Goal: Task Accomplishment & Management: Complete application form

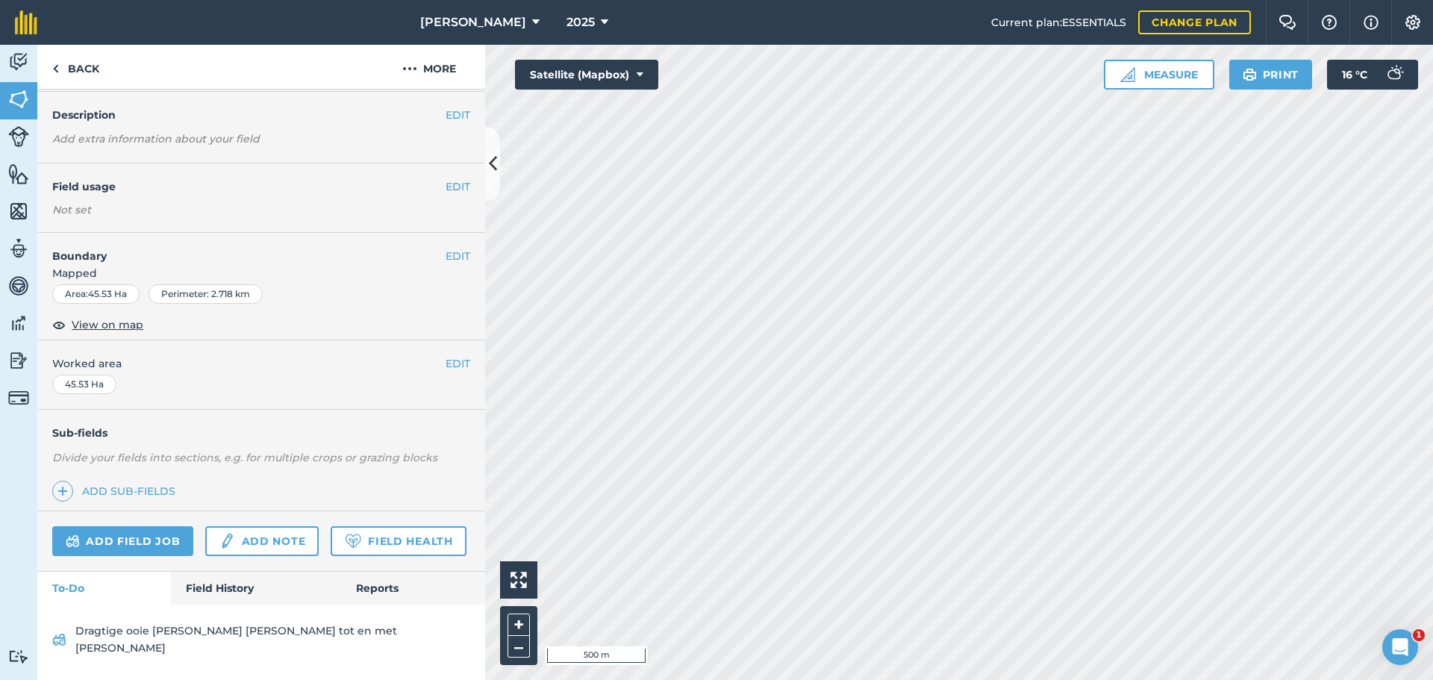
scroll to position [75, 0]
click at [222, 605] on link "Field History" at bounding box center [255, 588] width 169 height 33
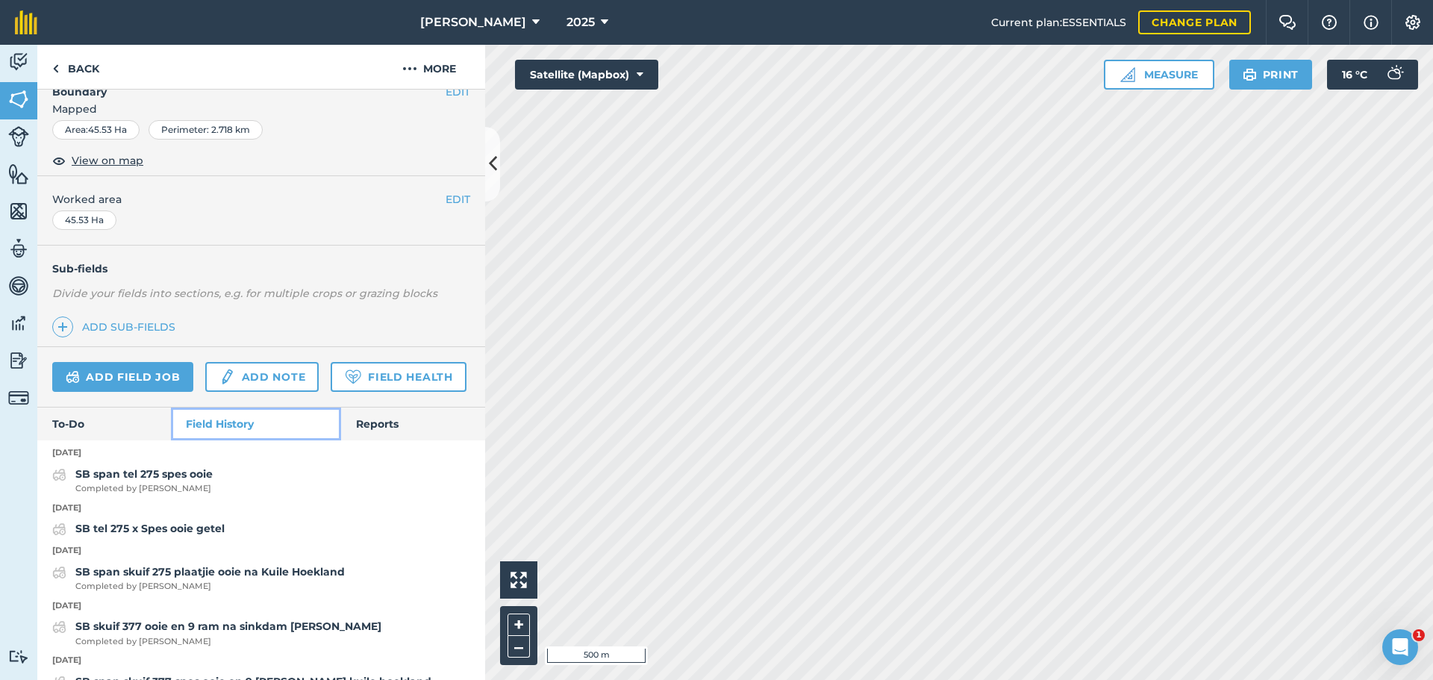
scroll to position [299, 0]
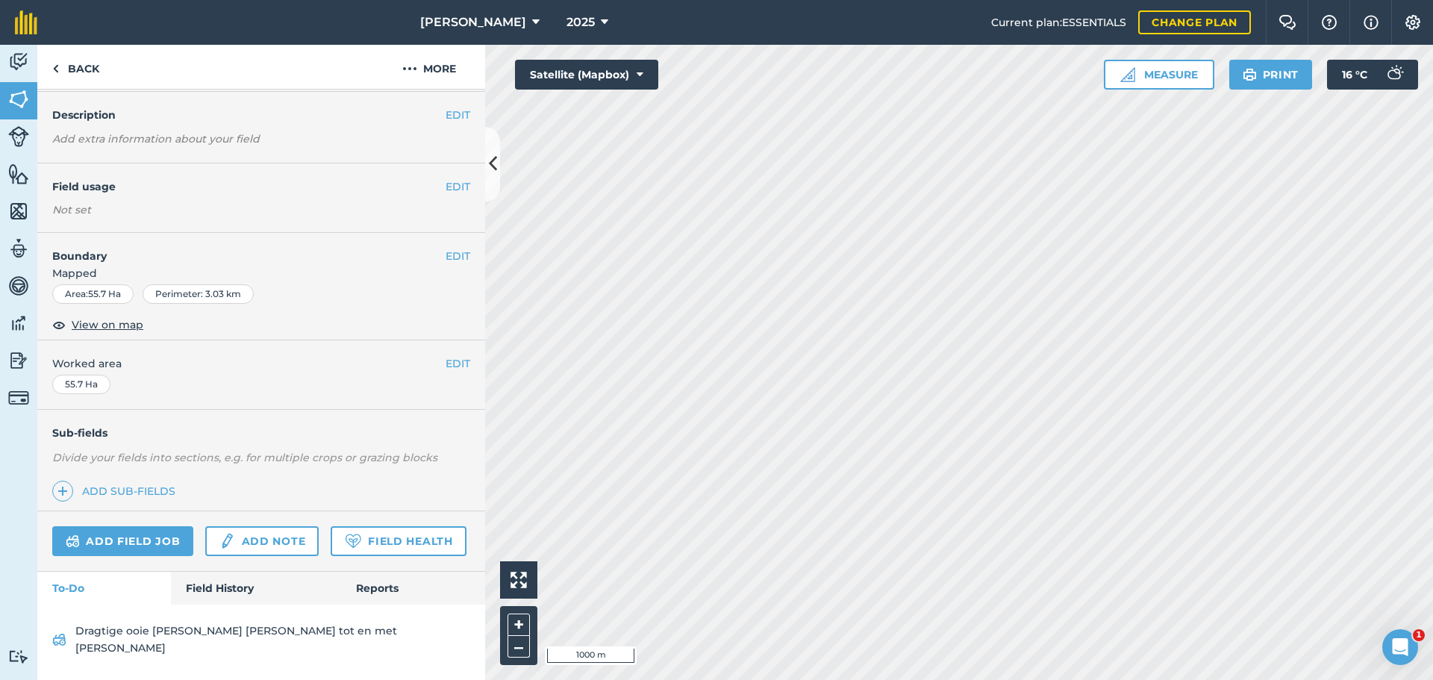
scroll to position [75, 0]
click at [214, 598] on link "Field History" at bounding box center [255, 588] width 169 height 33
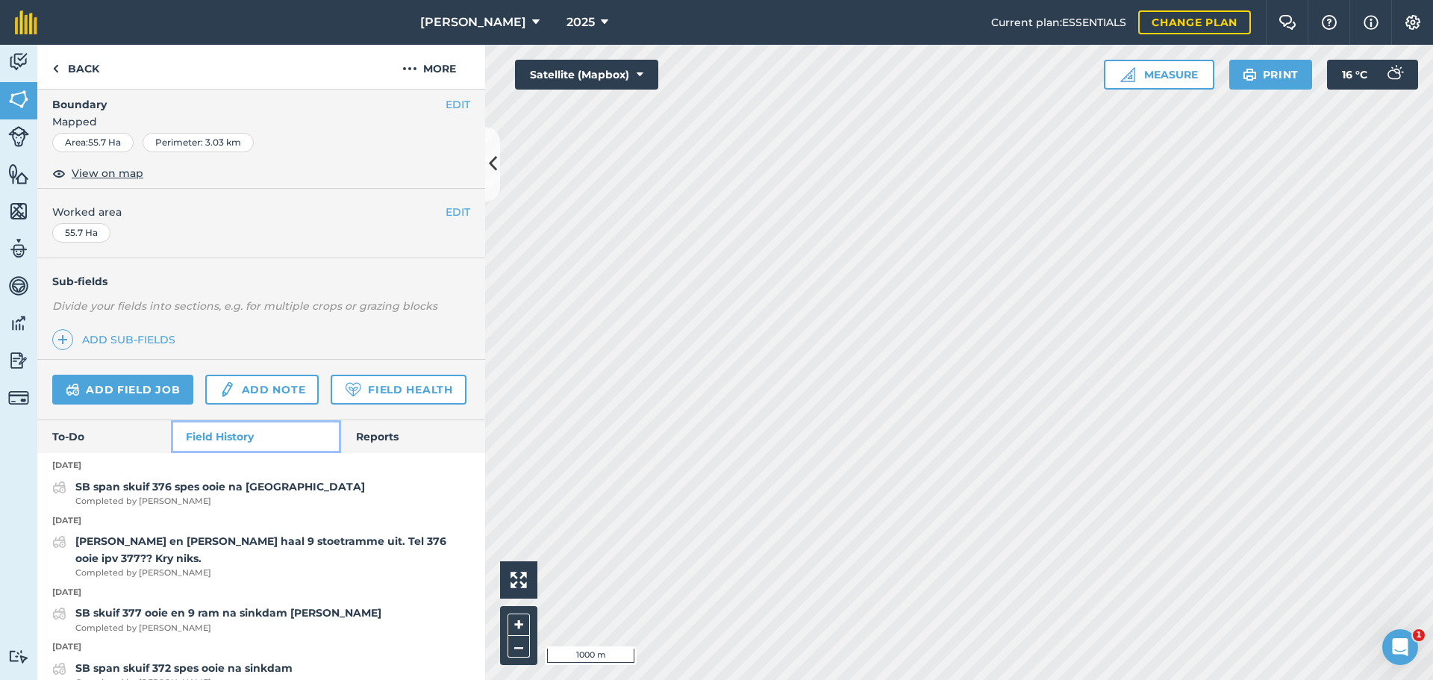
scroll to position [227, 0]
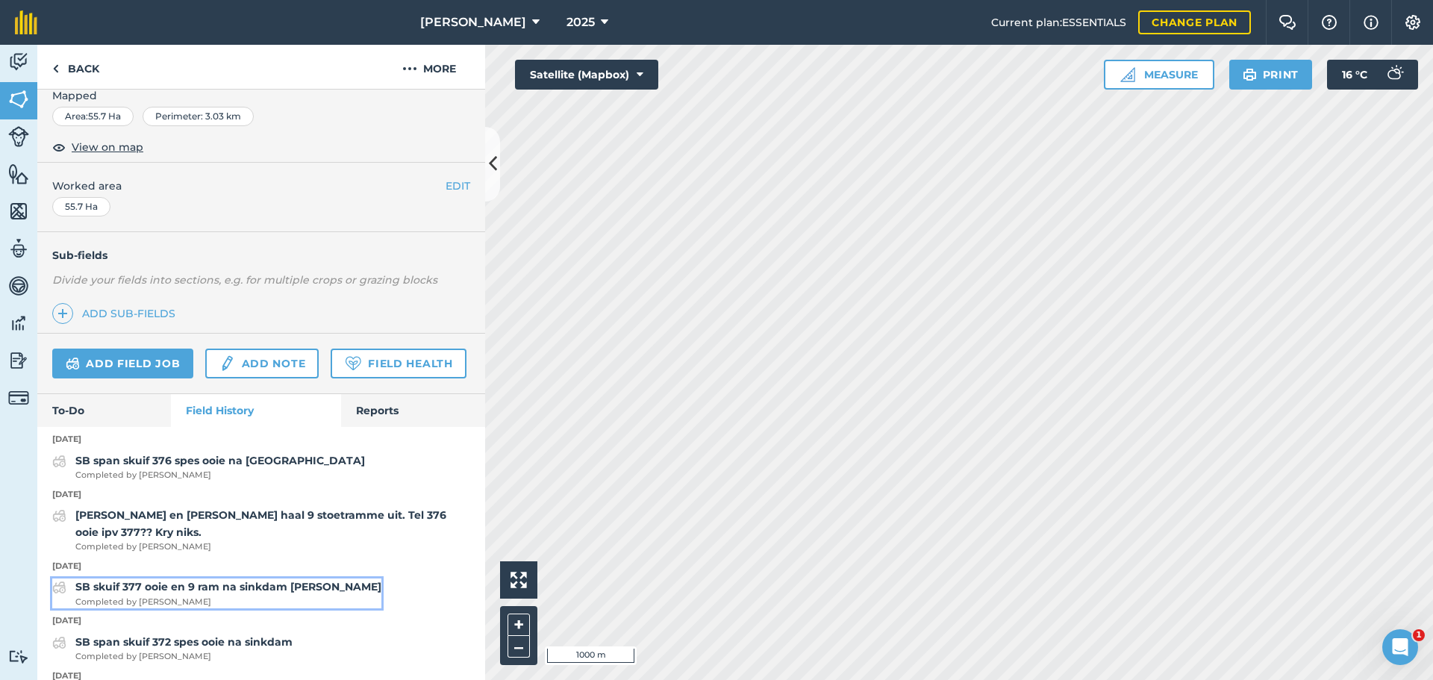
click at [253, 593] on strong "SB skuif 377 ooie en 9 ram na sinkdam [PERSON_NAME]" at bounding box center [228, 586] width 306 height 13
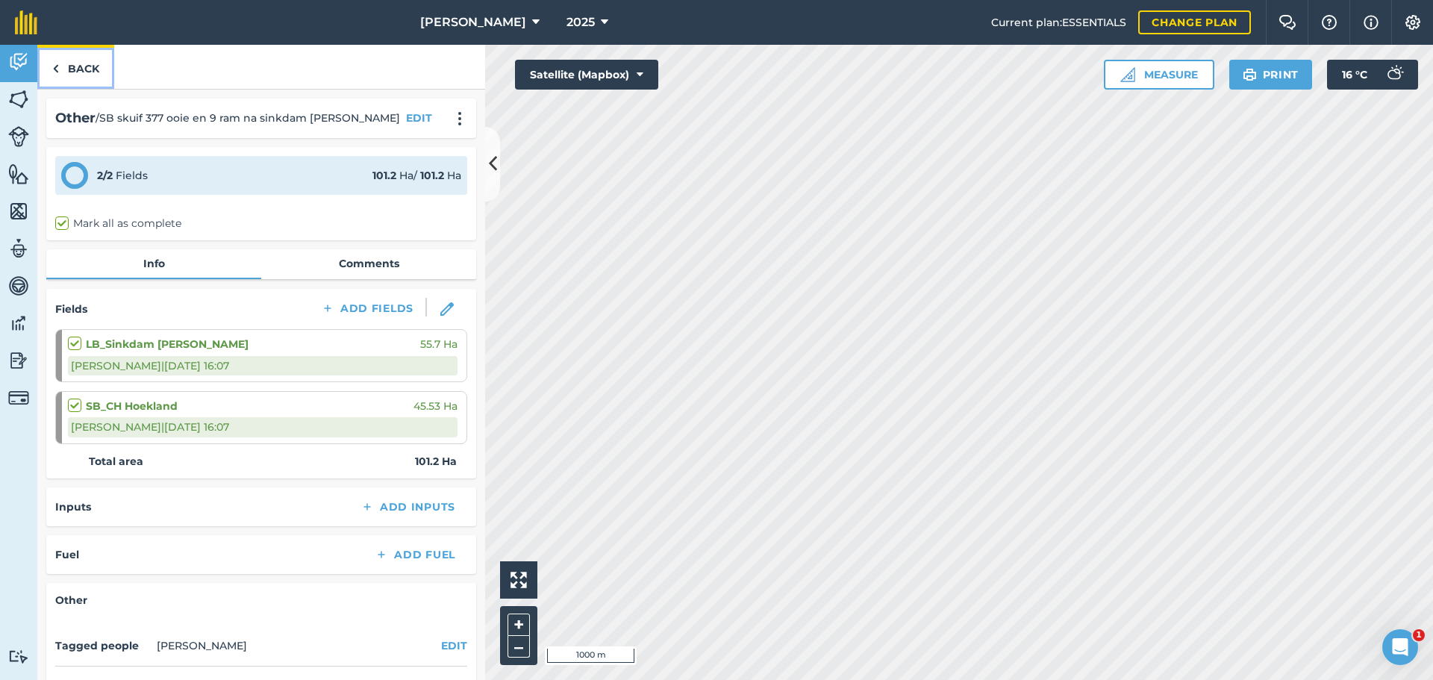
click at [64, 68] on link "Back" at bounding box center [75, 67] width 77 height 44
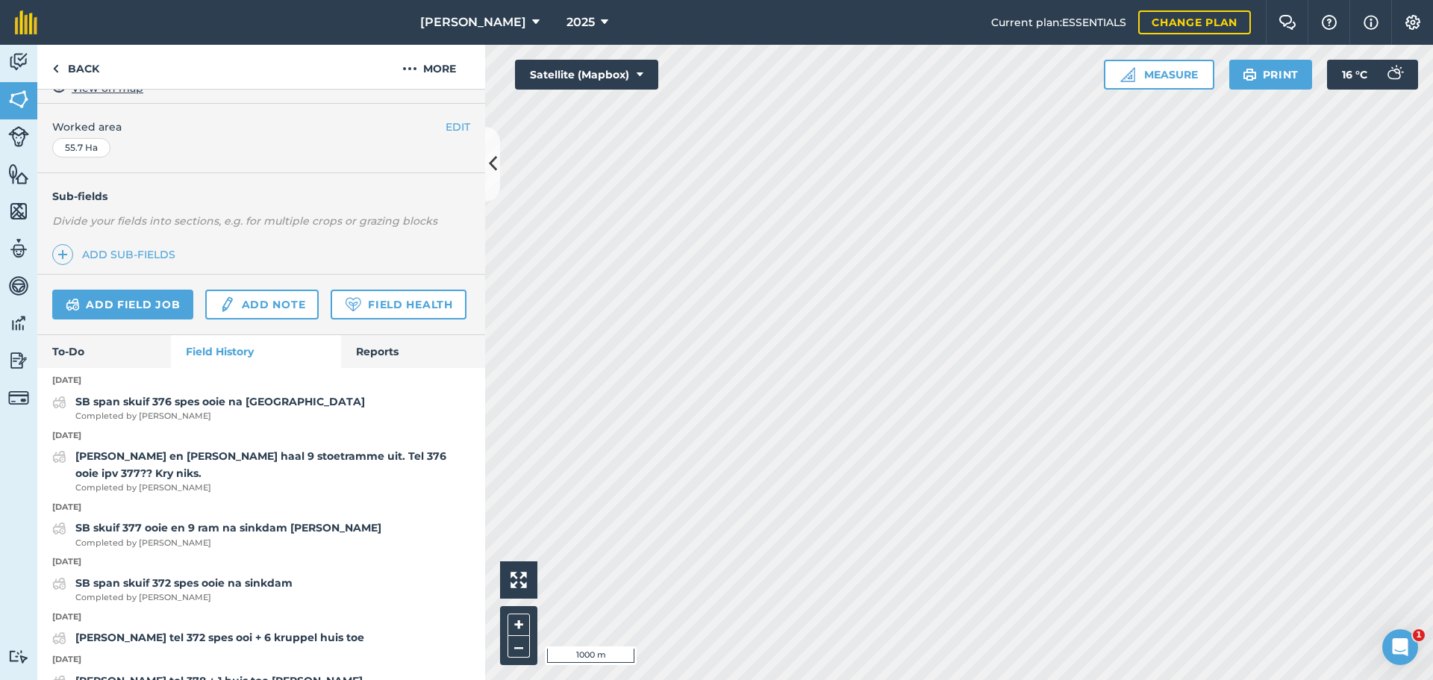
scroll to position [299, 0]
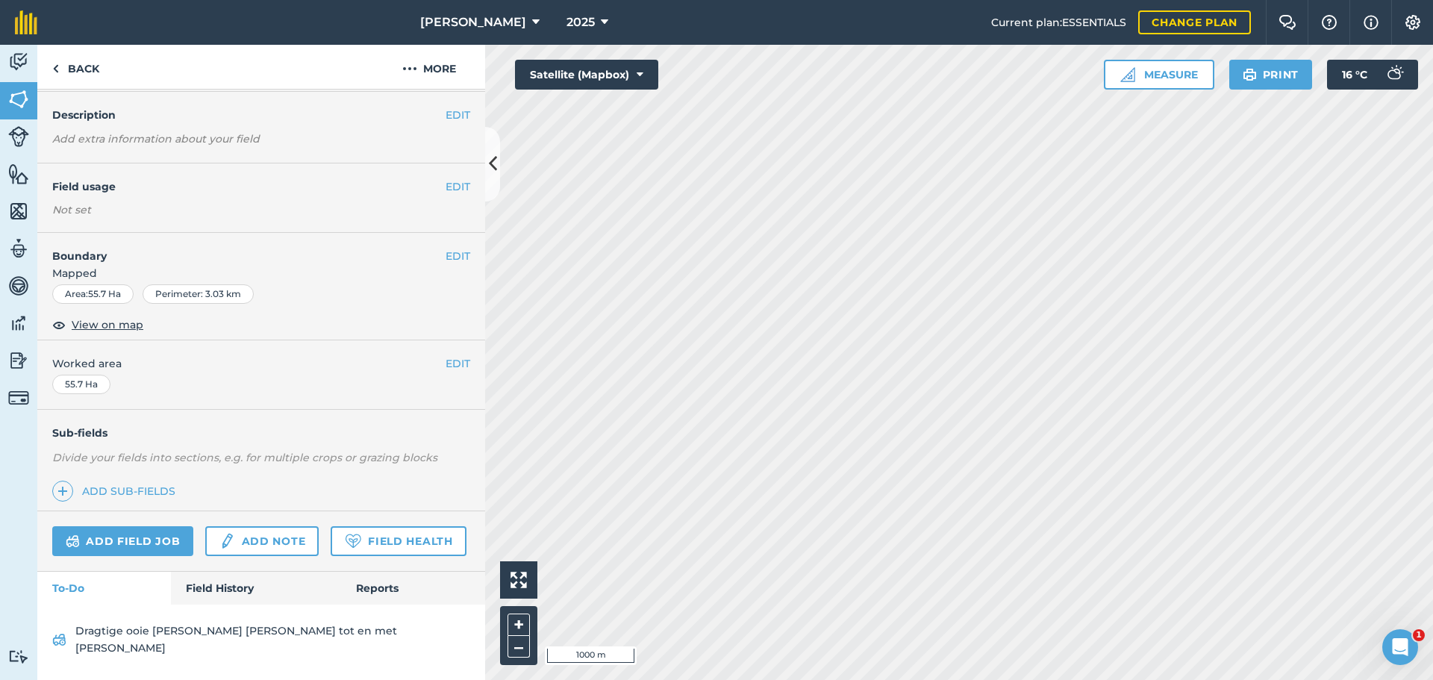
scroll to position [75, 0]
click at [214, 605] on link "Field History" at bounding box center [255, 588] width 169 height 33
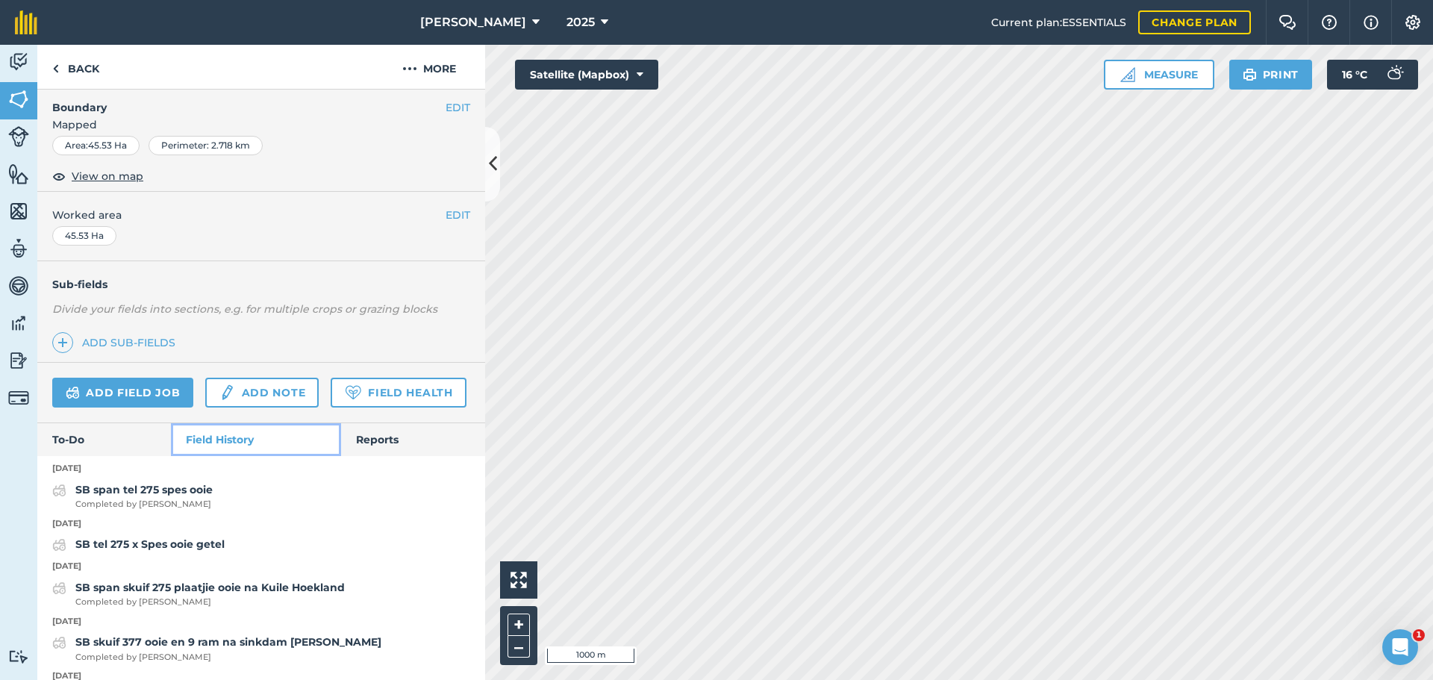
scroll to position [299, 0]
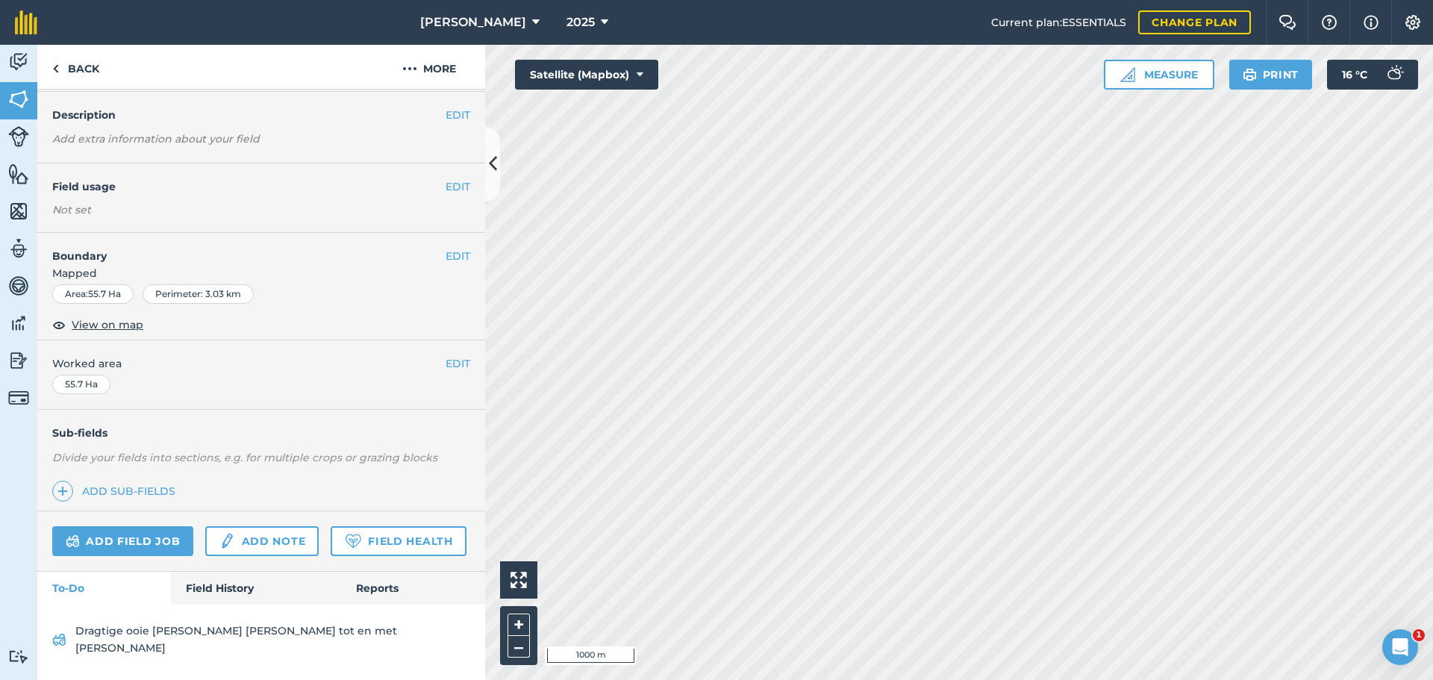
scroll to position [75, 0]
click at [176, 602] on link "Field History" at bounding box center [255, 588] width 169 height 33
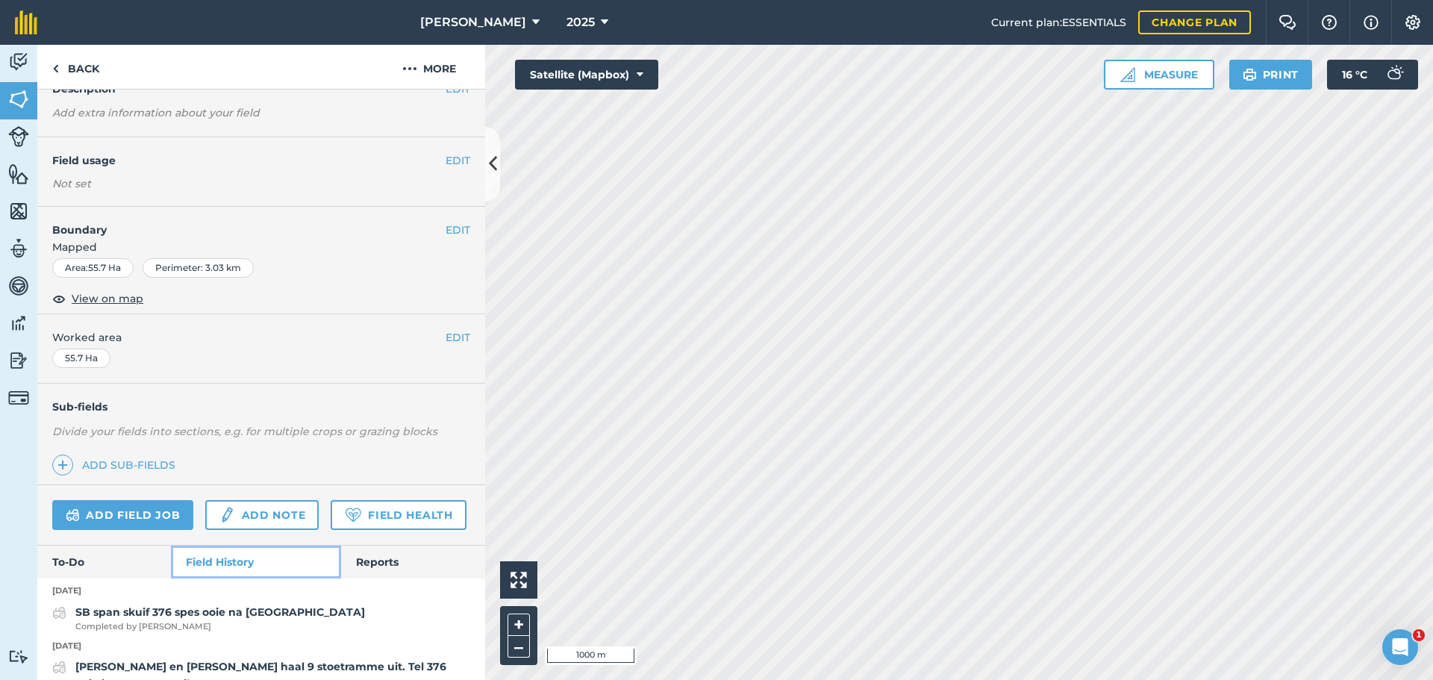
scroll to position [150, 0]
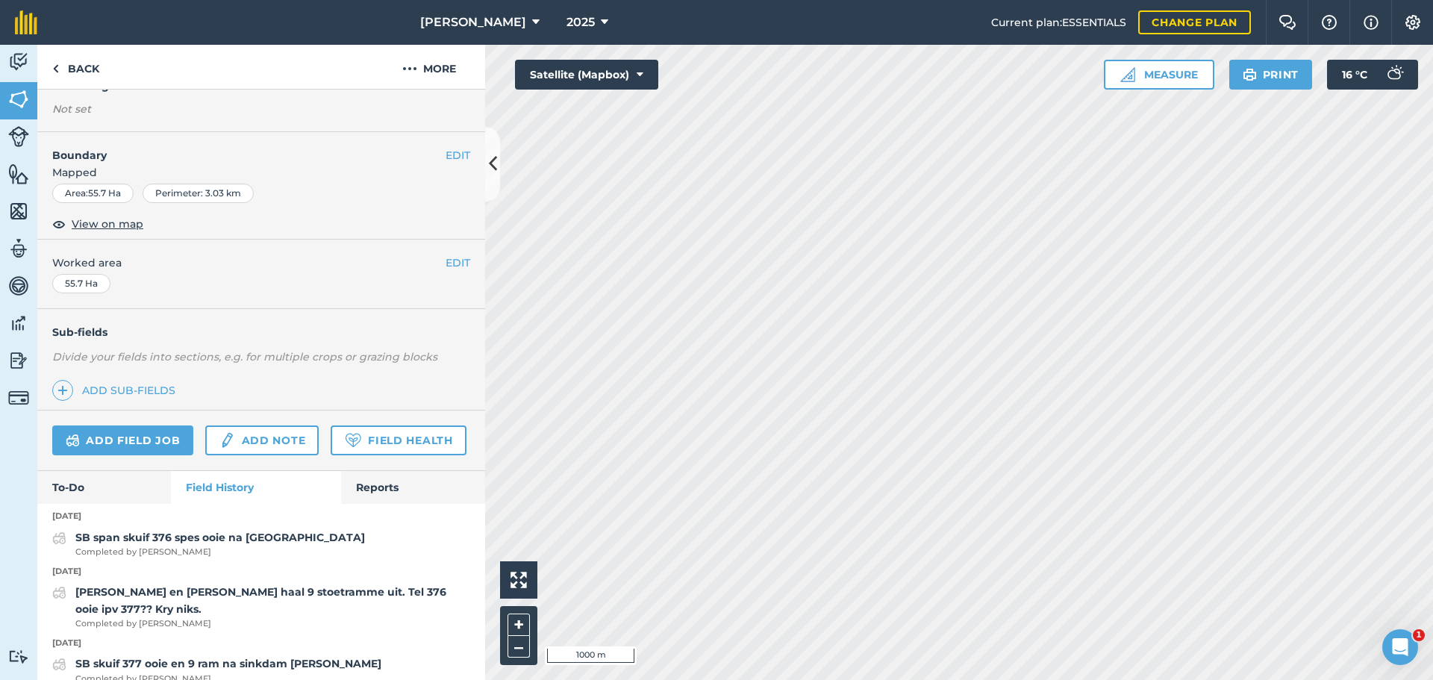
scroll to position [75, 0]
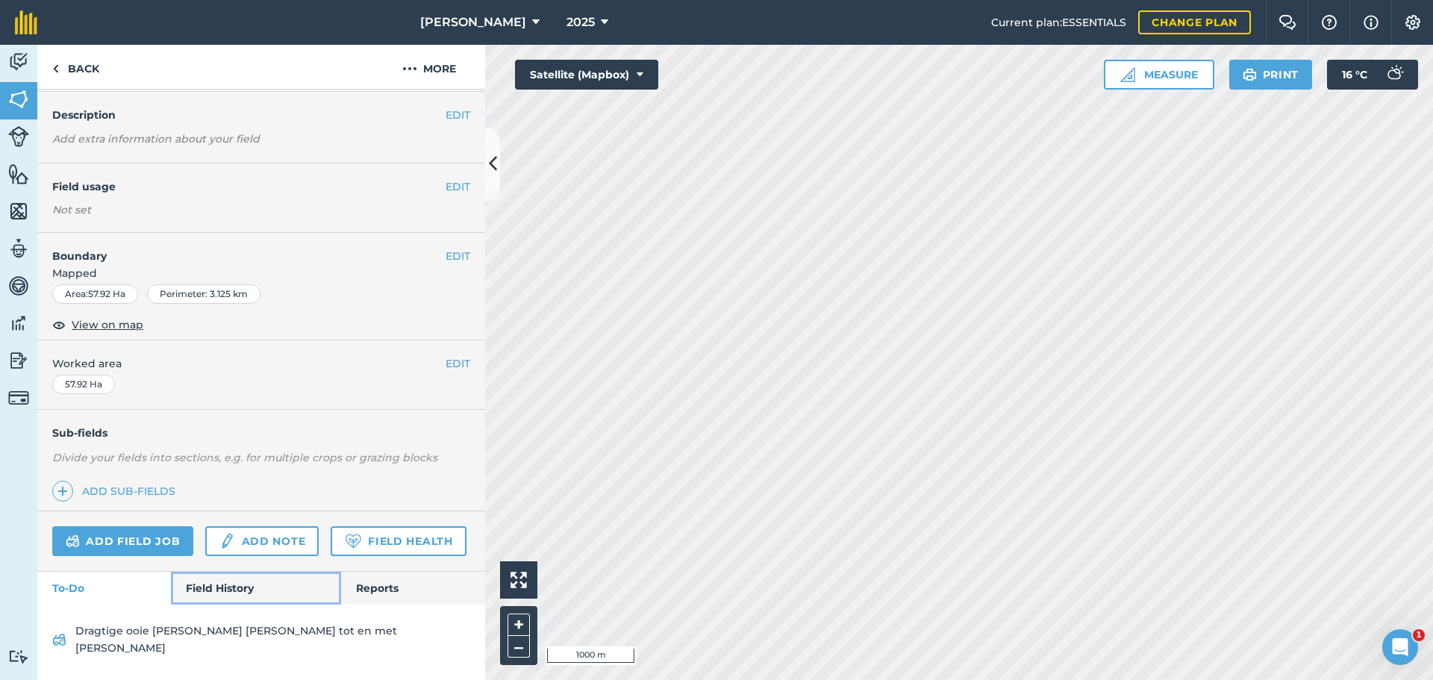
click at [240, 594] on link "Field History" at bounding box center [255, 588] width 169 height 33
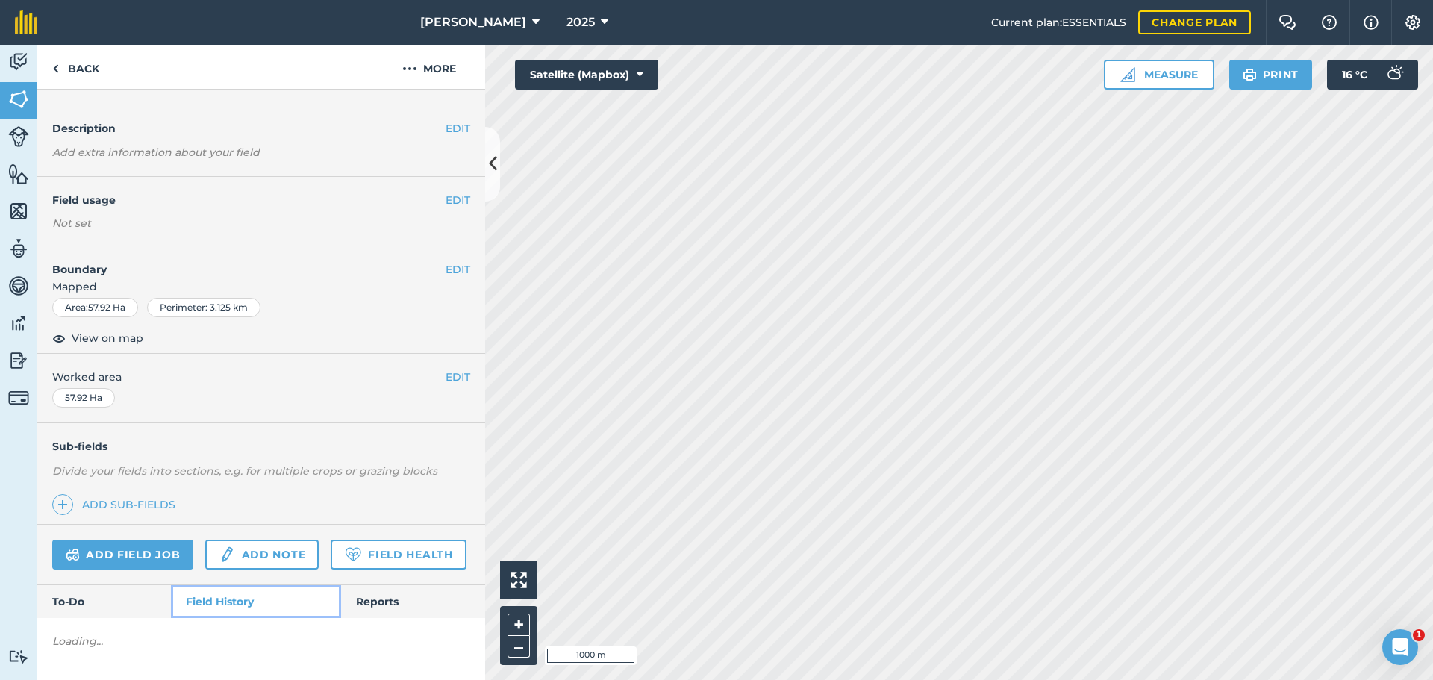
scroll to position [75, 0]
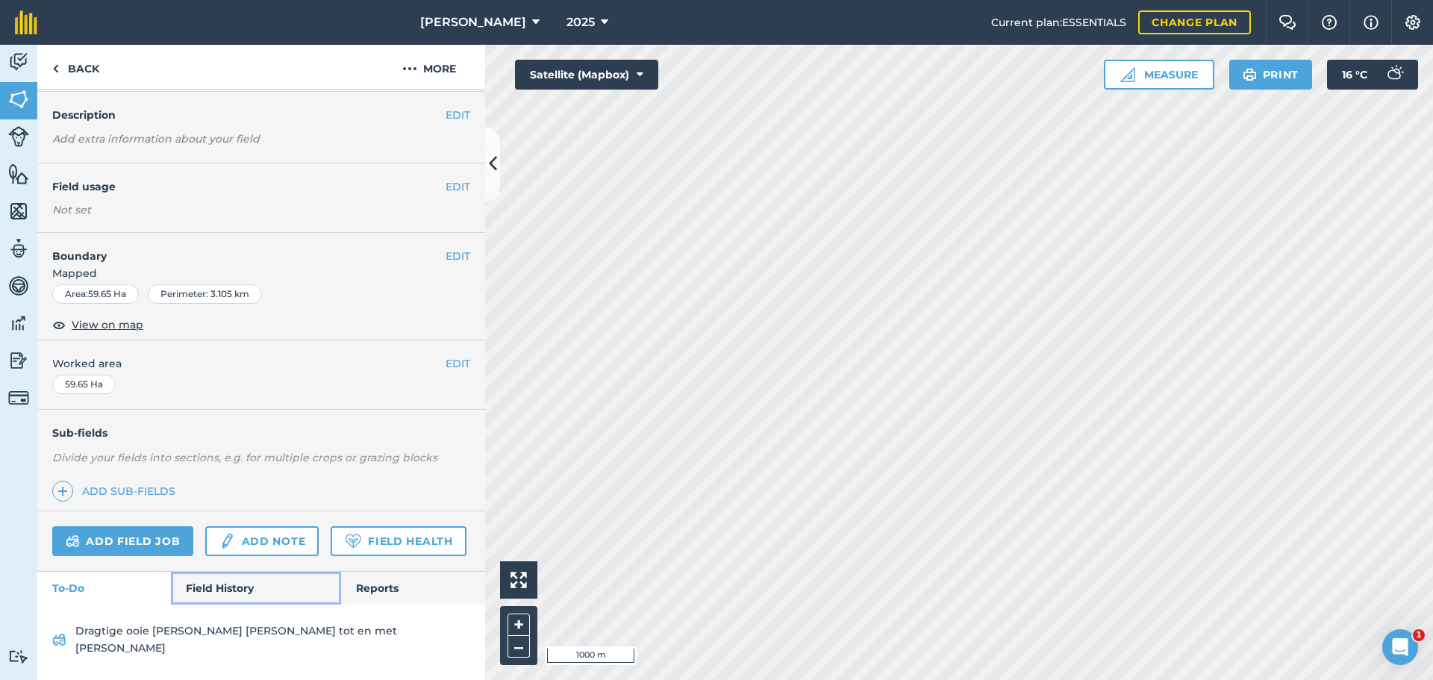
click at [247, 594] on link "Field History" at bounding box center [255, 588] width 169 height 33
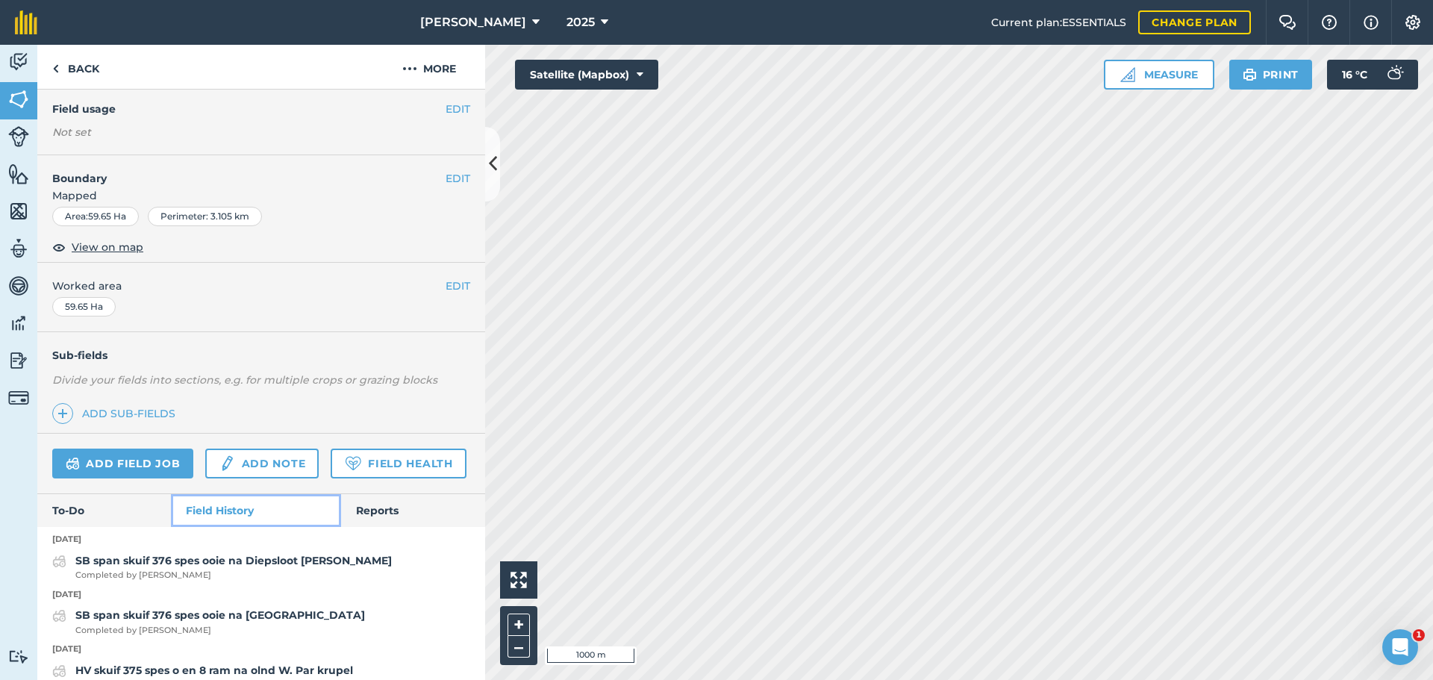
scroll to position [152, 0]
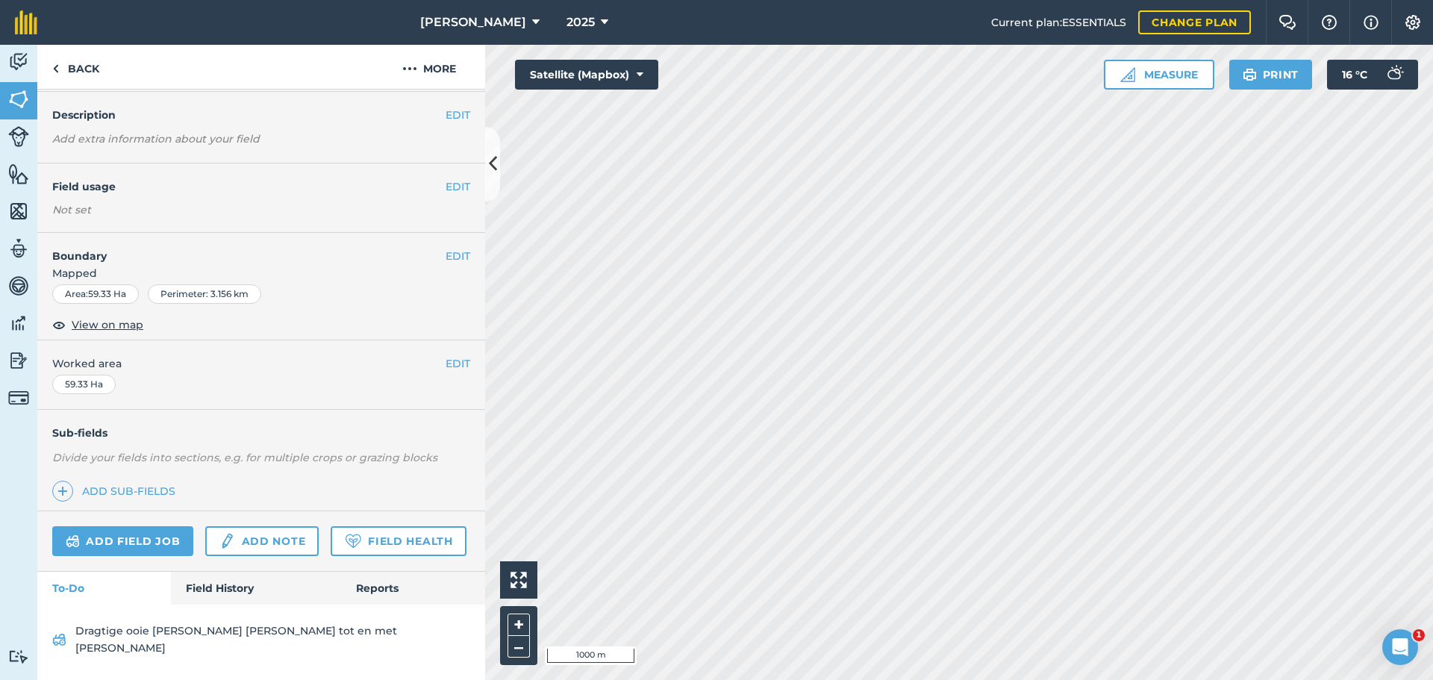
scroll to position [75, 0]
click at [224, 601] on link "Field History" at bounding box center [255, 588] width 169 height 33
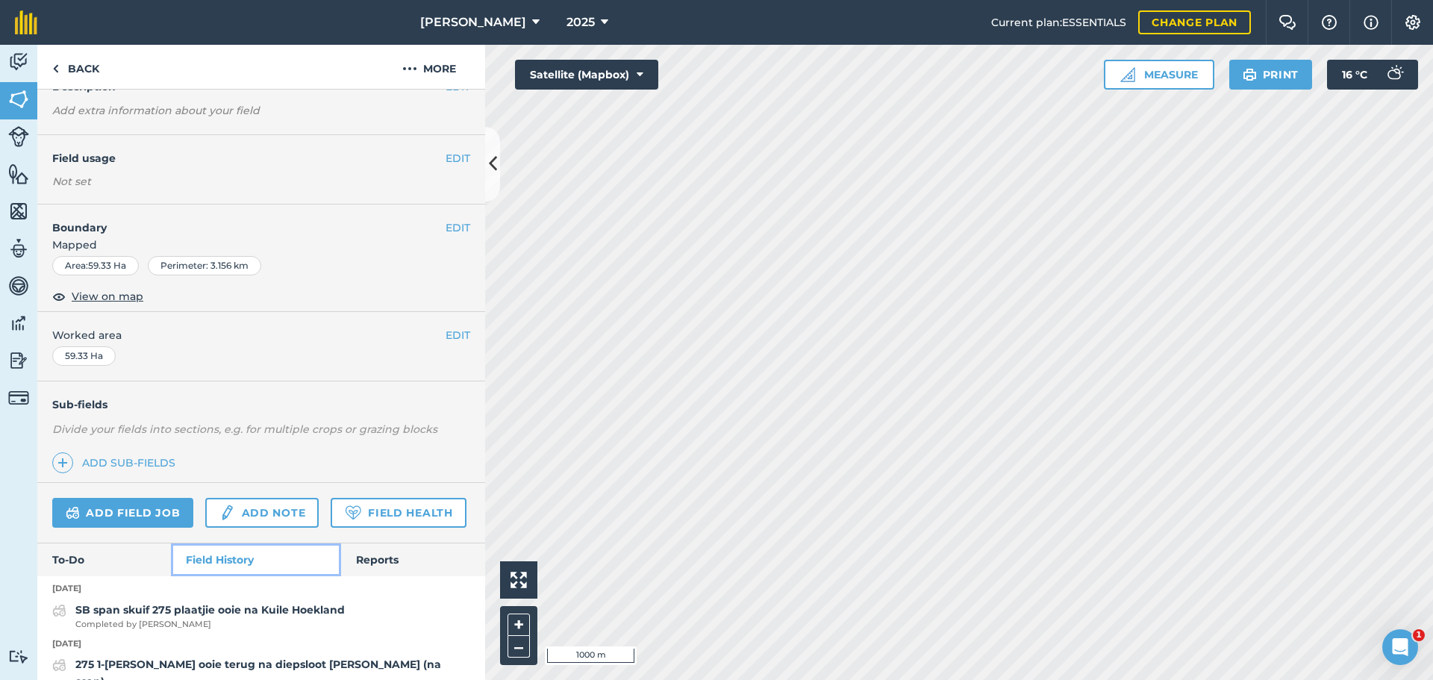
scroll to position [152, 0]
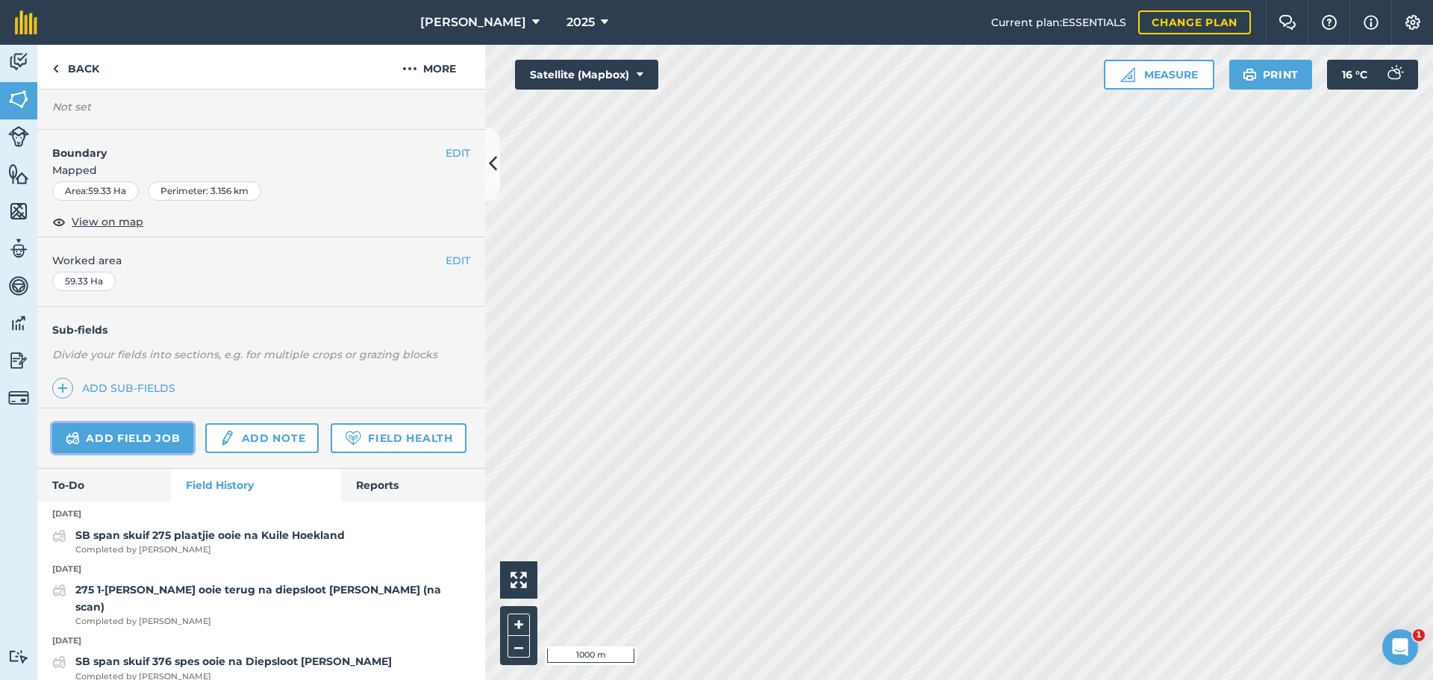
click at [137, 436] on link "Add field job" at bounding box center [122, 438] width 141 height 30
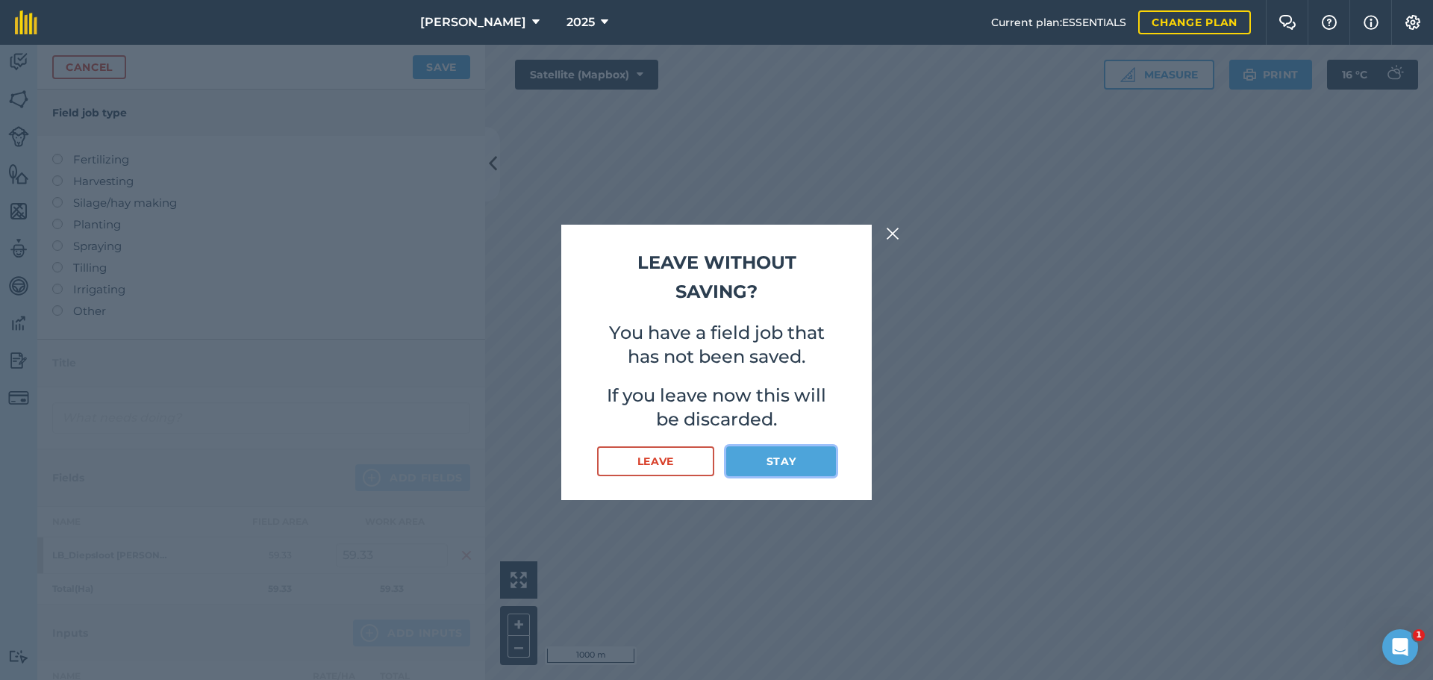
click at [758, 465] on button "Stay" at bounding box center [781, 461] width 110 height 30
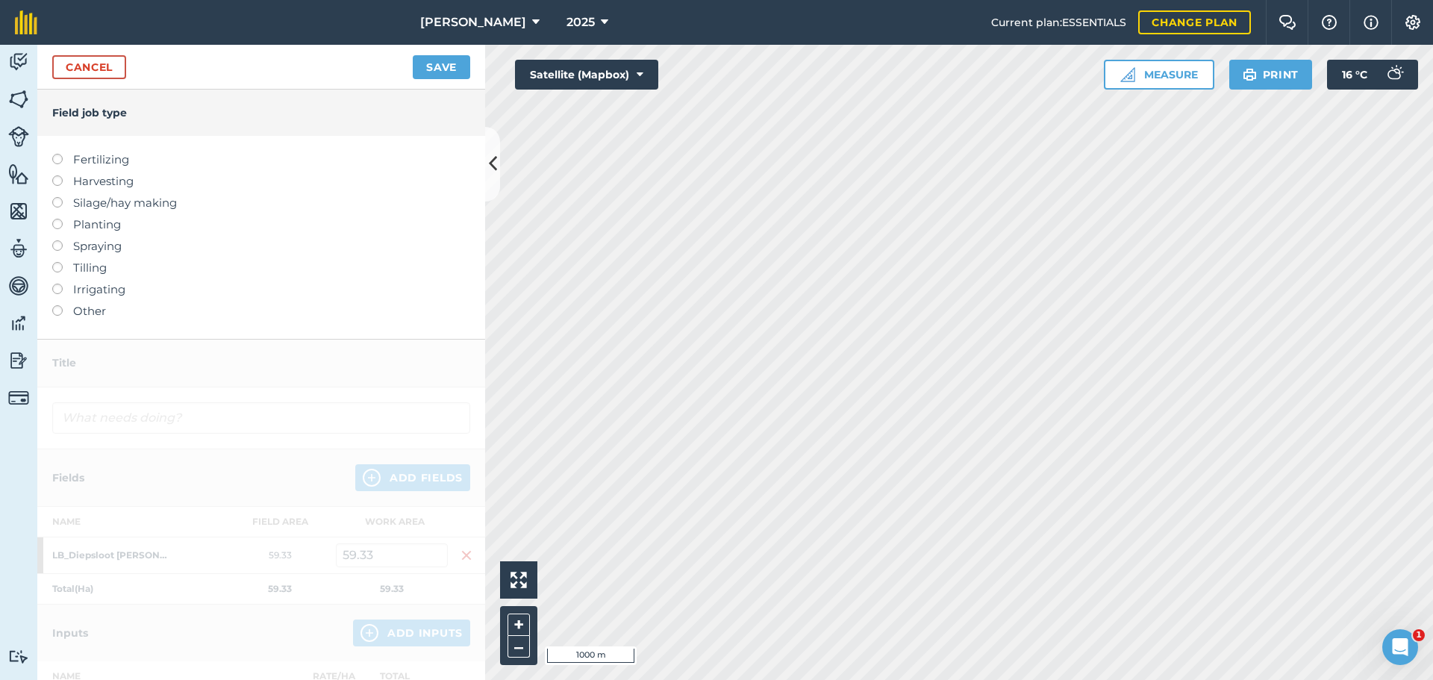
click at [58, 305] on label at bounding box center [62, 305] width 21 height 0
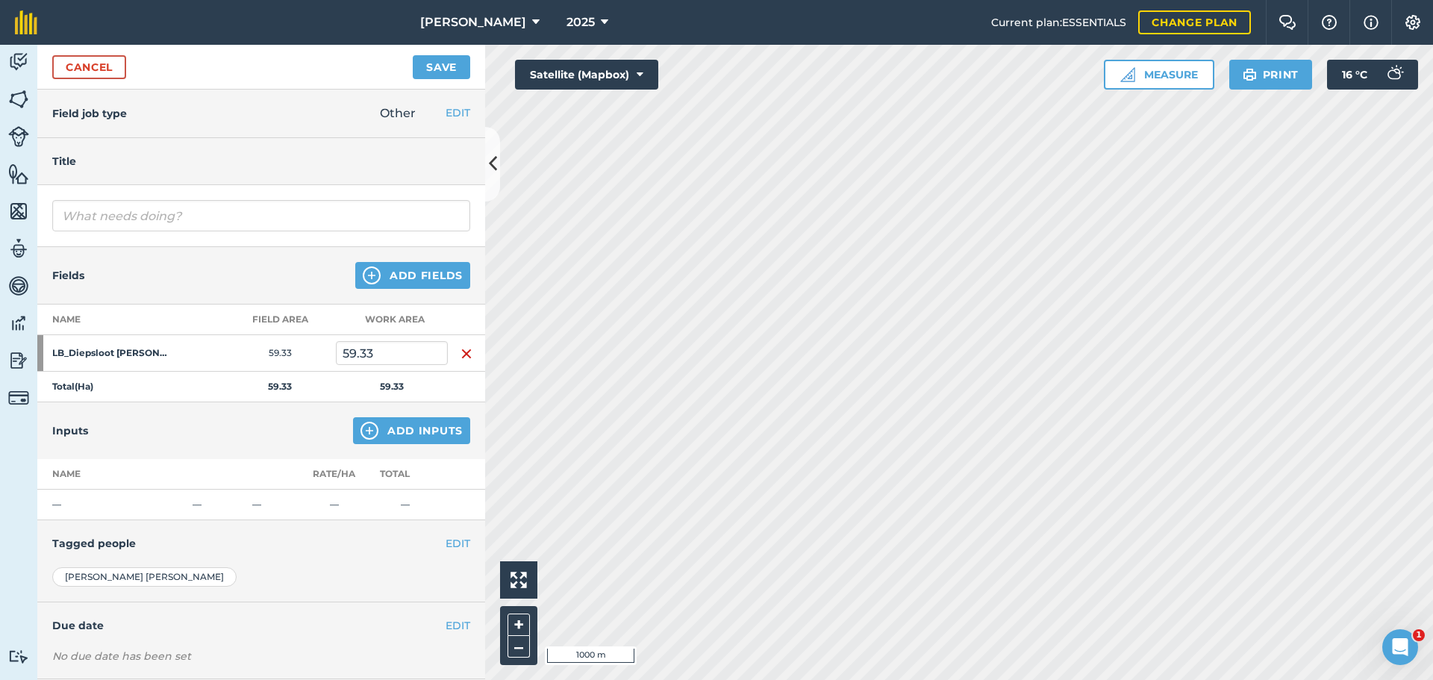
click at [380, 290] on div "Fields Add Fields" at bounding box center [261, 275] width 448 height 57
click at [414, 282] on button "Add Fields" at bounding box center [412, 275] width 115 height 27
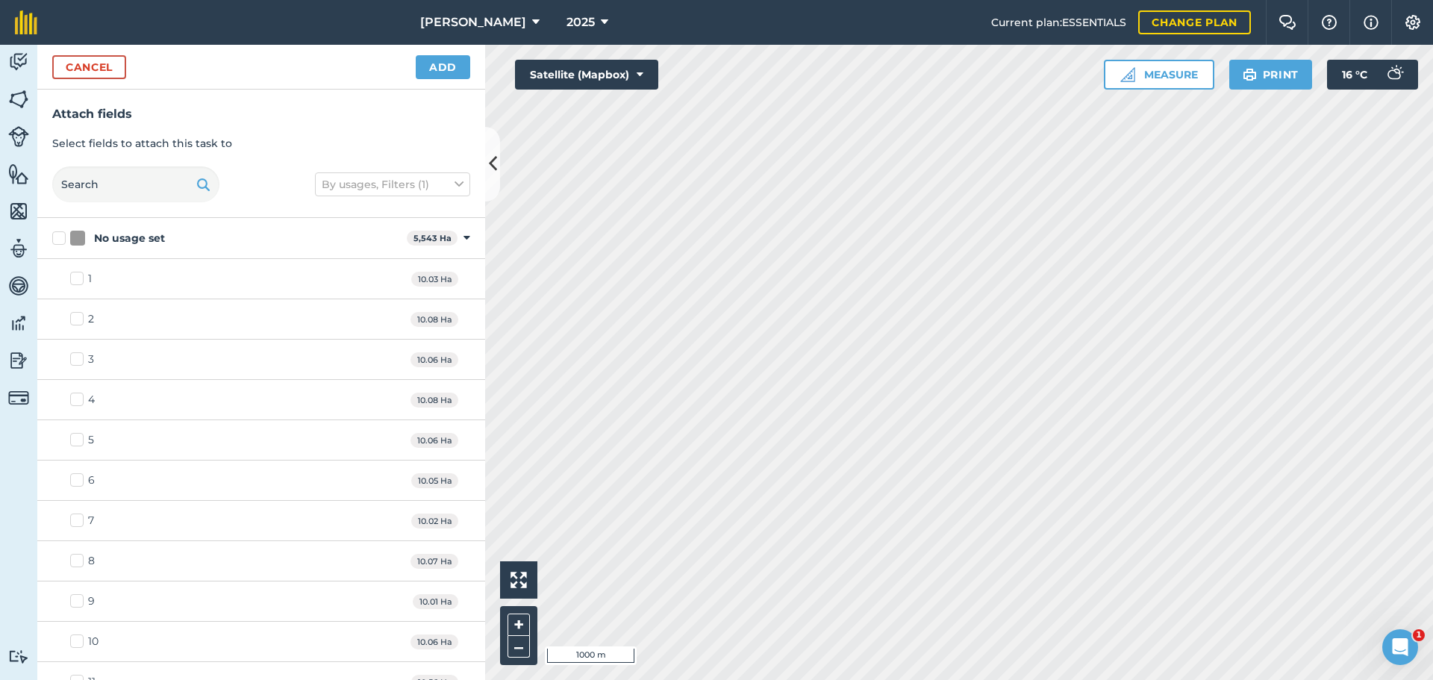
checkbox input "true"
click at [438, 72] on button "Add" at bounding box center [443, 67] width 54 height 24
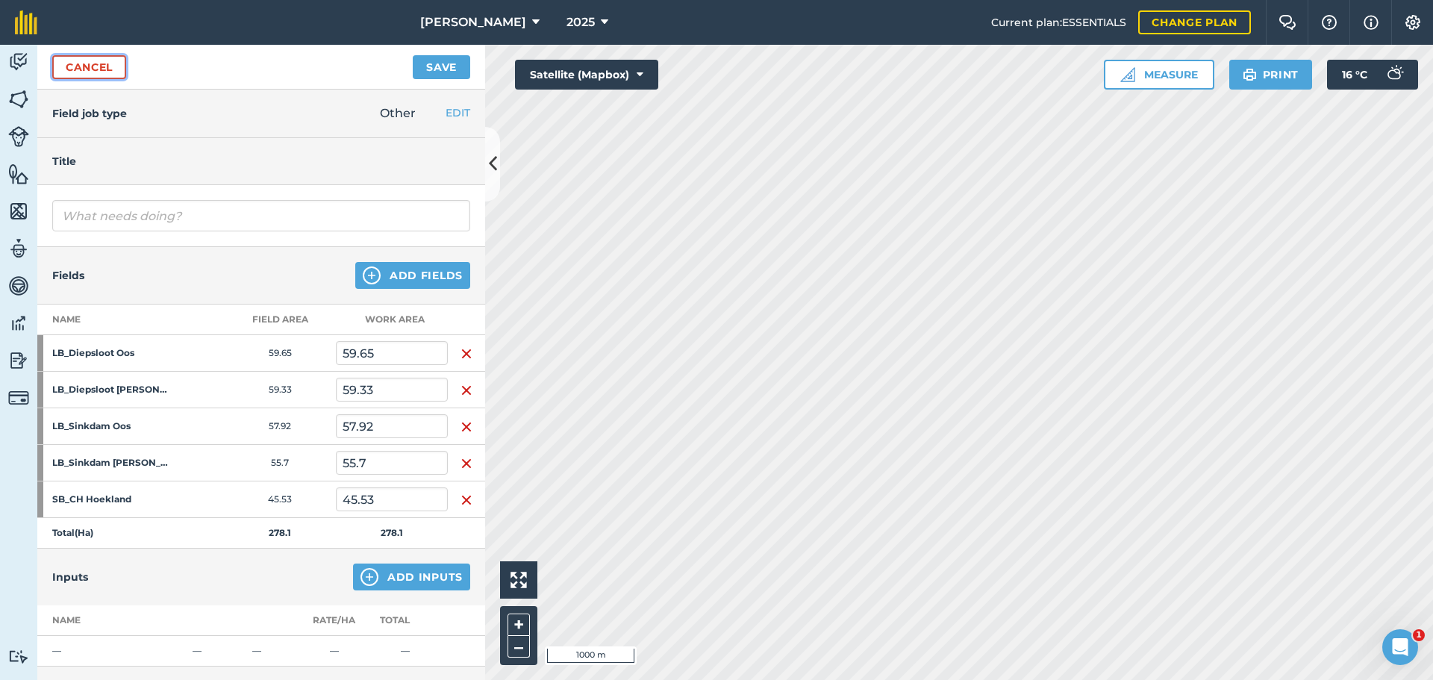
click at [94, 69] on link "Cancel" at bounding box center [89, 67] width 74 height 24
click at [97, 69] on link "Cancel" at bounding box center [89, 67] width 74 height 24
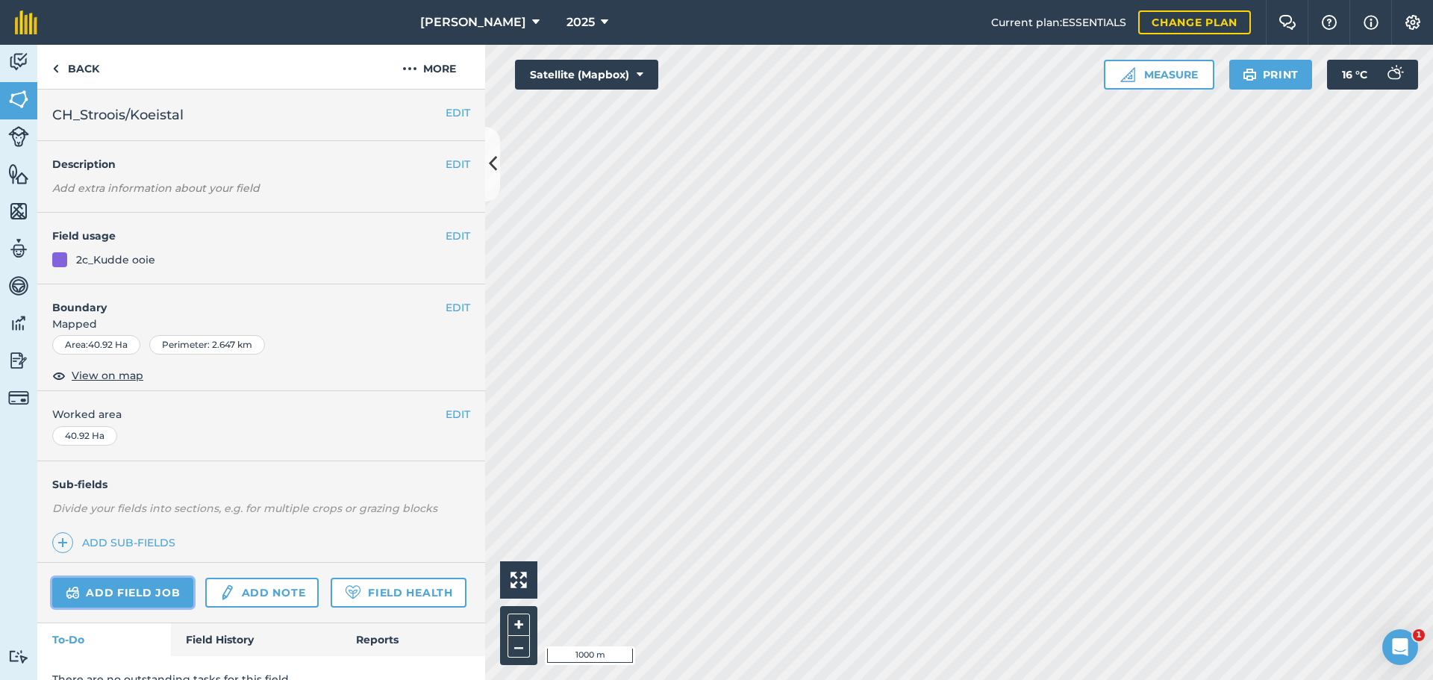
click at [113, 599] on link "Add field job" at bounding box center [122, 593] width 141 height 30
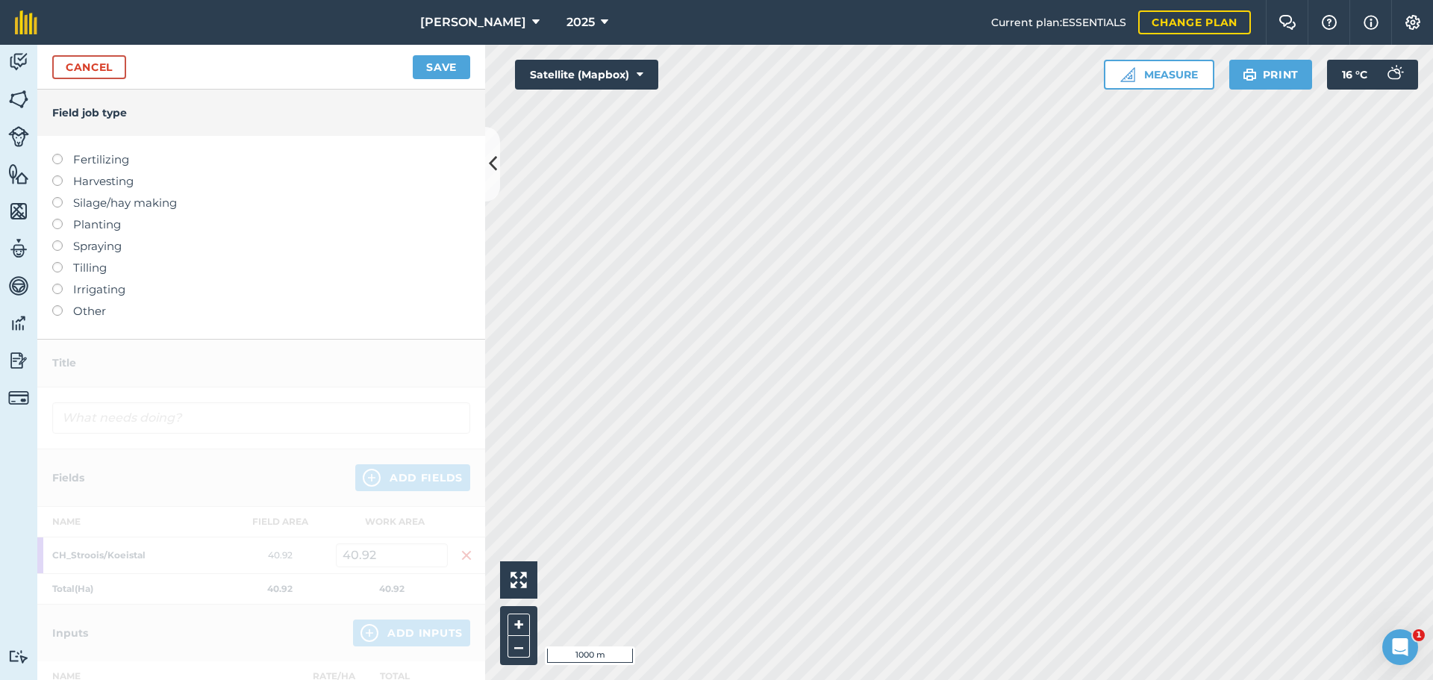
click at [58, 305] on label at bounding box center [62, 305] width 21 height 0
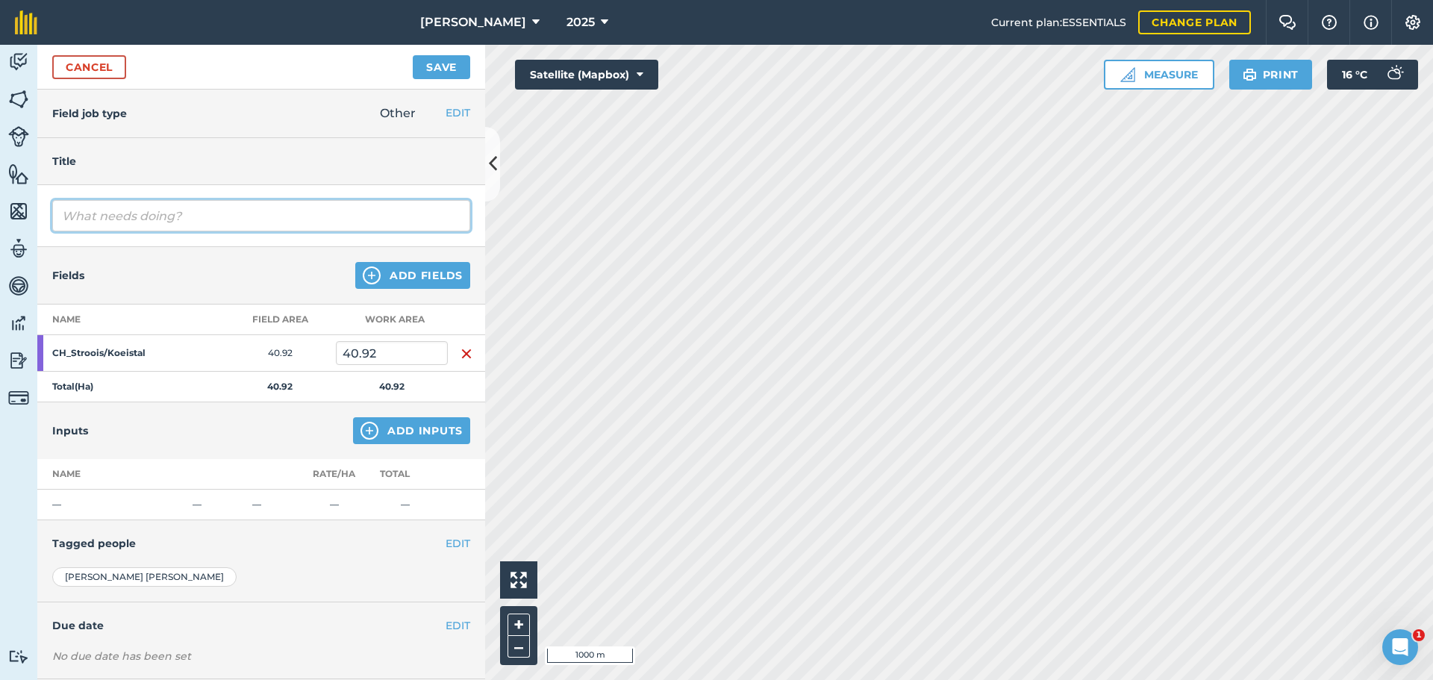
click at [127, 231] on input "text" at bounding box center [261, 215] width 418 height 31
type input "[PERSON_NAME] en [PERSON_NAME] skuif 275 spes ooie na LB Sinkdam [PERSON_NAME]"
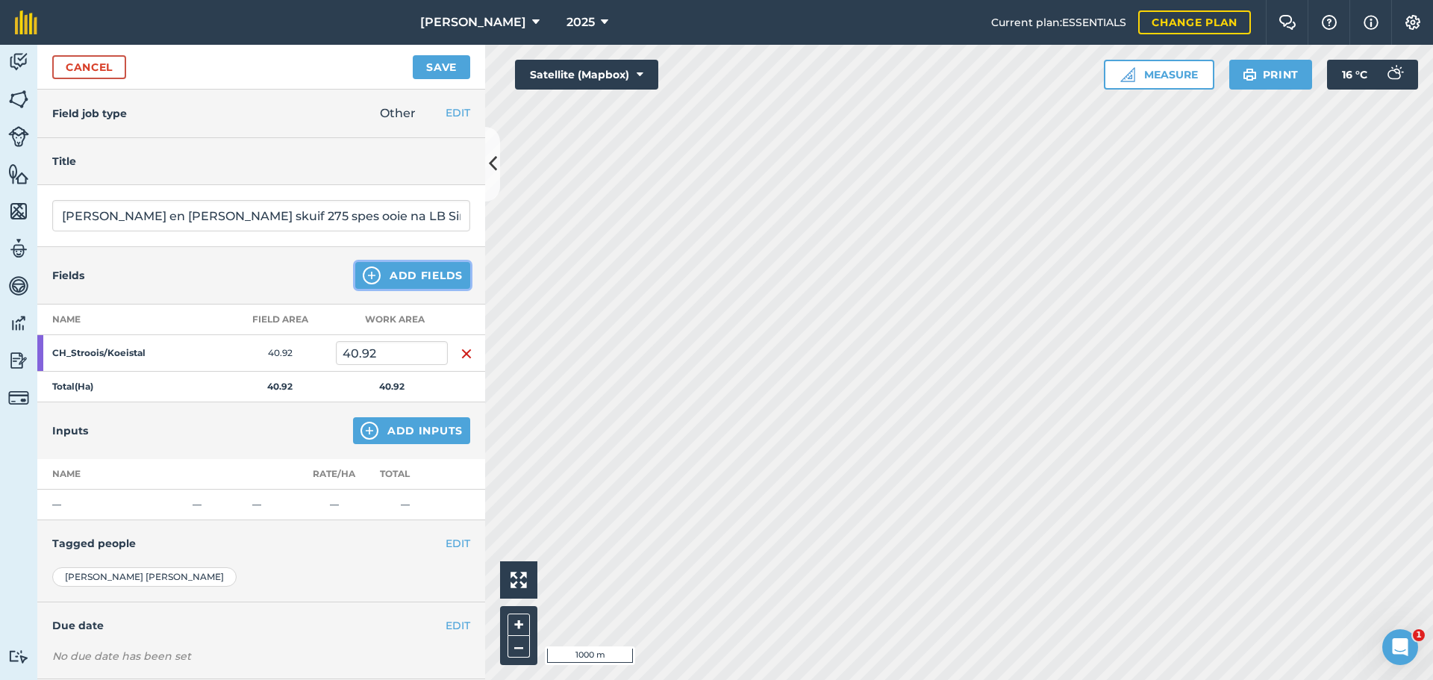
click at [404, 286] on button "Add Fields" at bounding box center [412, 275] width 115 height 27
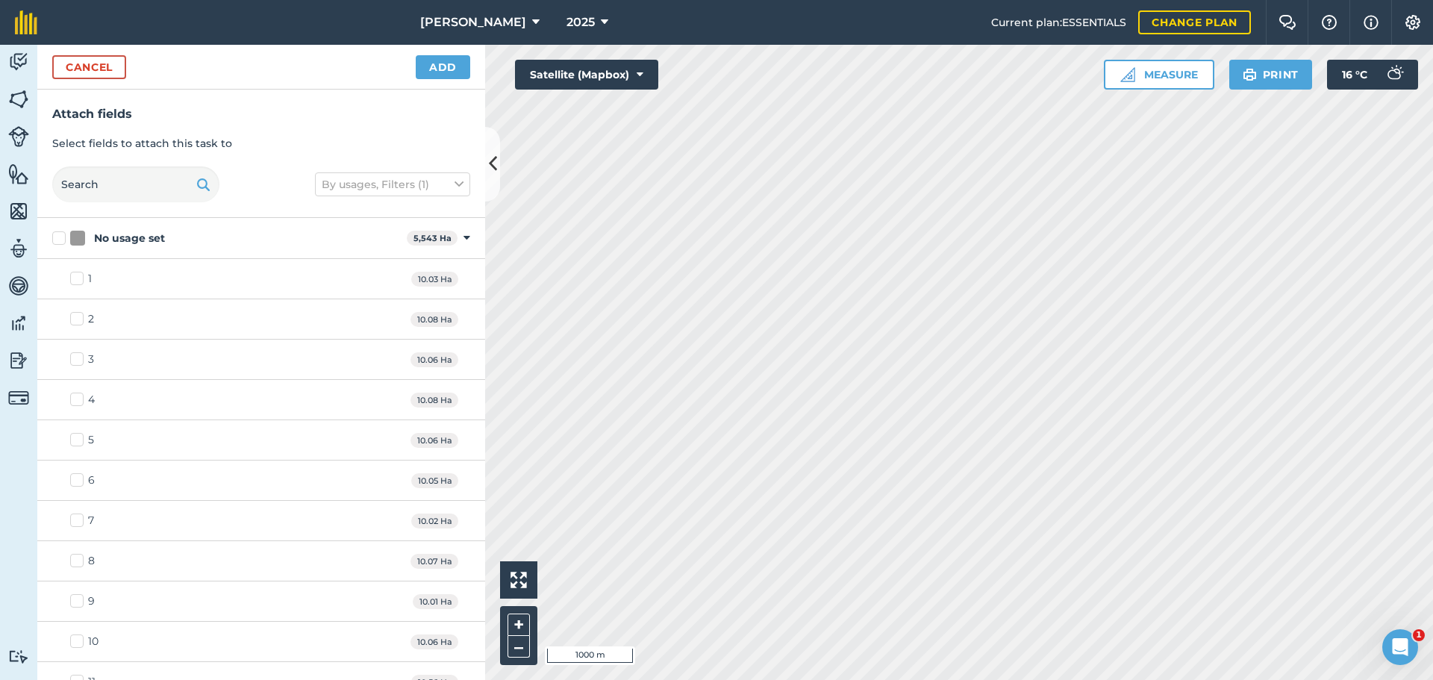
checkbox input "true"
click at [439, 66] on button "Add" at bounding box center [443, 67] width 54 height 24
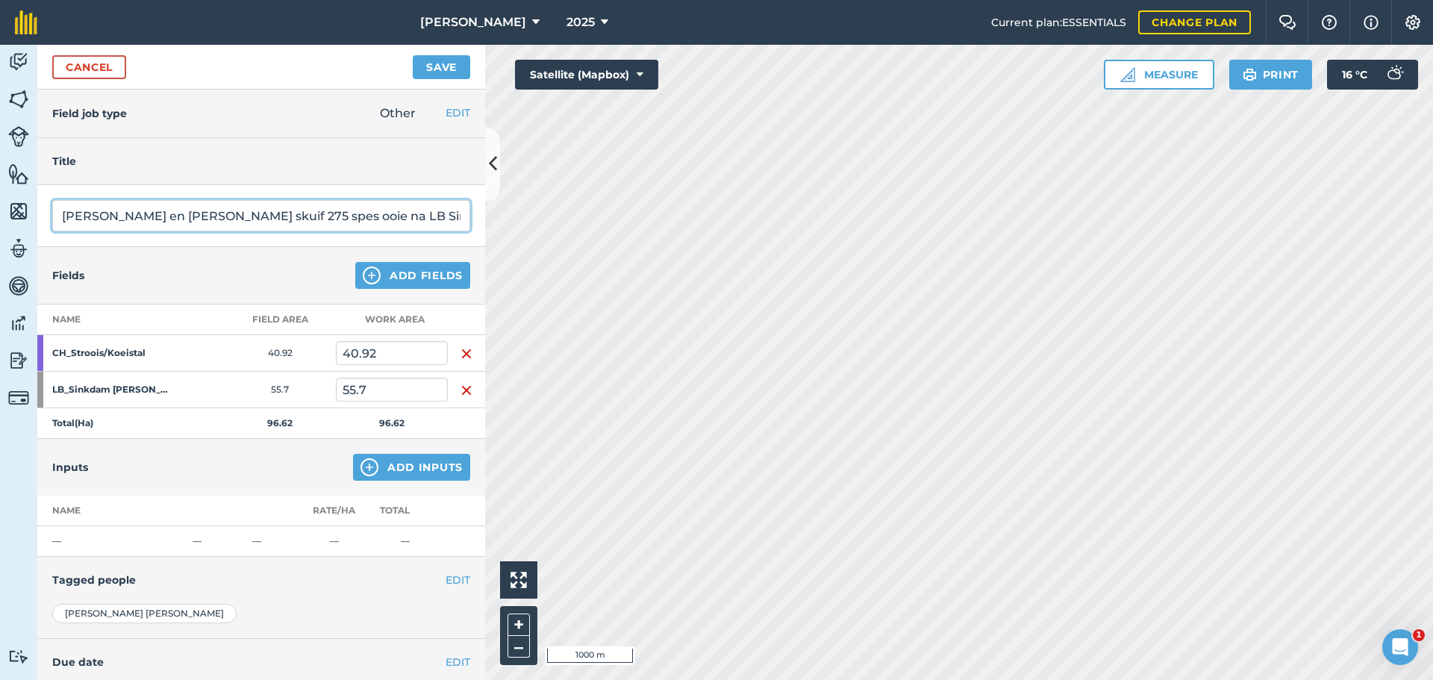
click at [166, 221] on input "[PERSON_NAME] en [PERSON_NAME] skuif 275 spes ooie na LB Sinkdam [PERSON_NAME]" at bounding box center [261, 215] width 418 height 31
click at [161, 219] on input "[PERSON_NAME] en [PERSON_NAME] skuif 275 spes ooie na LB Sinkdam [PERSON_NAME]" at bounding box center [261, 215] width 418 height 31
click at [158, 215] on input "[PERSON_NAME] en [PERSON_NAME] skuif 275 spes ooie na LB Sinkdam [PERSON_NAME]" at bounding box center [261, 215] width 418 height 31
click at [186, 215] on input "[PERSON_NAME] en [PERSON_NAME] skuif 275 spes ooie na LB Sinkdam [PERSON_NAME]" at bounding box center [261, 215] width 418 height 31
click at [208, 210] on input "[PERSON_NAME] en [PERSON_NAME] skuif 275 spes ooie na LB Sinkdam [PERSON_NAME]" at bounding box center [261, 215] width 418 height 31
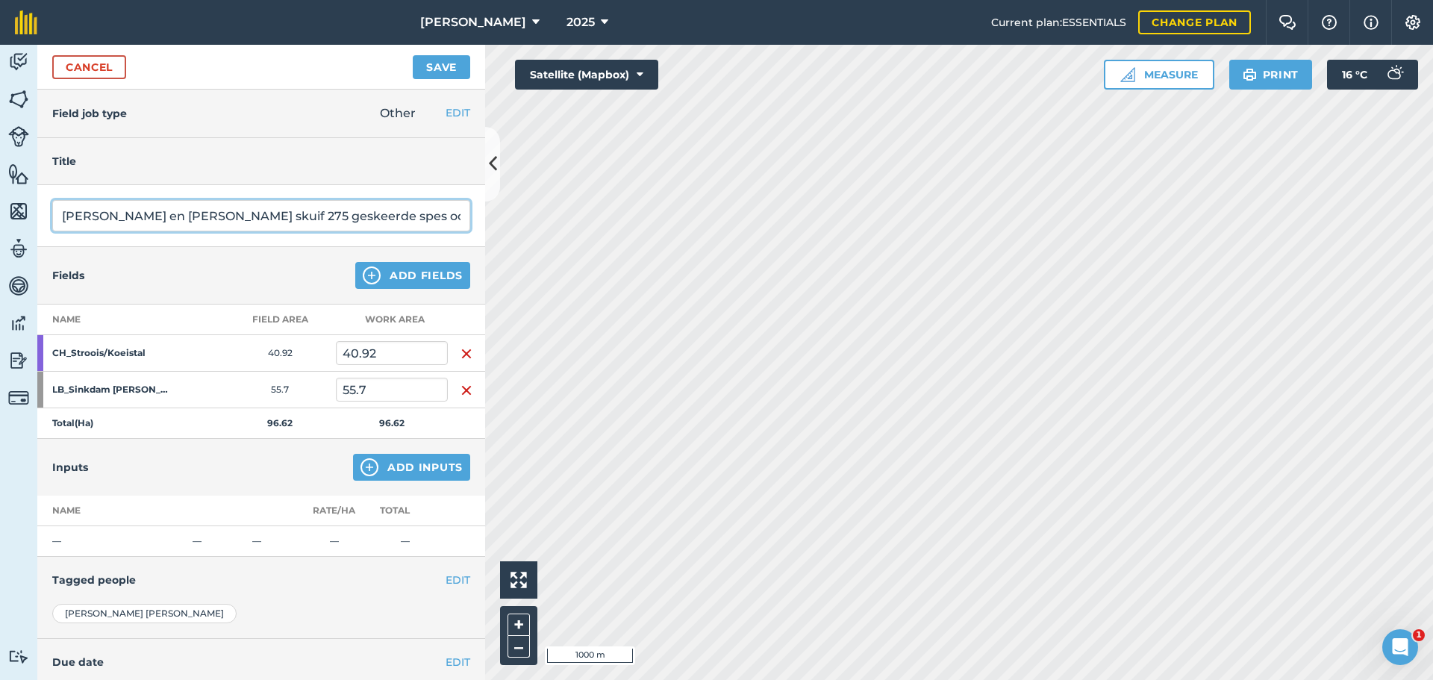
type input "[PERSON_NAME] en [PERSON_NAME] skuif 275 geskeerde spes ooie na LB Sinkdam [PER…"
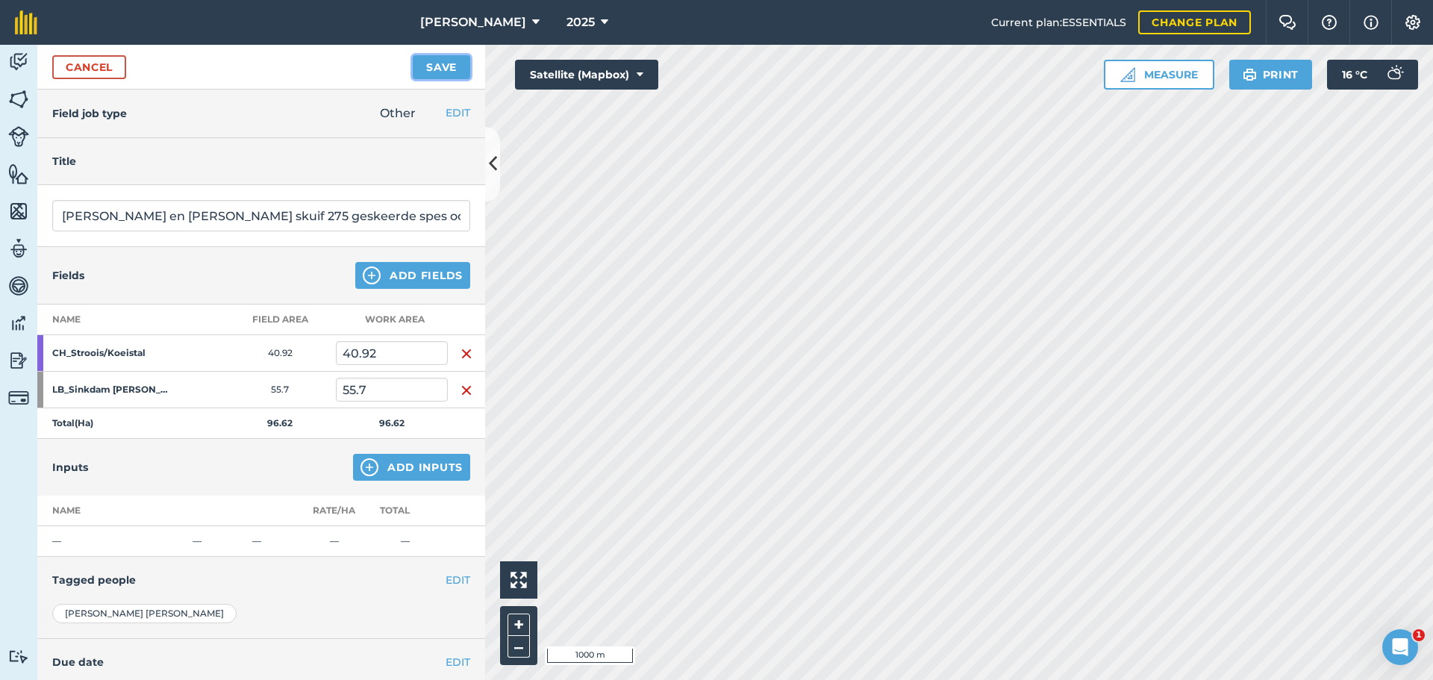
click at [434, 60] on button "Save" at bounding box center [441, 67] width 57 height 24
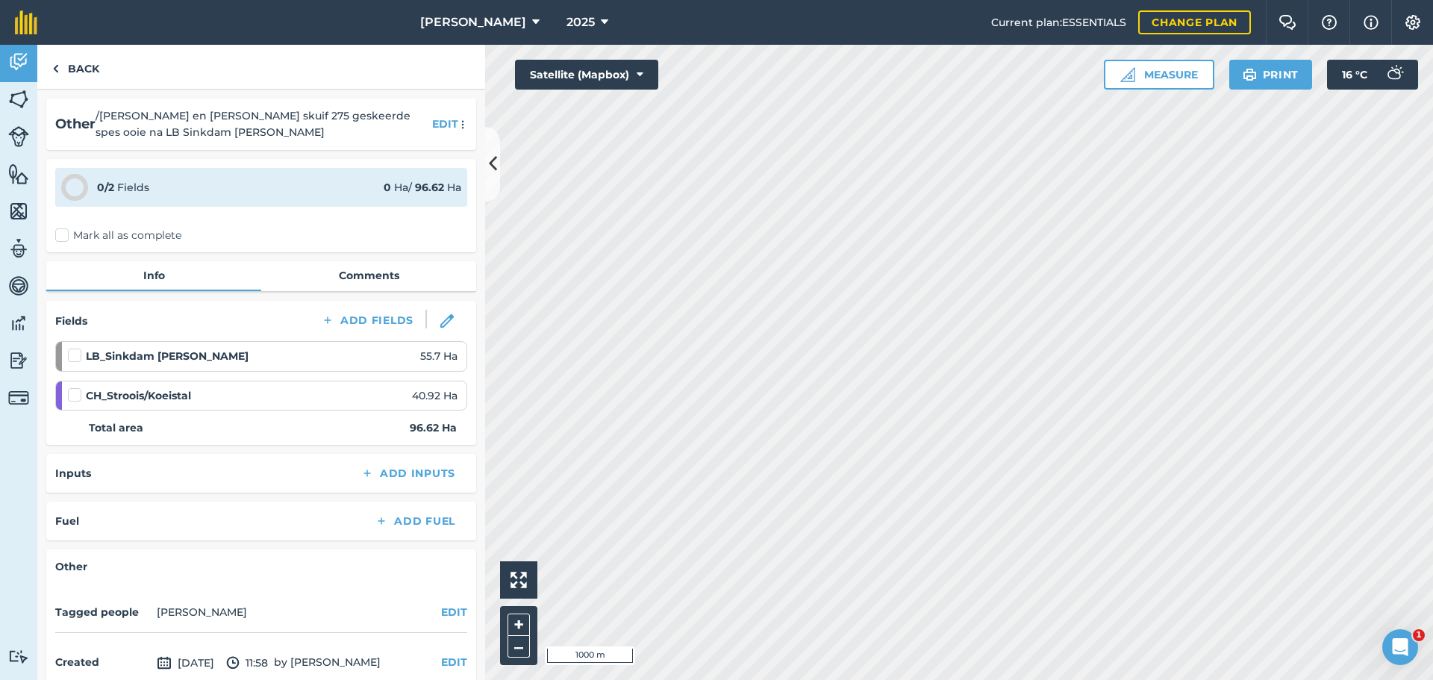
click at [60, 233] on label "Mark all as complete" at bounding box center [118, 236] width 126 height 16
click at [60, 233] on input "Mark all as complete" at bounding box center [60, 233] width 10 height 10
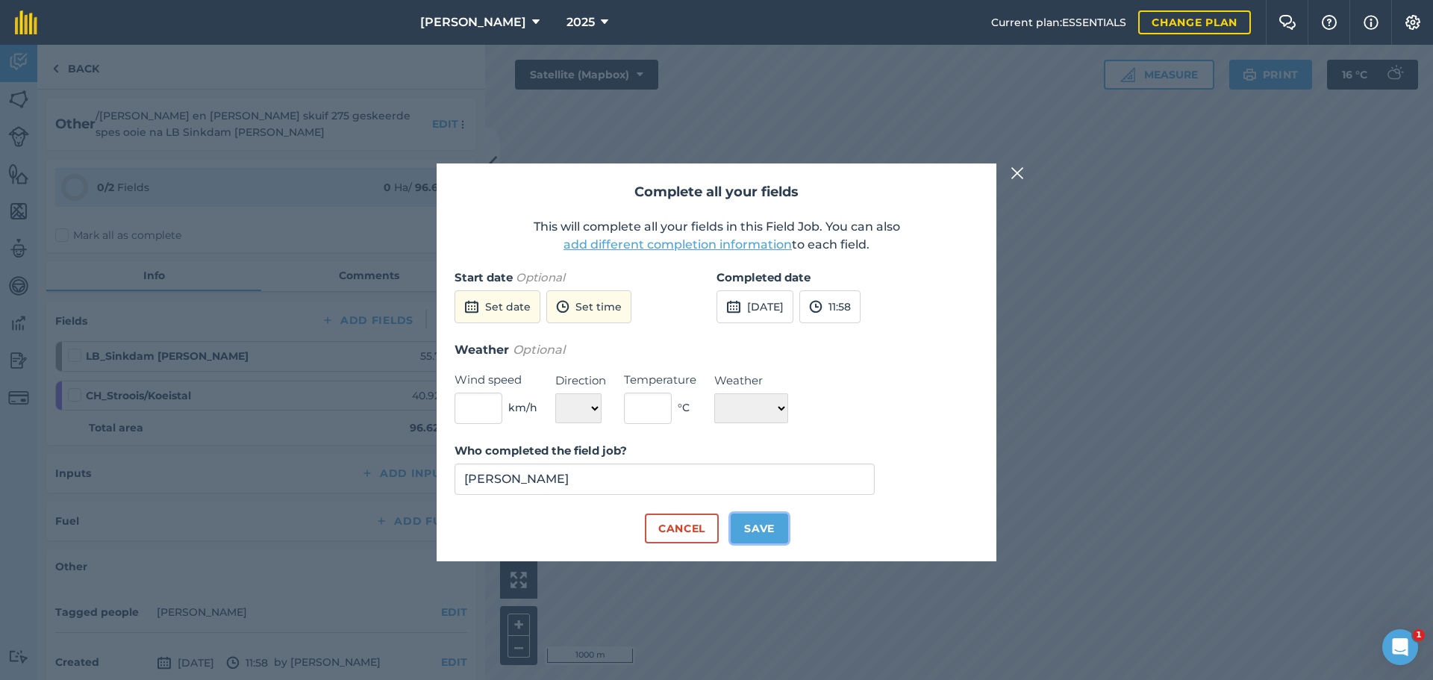
click at [773, 522] on button "Save" at bounding box center [759, 529] width 57 height 30
checkbox input "true"
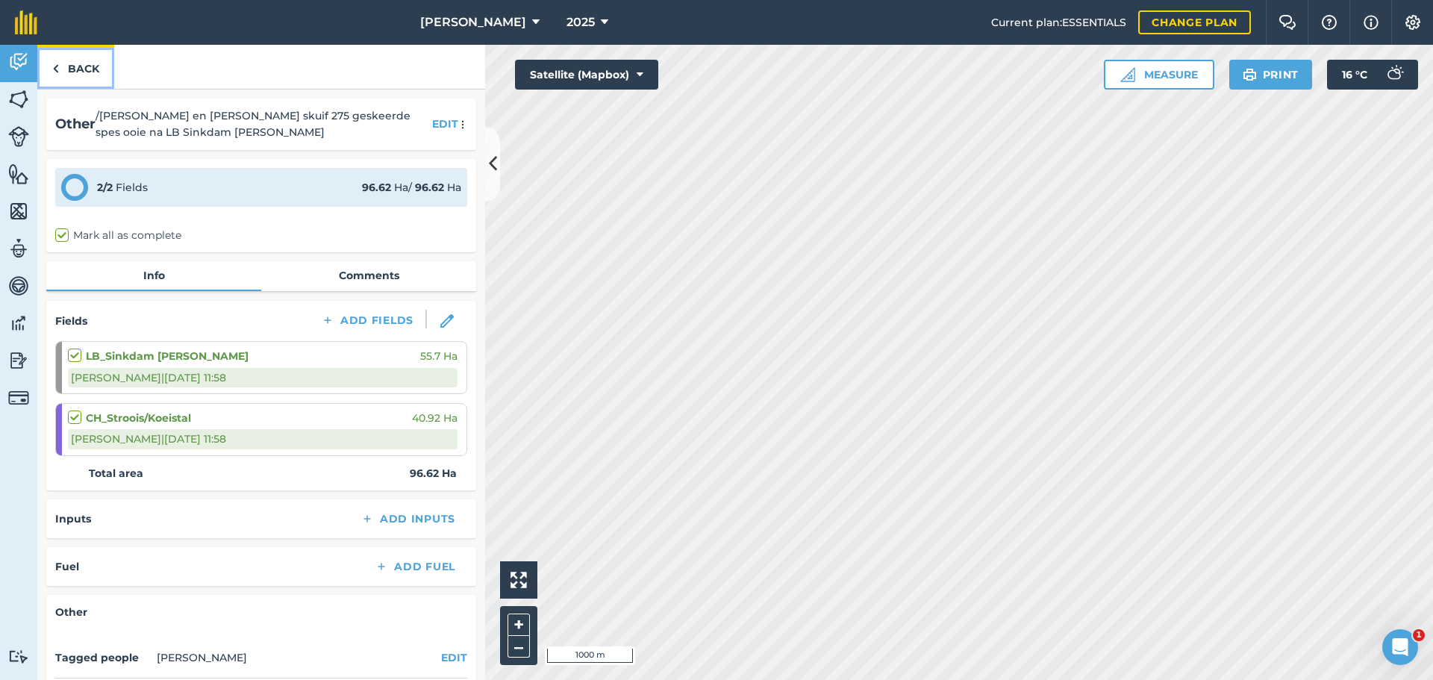
click at [46, 62] on link "Back" at bounding box center [75, 67] width 77 height 44
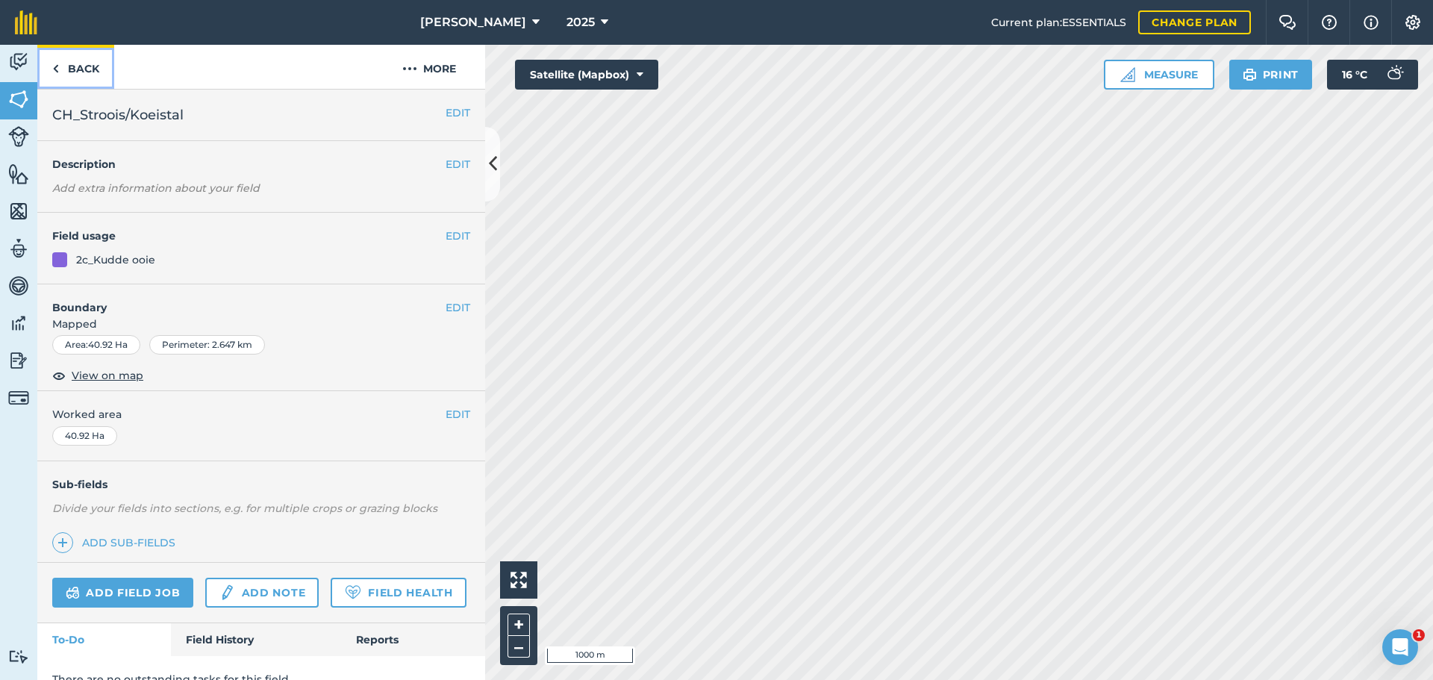
click at [50, 66] on link "Back" at bounding box center [75, 67] width 77 height 44
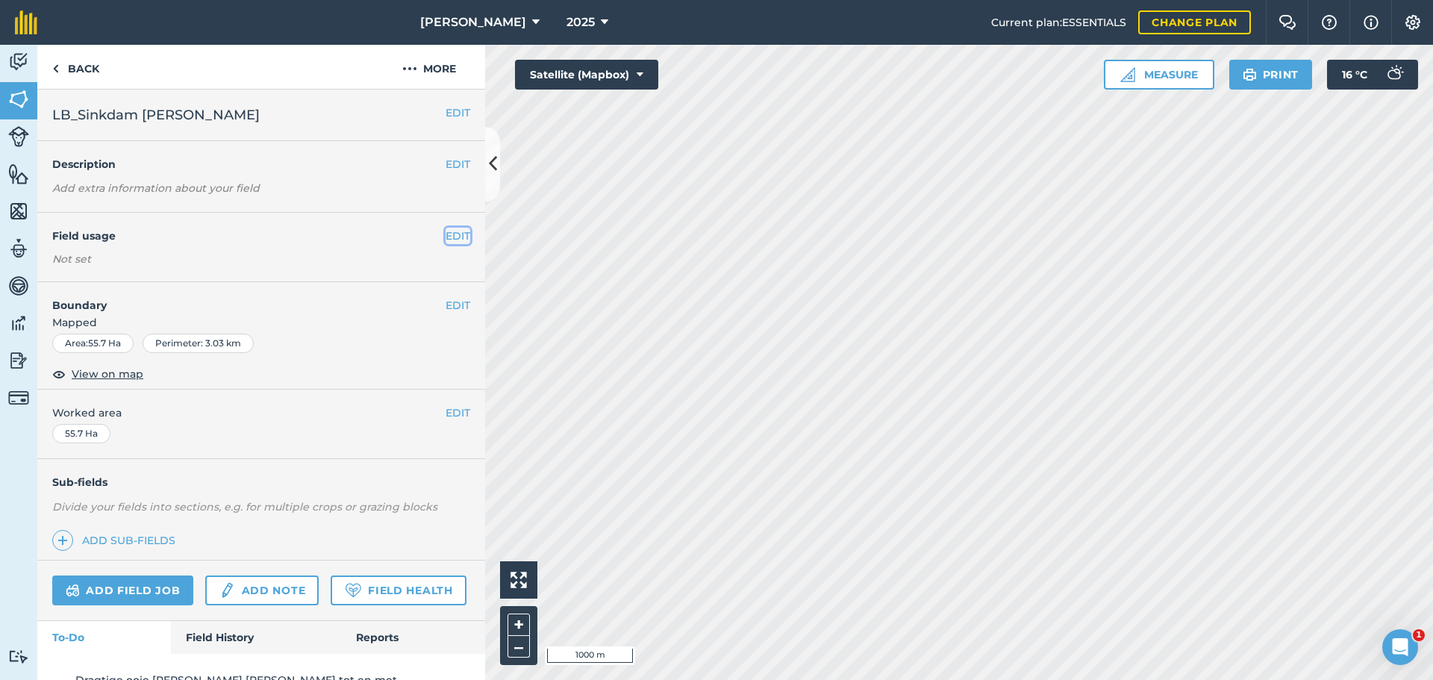
click at [446, 234] on button "EDIT" at bounding box center [458, 236] width 25 height 16
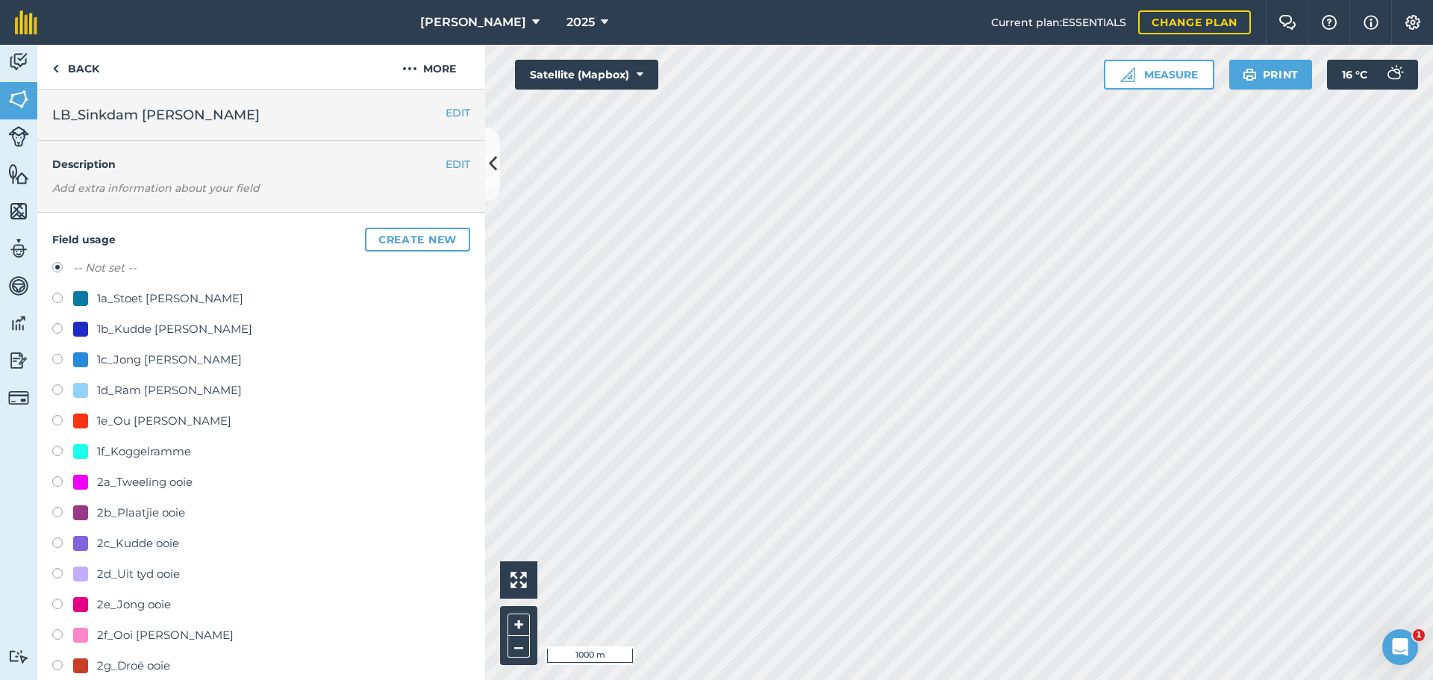
click at [56, 543] on label at bounding box center [62, 545] width 21 height 15
radio input "true"
radio input "false"
click at [66, 515] on label at bounding box center [62, 514] width 21 height 15
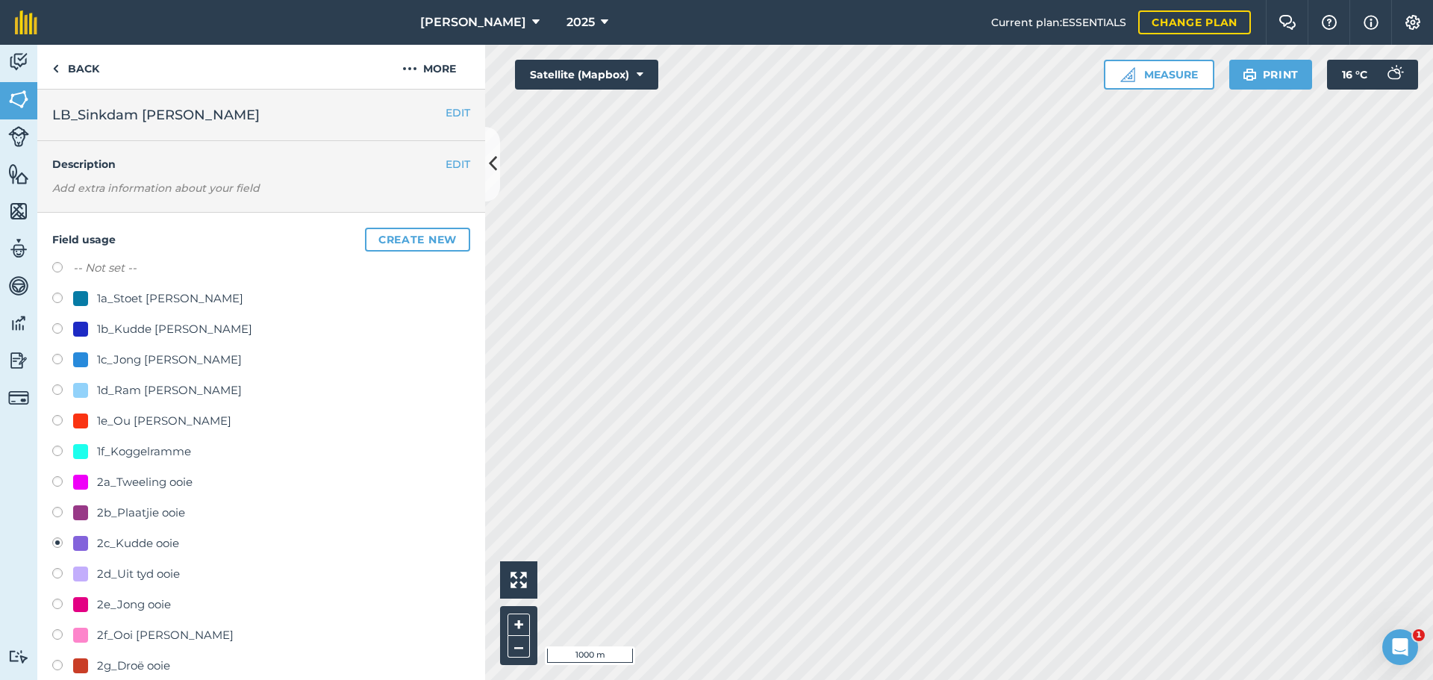
radio input "true"
radio input "false"
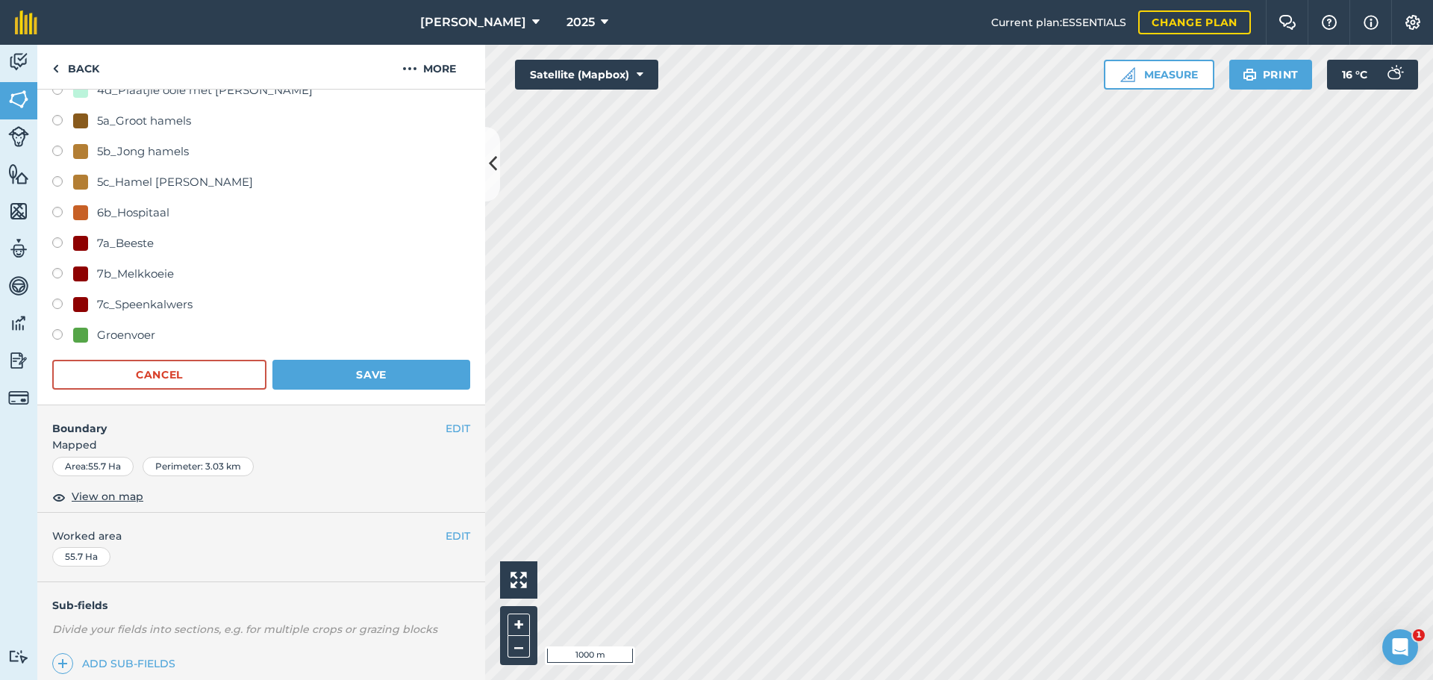
scroll to position [821, 0]
click at [333, 369] on button "Save" at bounding box center [371, 374] width 198 height 30
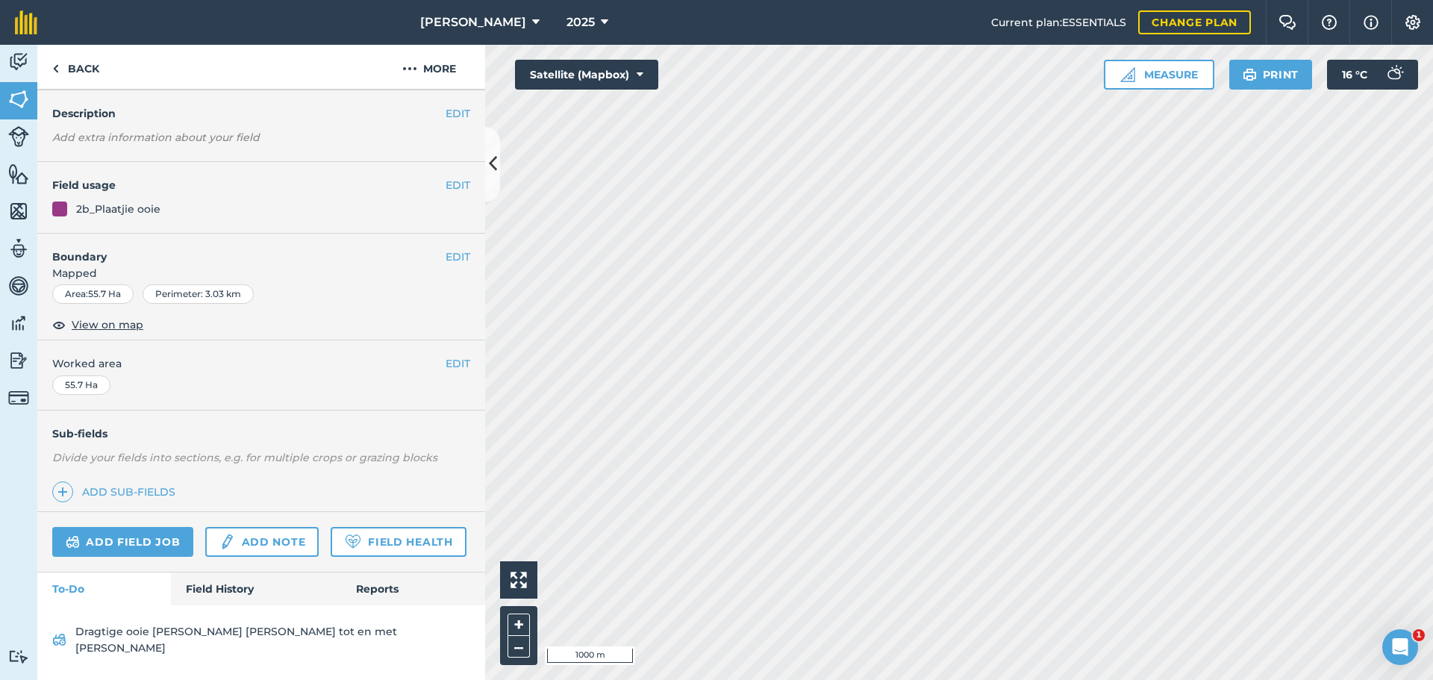
scroll to position [78, 0]
click at [59, 70] on link "Back" at bounding box center [75, 67] width 77 height 44
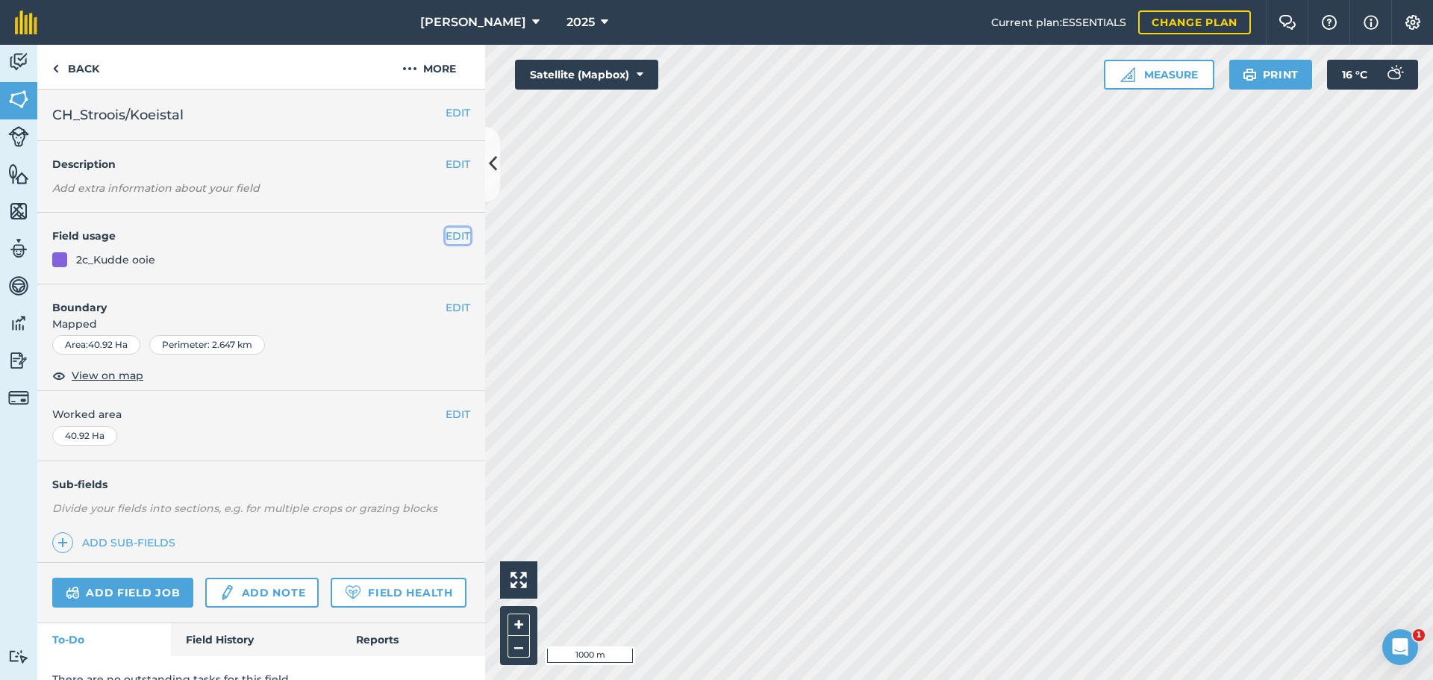
click at [446, 234] on button "EDIT" at bounding box center [458, 236] width 25 height 16
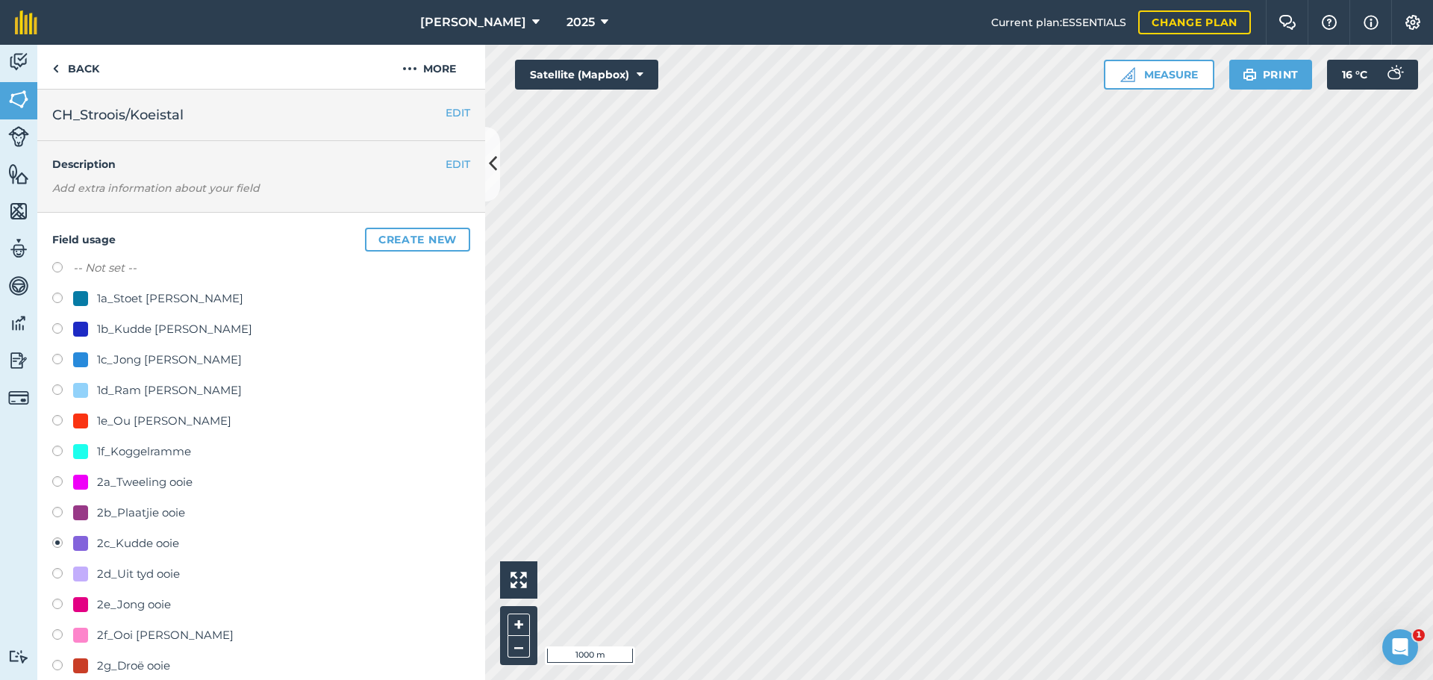
click at [55, 267] on label at bounding box center [62, 269] width 21 height 15
radio input "true"
radio input "false"
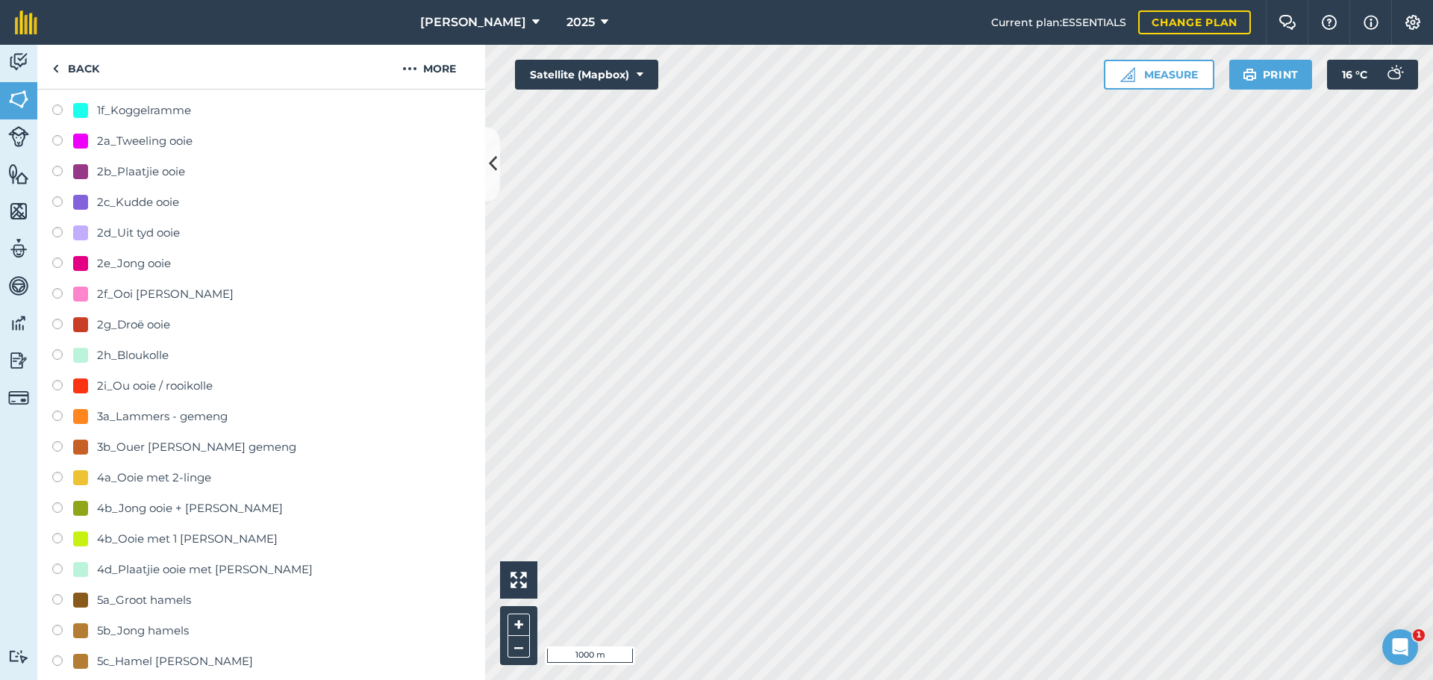
scroll to position [597, 0]
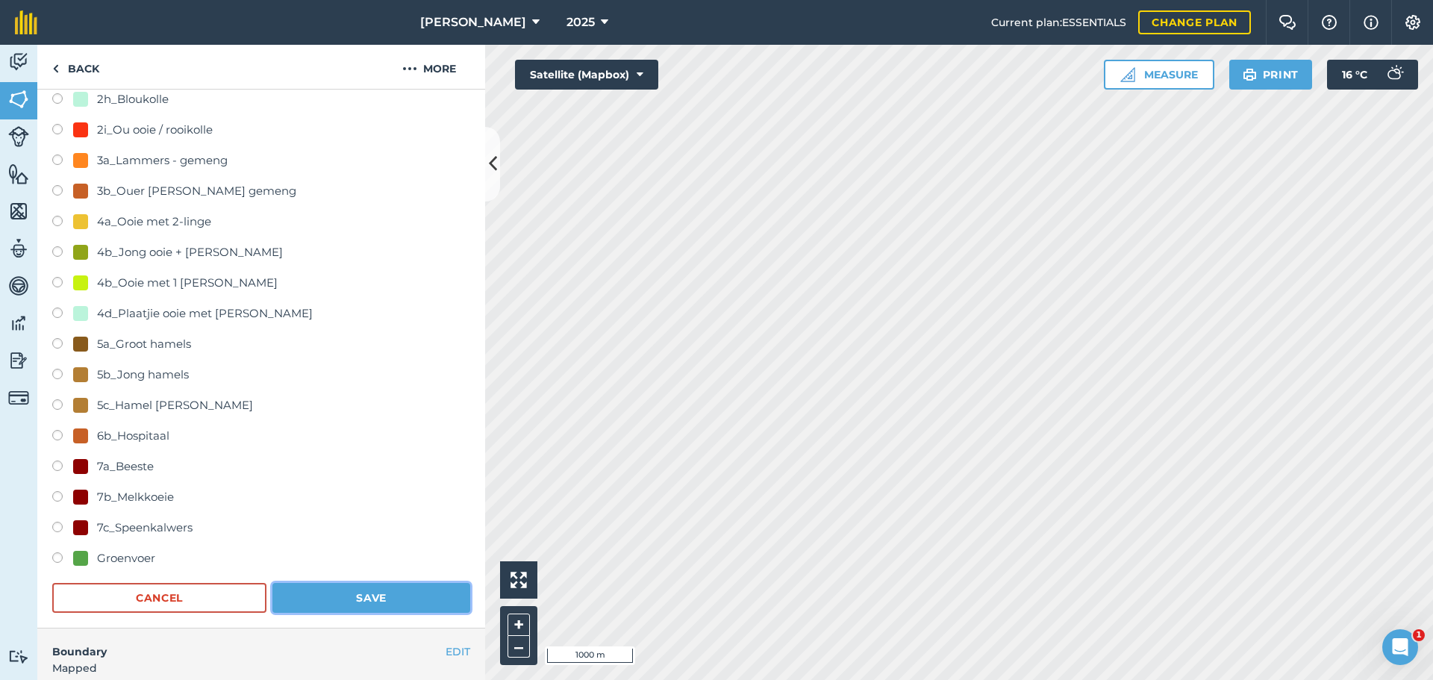
click at [398, 611] on button "Save" at bounding box center [371, 598] width 198 height 30
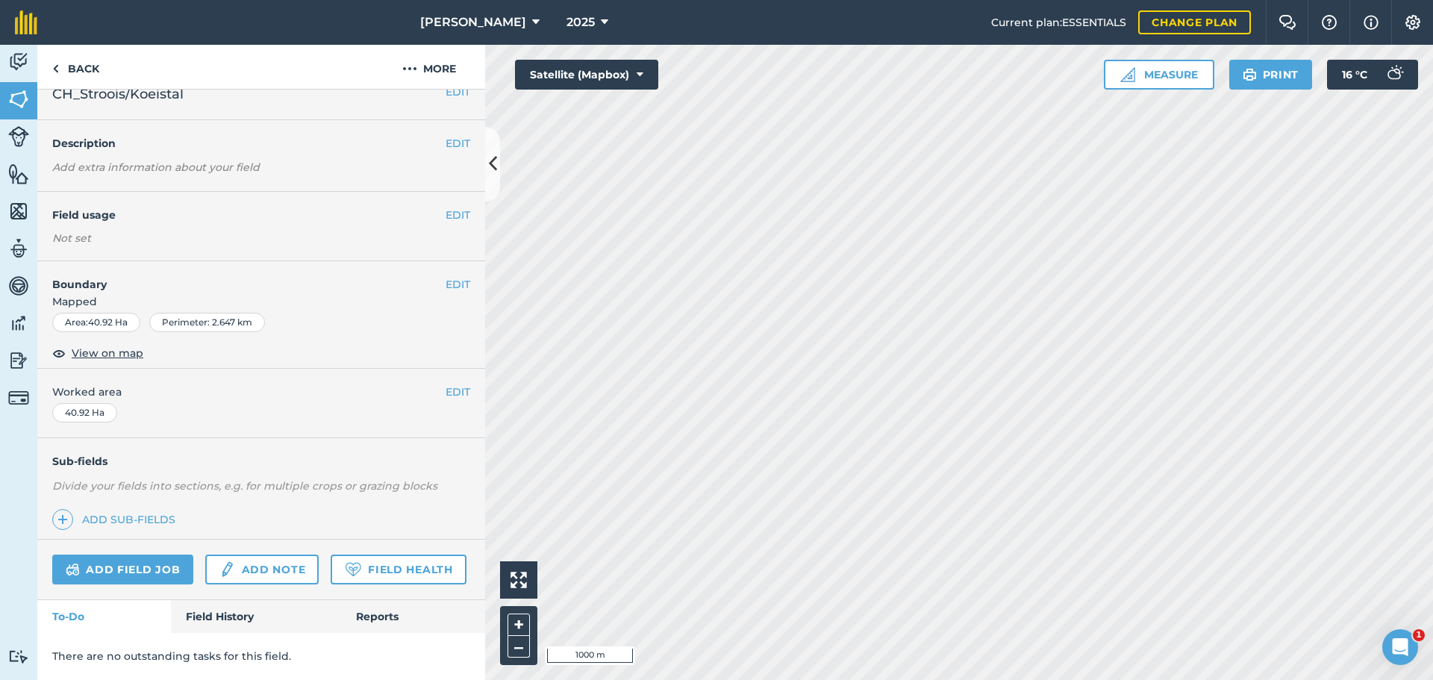
scroll to position [63, 0]
click at [67, 73] on link "Back" at bounding box center [75, 67] width 77 height 44
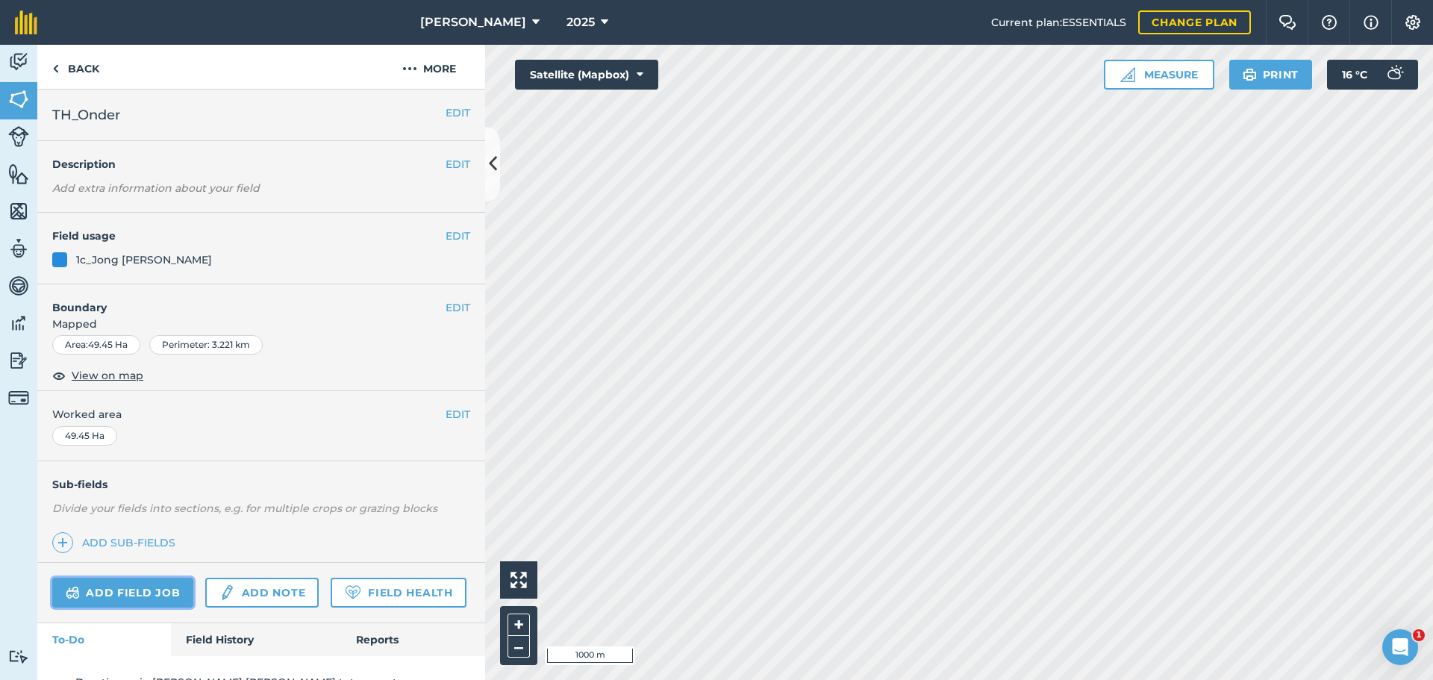
click at [119, 590] on link "Add field job" at bounding box center [122, 593] width 141 height 30
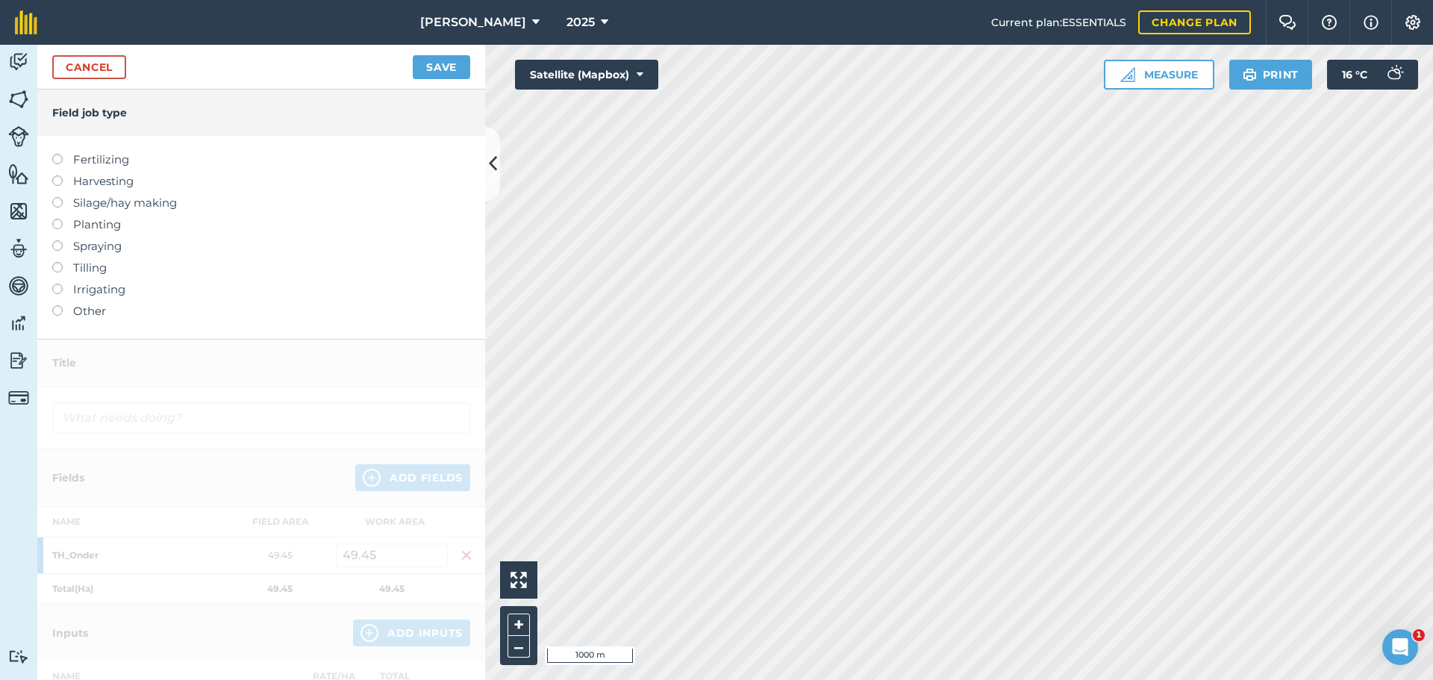
click at [55, 305] on label at bounding box center [62, 305] width 21 height 0
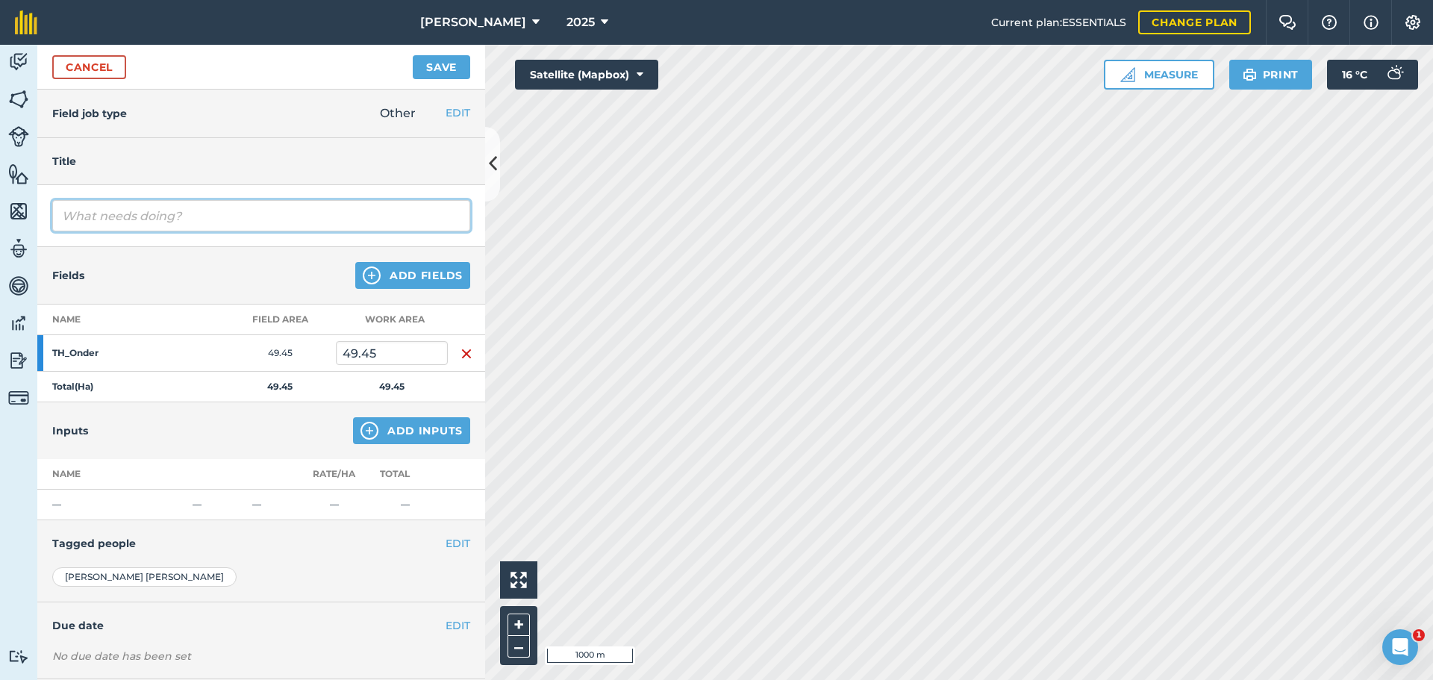
click at [101, 214] on input "text" at bounding box center [261, 215] width 418 height 31
type input "[PERSON_NAME] en [PERSON_NAME] skuif 158 ramlammers en 16 stoetramme na PP"
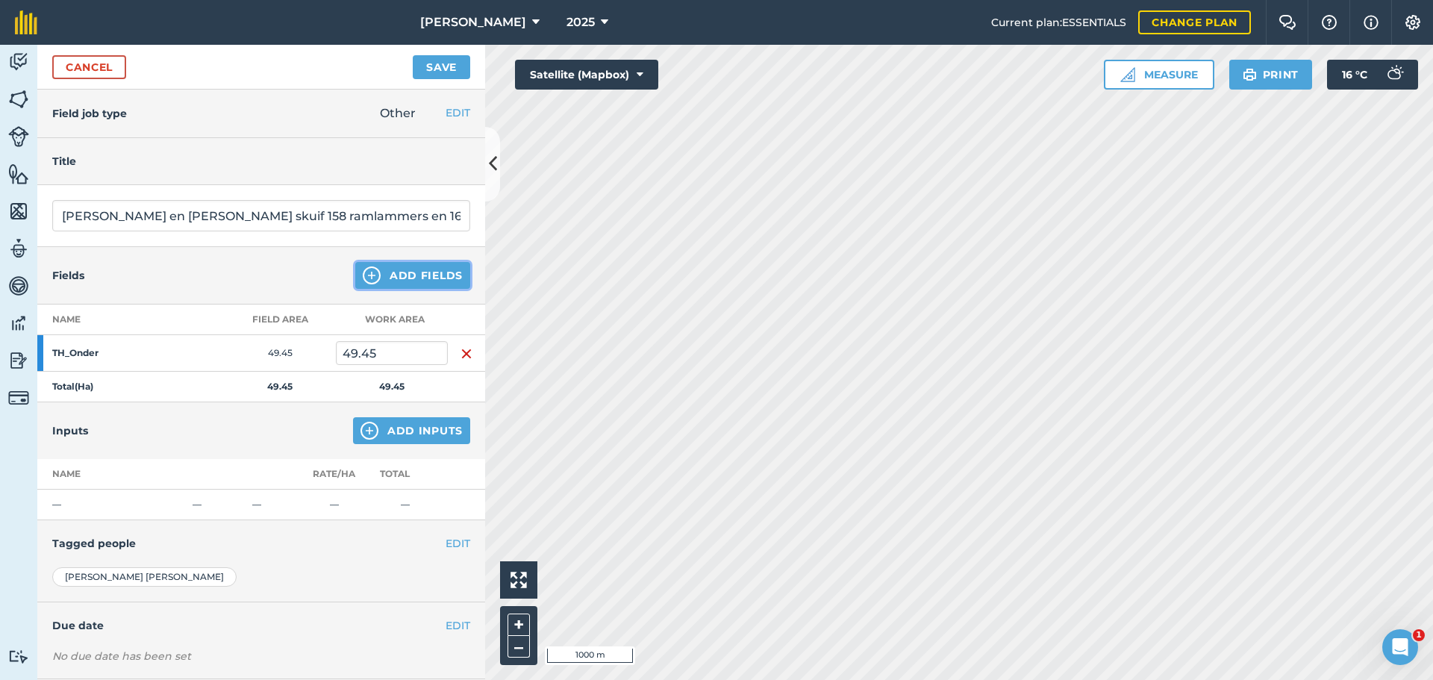
click at [378, 273] on button "Add Fields" at bounding box center [412, 275] width 115 height 27
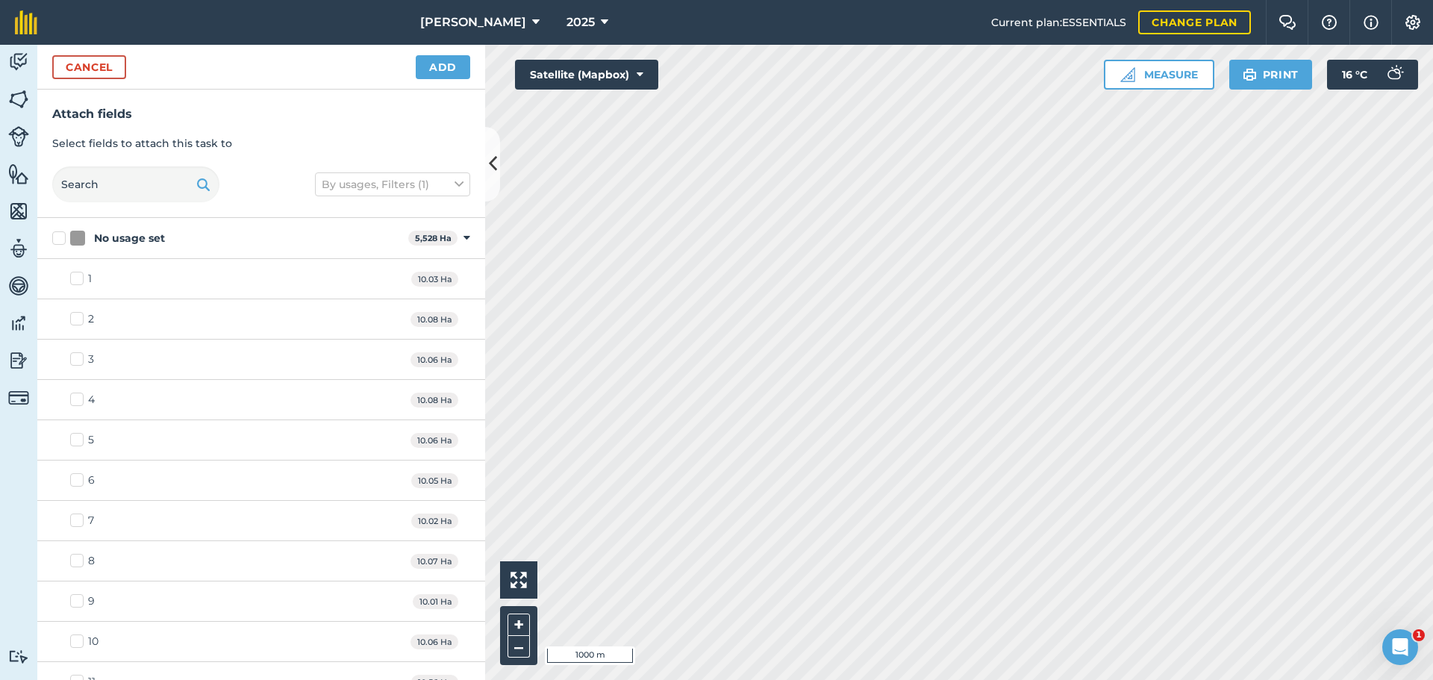
checkbox input "true"
click at [428, 72] on button "Add" at bounding box center [443, 67] width 54 height 24
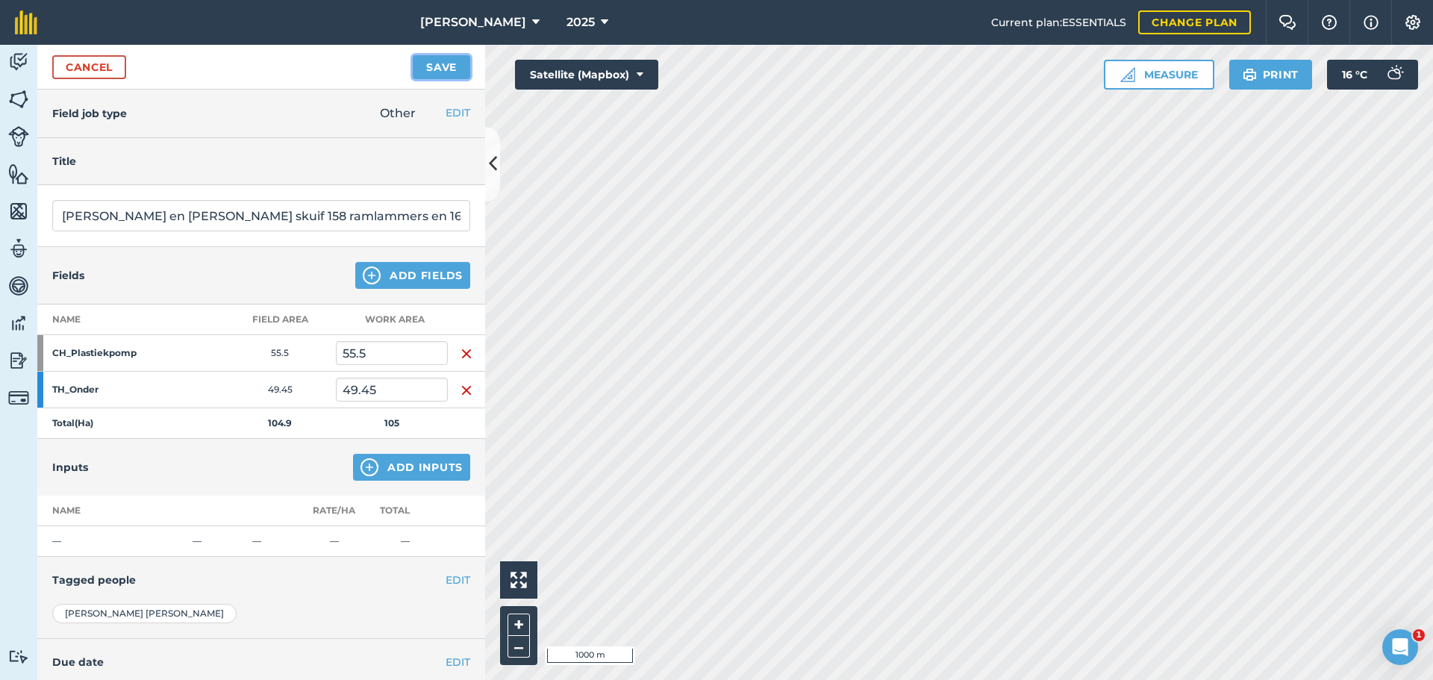
click at [428, 72] on button "Save" at bounding box center [441, 67] width 57 height 24
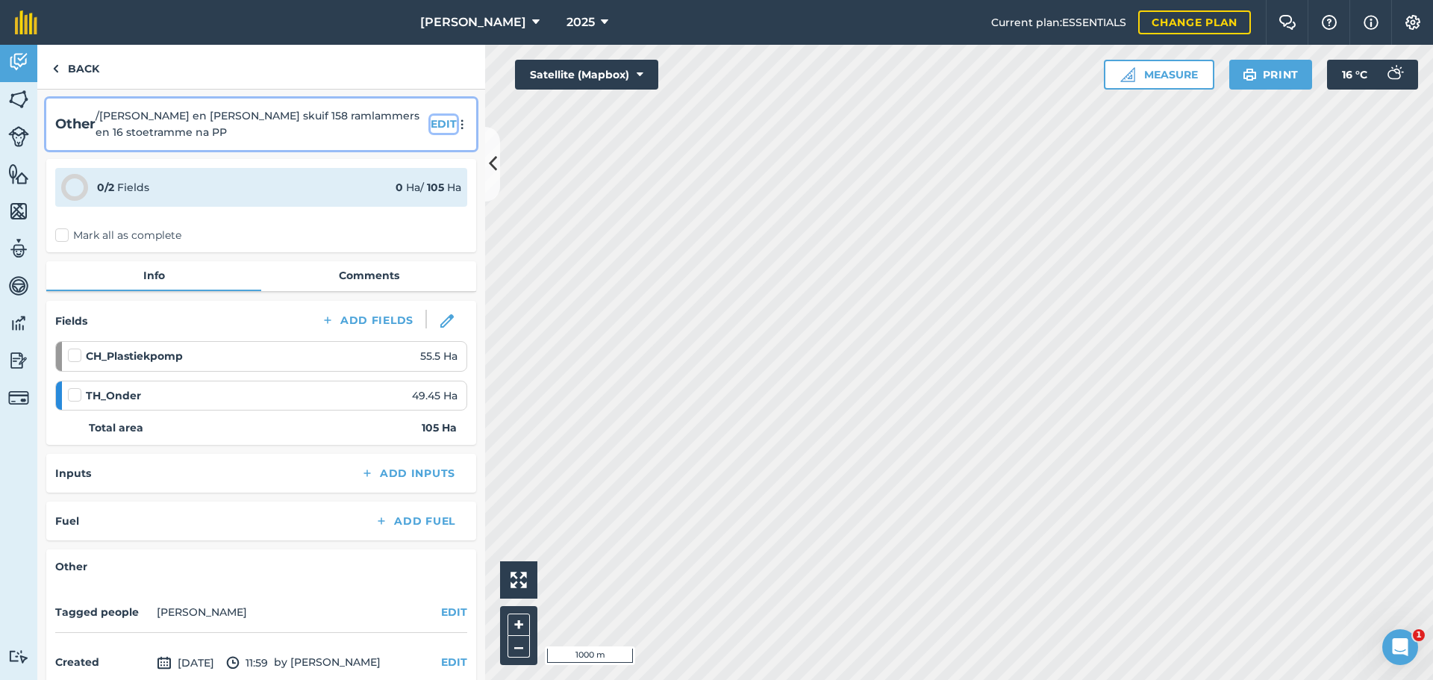
click at [431, 122] on button "EDIT" at bounding box center [444, 124] width 26 height 16
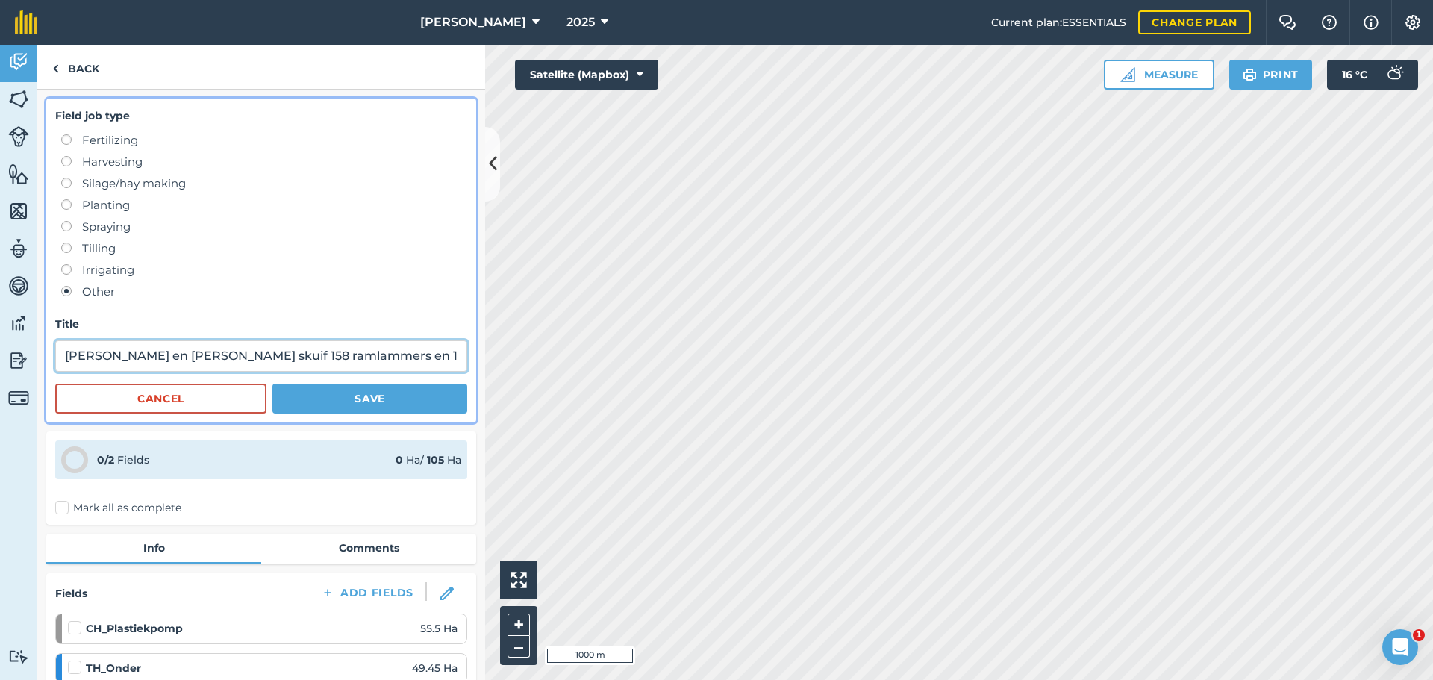
click at [531, 356] on div "Activity Fields Livestock Features Maps Team Vehicles Data Reporting Billing Tu…" at bounding box center [716, 362] width 1433 height 635
click at [443, 349] on input "[PERSON_NAME] en [PERSON_NAME] skuif 158 ramlammers en 16 stoetramme na PP" at bounding box center [261, 355] width 412 height 31
type input "[PERSON_NAME] en [PERSON_NAME] skuif 158 ramlammers en 16 stoetramme na PP om […"
click at [390, 398] on button "Save" at bounding box center [369, 399] width 195 height 30
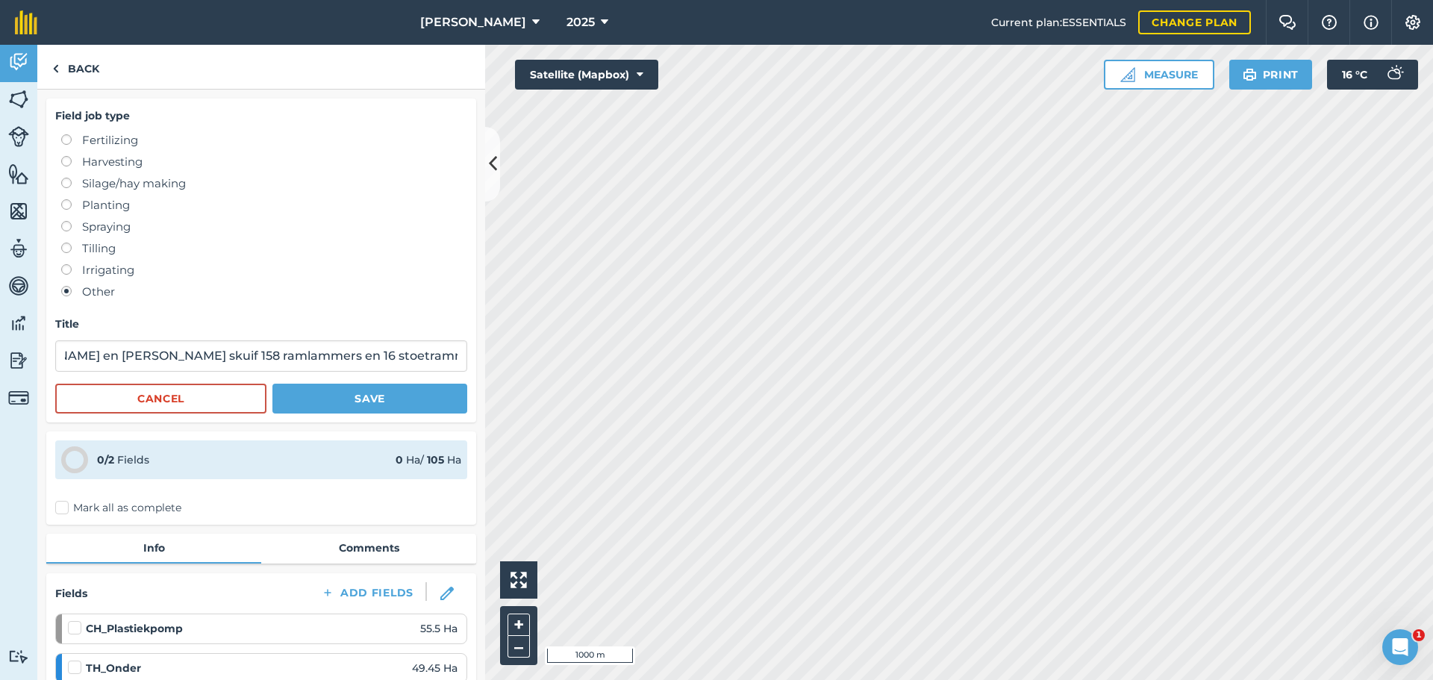
scroll to position [0, 0]
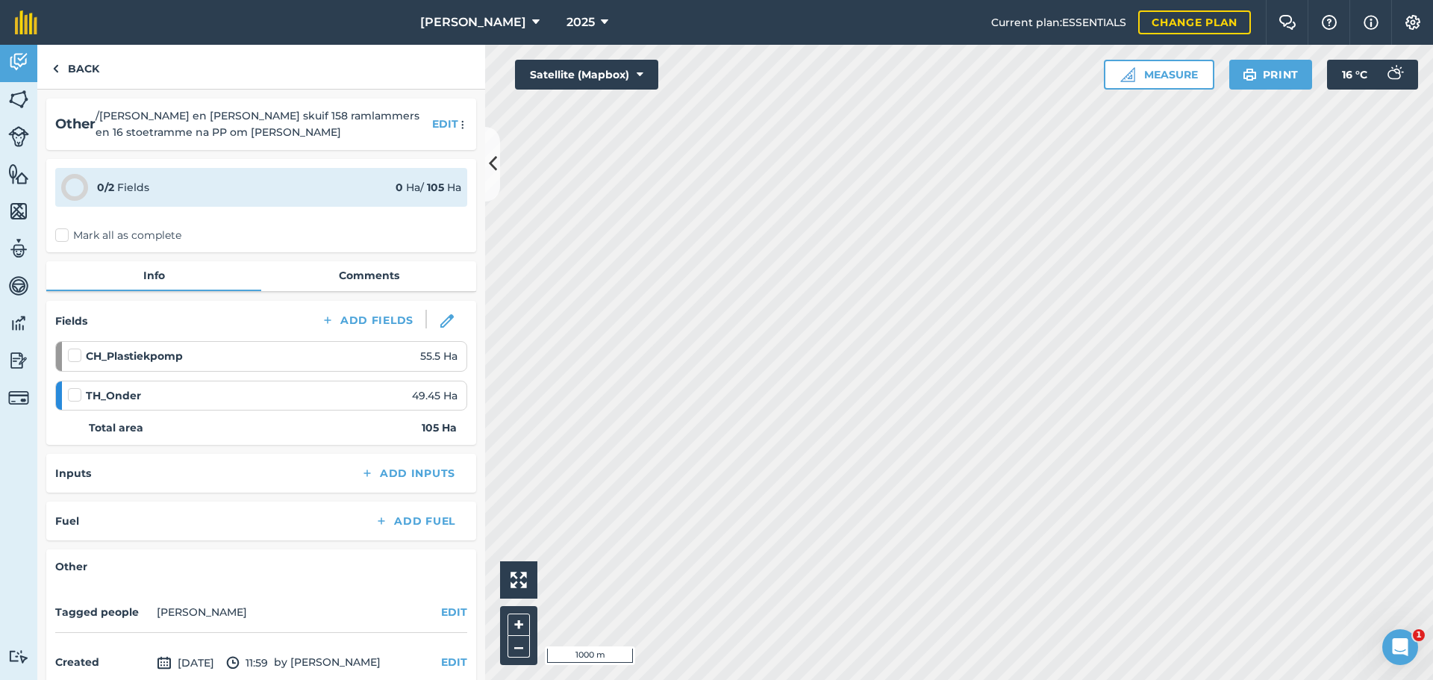
click at [63, 236] on label "Mark all as complete" at bounding box center [118, 236] width 126 height 16
click at [63, 236] on input "Mark all as complete" at bounding box center [60, 233] width 10 height 10
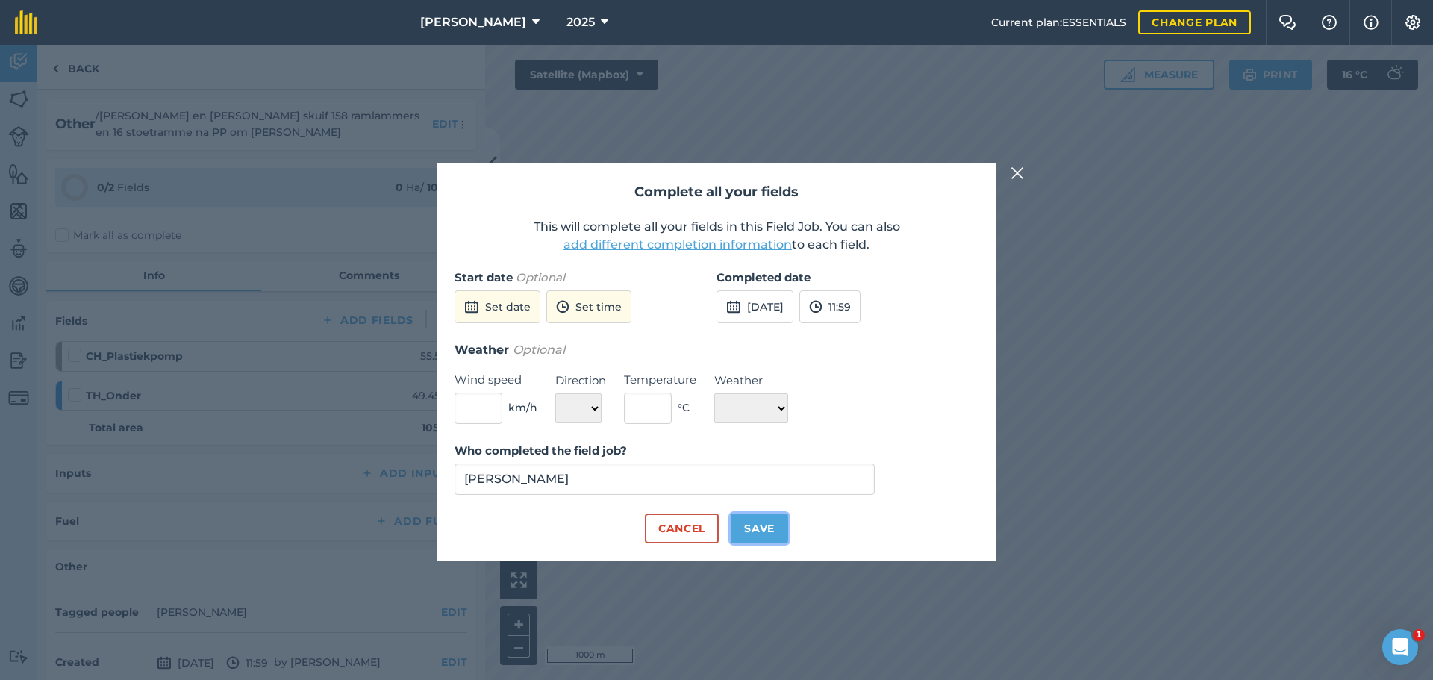
click at [762, 531] on button "Save" at bounding box center [759, 529] width 57 height 30
checkbox input "true"
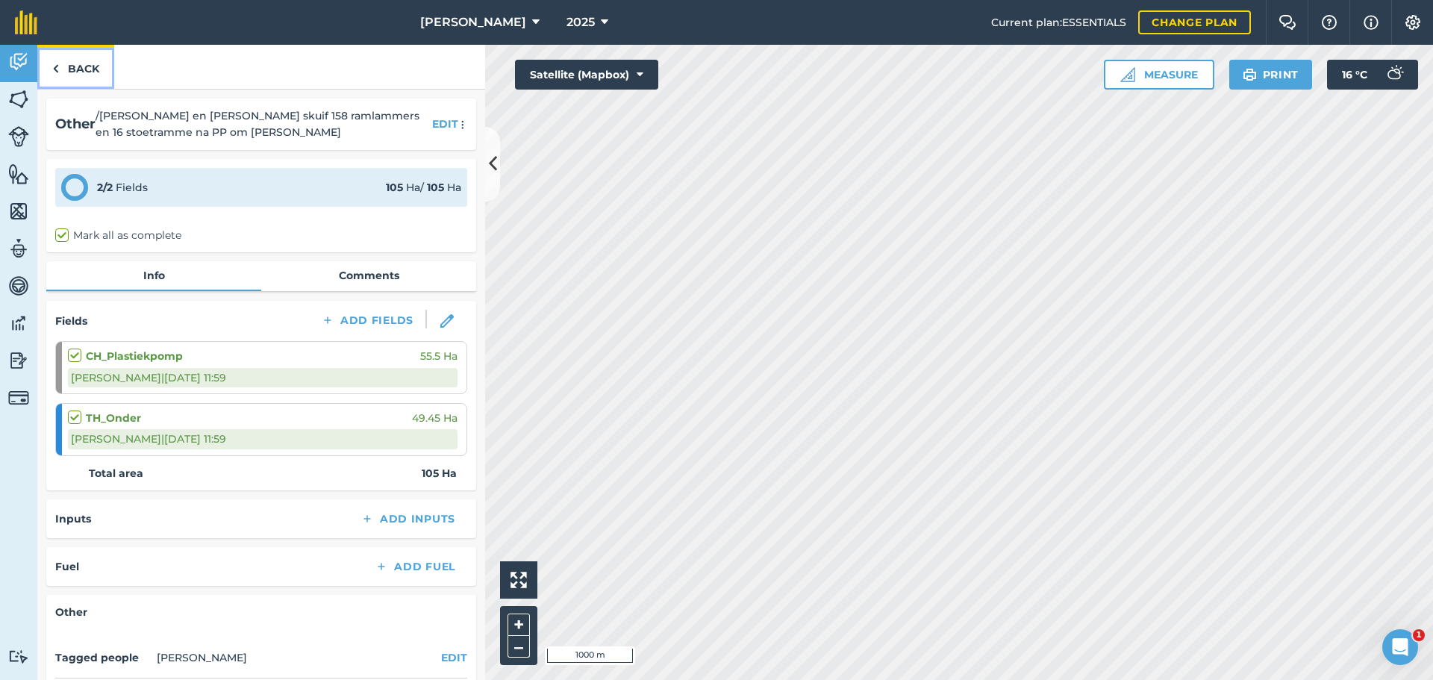
click at [43, 75] on link "Back" at bounding box center [75, 67] width 77 height 44
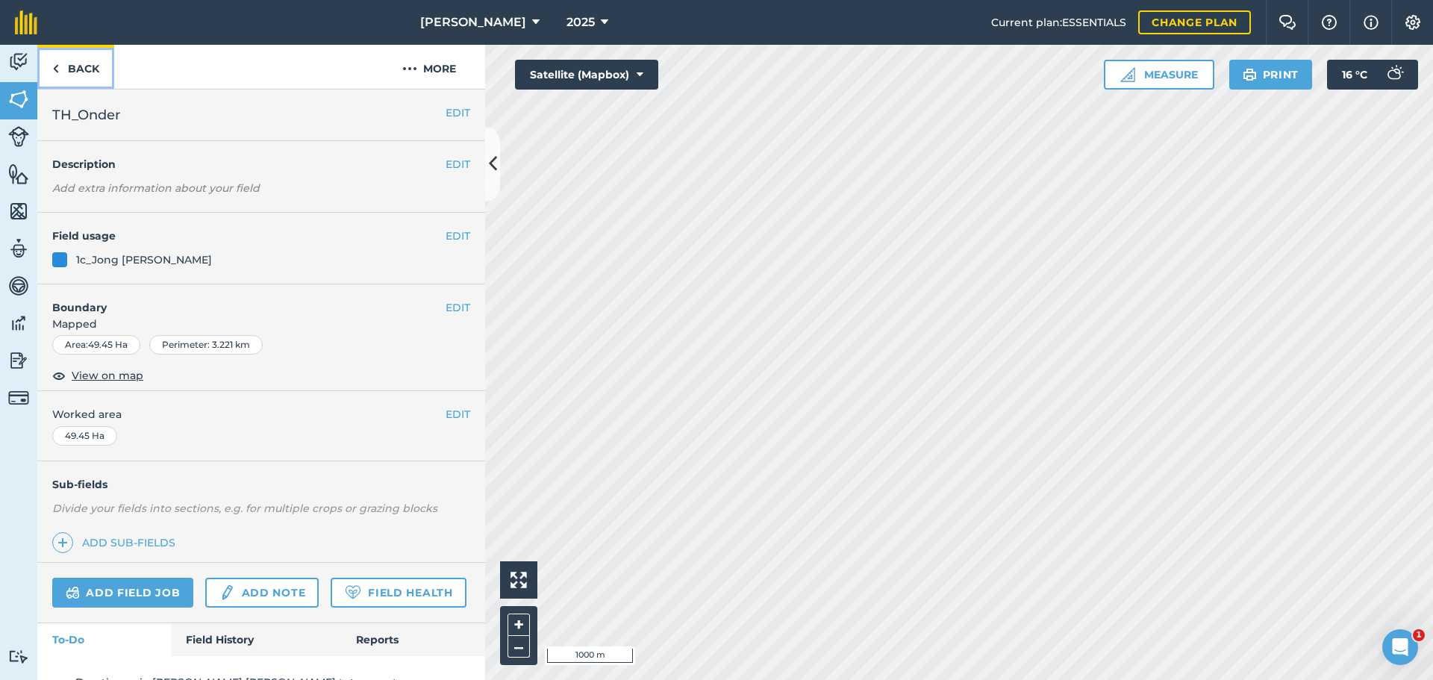
click at [66, 68] on link "Back" at bounding box center [75, 67] width 77 height 44
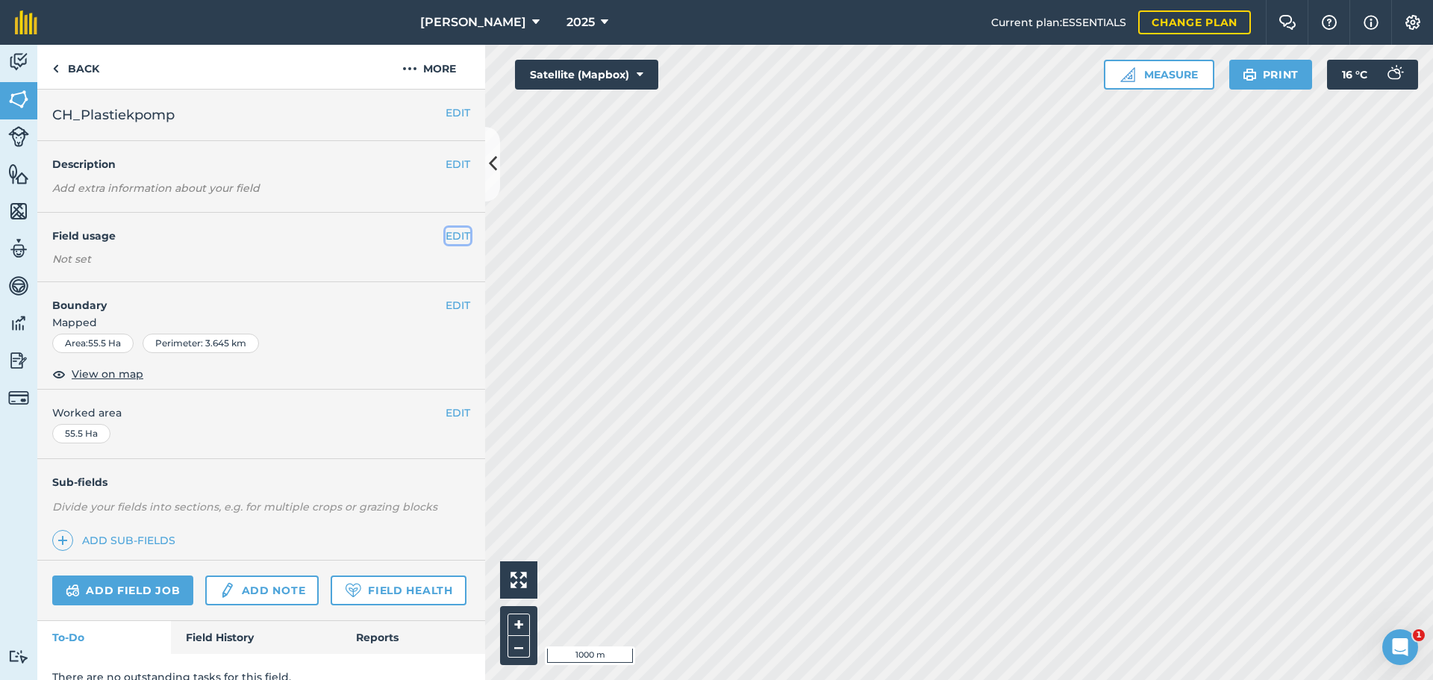
click at [453, 237] on button "EDIT" at bounding box center [458, 236] width 25 height 16
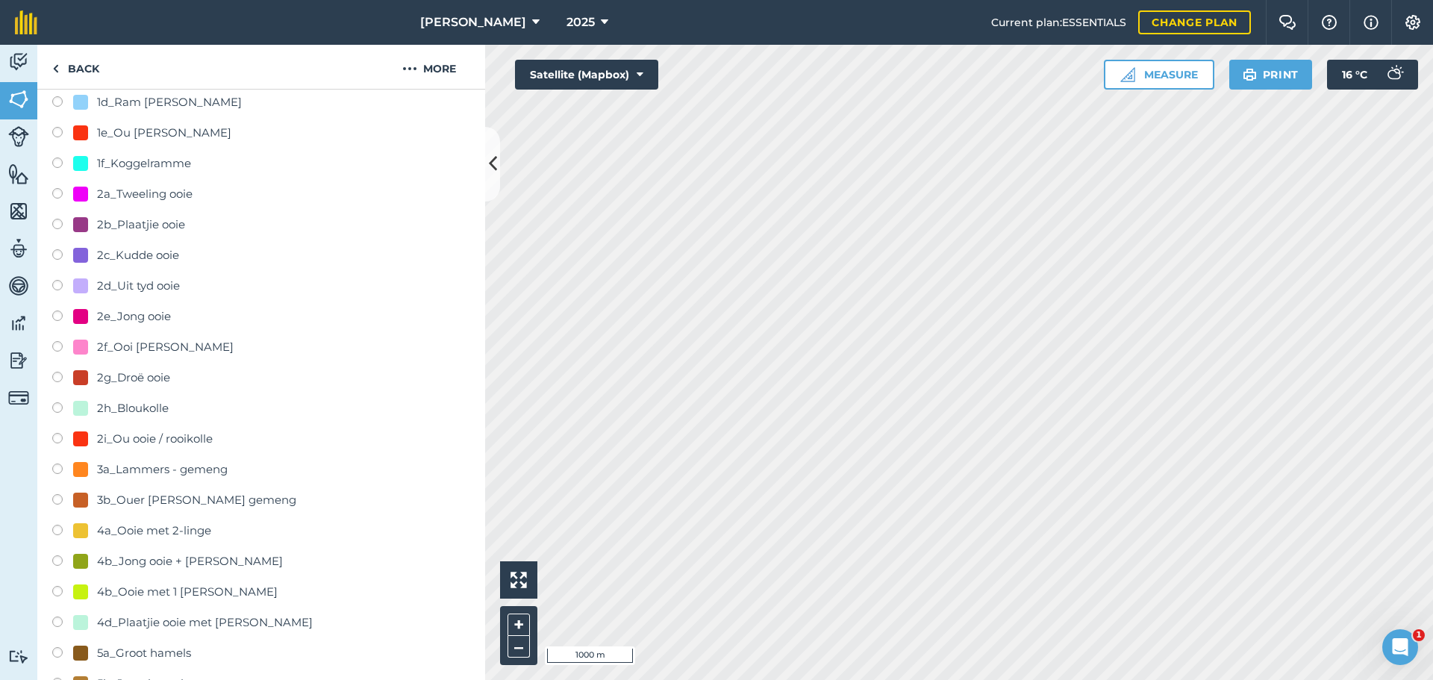
scroll to position [149, 0]
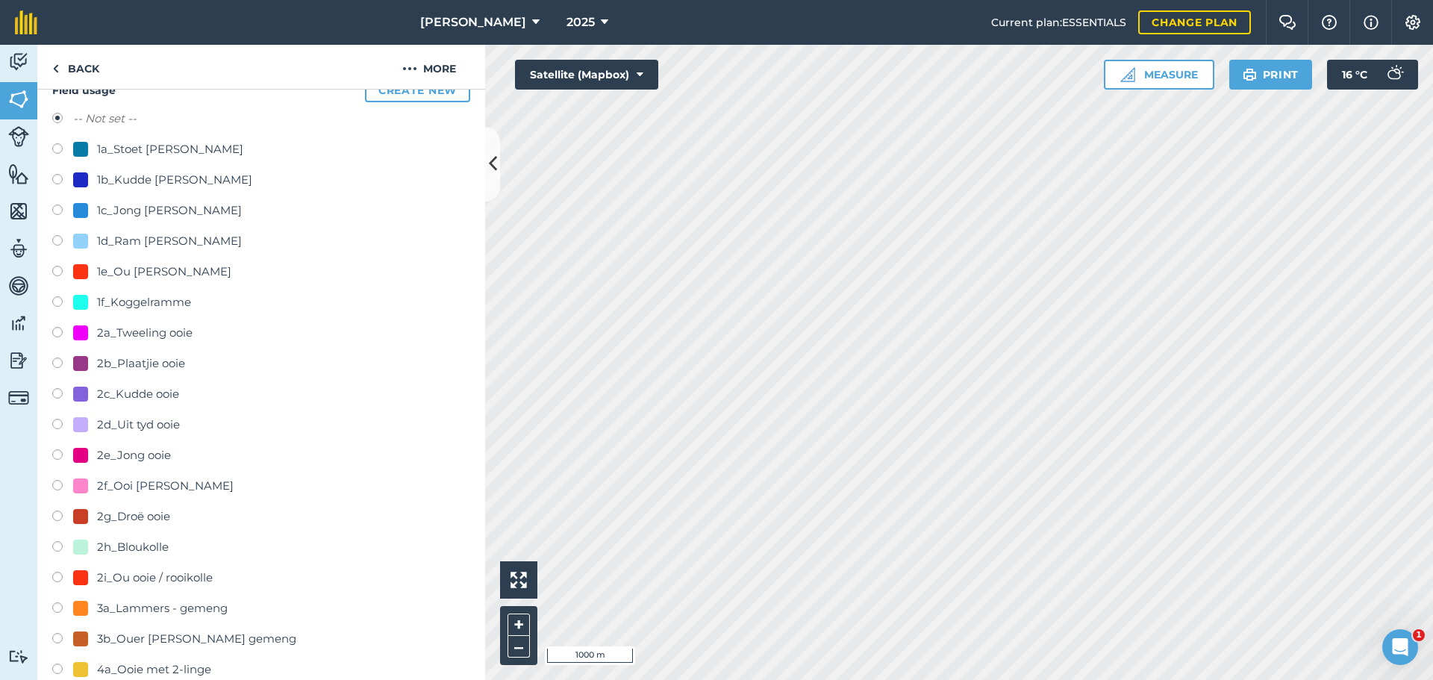
click at [54, 206] on label at bounding box center [62, 212] width 21 height 15
radio input "true"
radio input "false"
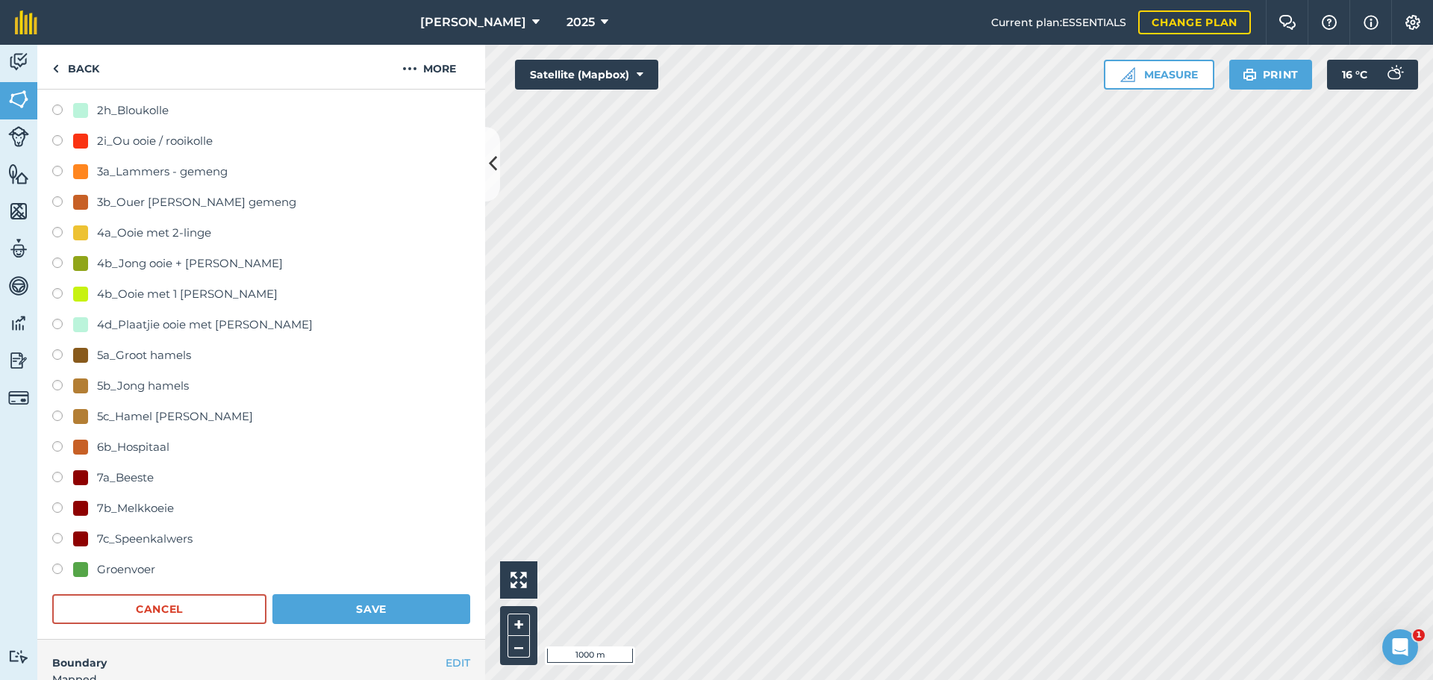
scroll to position [597, 0]
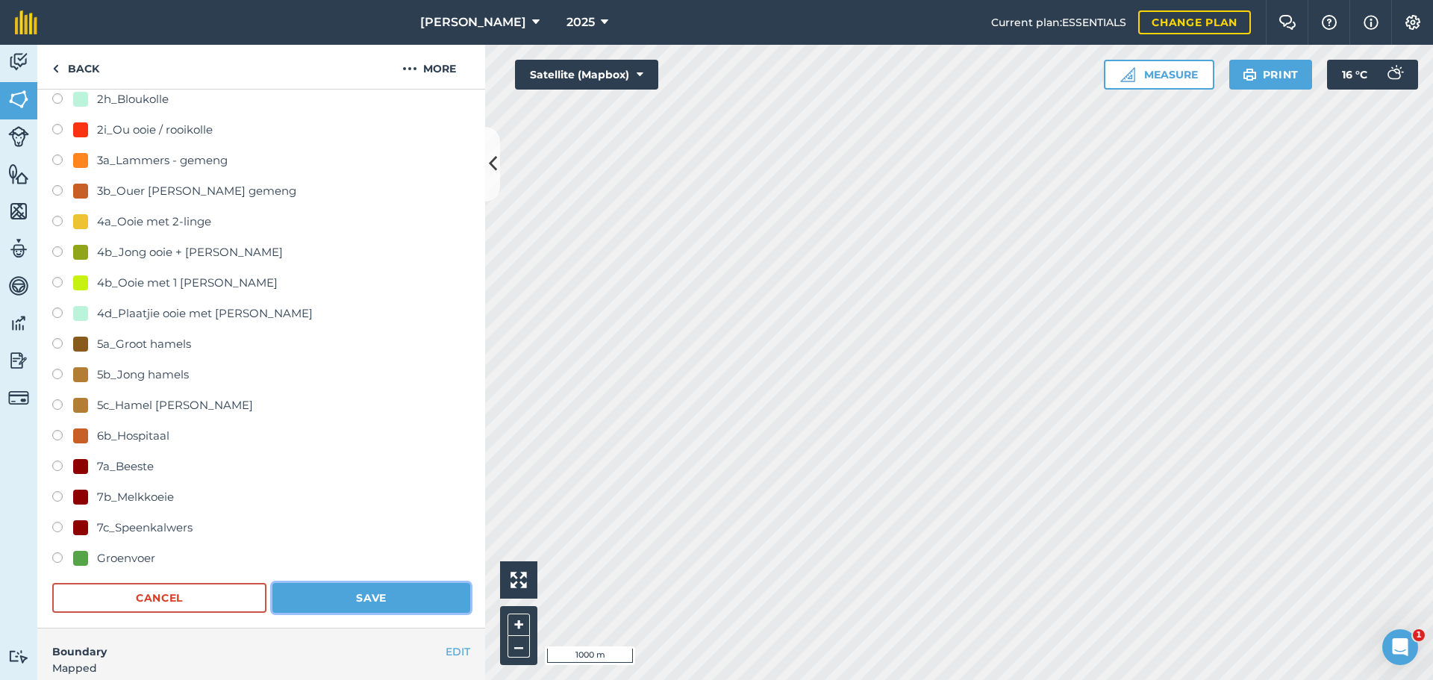
click at [345, 599] on button "Save" at bounding box center [371, 598] width 198 height 30
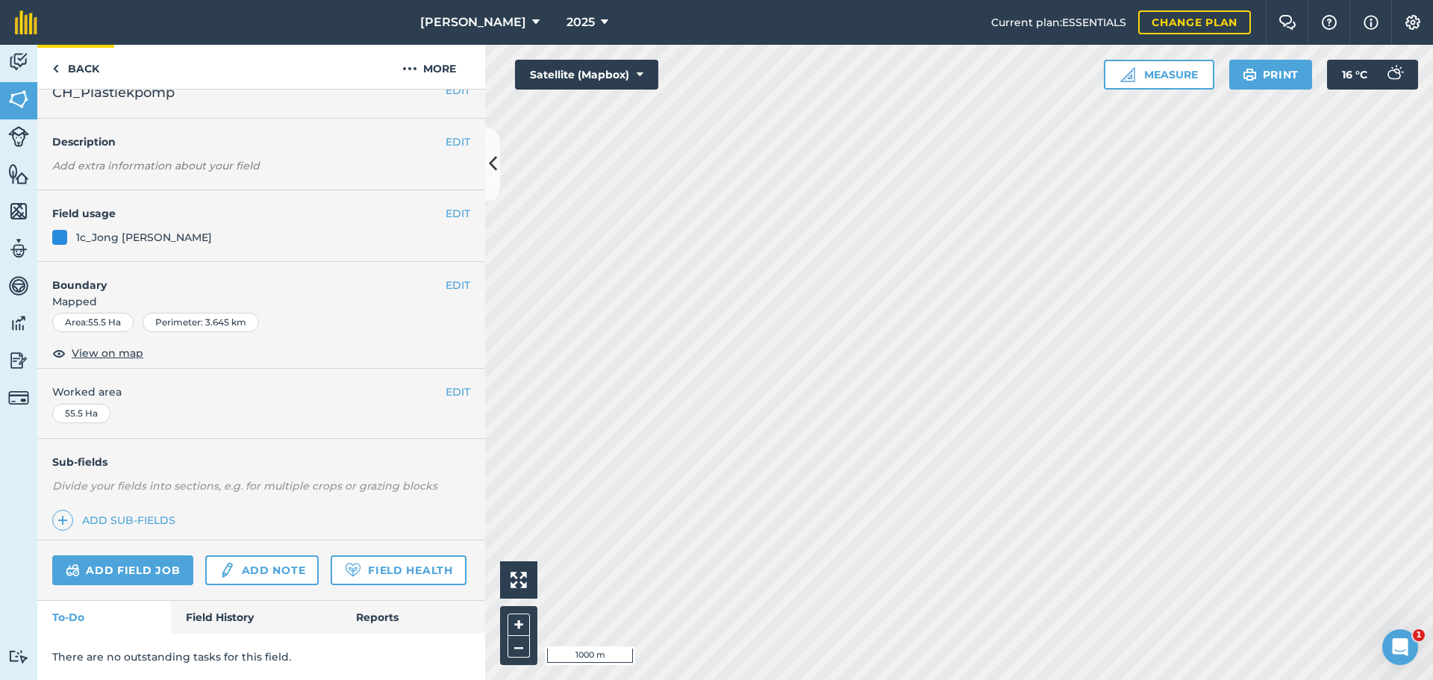
scroll to position [64, 0]
click at [66, 65] on link "Back" at bounding box center [75, 67] width 77 height 44
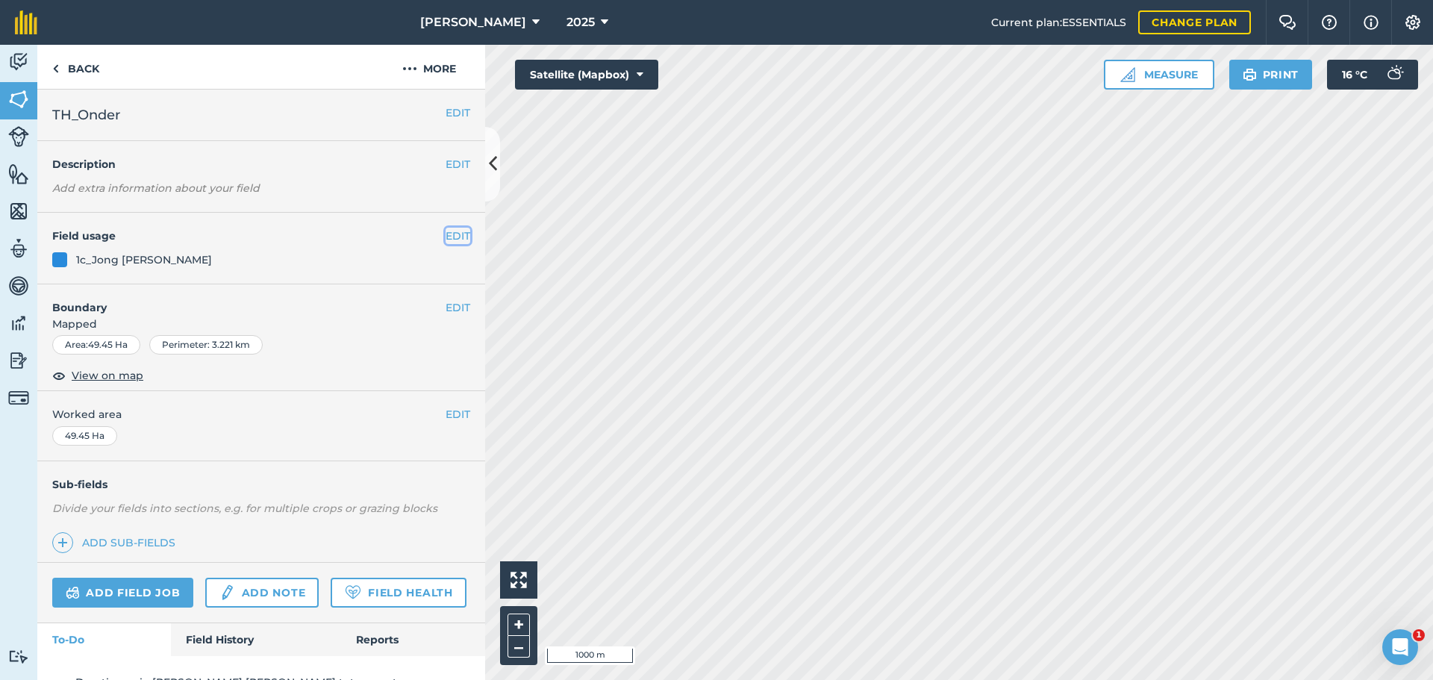
click at [446, 234] on button "EDIT" at bounding box center [458, 236] width 25 height 16
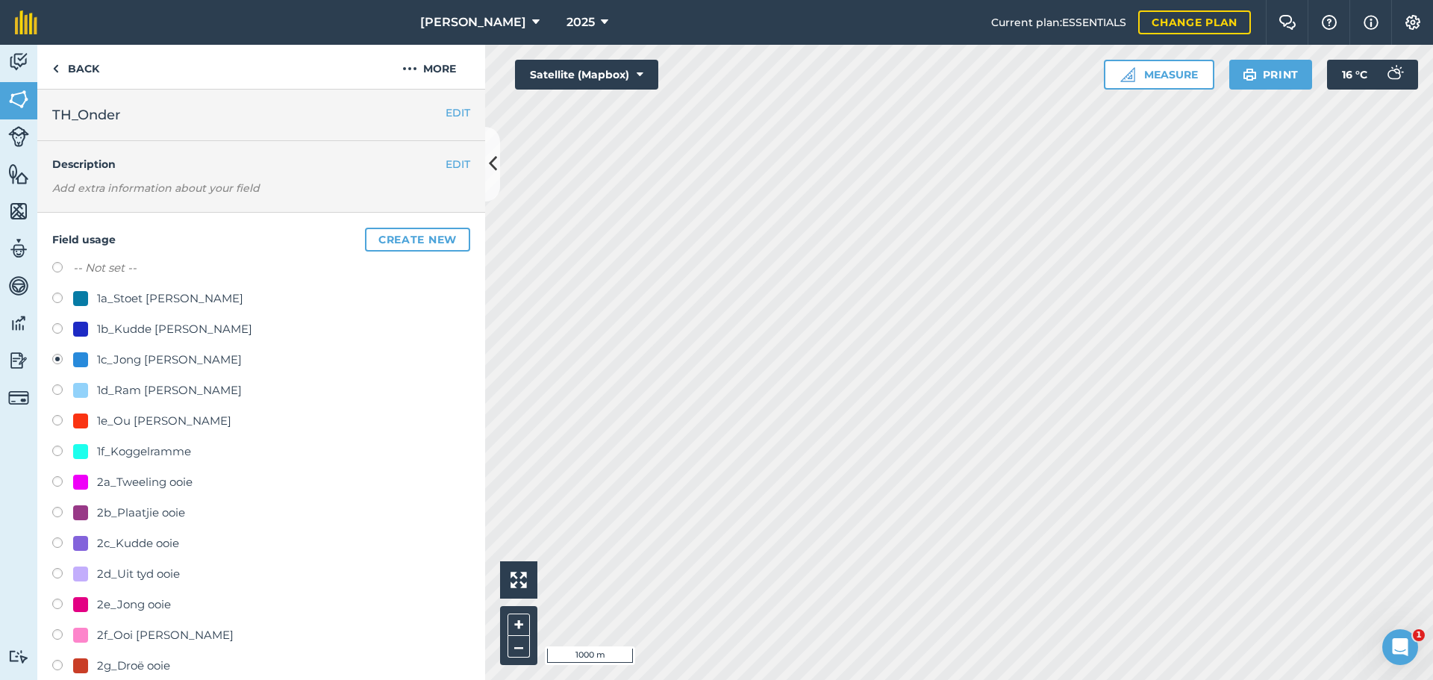
click at [75, 267] on label "-- Not set --" at bounding box center [104, 268] width 63 height 18
radio input "true"
radio input "false"
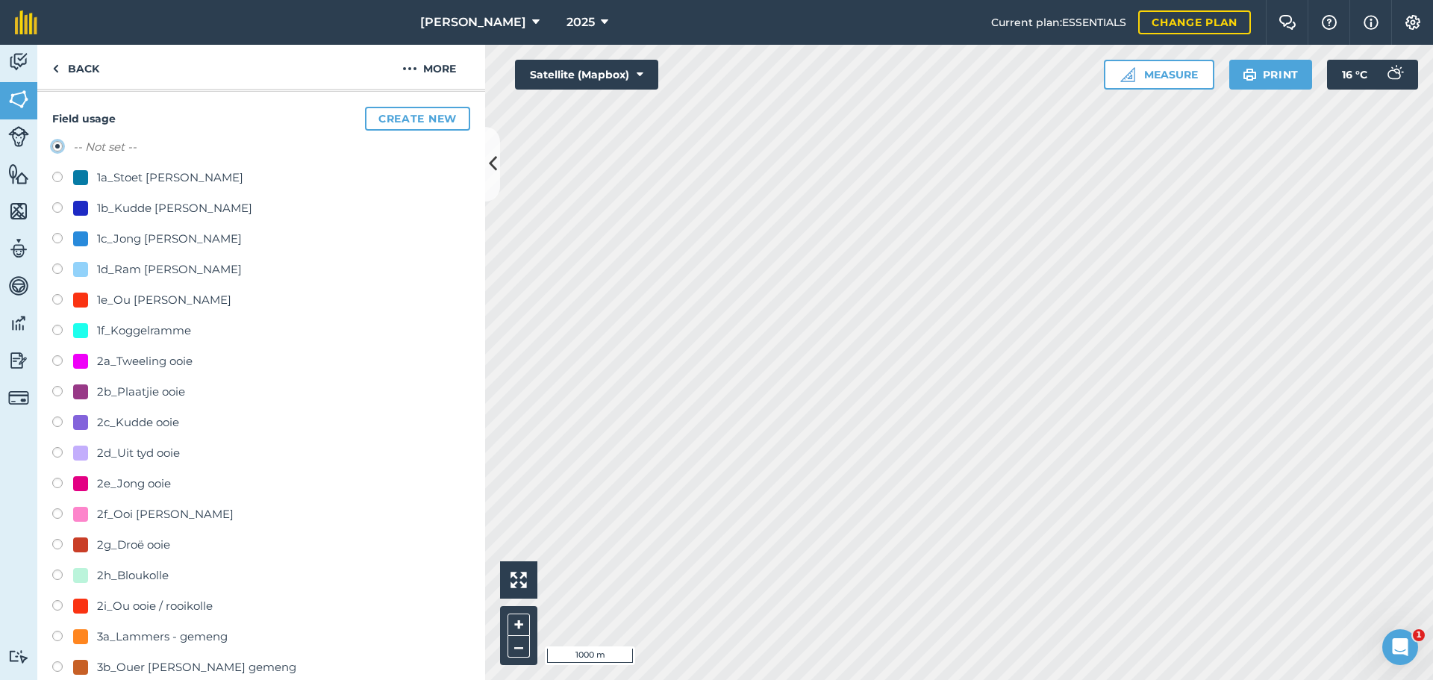
scroll to position [597, 0]
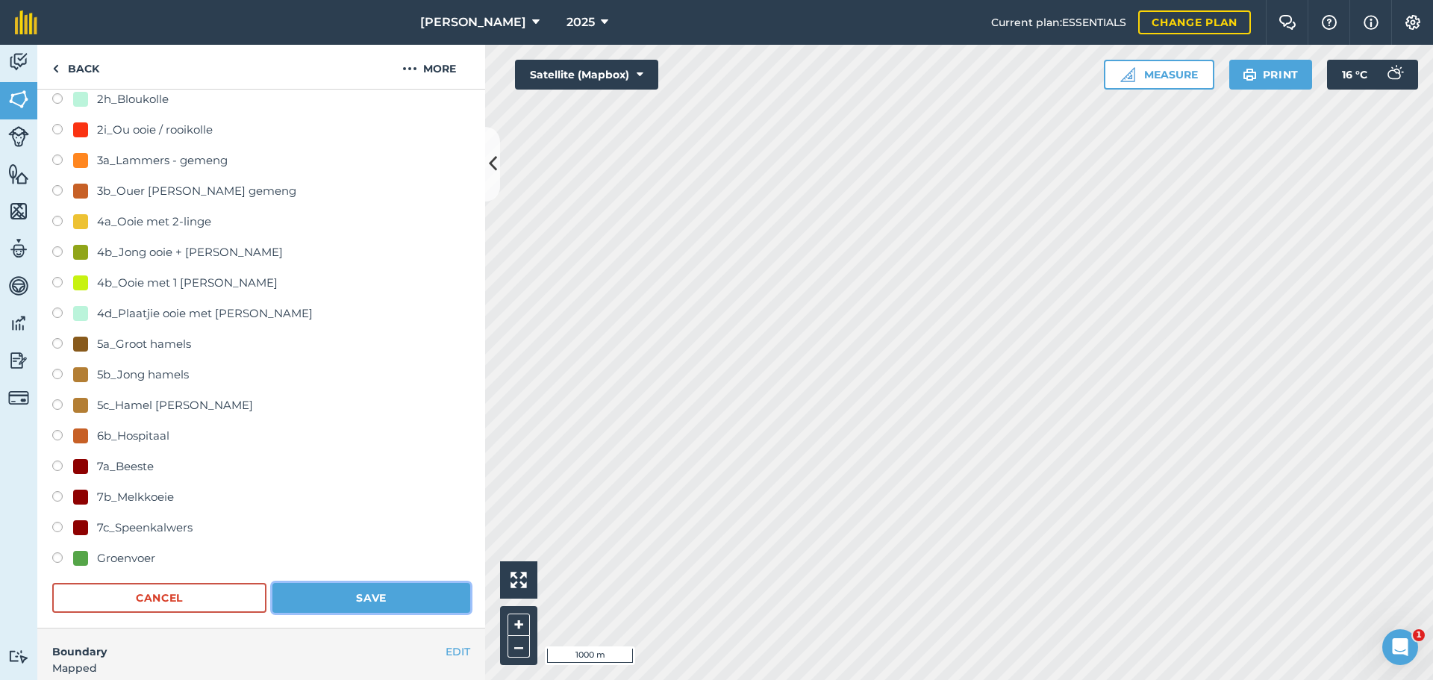
click at [336, 592] on button "Save" at bounding box center [371, 598] width 198 height 30
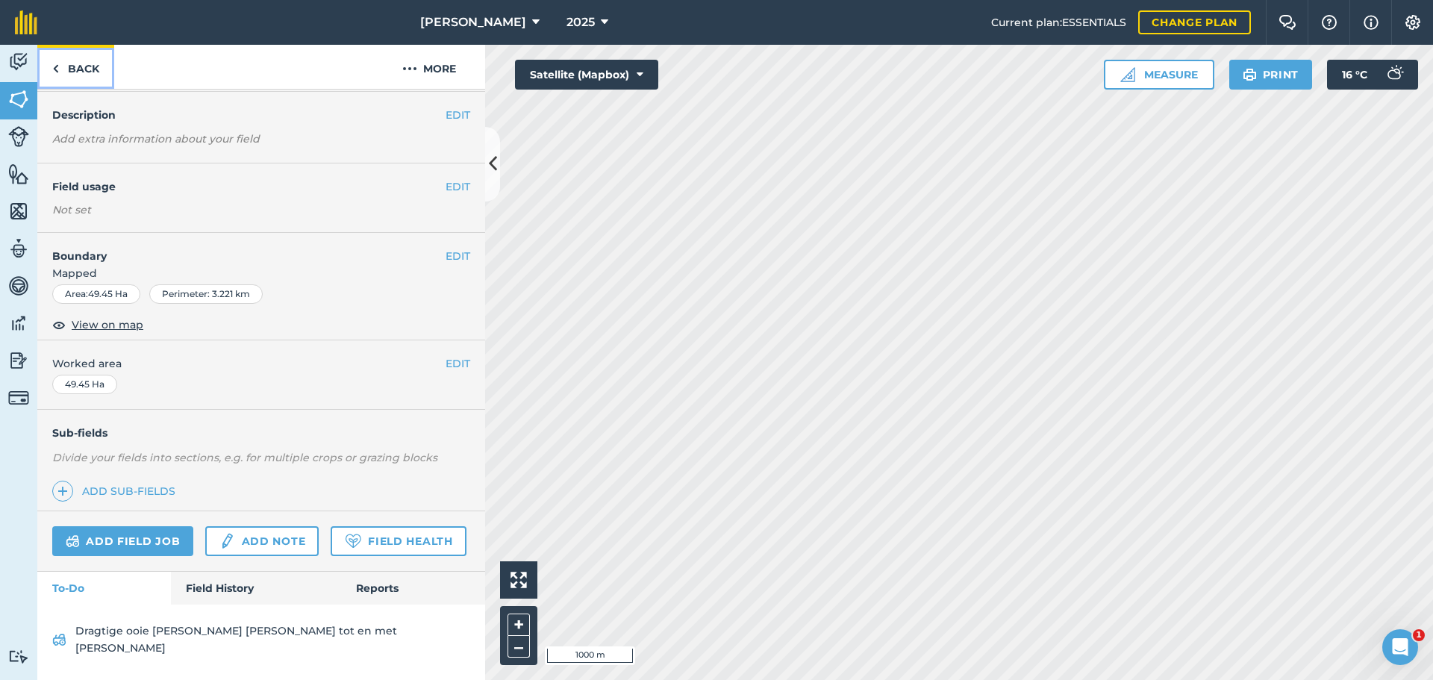
click at [75, 67] on link "Back" at bounding box center [75, 67] width 77 height 44
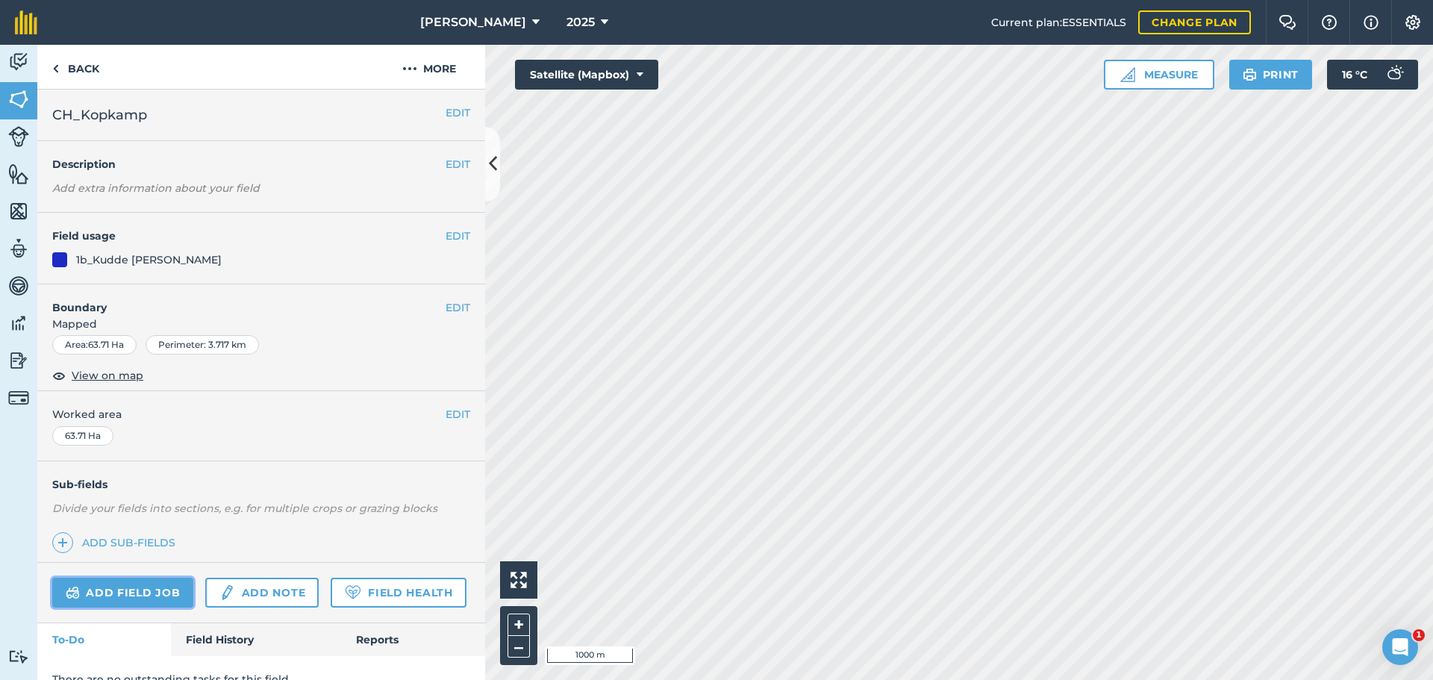
click at [155, 594] on link "Add field job" at bounding box center [122, 593] width 141 height 30
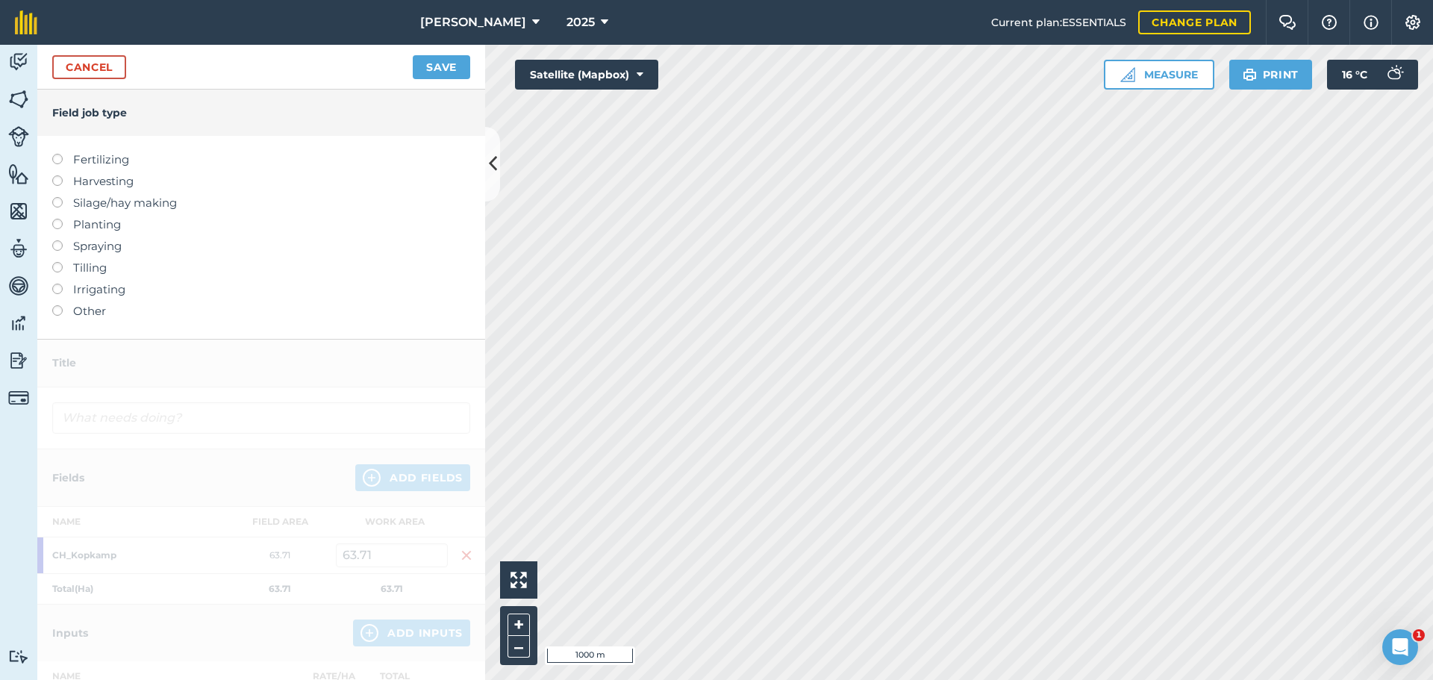
click at [48, 307] on div "Fertilizing Harvesting Silage/hay making Planting Spraying Tilling Irrigating O…" at bounding box center [261, 237] width 448 height 203
click at [61, 305] on label at bounding box center [62, 305] width 21 height 0
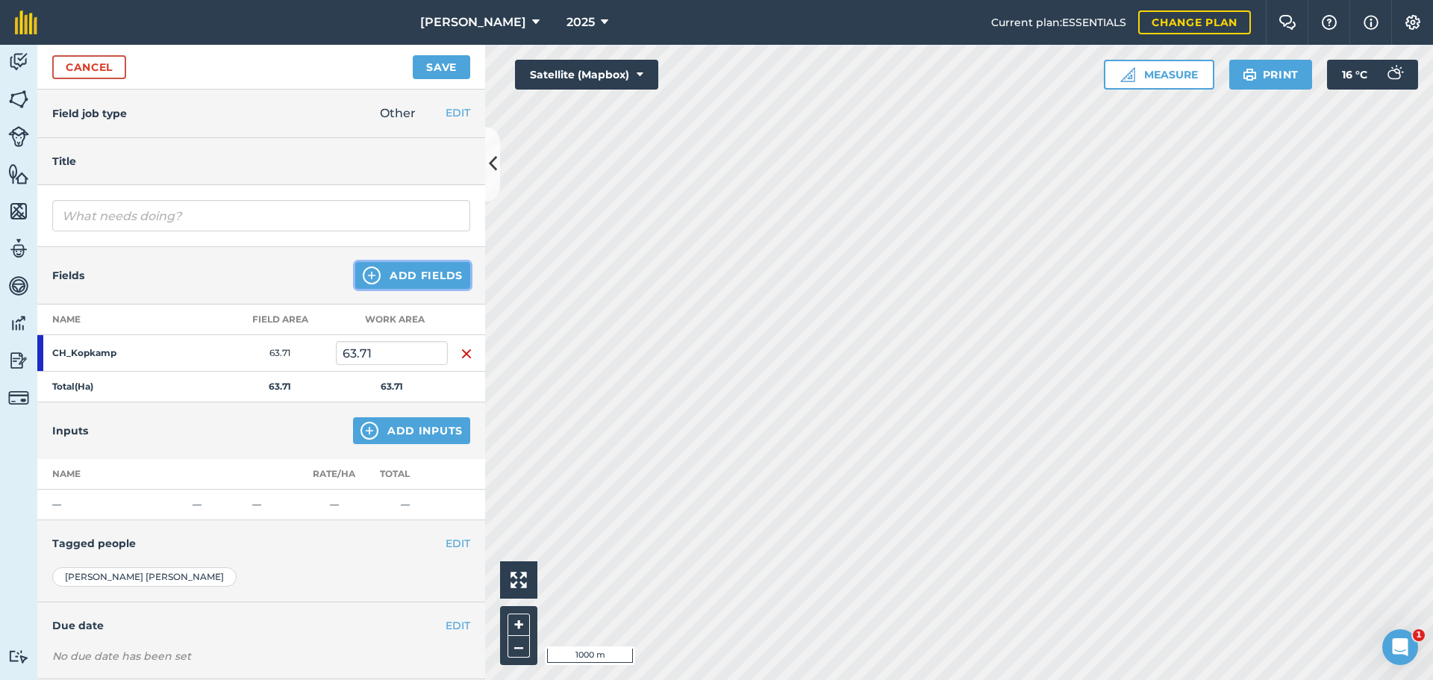
click at [355, 287] on button "Add Fields" at bounding box center [412, 275] width 115 height 27
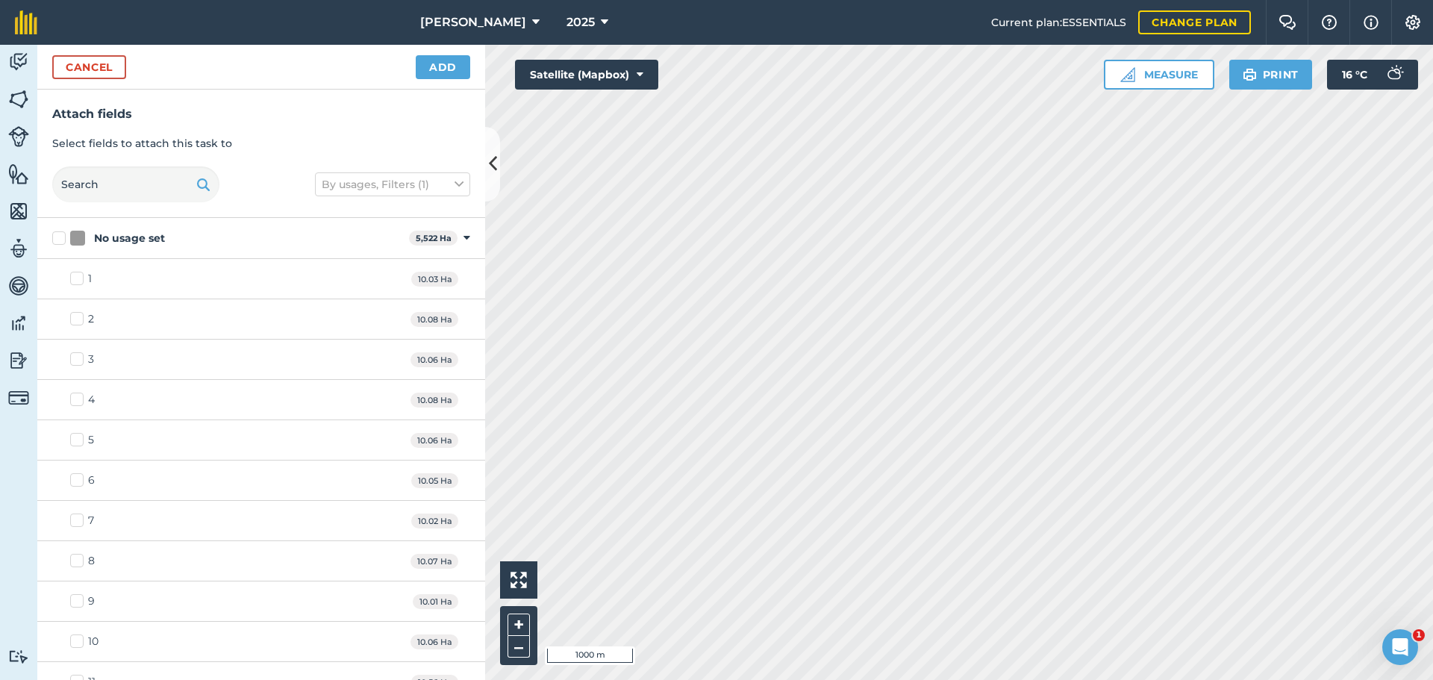
checkbox input "true"
click at [437, 64] on button "Add" at bounding box center [443, 67] width 54 height 24
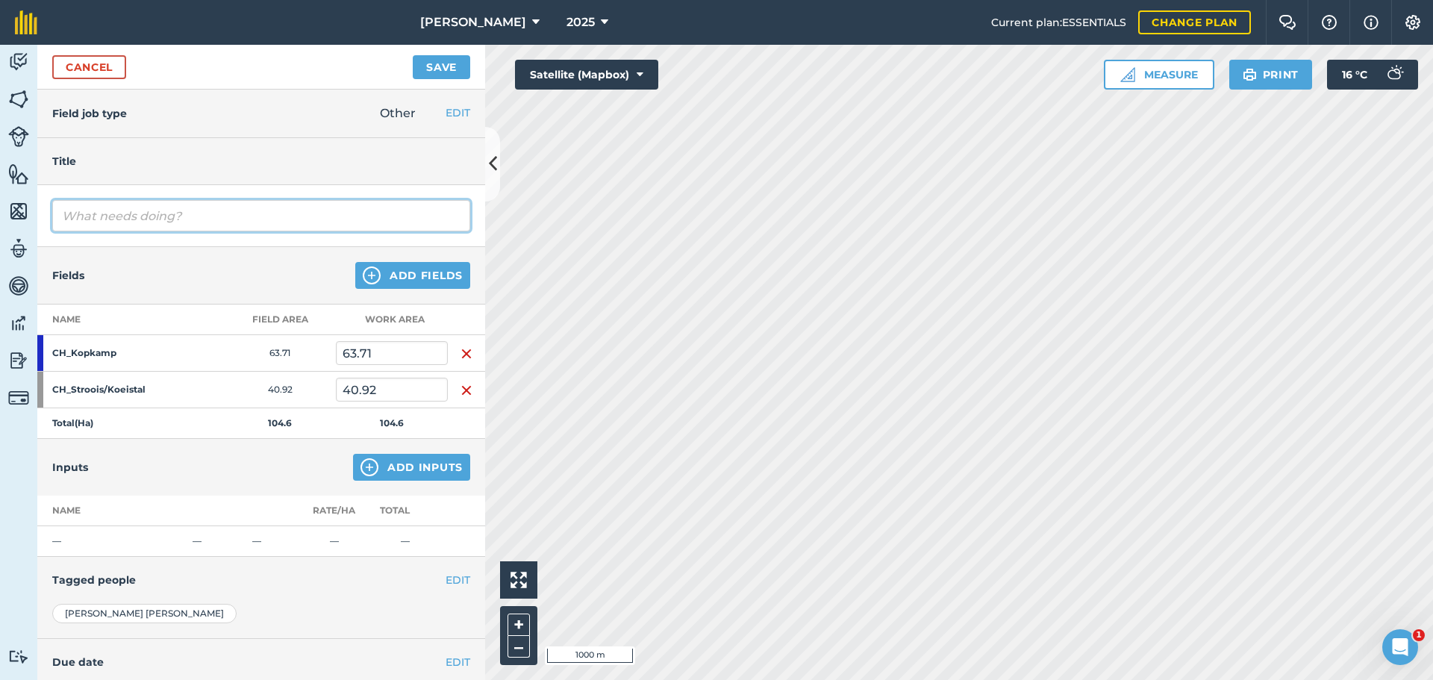
click at [154, 212] on input "text" at bounding box center [261, 215] width 418 height 31
type input "[PERSON_NAME] en [PERSON_NAME] skuif 105 kudde [PERSON_NAME] [PERSON_NAME] om […"
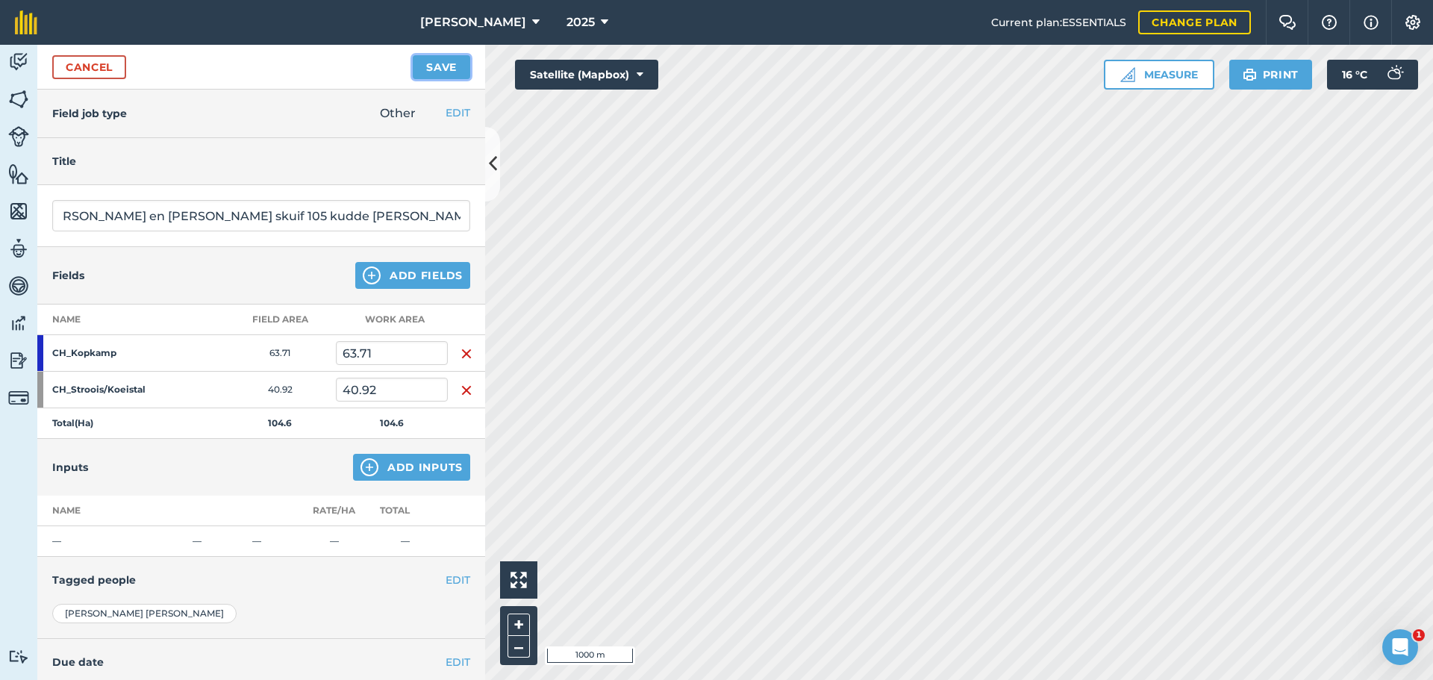
scroll to position [0, 0]
click at [445, 57] on button "Save" at bounding box center [441, 67] width 57 height 24
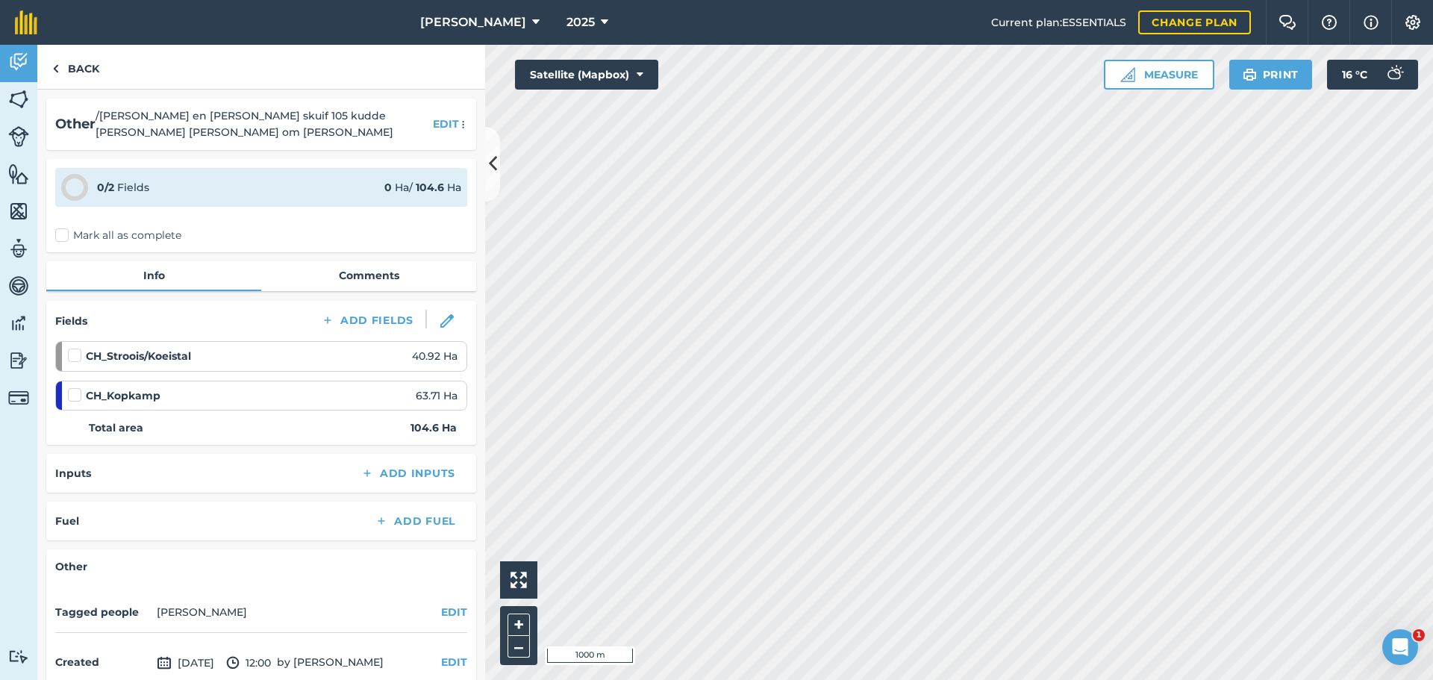
click at [63, 237] on label "Mark all as complete" at bounding box center [118, 236] width 126 height 16
click at [63, 237] on input "Mark all as complete" at bounding box center [60, 233] width 10 height 10
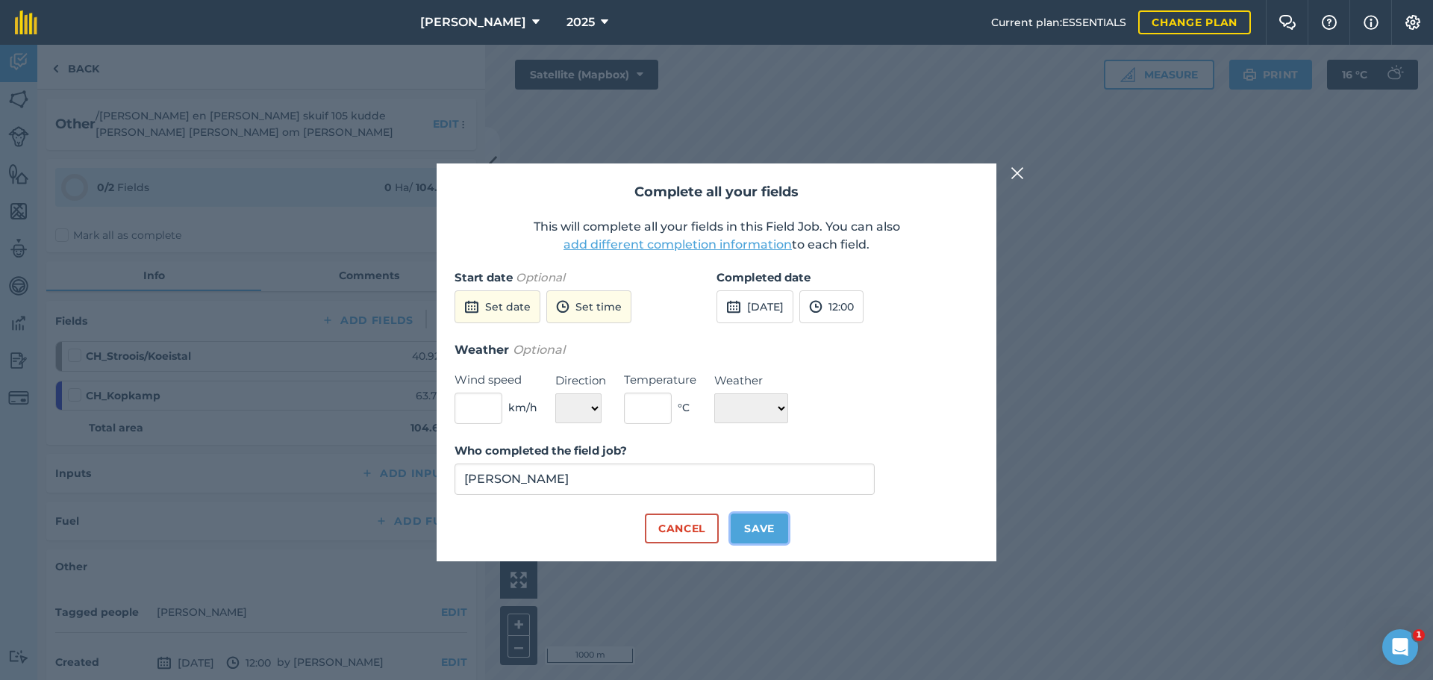
click at [759, 524] on button "Save" at bounding box center [759, 529] width 57 height 30
checkbox input "true"
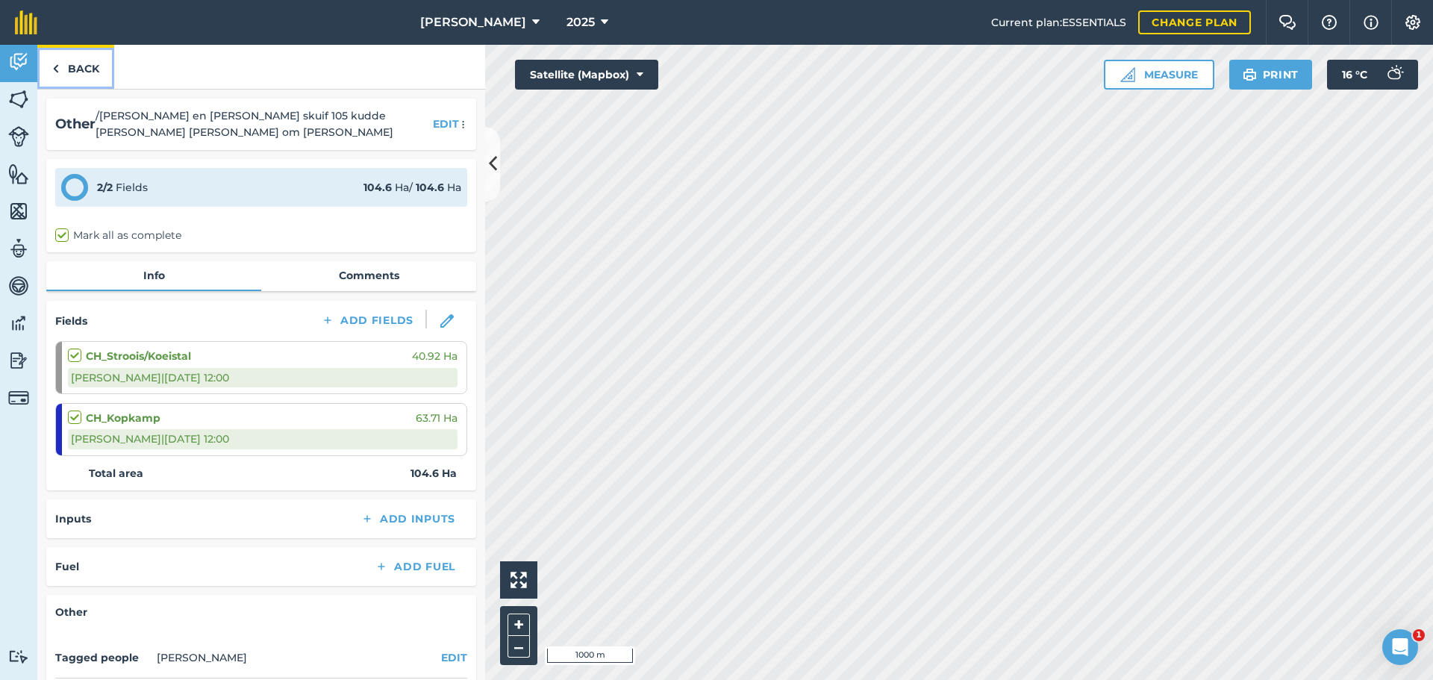
click at [51, 62] on link "Back" at bounding box center [75, 67] width 77 height 44
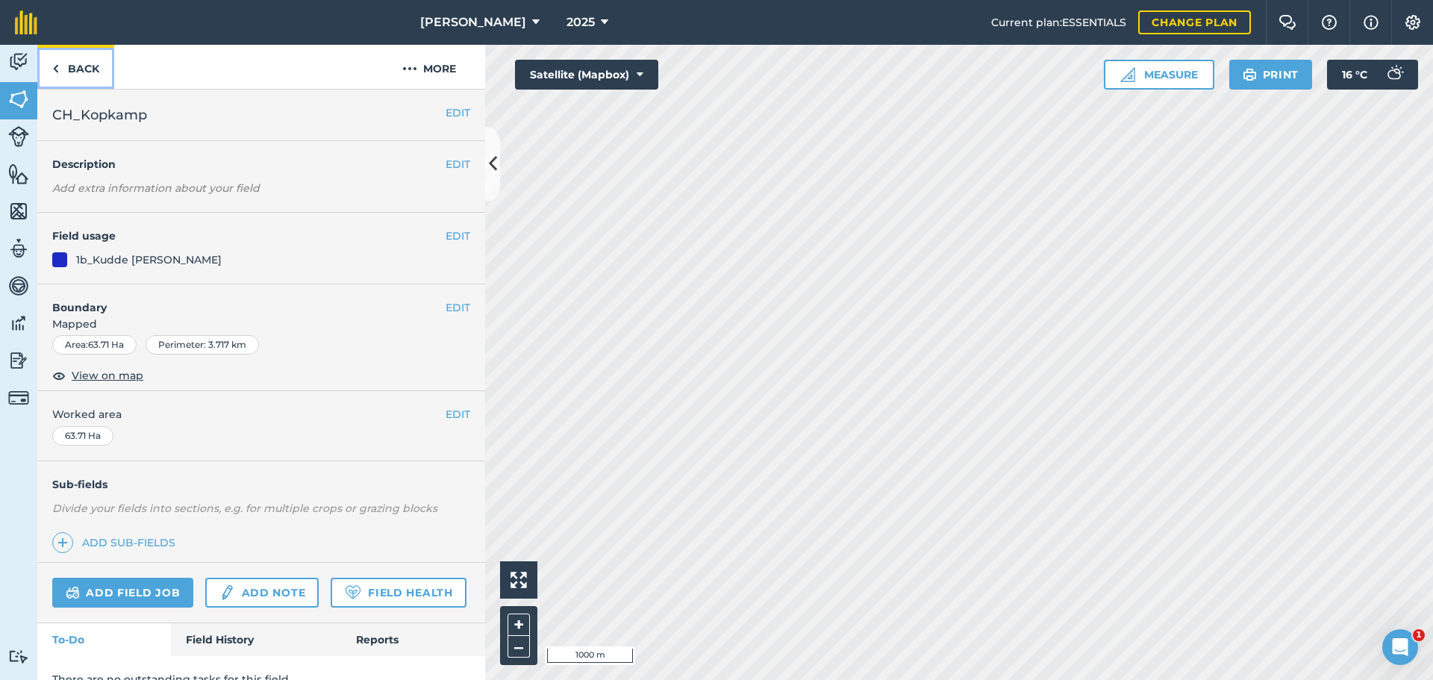
click at [59, 66] on link "Back" at bounding box center [75, 67] width 77 height 44
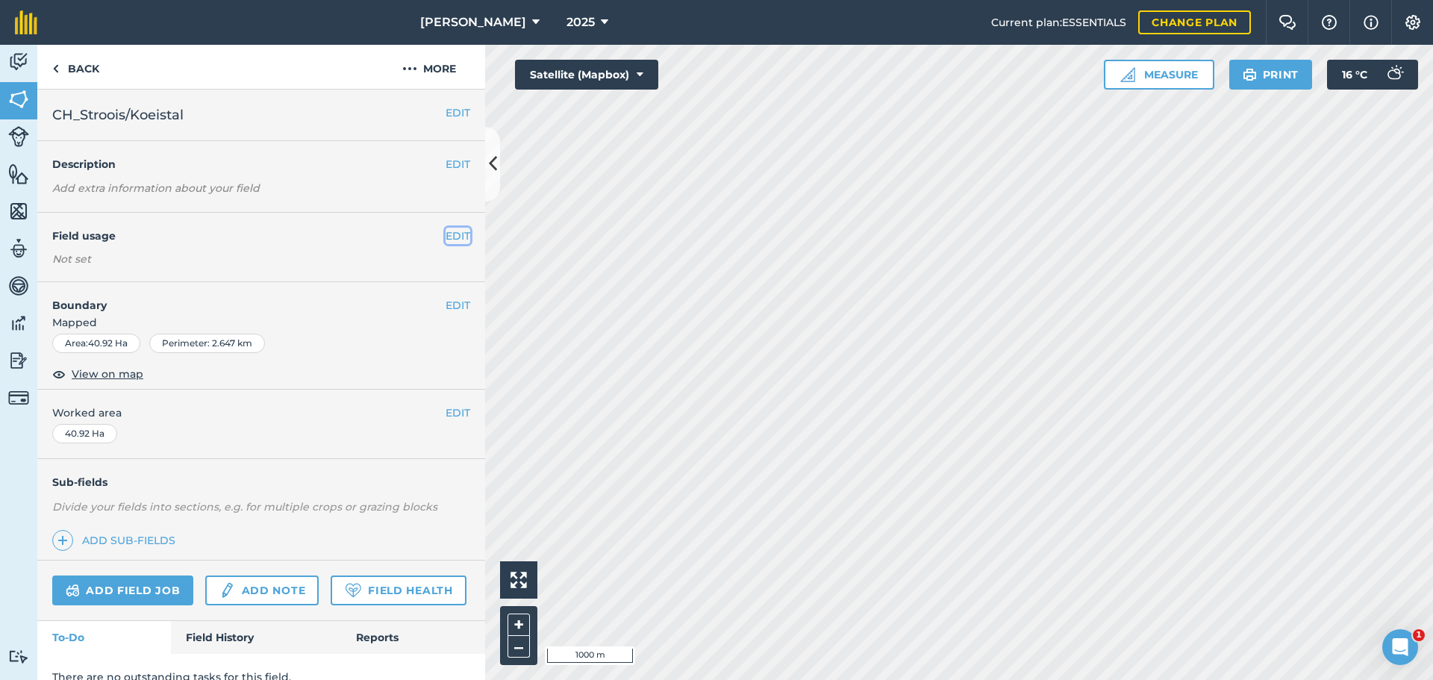
click at [446, 238] on button "EDIT" at bounding box center [458, 236] width 25 height 16
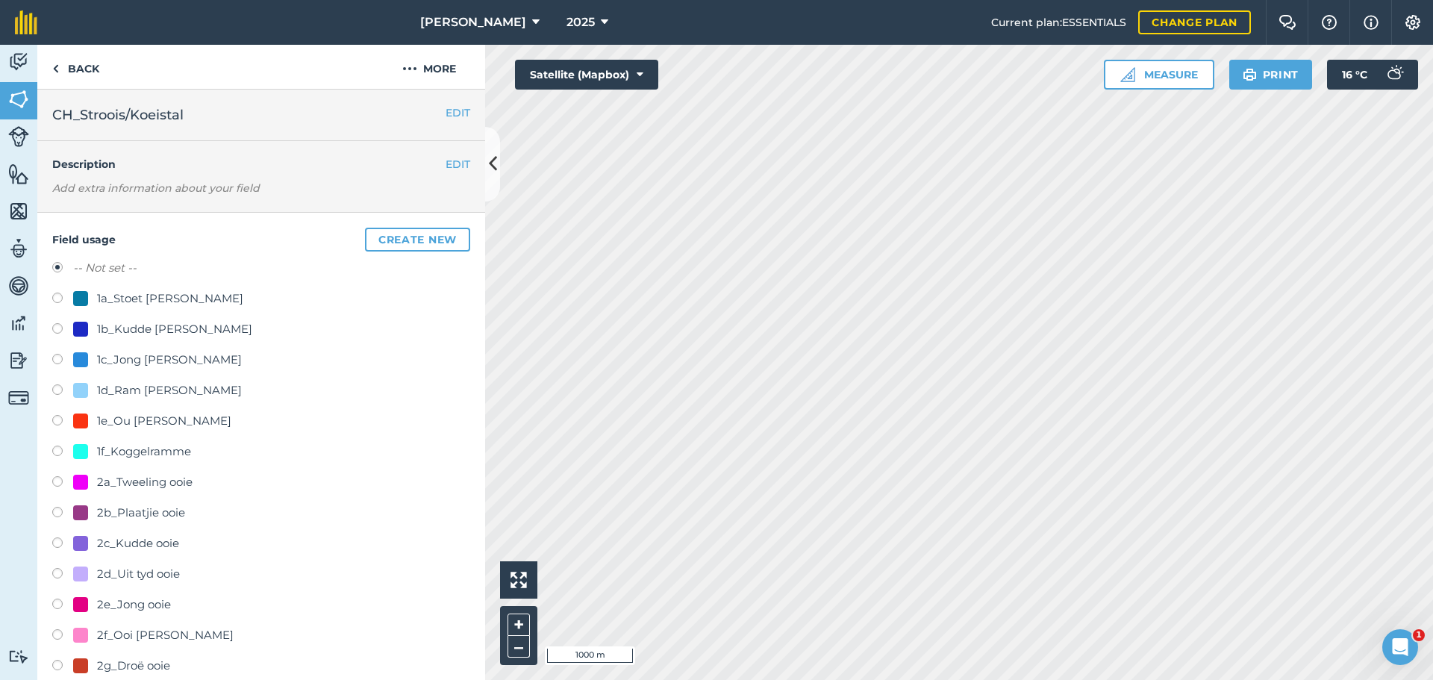
click at [63, 328] on label at bounding box center [62, 330] width 21 height 15
radio input "true"
radio input "false"
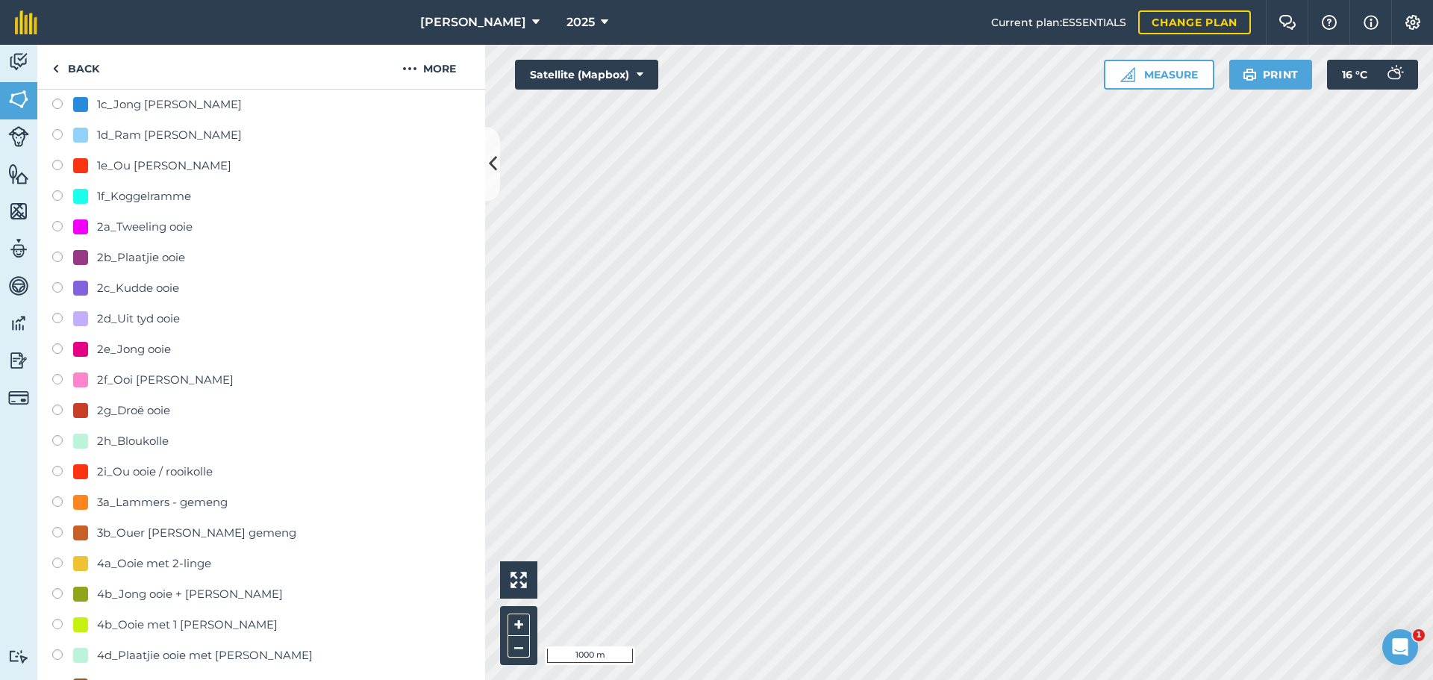
scroll to position [523, 0]
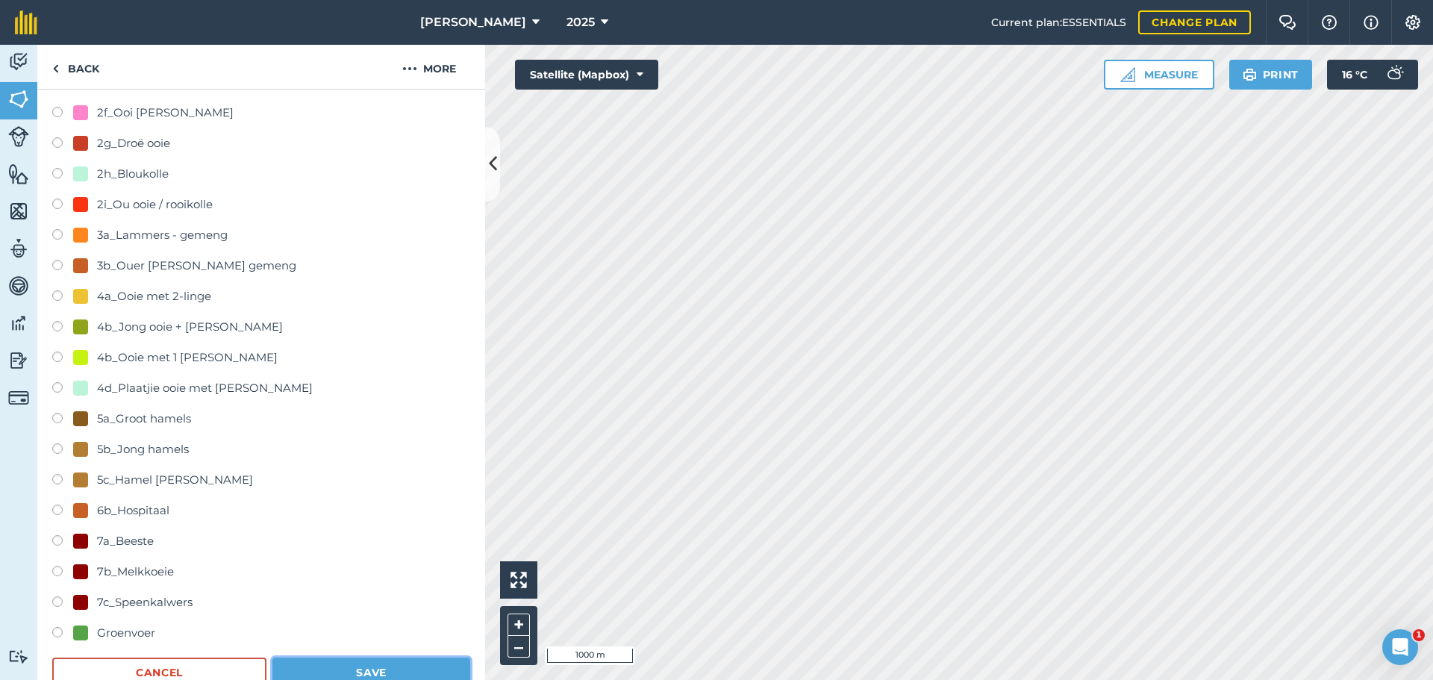
click at [382, 678] on button "Save" at bounding box center [371, 673] width 198 height 30
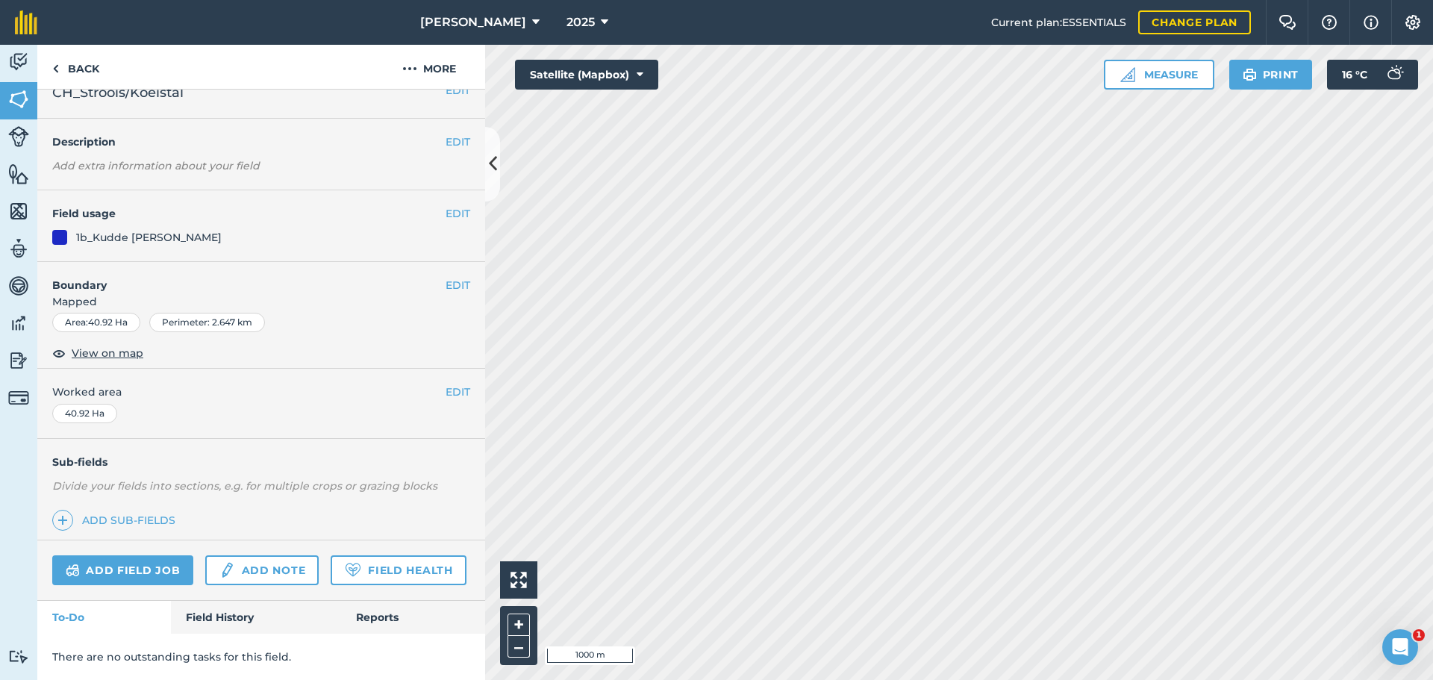
scroll to position [64, 0]
click at [92, 63] on link "Back" at bounding box center [75, 67] width 77 height 44
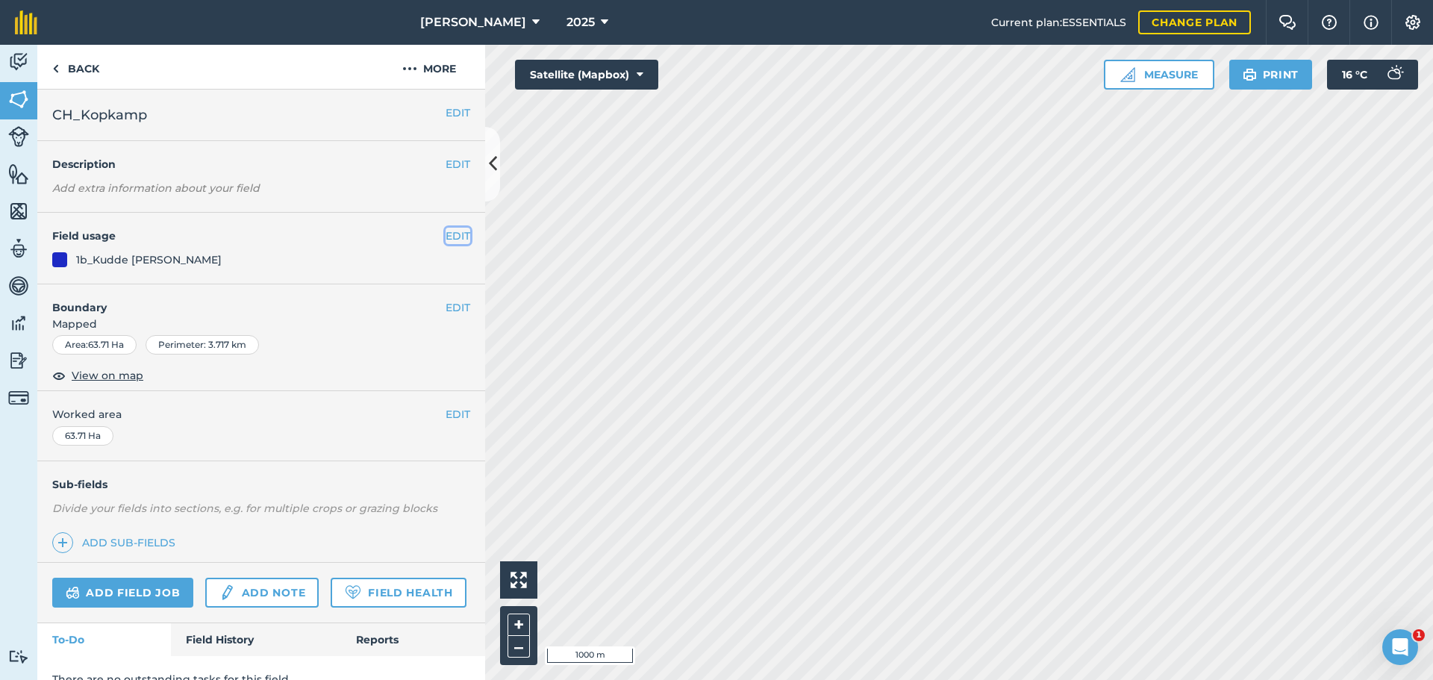
click at [449, 237] on button "EDIT" at bounding box center [458, 236] width 25 height 16
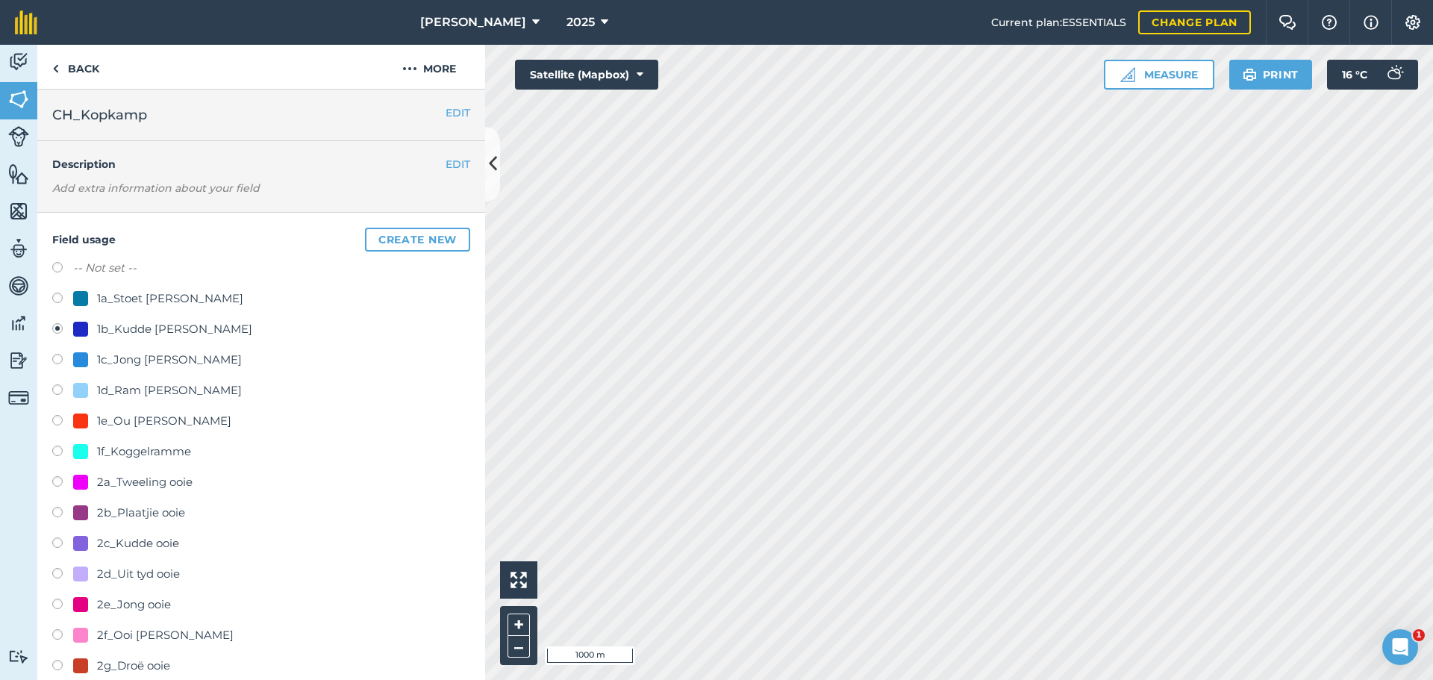
click at [66, 265] on label at bounding box center [62, 269] width 21 height 15
radio input "true"
radio input "false"
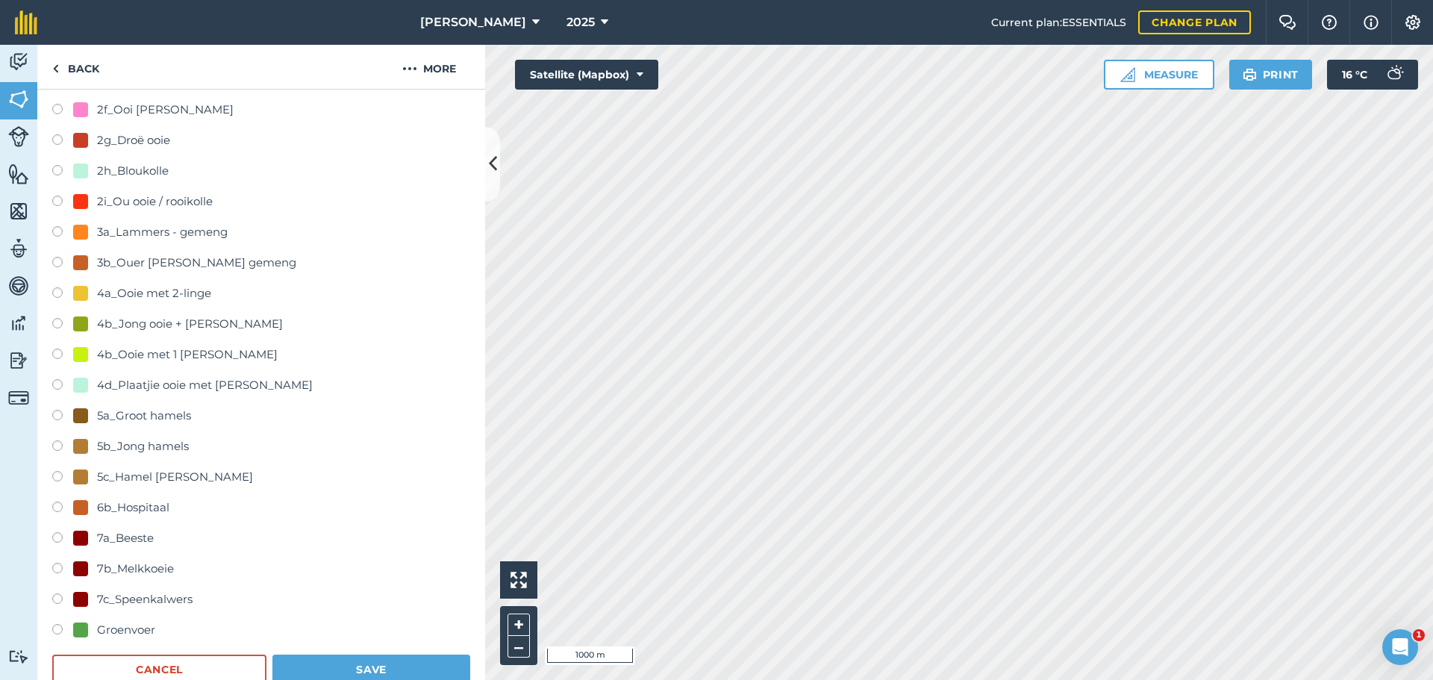
scroll to position [597, 0]
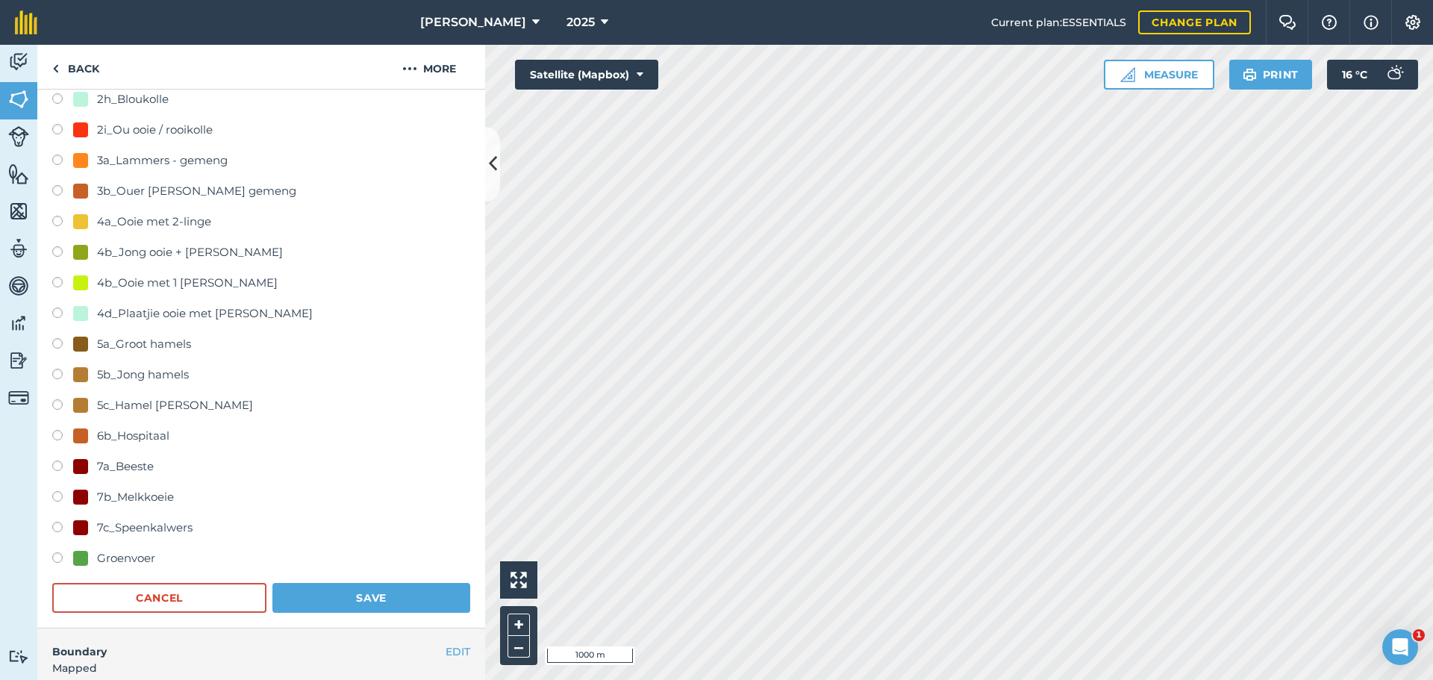
click at [334, 576] on form "-- Not set -- 1a_Stoet [PERSON_NAME] 1b_Kudde [PERSON_NAME] 1c_Jong [PERSON_NAM…" at bounding box center [261, 137] width 418 height 951
click at [348, 594] on button "Save" at bounding box center [371, 598] width 198 height 30
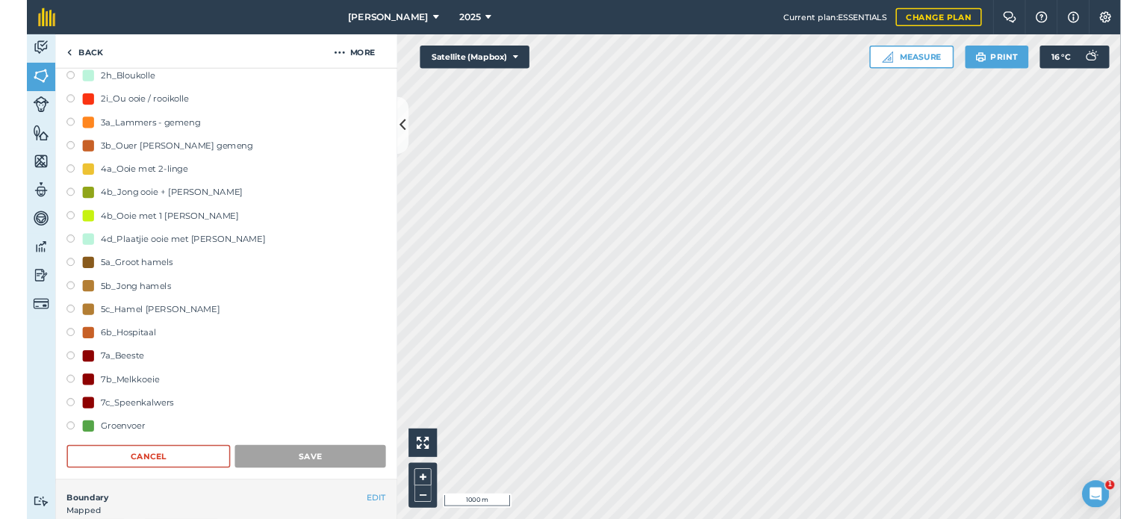
scroll to position [63, 0]
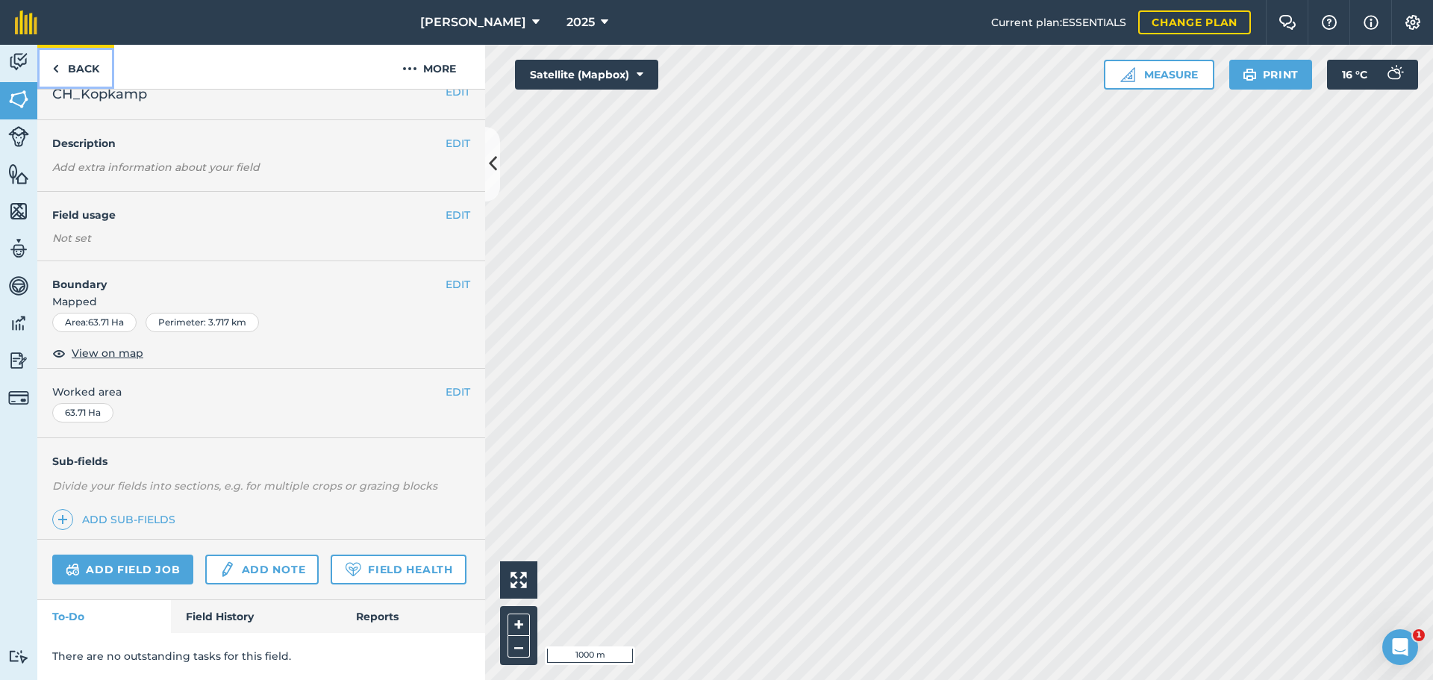
click at [54, 63] on img at bounding box center [55, 69] width 7 height 18
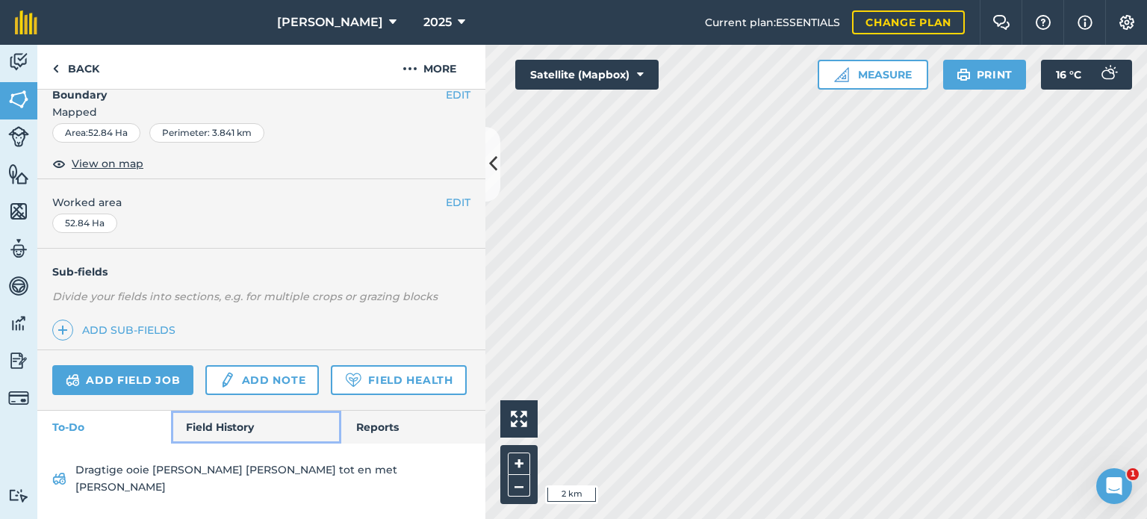
click at [195, 440] on link "Field History" at bounding box center [255, 427] width 169 height 33
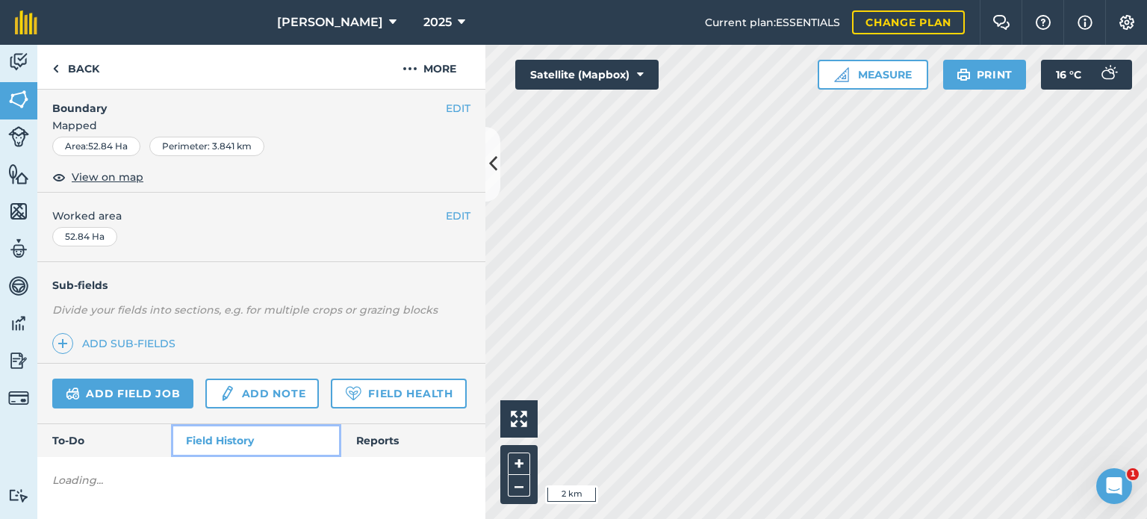
scroll to position [236, 0]
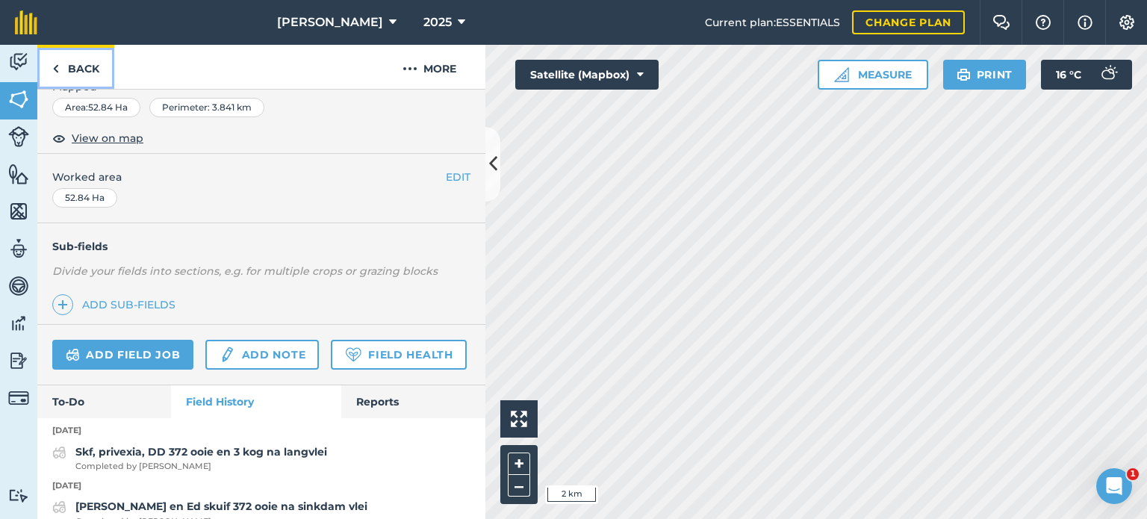
click at [62, 68] on link "Back" at bounding box center [75, 67] width 77 height 44
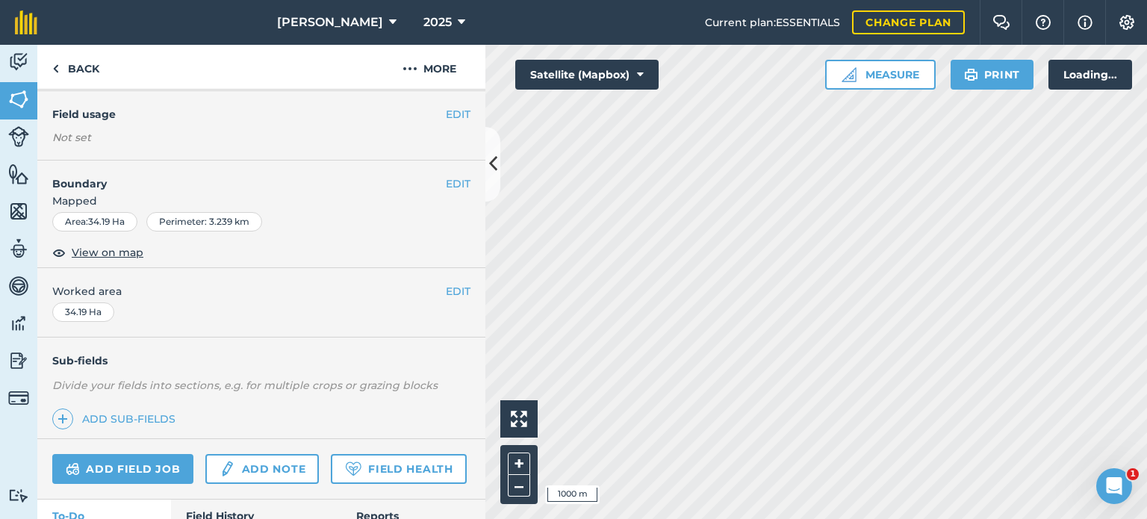
scroll to position [264, 0]
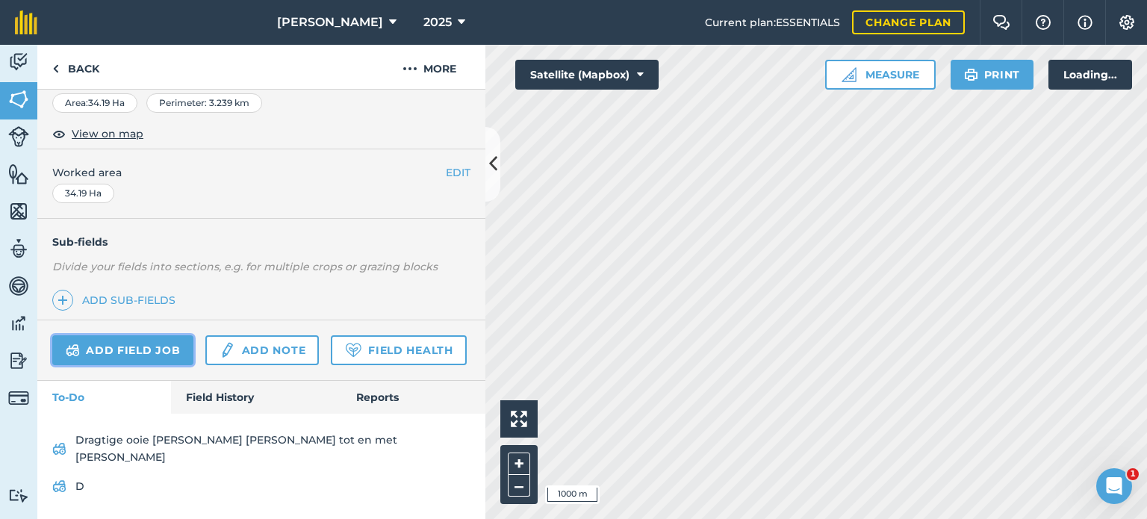
click at [131, 335] on link "Add field job" at bounding box center [122, 350] width 141 height 30
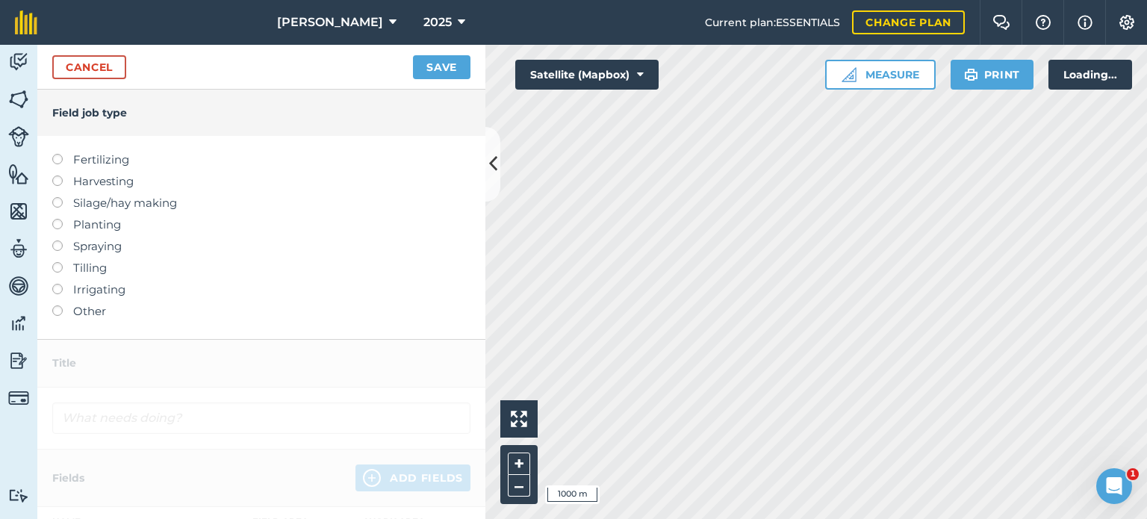
click at [46, 308] on div "Fertilizing Harvesting Silage/hay making Planting Spraying Tilling Irrigating O…" at bounding box center [261, 237] width 448 height 203
click at [57, 305] on label at bounding box center [62, 305] width 21 height 0
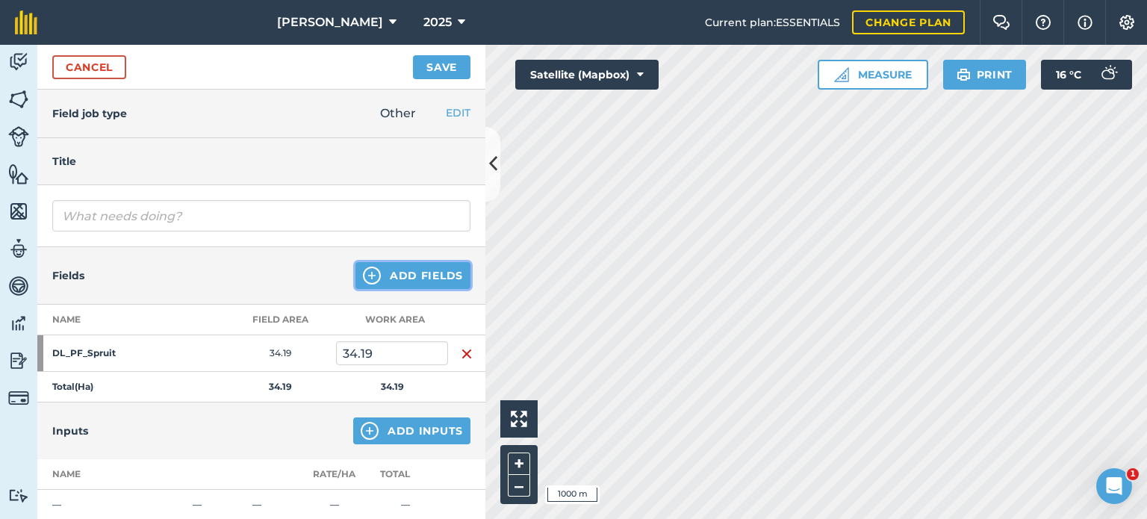
click at [408, 272] on button "Add Fields" at bounding box center [412, 275] width 115 height 27
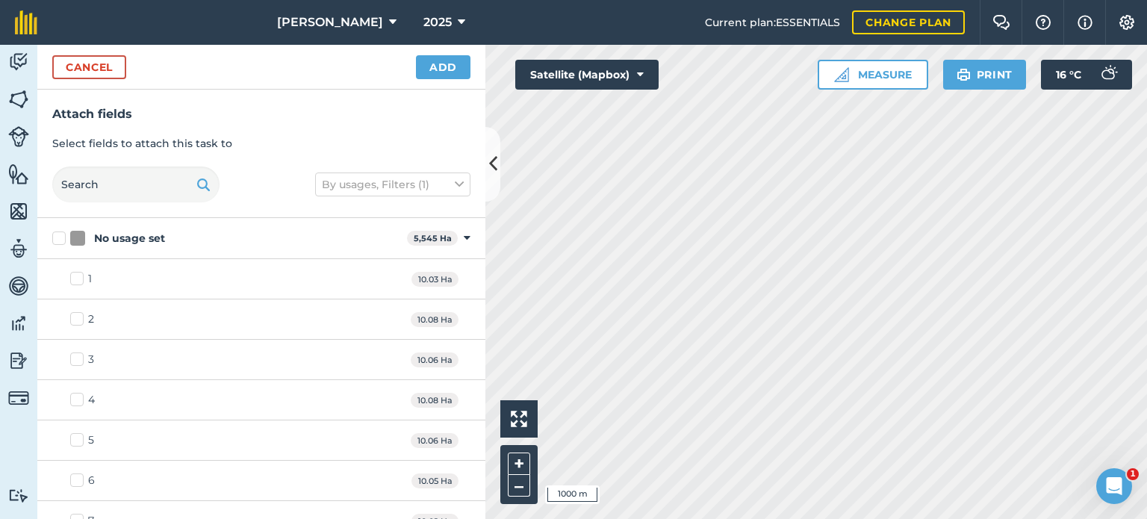
checkbox input "true"
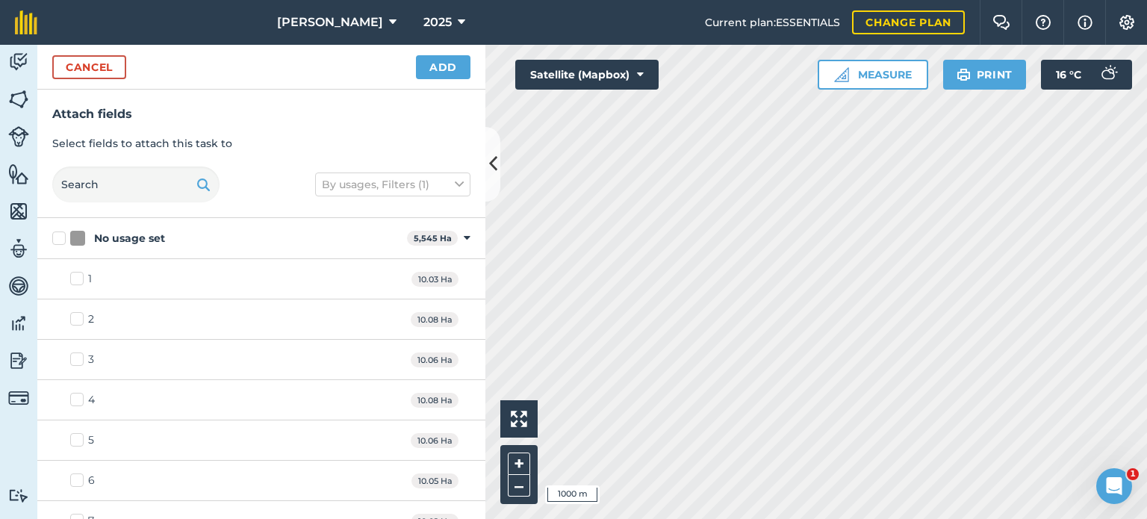
checkbox input "true"
click at [446, 67] on button "Add" at bounding box center [443, 67] width 54 height 24
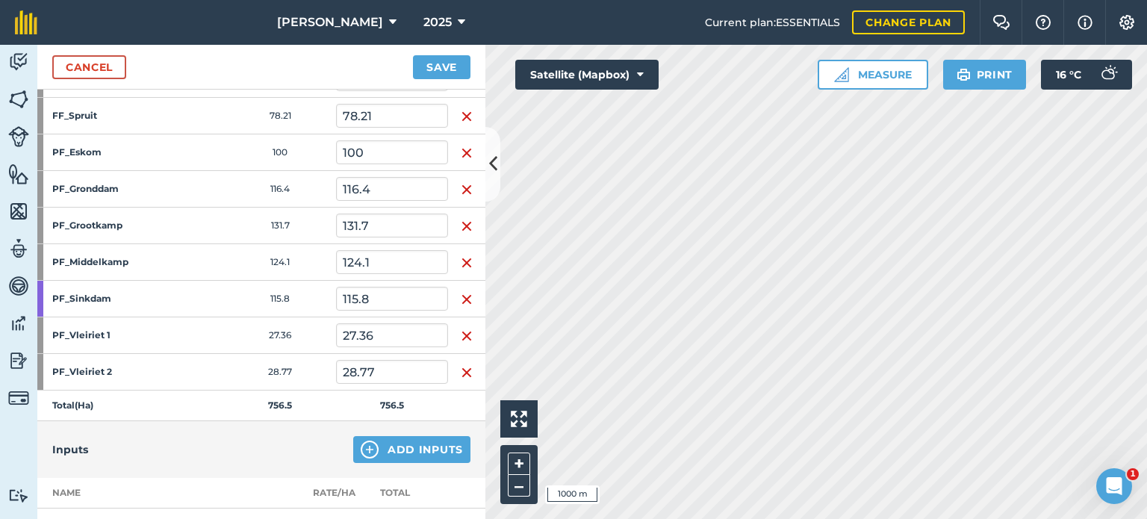
scroll to position [299, 0]
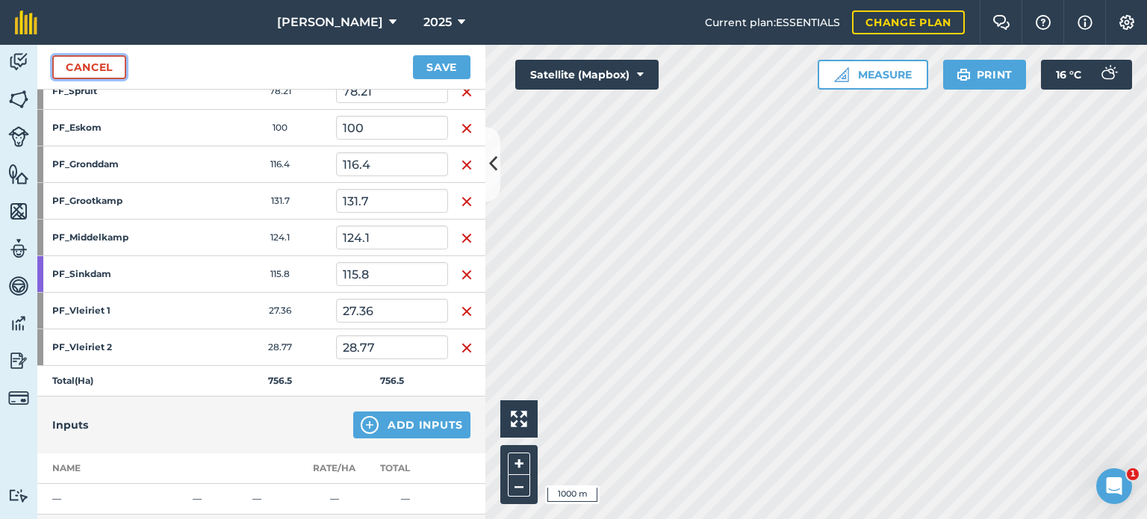
click at [93, 64] on link "Cancel" at bounding box center [89, 67] width 74 height 24
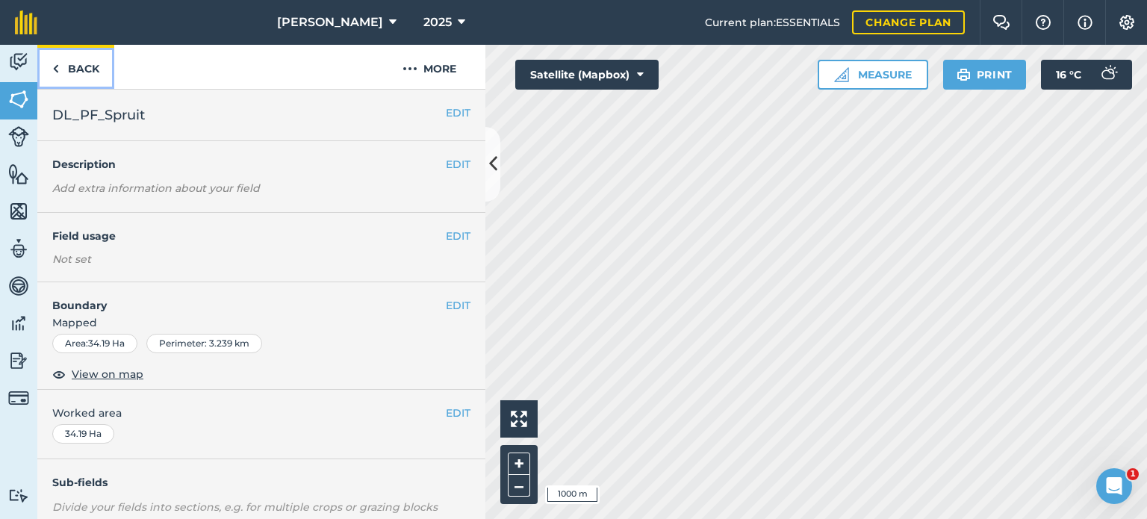
click at [65, 68] on link "Back" at bounding box center [75, 67] width 77 height 44
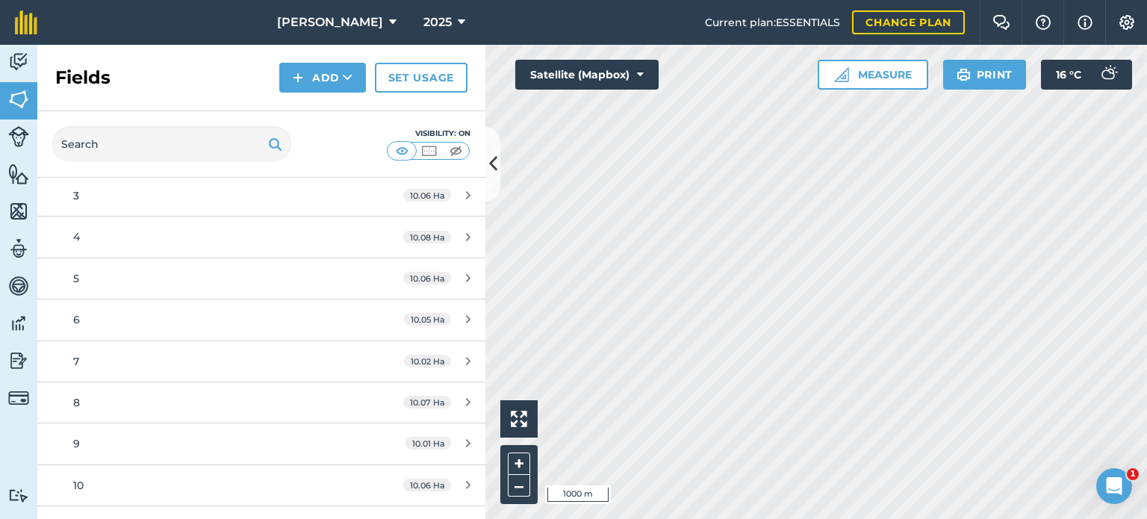
scroll to position [75, 0]
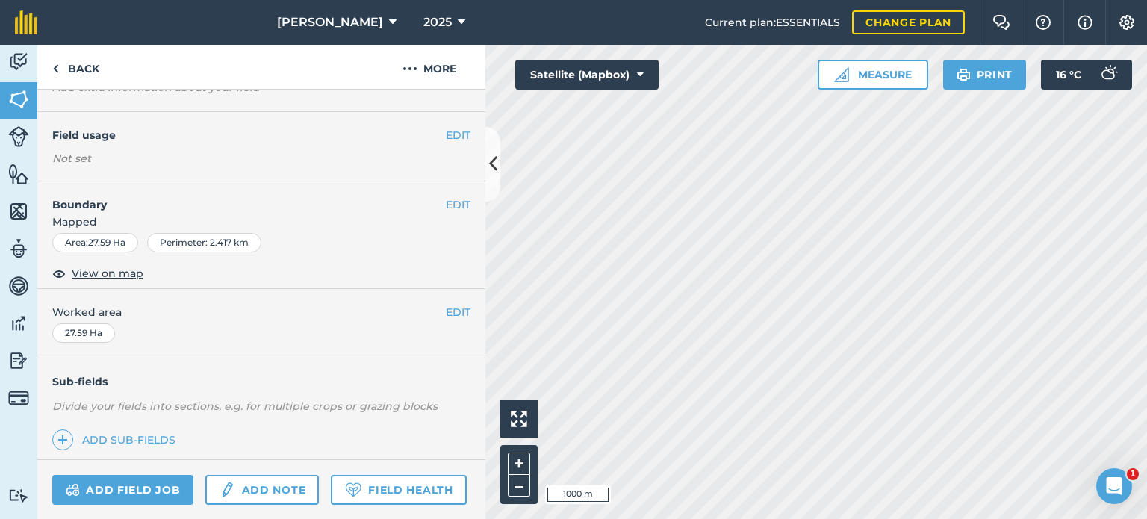
scroll to position [221, 0]
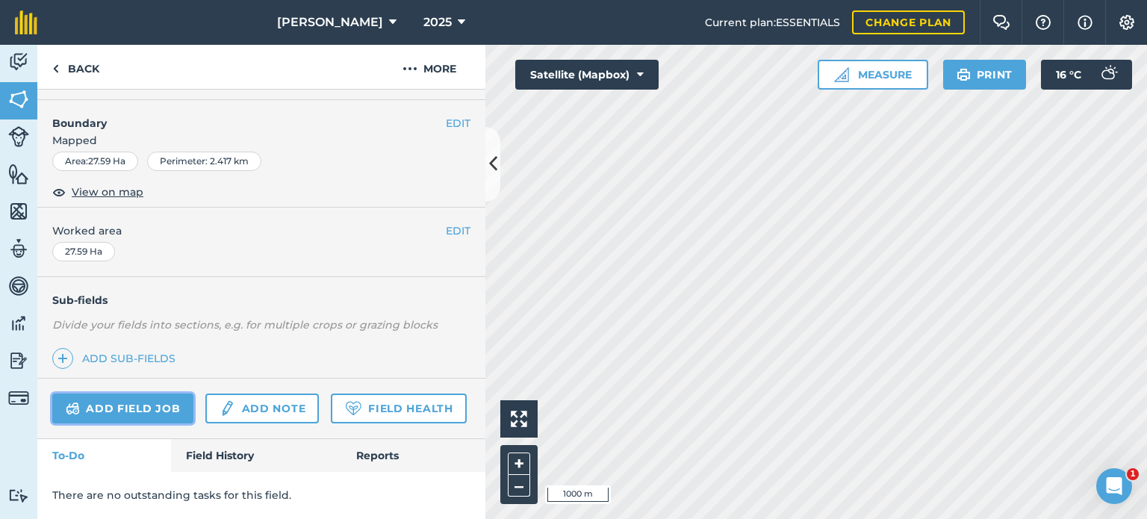
click at [124, 393] on link "Add field job" at bounding box center [122, 408] width 141 height 30
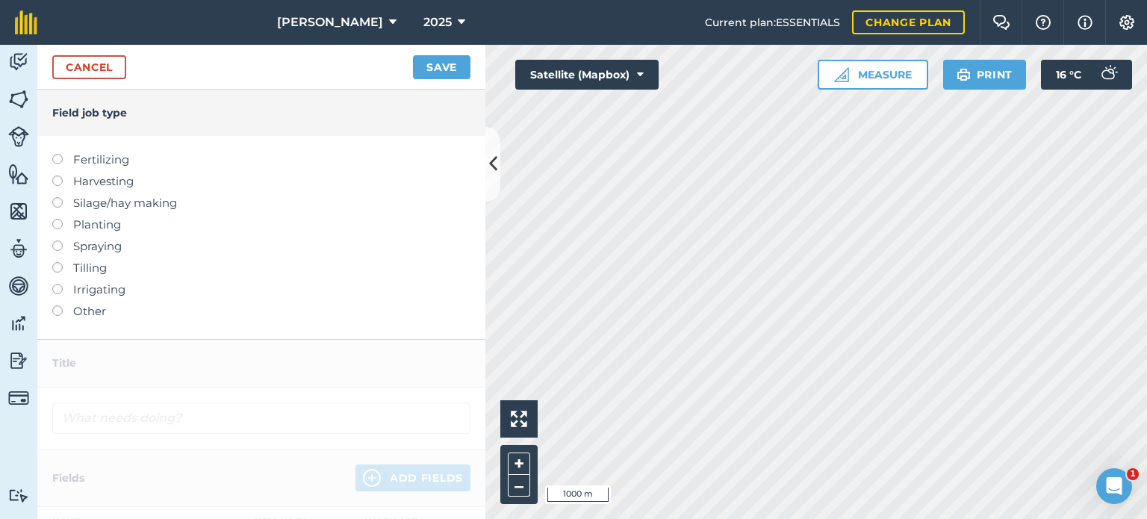
click at [55, 305] on label at bounding box center [62, 305] width 21 height 0
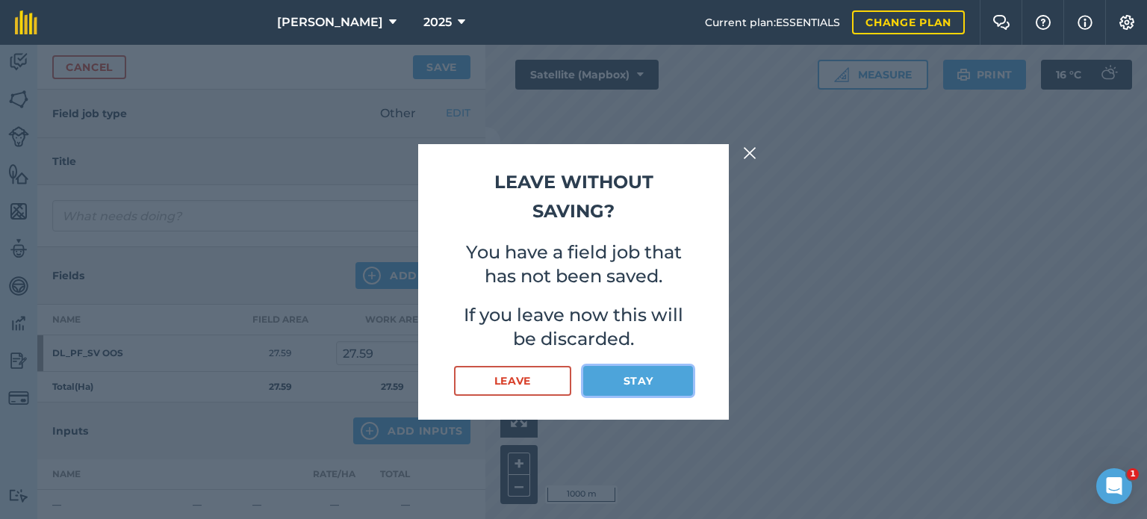
click at [645, 378] on button "Stay" at bounding box center [638, 381] width 110 height 30
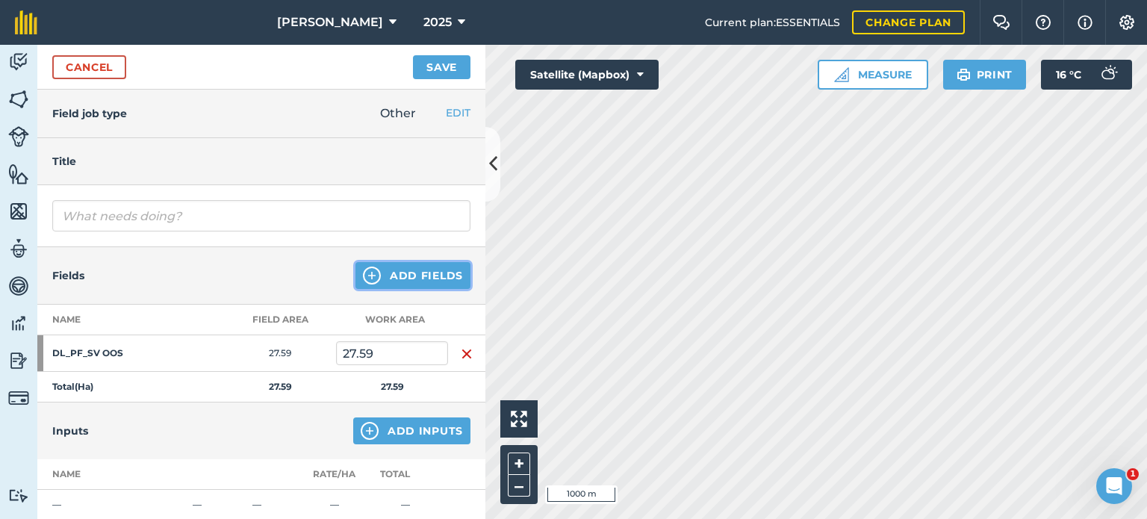
click at [400, 273] on button "Add Fields" at bounding box center [412, 275] width 115 height 27
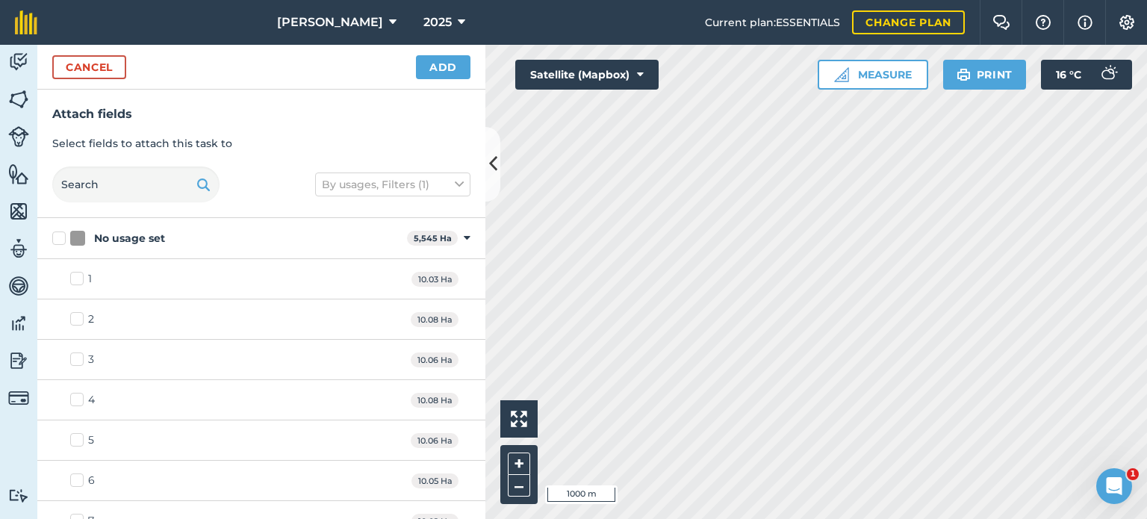
checkbox input "false"
checkbox input "true"
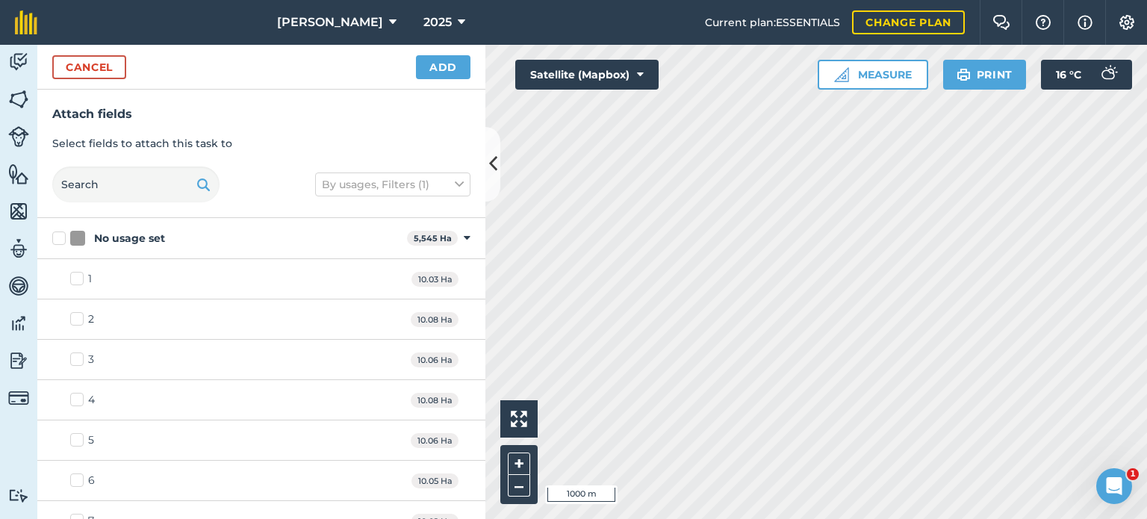
checkbox input "true"
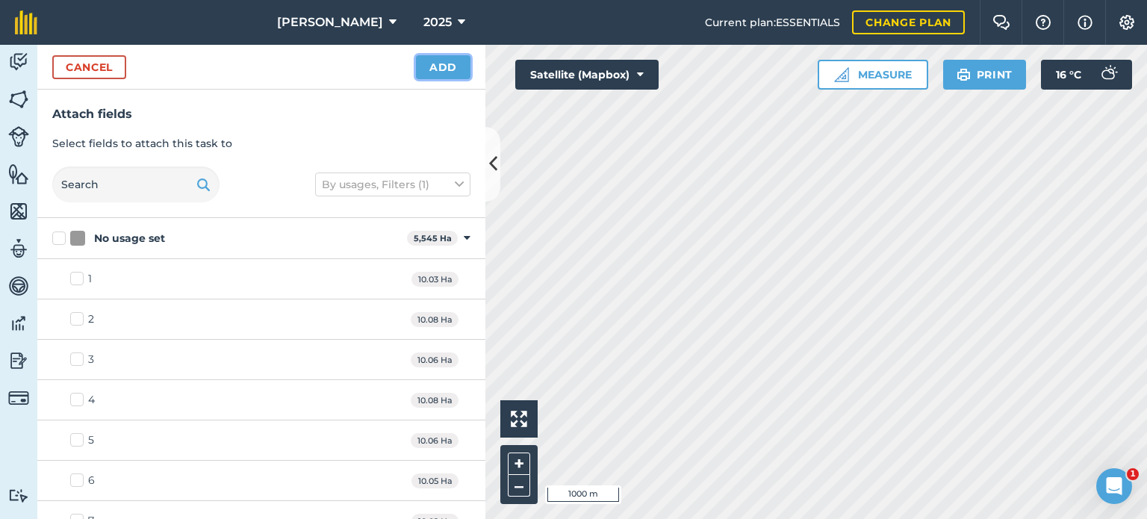
click at [443, 72] on button "Add" at bounding box center [443, 67] width 54 height 24
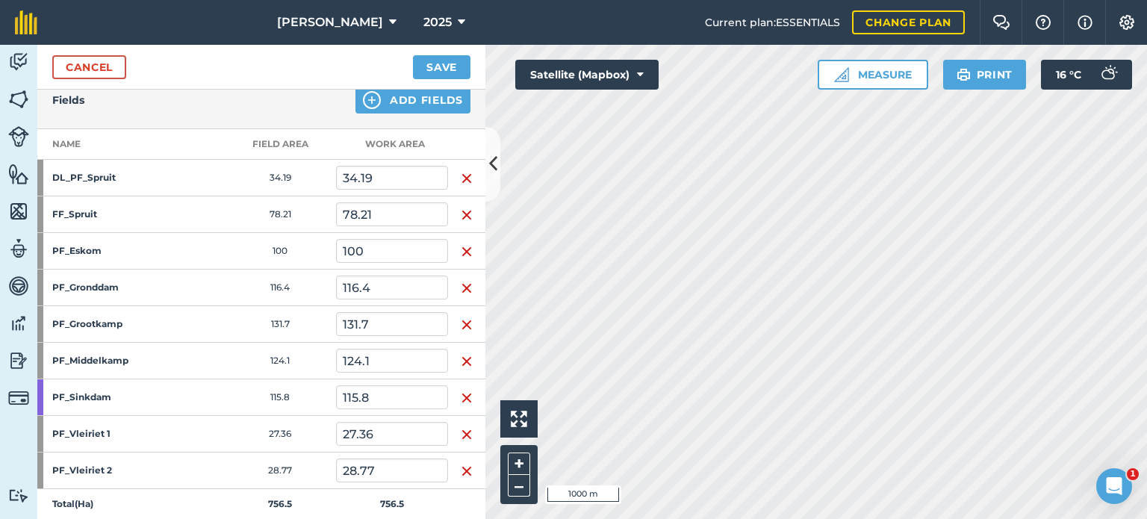
scroll to position [149, 0]
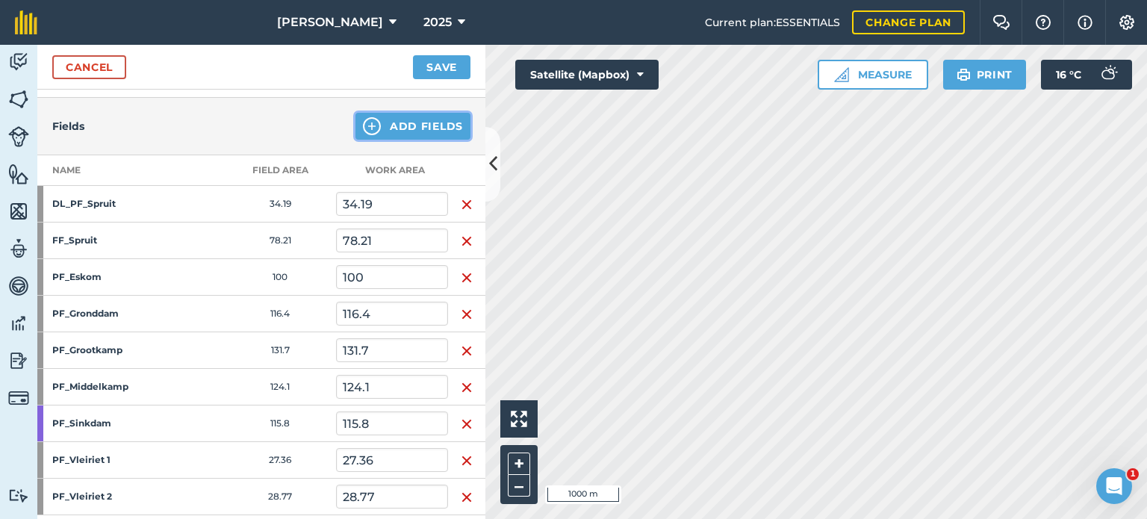
click at [406, 125] on button "Add Fields" at bounding box center [412, 126] width 115 height 27
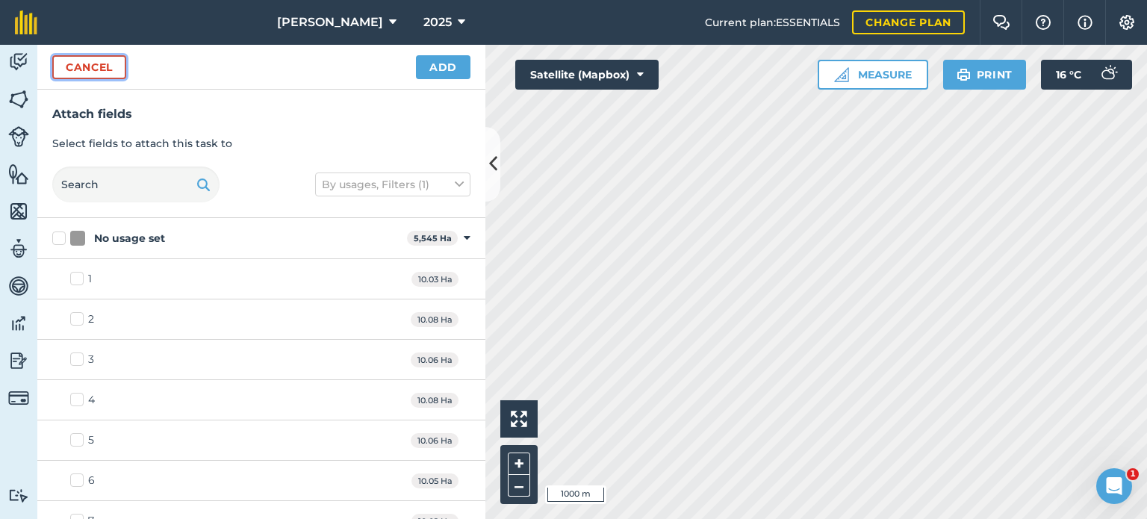
click at [79, 67] on button "Cancel" at bounding box center [89, 67] width 74 height 24
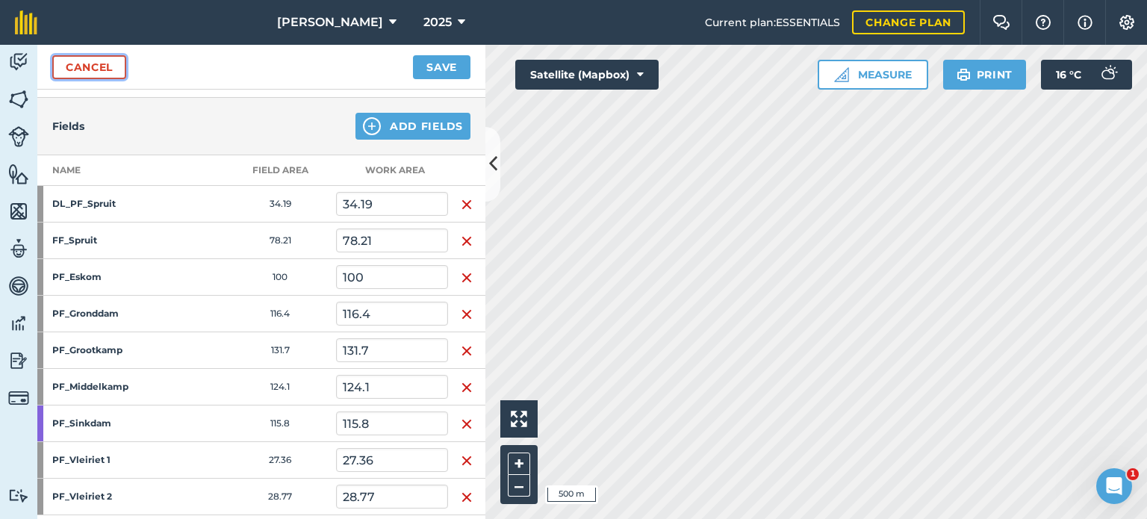
click at [87, 60] on link "Cancel" at bounding box center [89, 67] width 74 height 24
click at [93, 63] on link "Cancel" at bounding box center [89, 67] width 74 height 24
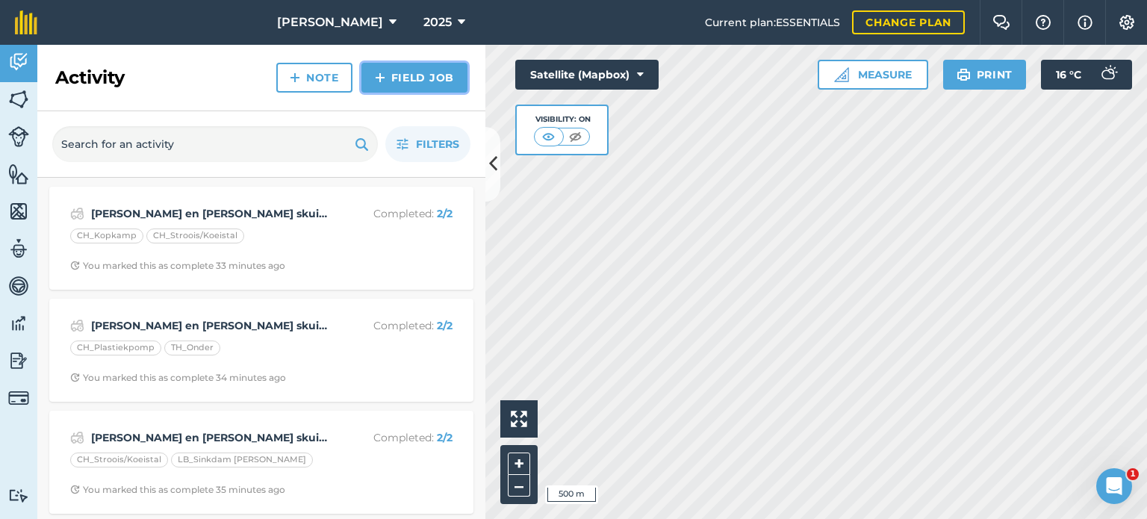
click at [413, 72] on link "Field Job" at bounding box center [414, 78] width 106 height 30
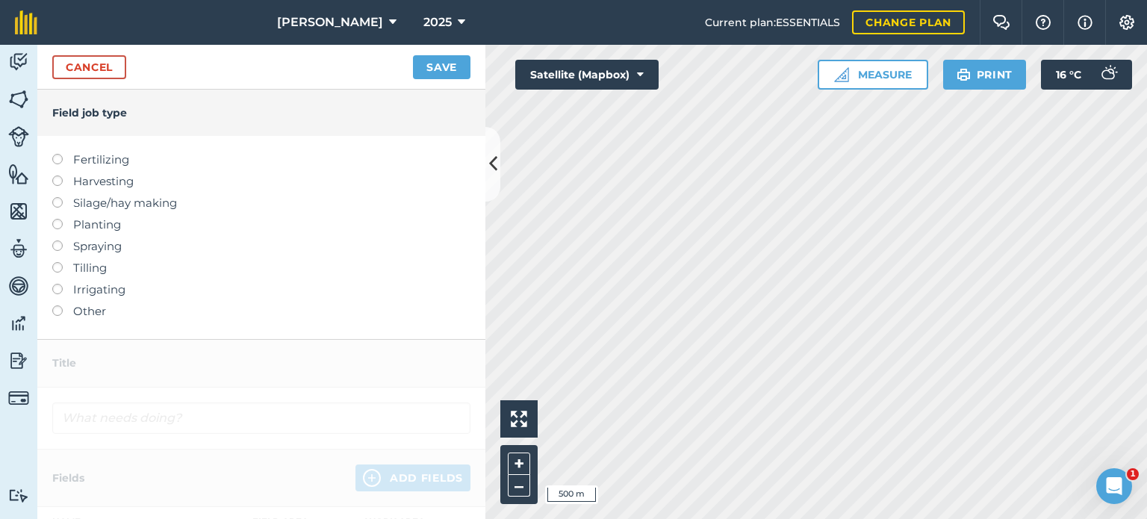
click at [60, 305] on label at bounding box center [62, 305] width 21 height 0
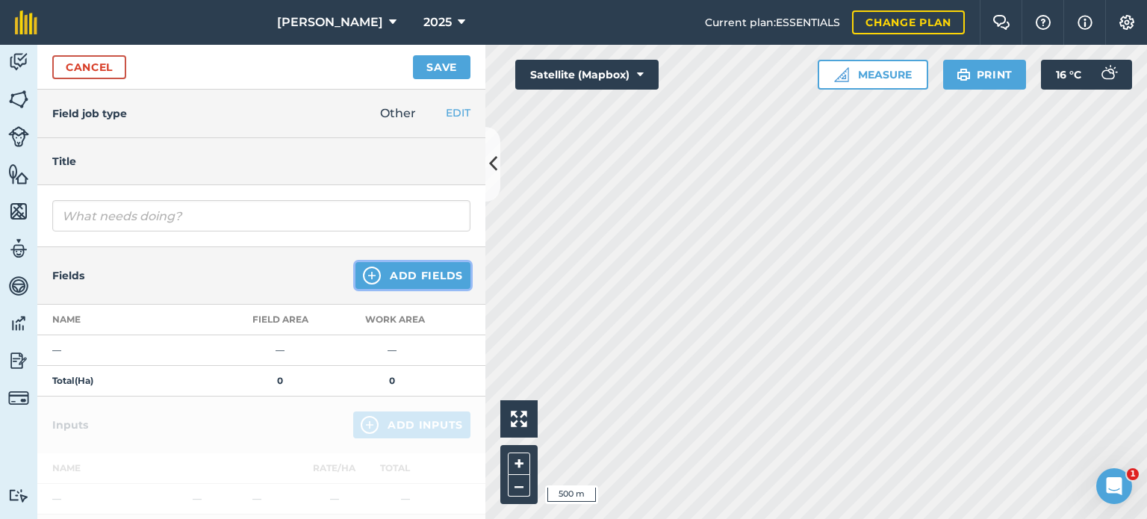
click at [440, 275] on button "Add Fields" at bounding box center [412, 275] width 115 height 27
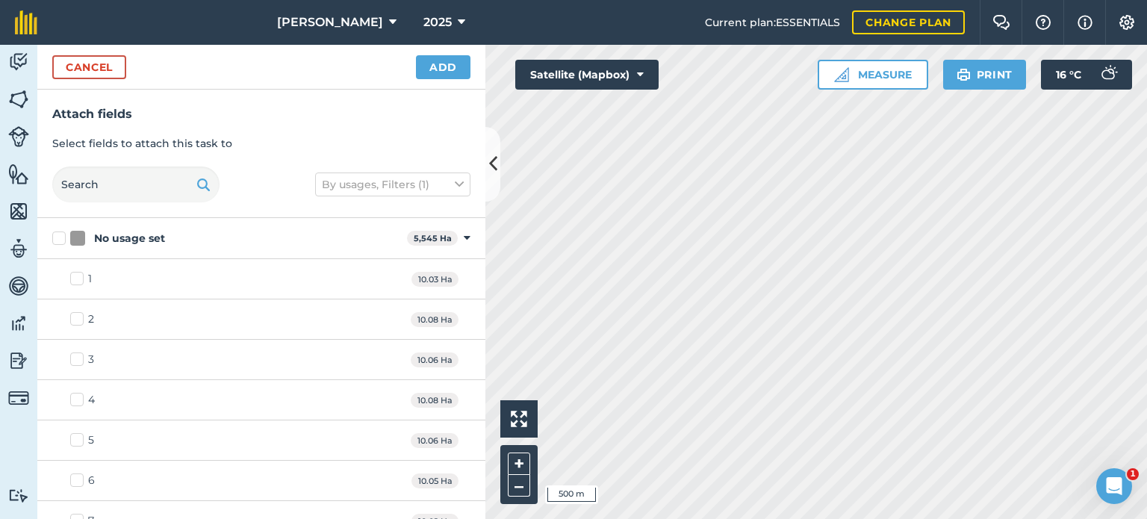
checkbox input "true"
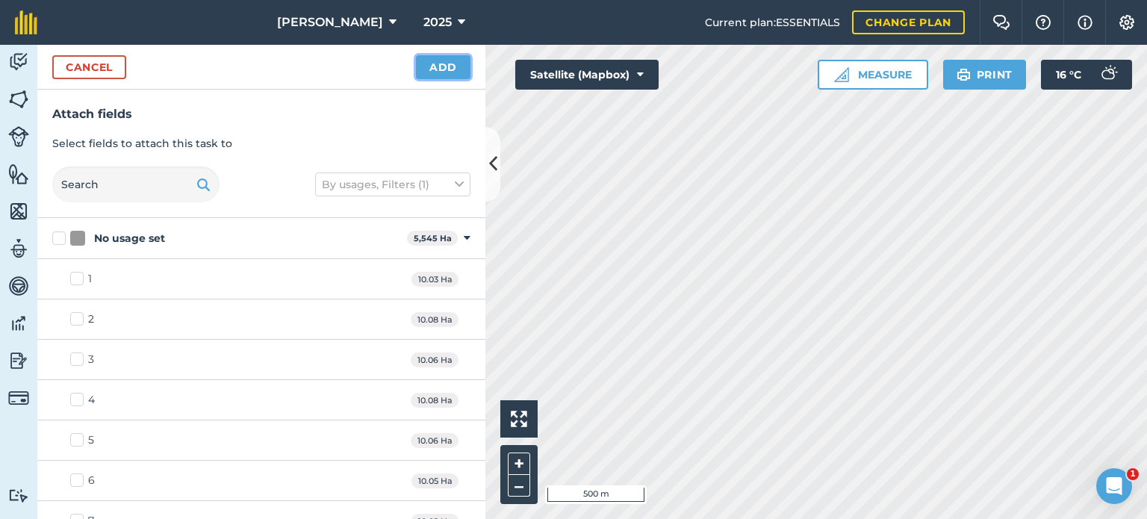
click at [436, 74] on button "Add" at bounding box center [443, 67] width 54 height 24
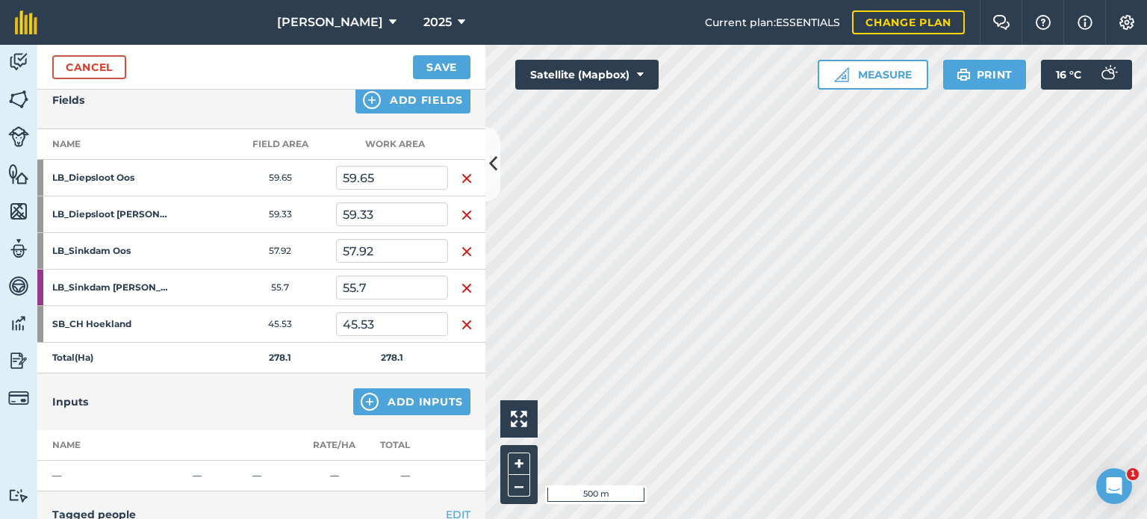
scroll to position [149, 0]
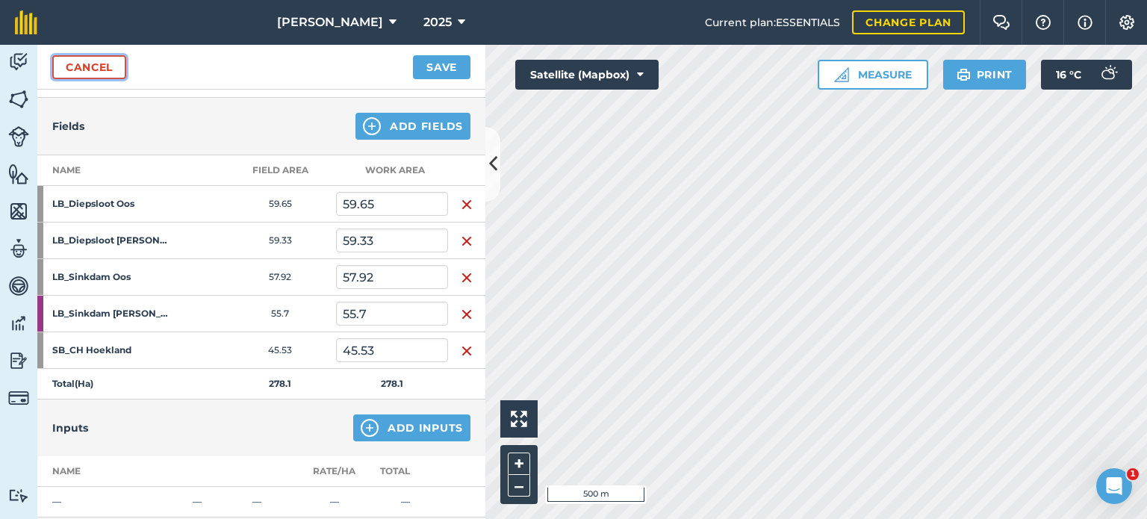
click at [98, 71] on link "Cancel" at bounding box center [89, 67] width 74 height 24
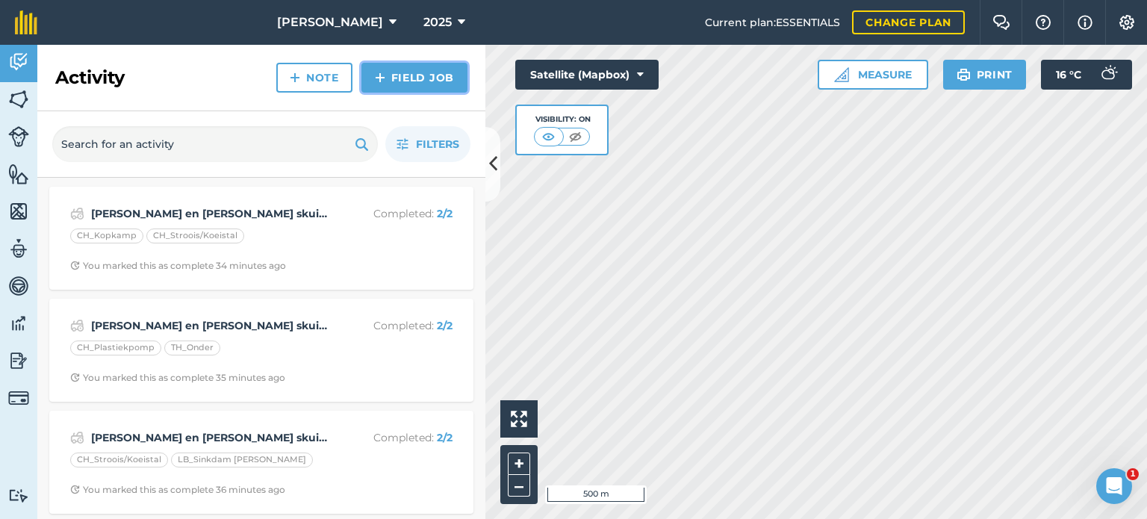
click at [426, 79] on link "Field Job" at bounding box center [414, 78] width 106 height 30
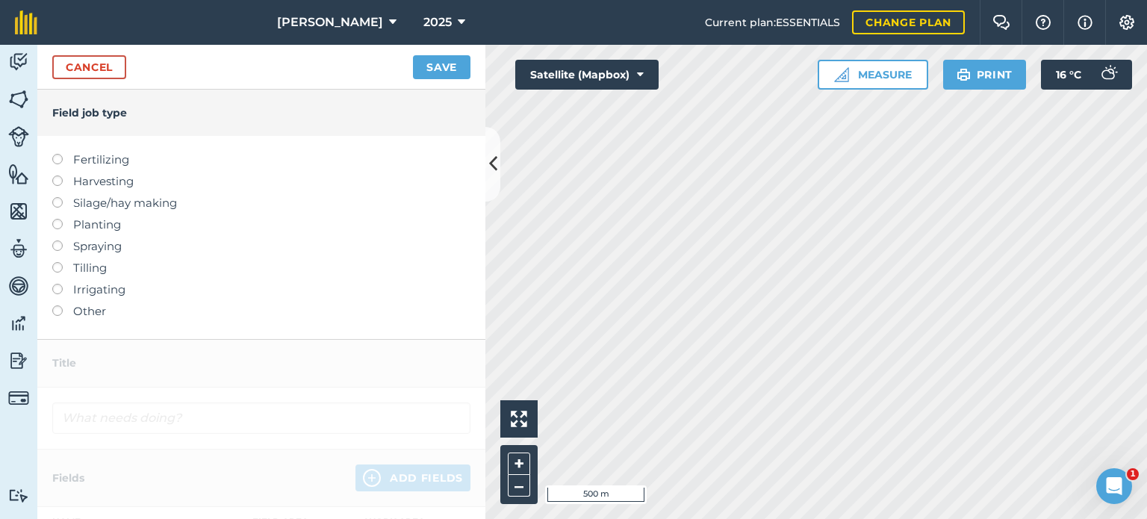
click at [57, 305] on label at bounding box center [62, 305] width 21 height 0
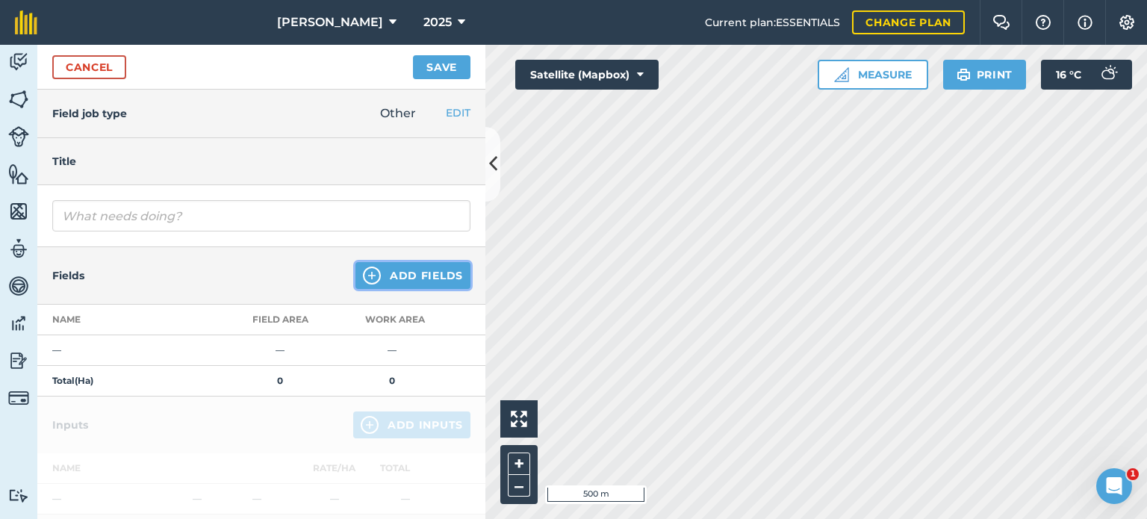
click at [421, 272] on button "Add Fields" at bounding box center [412, 275] width 115 height 27
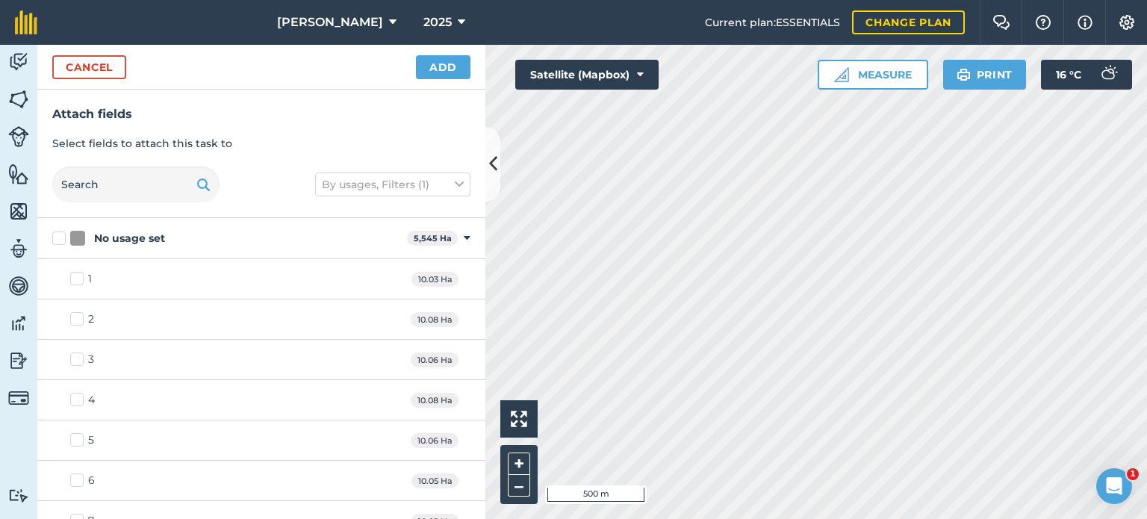
checkbox input "true"
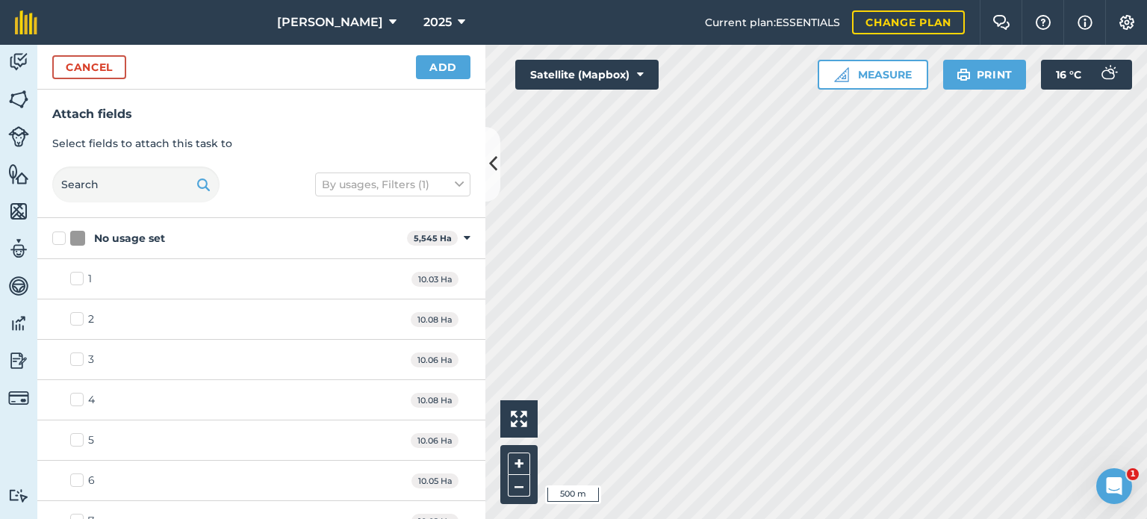
click at [415, 62] on div "Cancel Add" at bounding box center [261, 67] width 448 height 45
click at [434, 69] on button "Add" at bounding box center [443, 67] width 54 height 24
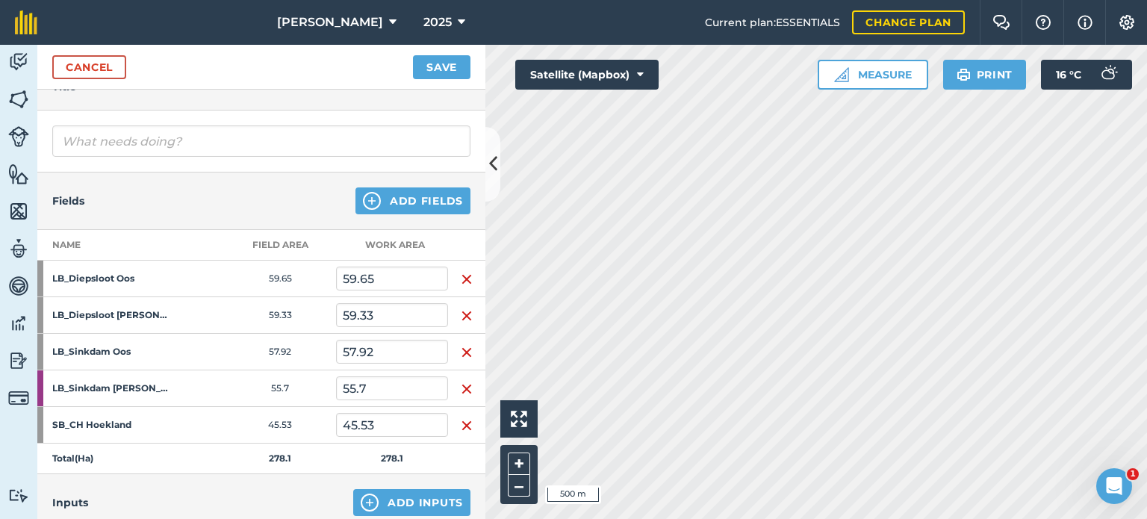
scroll to position [149, 0]
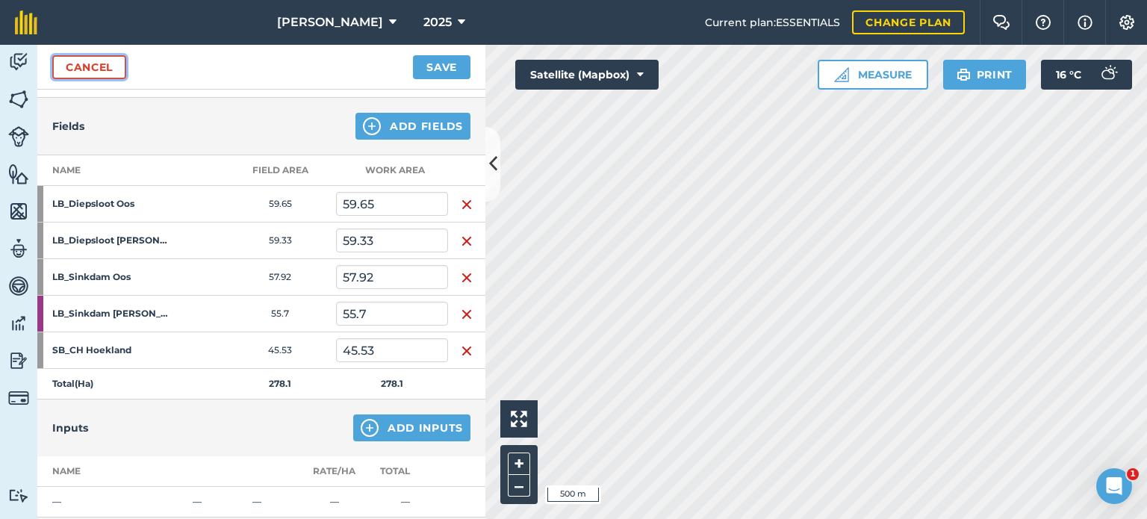
click at [99, 60] on link "Cancel" at bounding box center [89, 67] width 74 height 24
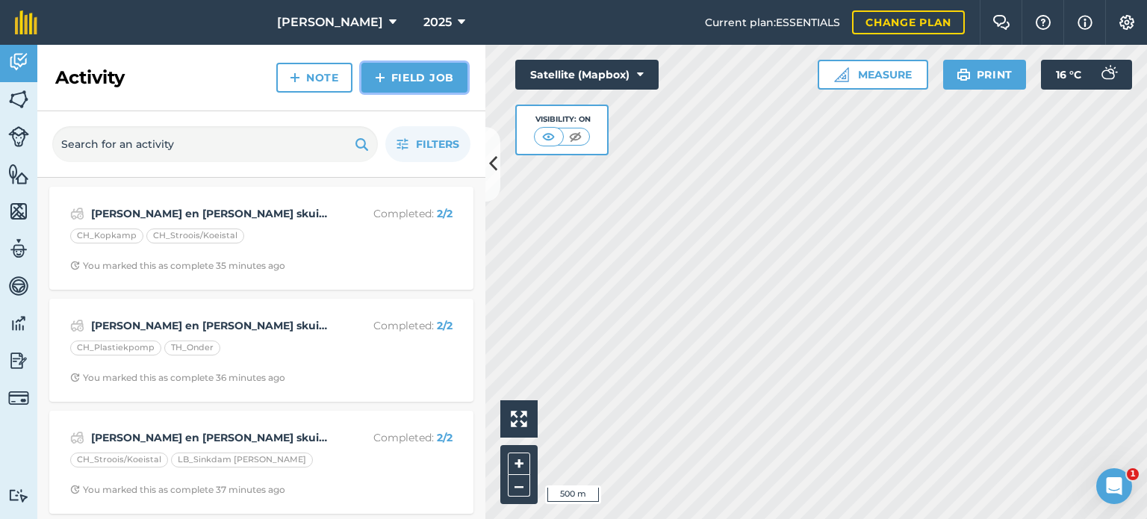
click at [417, 78] on link "Field Job" at bounding box center [414, 78] width 106 height 30
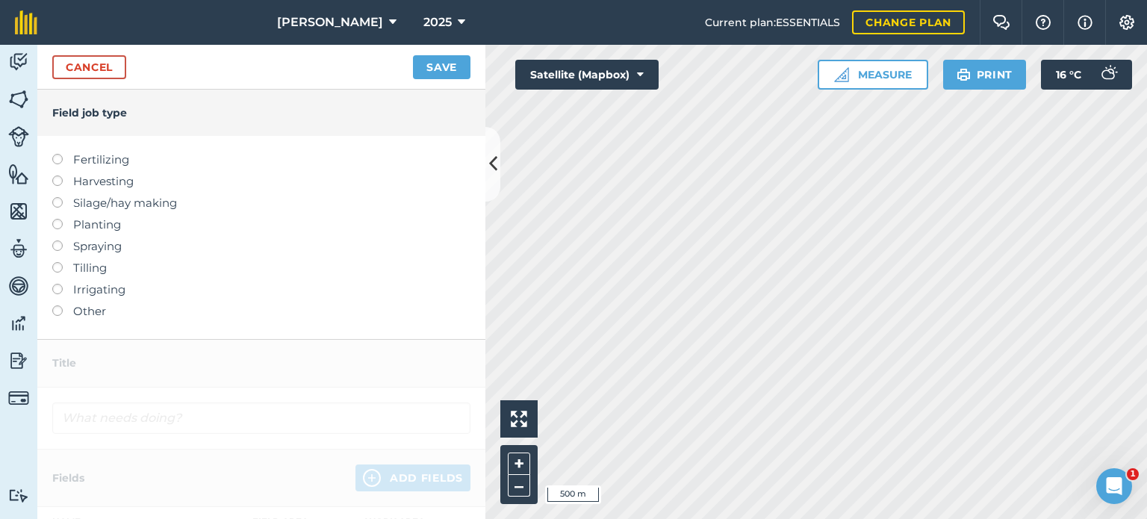
click at [60, 305] on label at bounding box center [62, 305] width 21 height 0
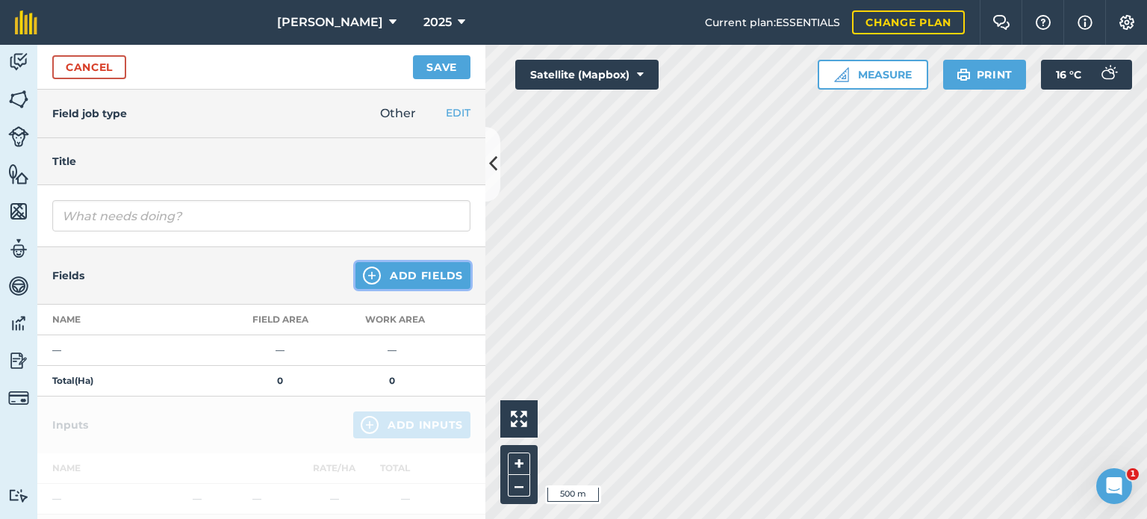
click at [402, 279] on button "Add Fields" at bounding box center [412, 275] width 115 height 27
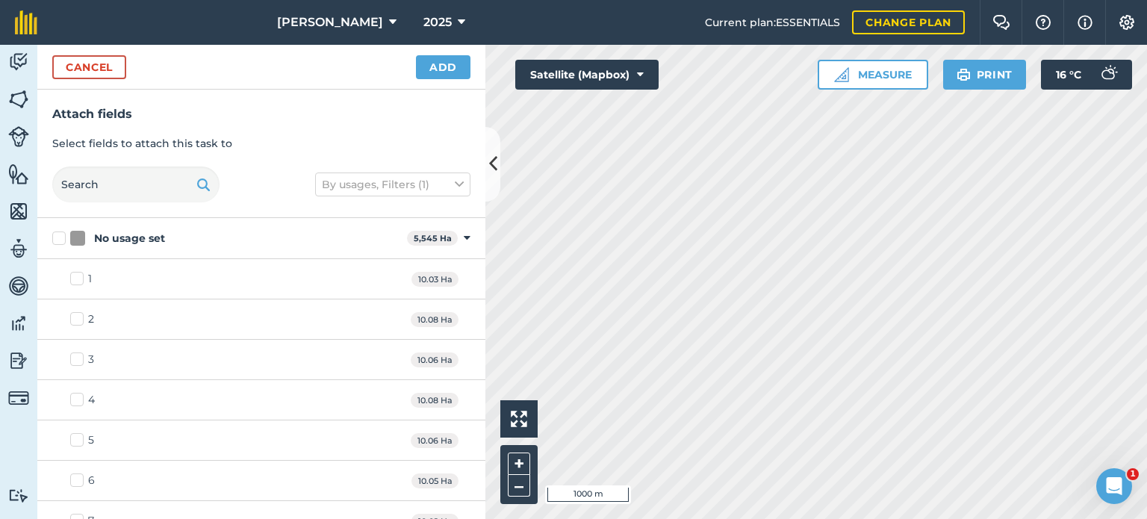
checkbox input "true"
checkbox input "false"
checkbox input "true"
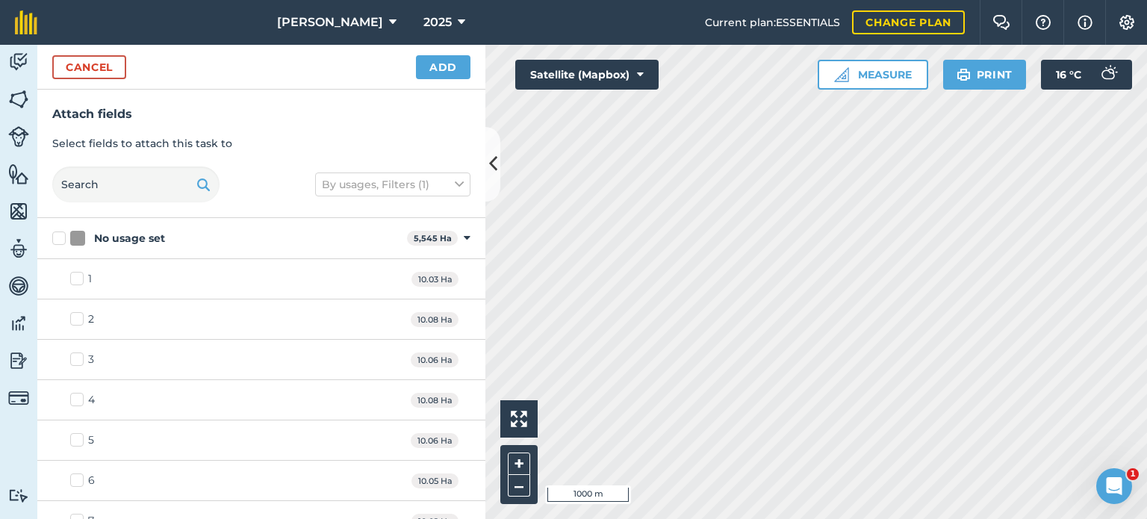
checkbox input "true"
click at [448, 69] on button "Add" at bounding box center [443, 67] width 54 height 24
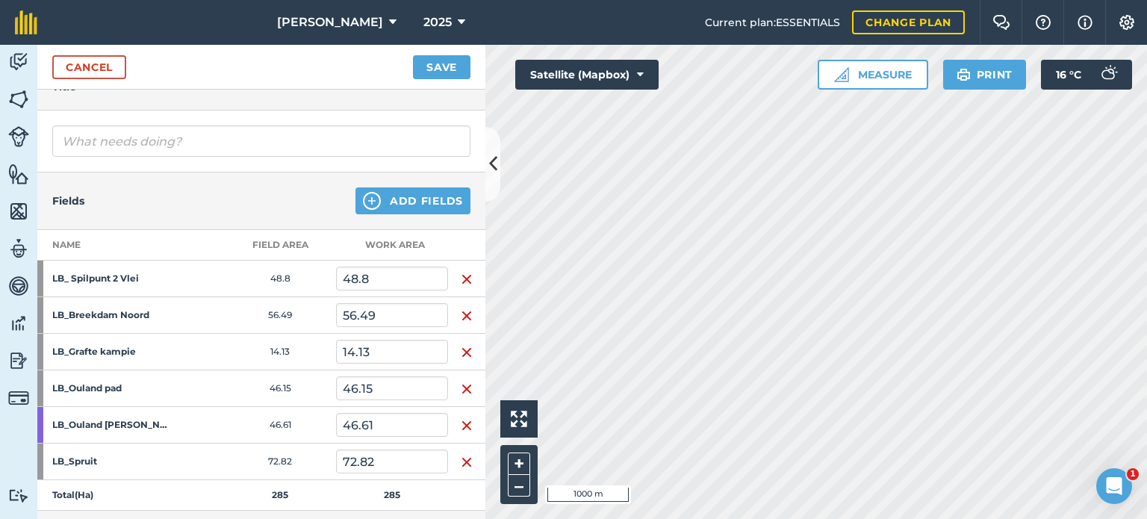
scroll to position [149, 0]
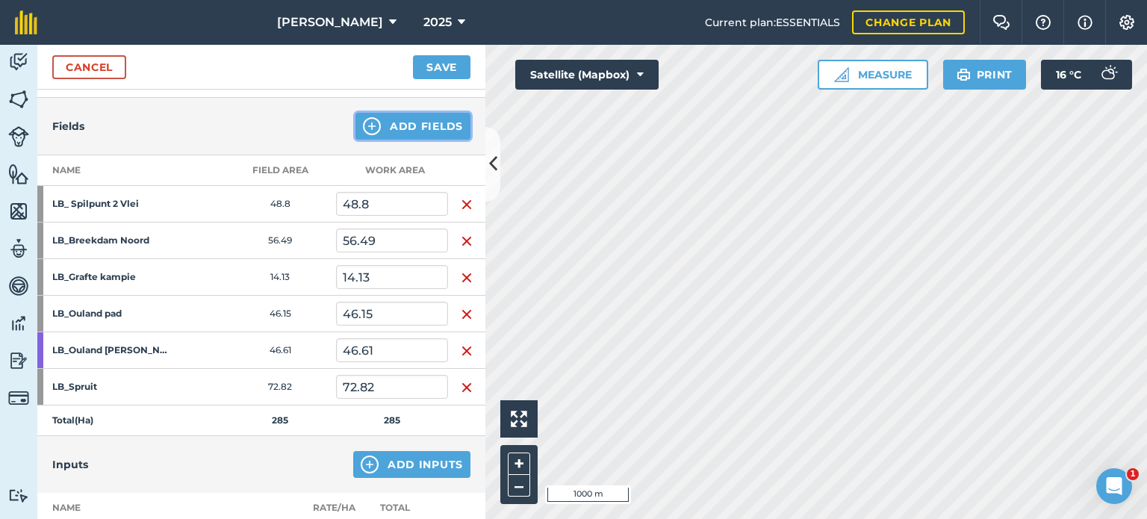
click at [410, 129] on button "Add Fields" at bounding box center [412, 126] width 115 height 27
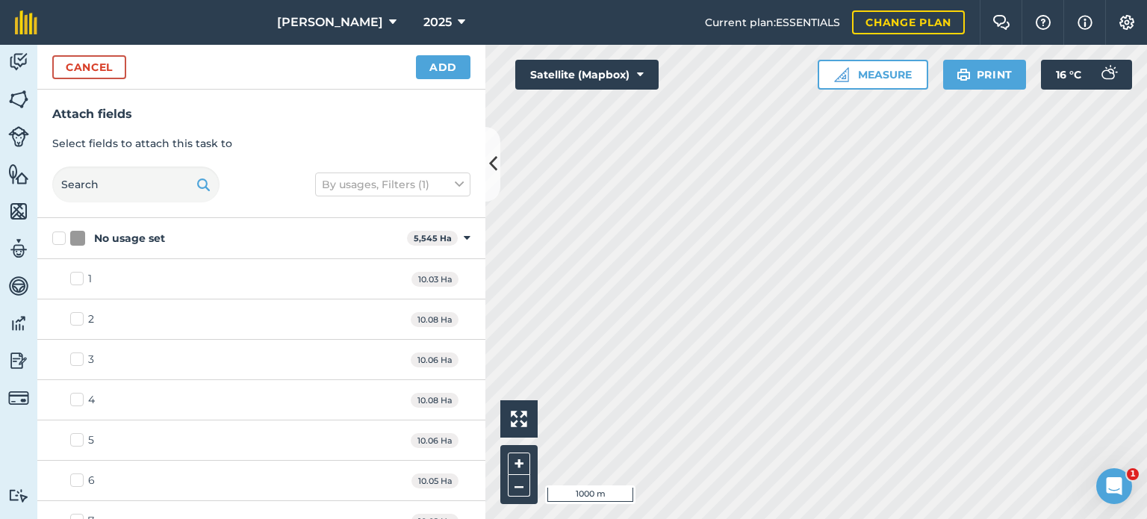
checkbox input "true"
click at [443, 66] on button "Add" at bounding box center [443, 67] width 54 height 24
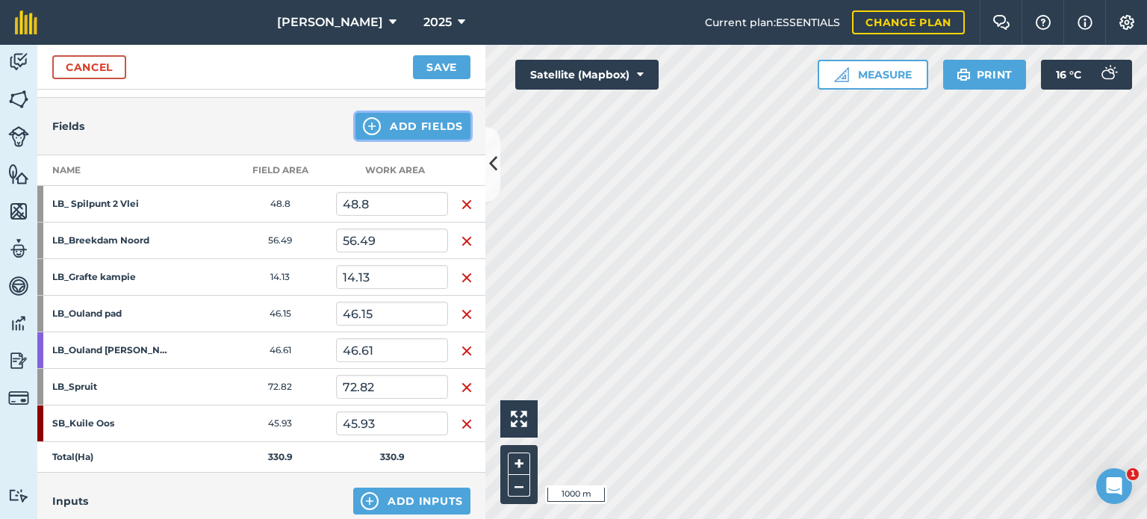
click at [384, 119] on button "Add Fields" at bounding box center [412, 126] width 115 height 27
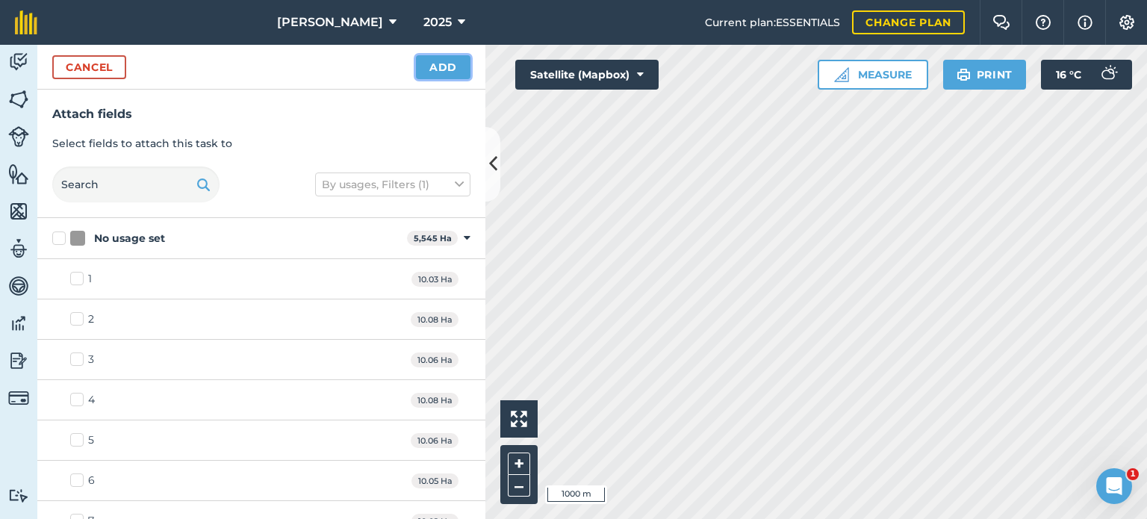
click at [437, 72] on button "Add" at bounding box center [443, 67] width 54 height 24
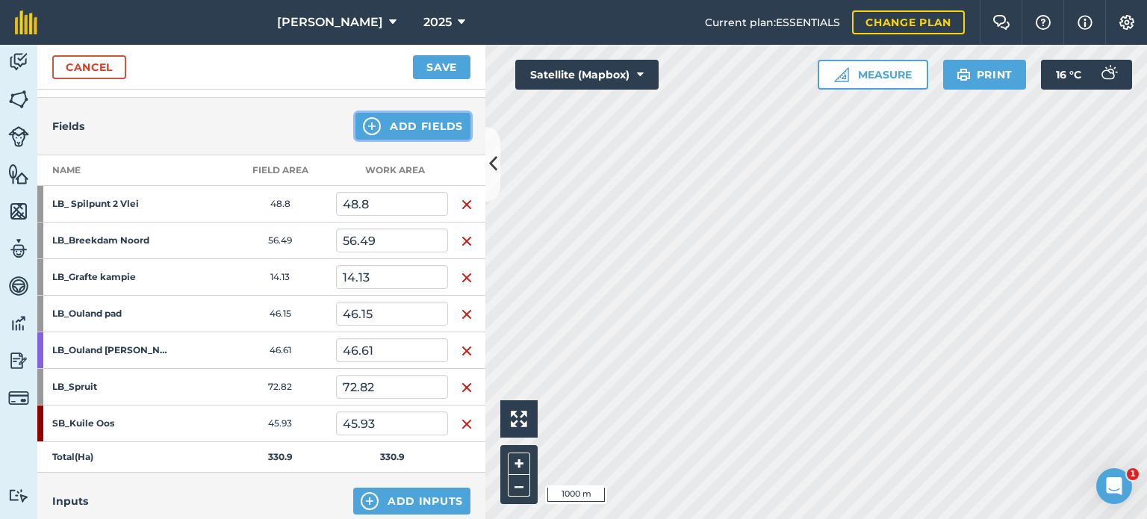
click at [405, 124] on button "Add Fields" at bounding box center [412, 126] width 115 height 27
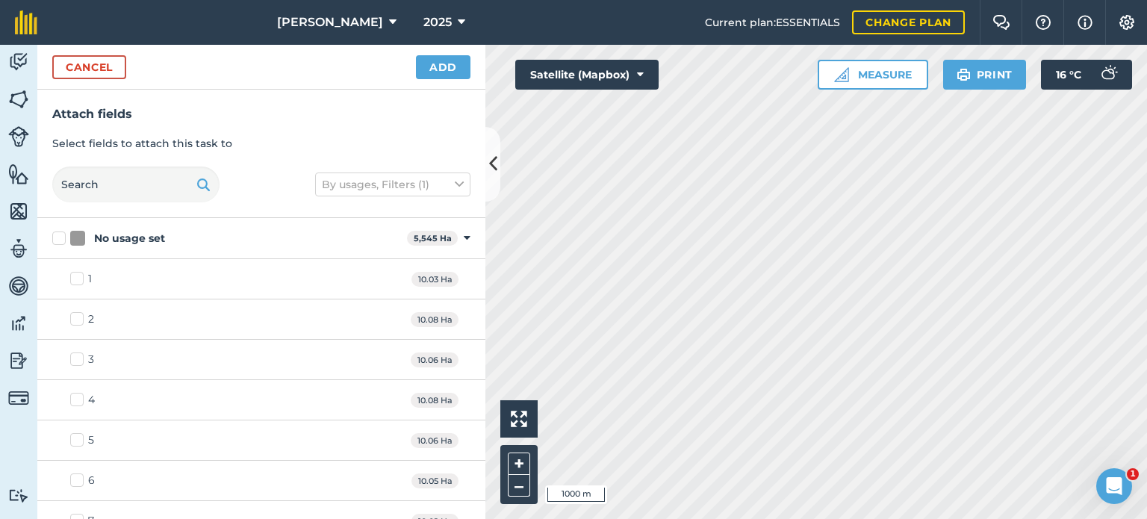
checkbox input "false"
checkbox input "true"
click at [431, 71] on button "Add" at bounding box center [443, 67] width 54 height 24
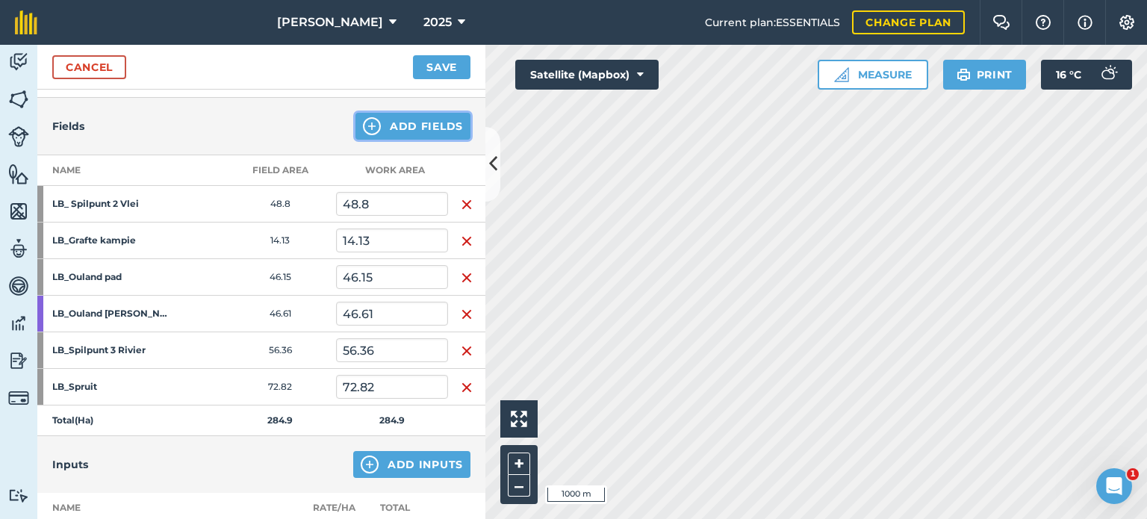
click at [402, 122] on button "Add Fields" at bounding box center [412, 126] width 115 height 27
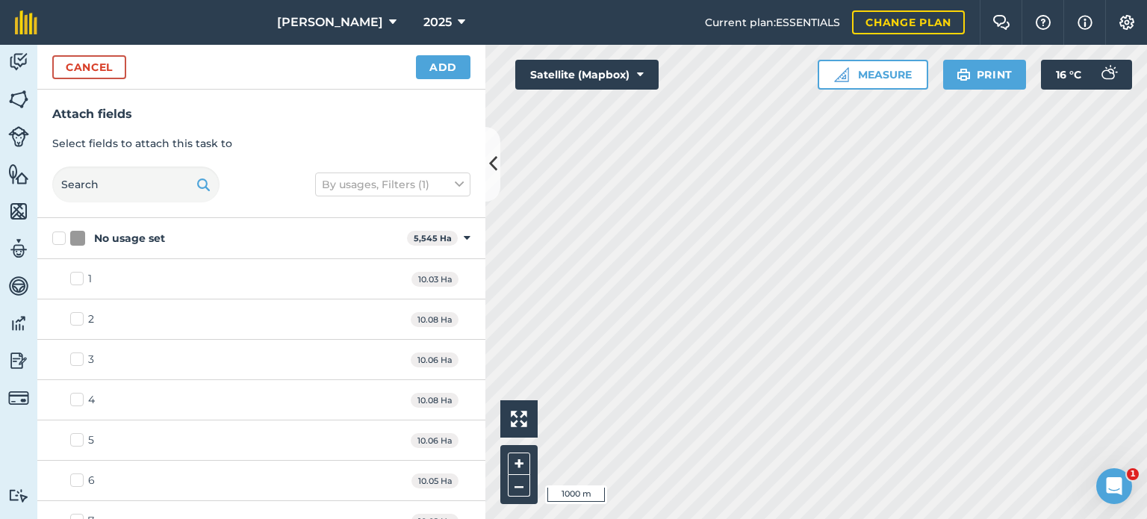
checkbox input "true"
click at [442, 69] on button "Add" at bounding box center [443, 67] width 54 height 24
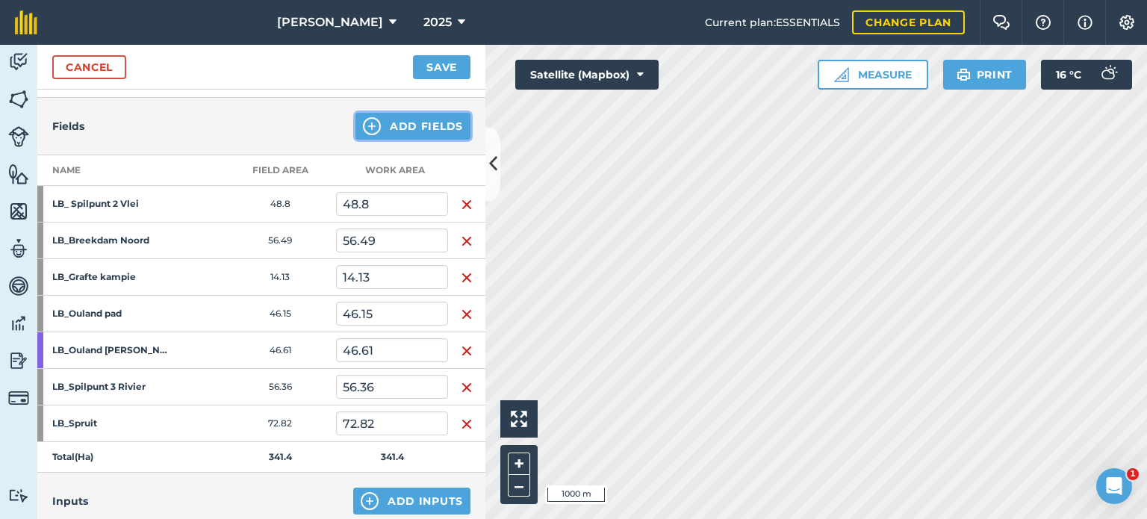
click at [418, 121] on button "Add Fields" at bounding box center [412, 126] width 115 height 27
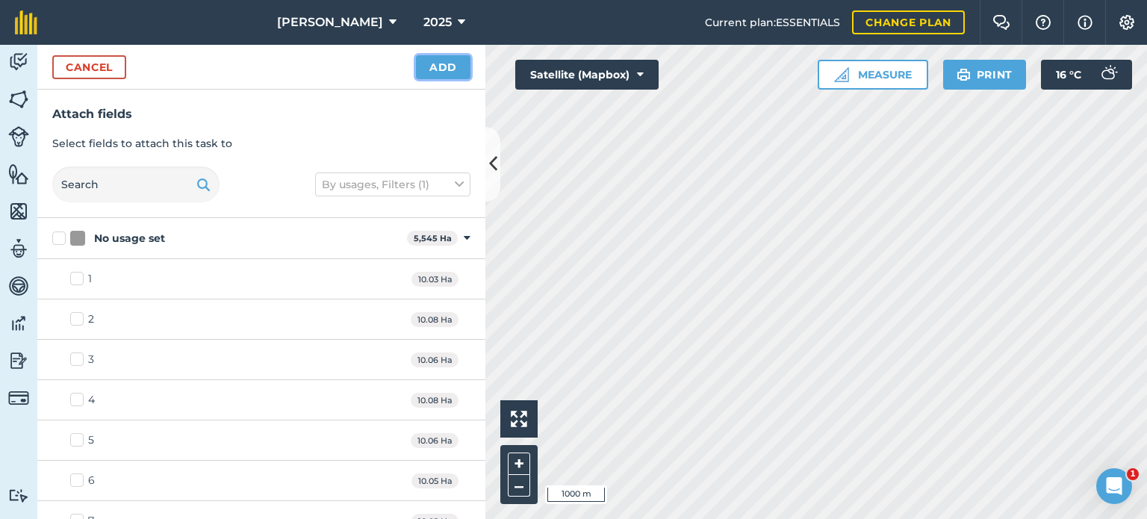
click at [439, 68] on button "Add" at bounding box center [443, 67] width 54 height 24
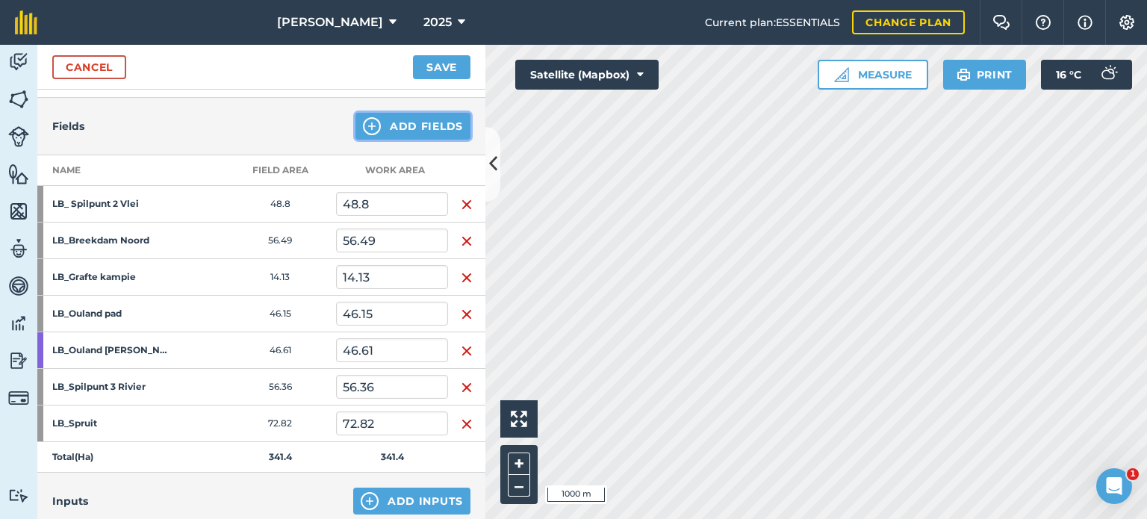
click at [402, 129] on button "Add Fields" at bounding box center [412, 126] width 115 height 27
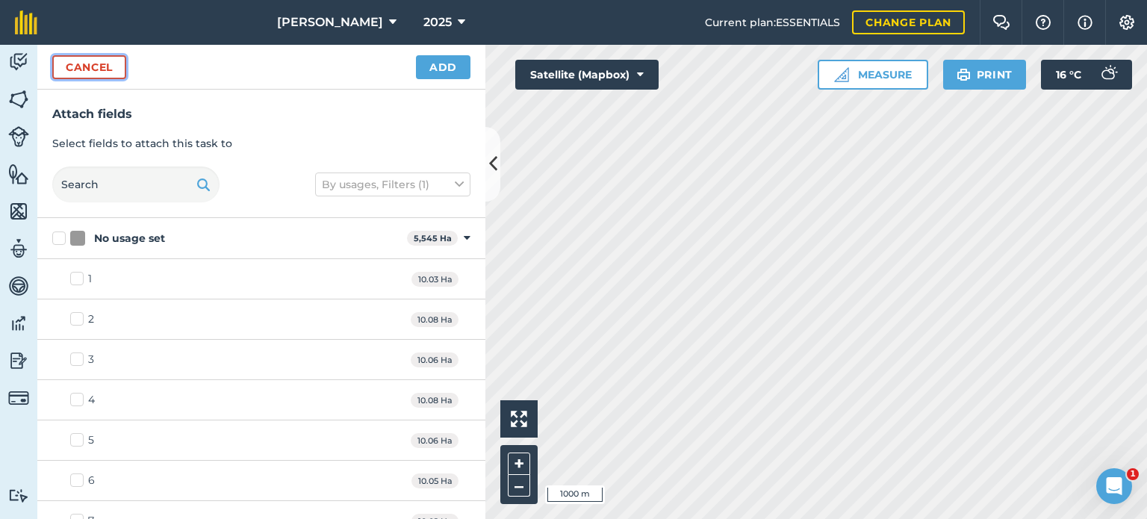
click at [94, 65] on button "Cancel" at bounding box center [89, 67] width 74 height 24
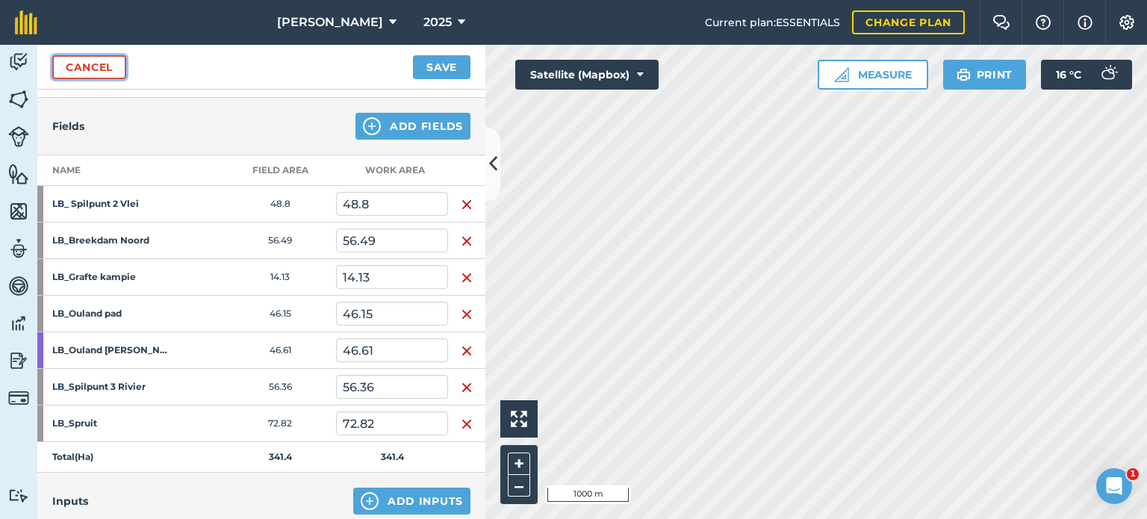
click at [81, 70] on link "Cancel" at bounding box center [89, 67] width 74 height 24
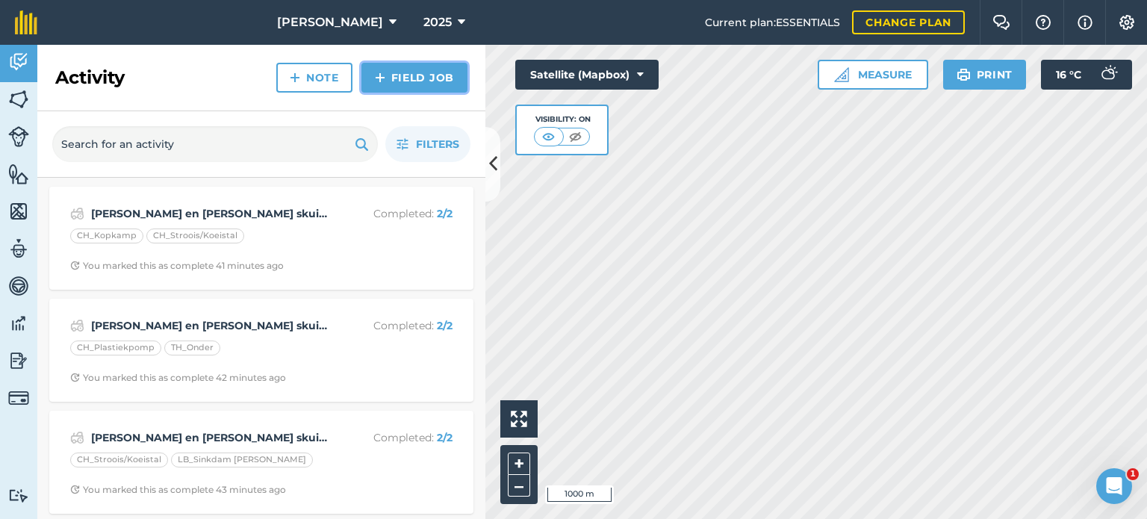
click at [420, 79] on link "Field Job" at bounding box center [414, 78] width 106 height 30
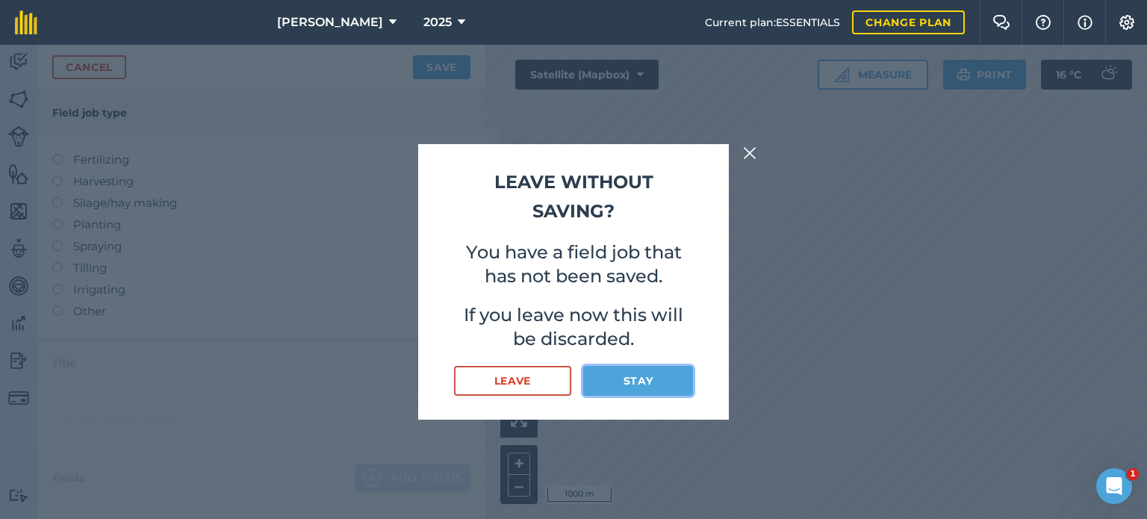
click at [637, 378] on button "Stay" at bounding box center [638, 381] width 110 height 30
click at [618, 378] on button "Stay" at bounding box center [638, 381] width 110 height 30
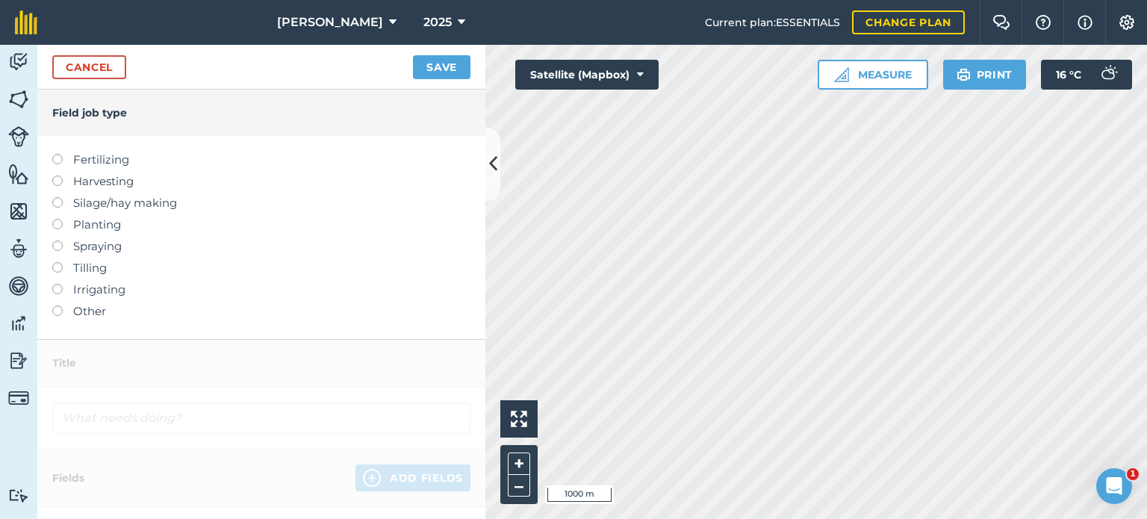
click at [55, 305] on label at bounding box center [62, 305] width 21 height 0
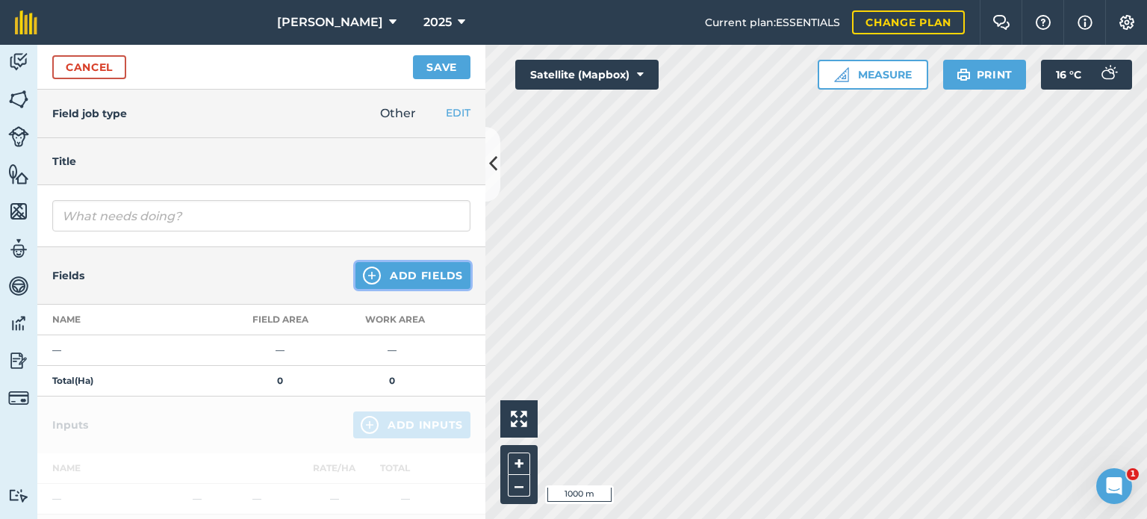
click at [414, 275] on button "Add Fields" at bounding box center [412, 275] width 115 height 27
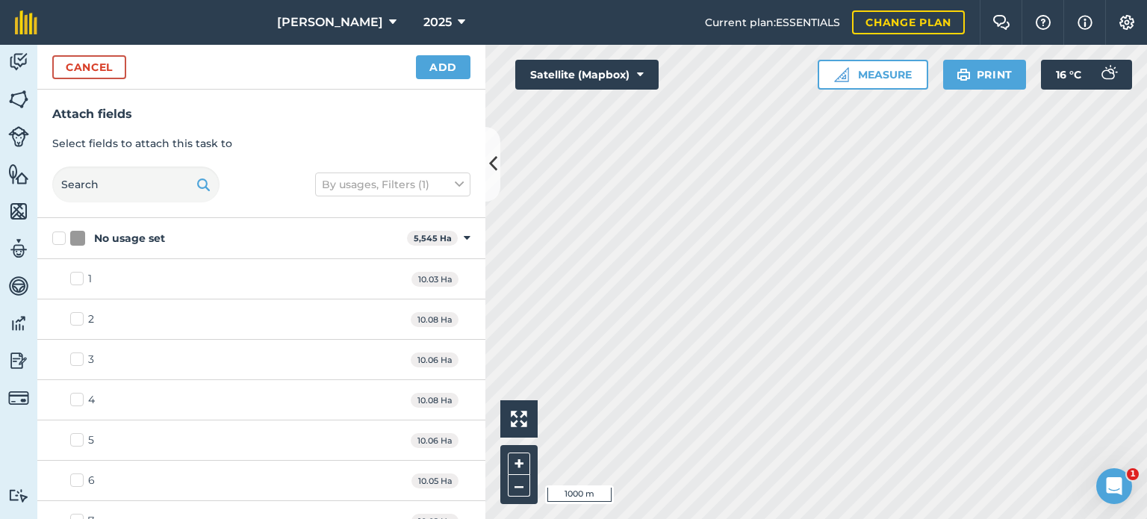
checkbox input "true"
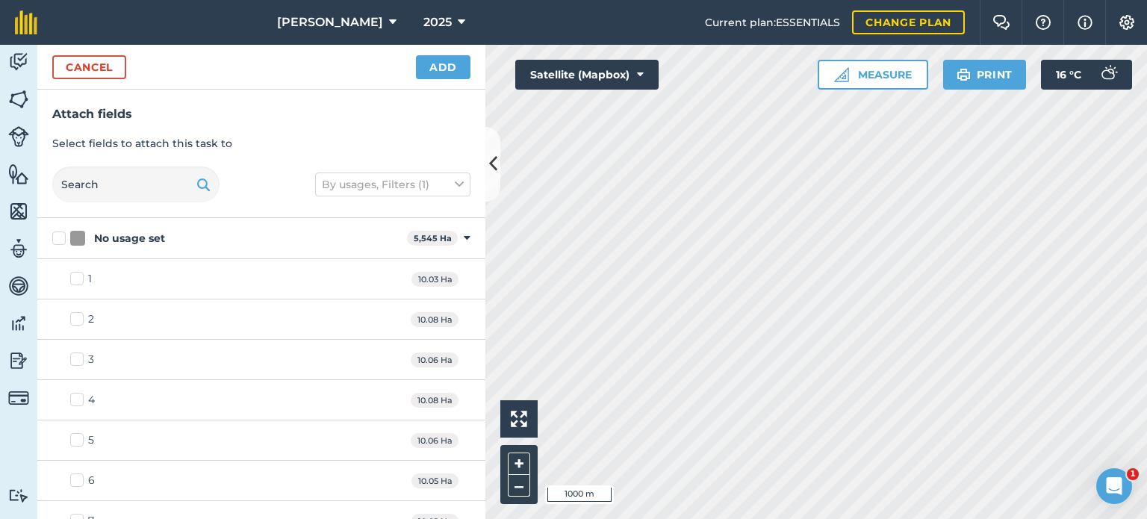
checkbox input "true"
click at [446, 63] on button "Add" at bounding box center [443, 67] width 54 height 24
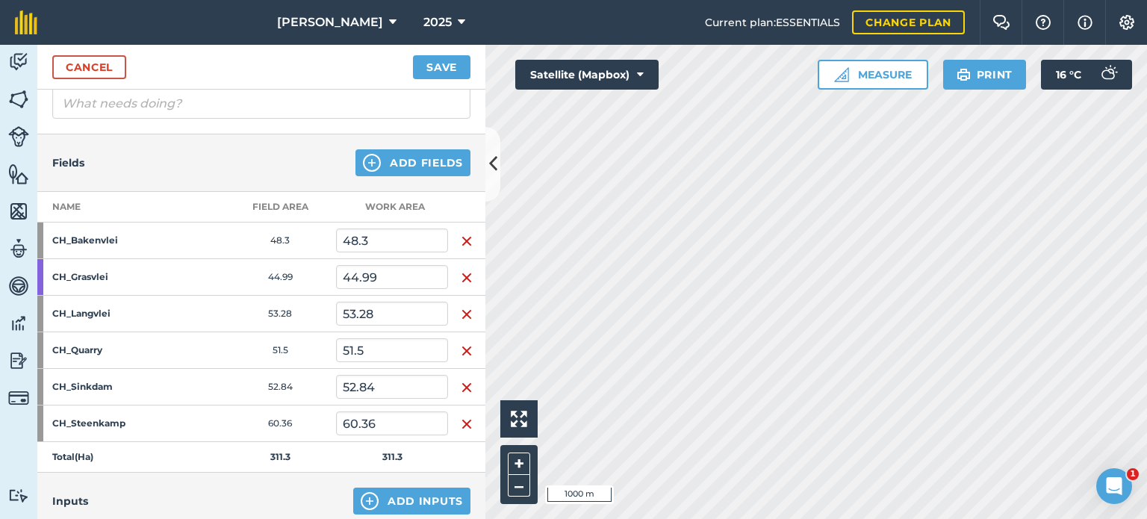
scroll to position [149, 0]
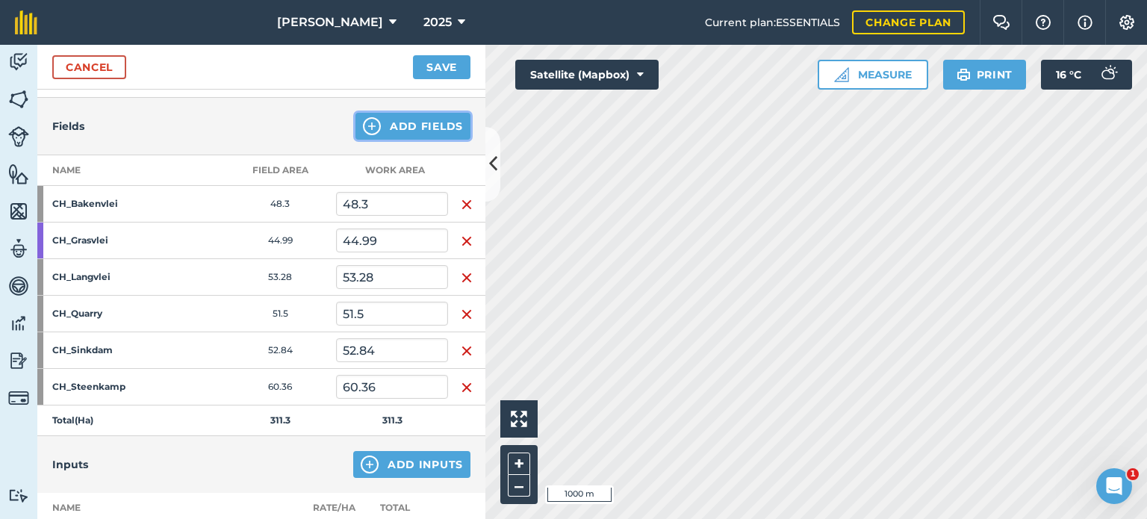
click at [405, 131] on button "Add Fields" at bounding box center [412, 126] width 115 height 27
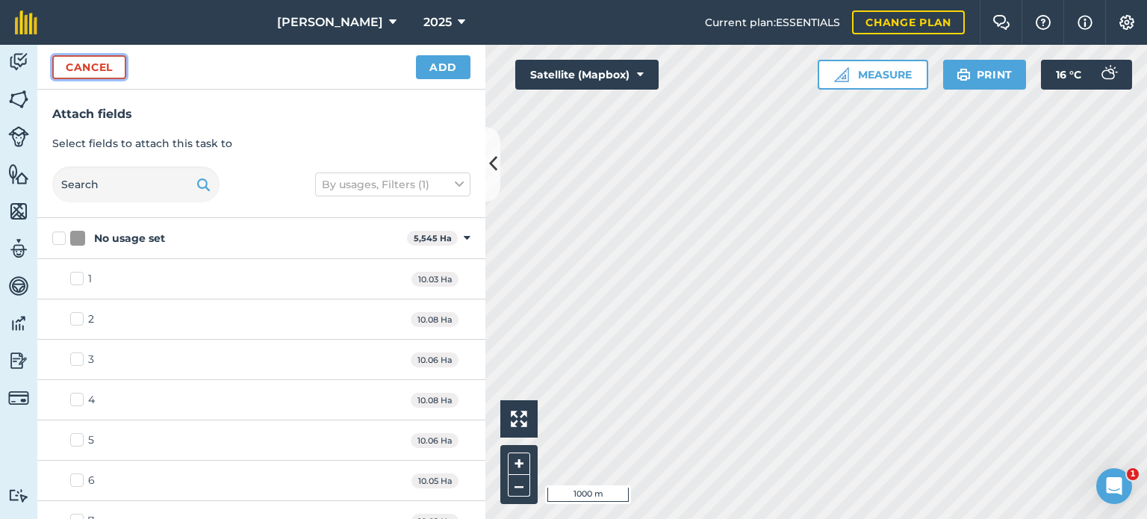
click at [97, 64] on button "Cancel" at bounding box center [89, 67] width 74 height 24
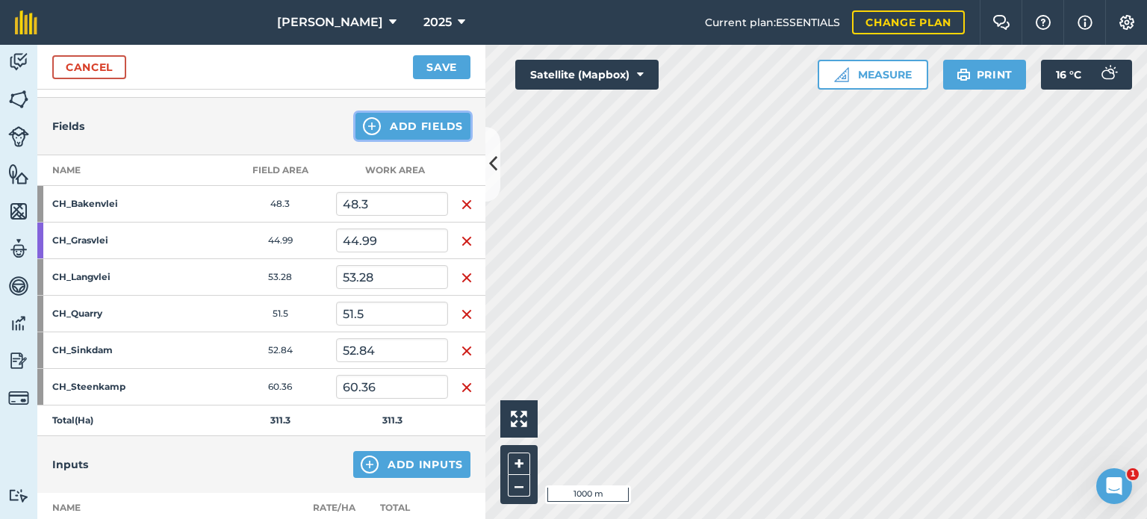
click at [398, 131] on button "Add Fields" at bounding box center [412, 126] width 115 height 27
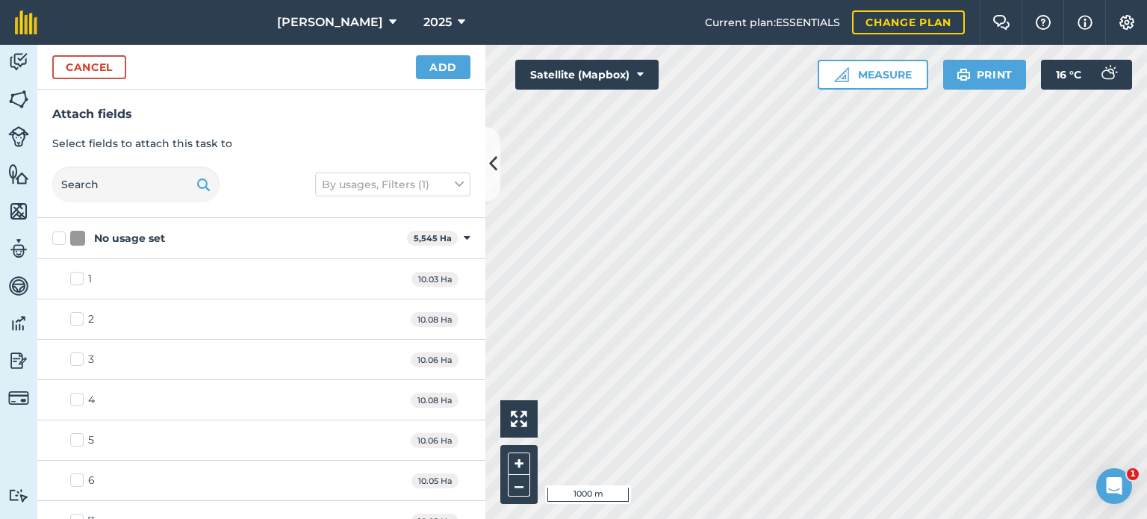
checkbox input "false"
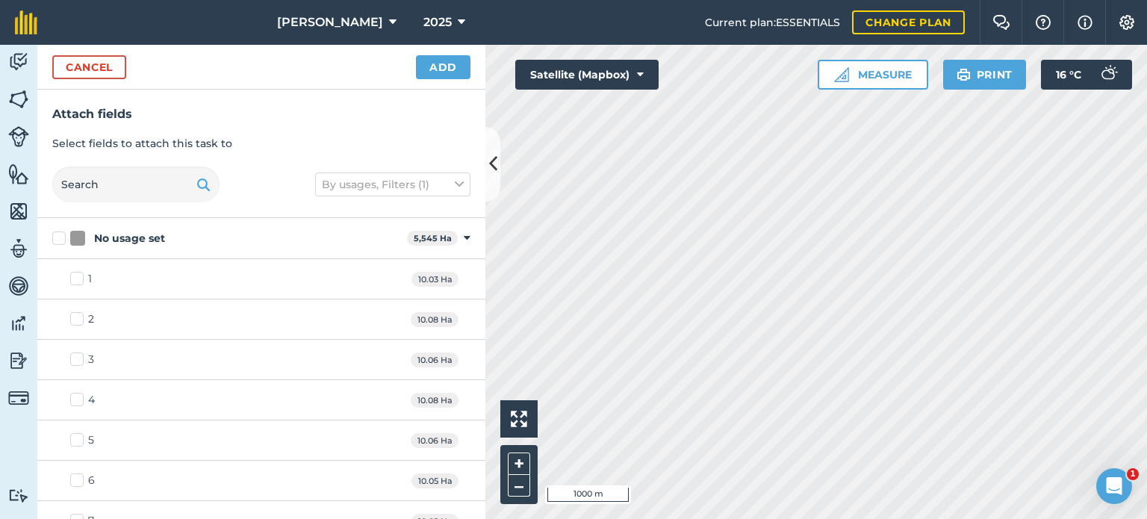
checkbox input "false"
checkbox input "true"
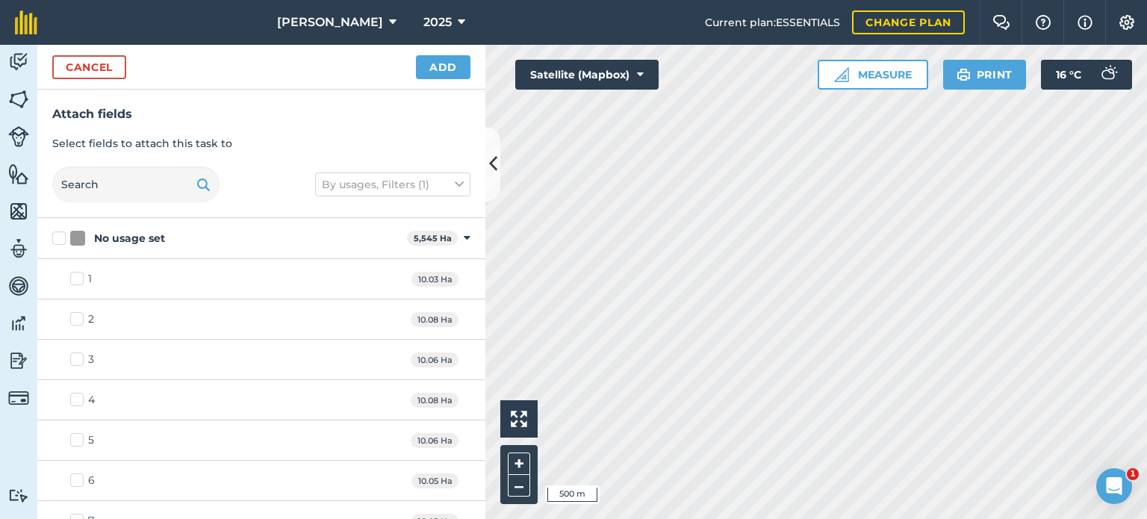
checkbox input "true"
click at [444, 65] on button "Add" at bounding box center [443, 67] width 54 height 24
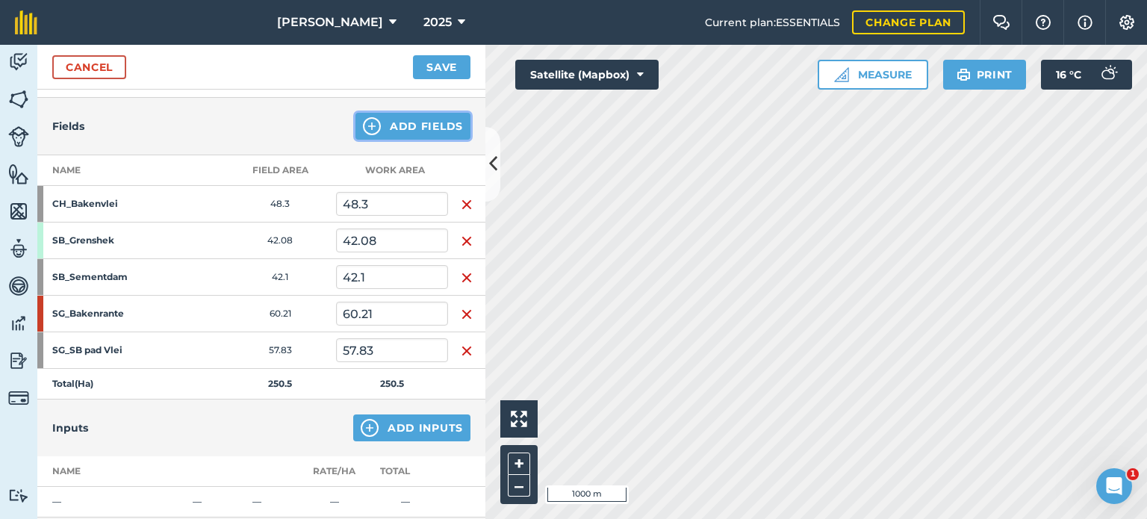
click at [408, 124] on button "Add Fields" at bounding box center [412, 126] width 115 height 27
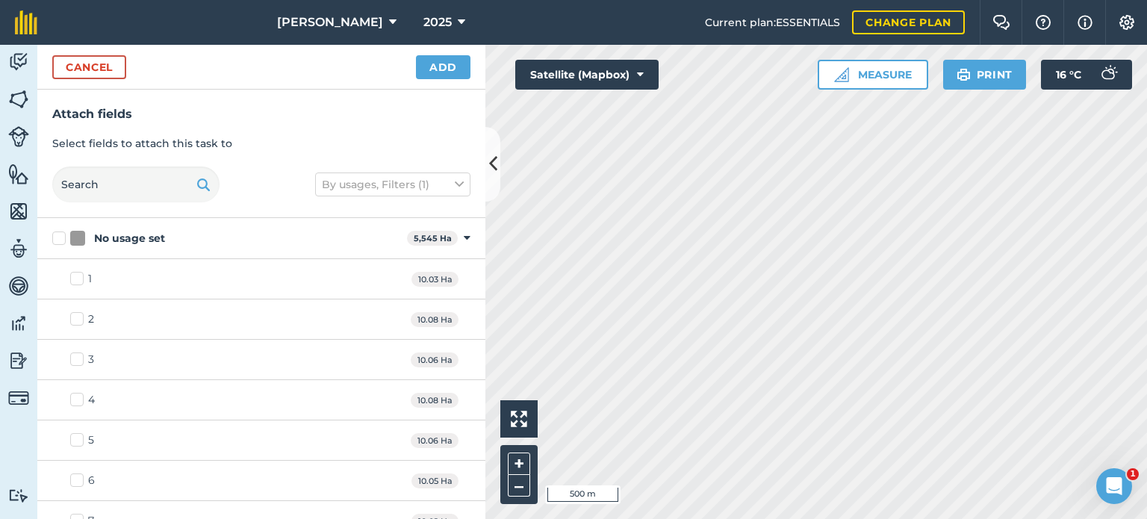
checkbox input "true"
click at [440, 65] on button "Add" at bounding box center [443, 67] width 54 height 24
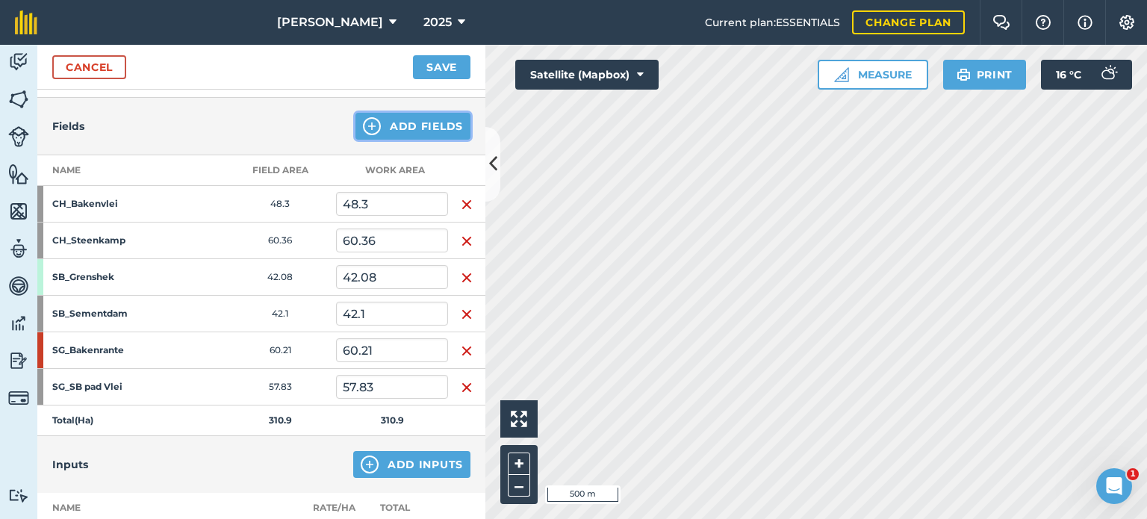
click at [404, 125] on button "Add Fields" at bounding box center [412, 126] width 115 height 27
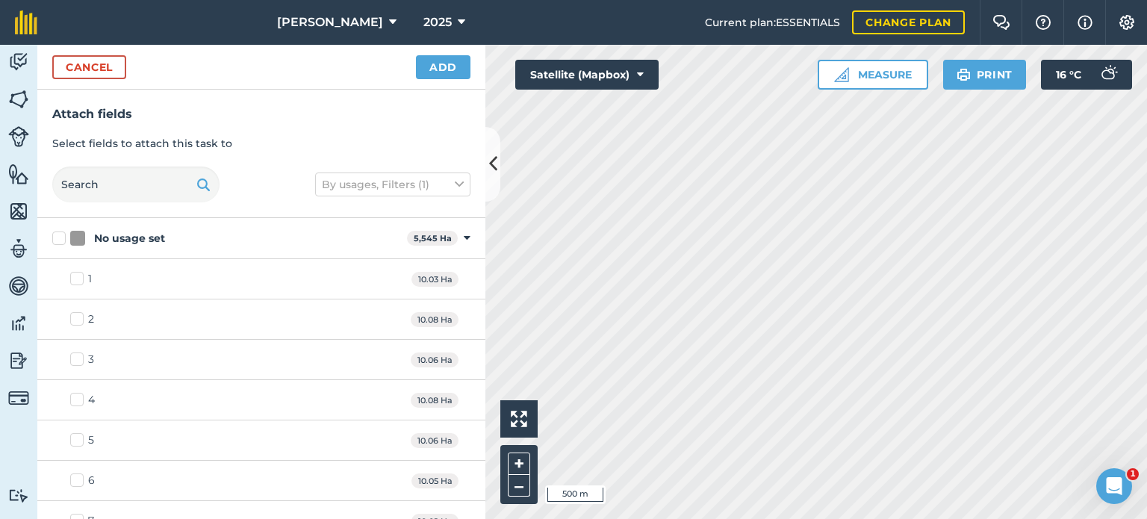
checkbox input "false"
checkbox input "true"
click at [465, 74] on button "Add" at bounding box center [443, 67] width 54 height 24
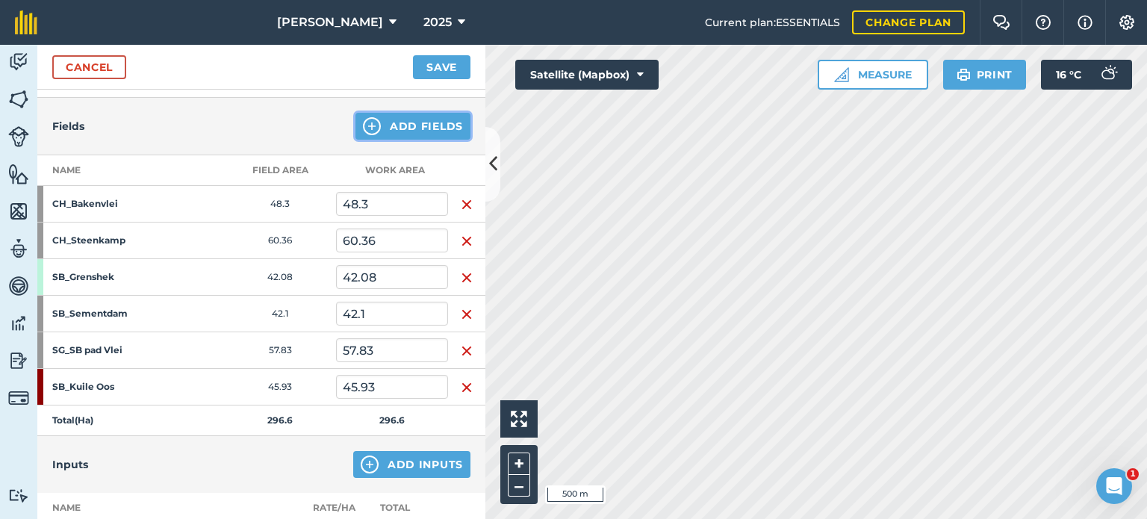
click at [426, 119] on button "Add Fields" at bounding box center [412, 126] width 115 height 27
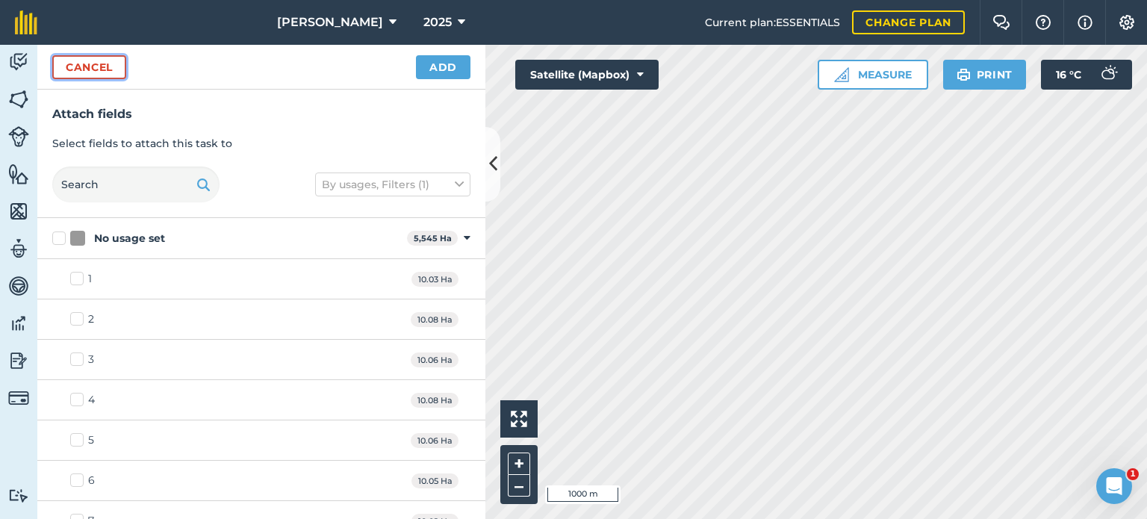
click at [86, 71] on button "Cancel" at bounding box center [89, 67] width 74 height 24
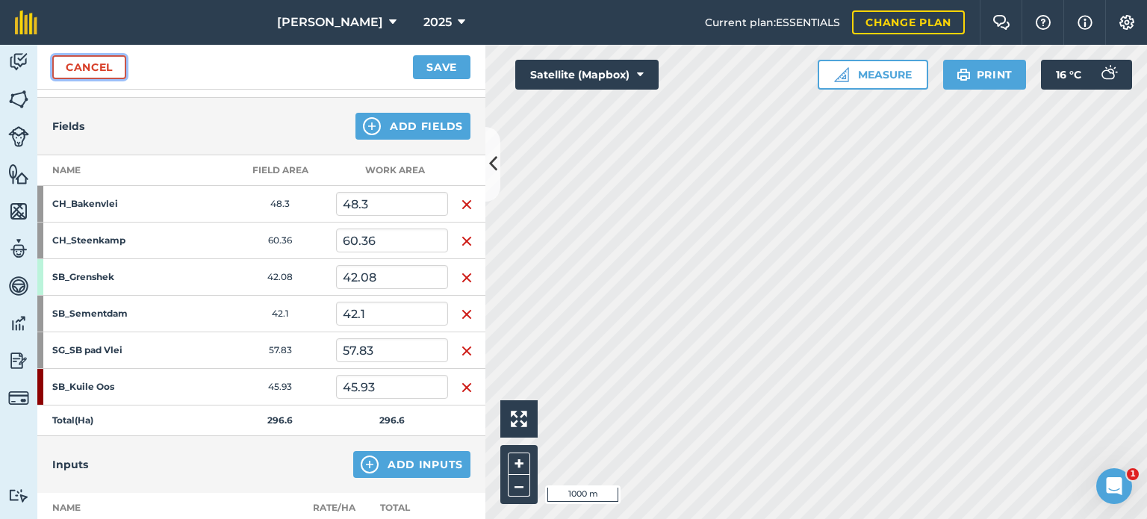
click at [87, 68] on link "Cancel" at bounding box center [89, 67] width 74 height 24
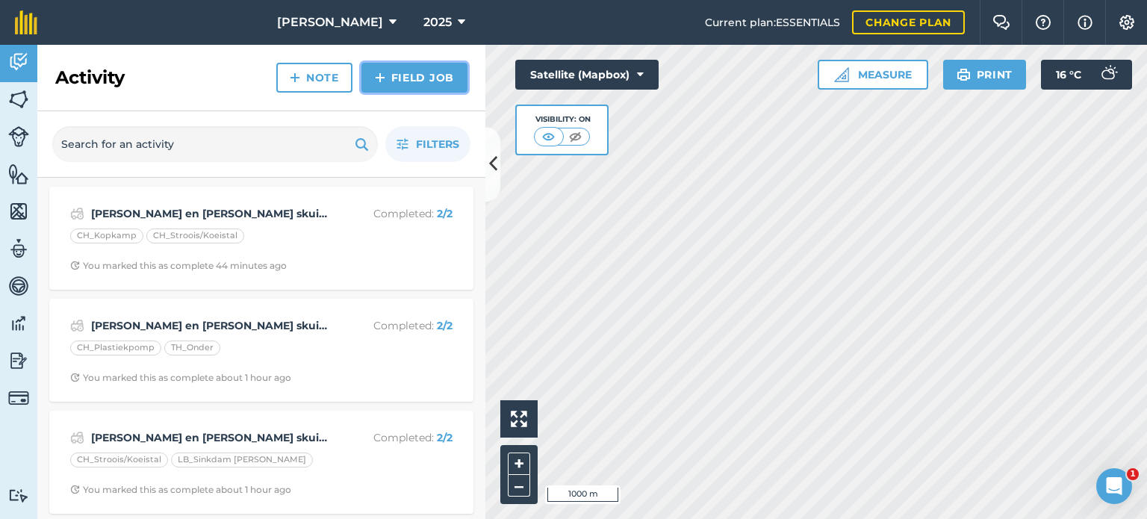
click at [394, 81] on link "Field Job" at bounding box center [414, 78] width 106 height 30
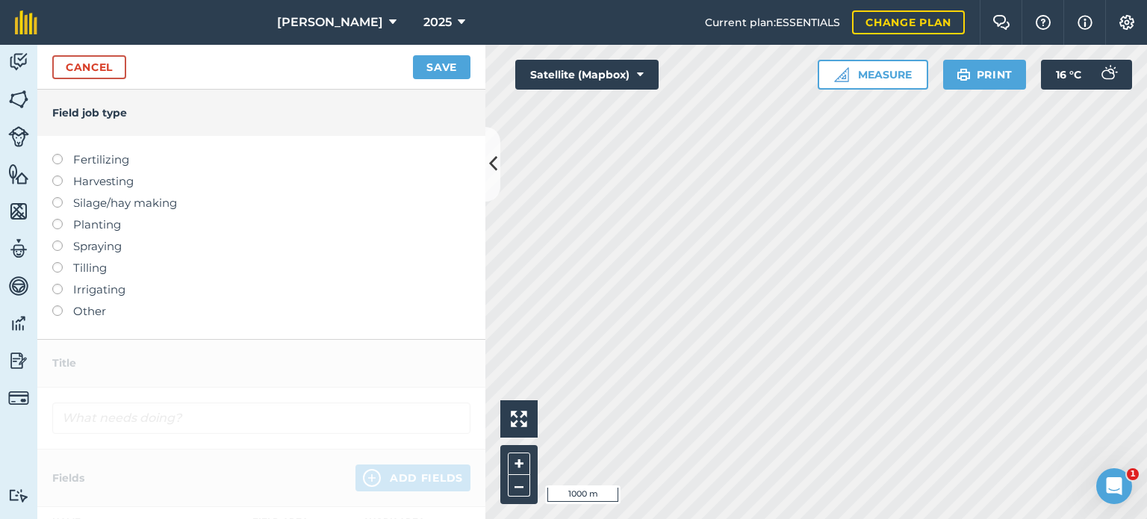
click at [57, 304] on div at bounding box center [62, 303] width 21 height 3
click at [59, 305] on label at bounding box center [62, 305] width 21 height 0
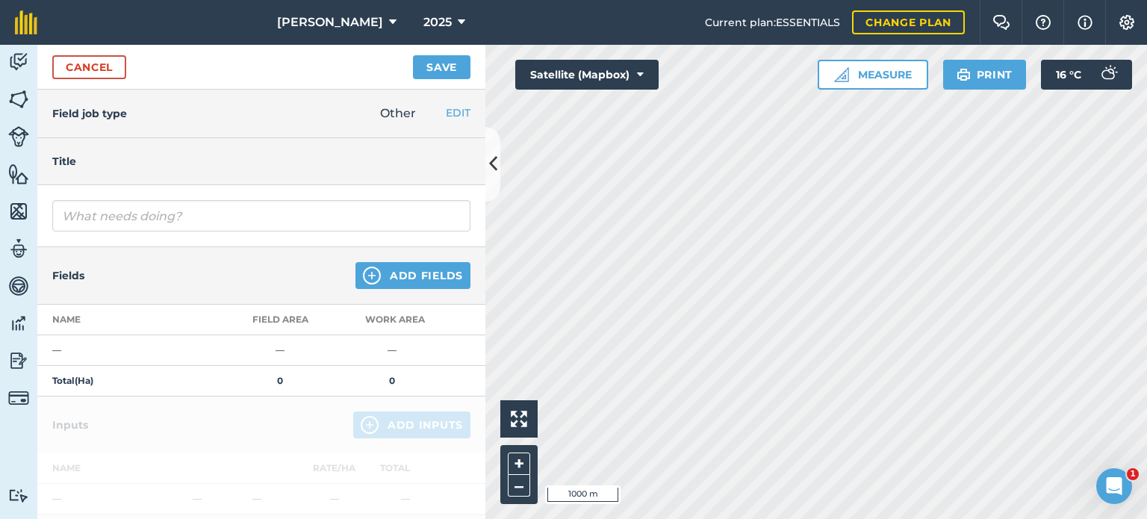
click at [394, 258] on div "Fields Add Fields" at bounding box center [261, 275] width 448 height 57
click at [391, 281] on button "Add Fields" at bounding box center [412, 275] width 115 height 27
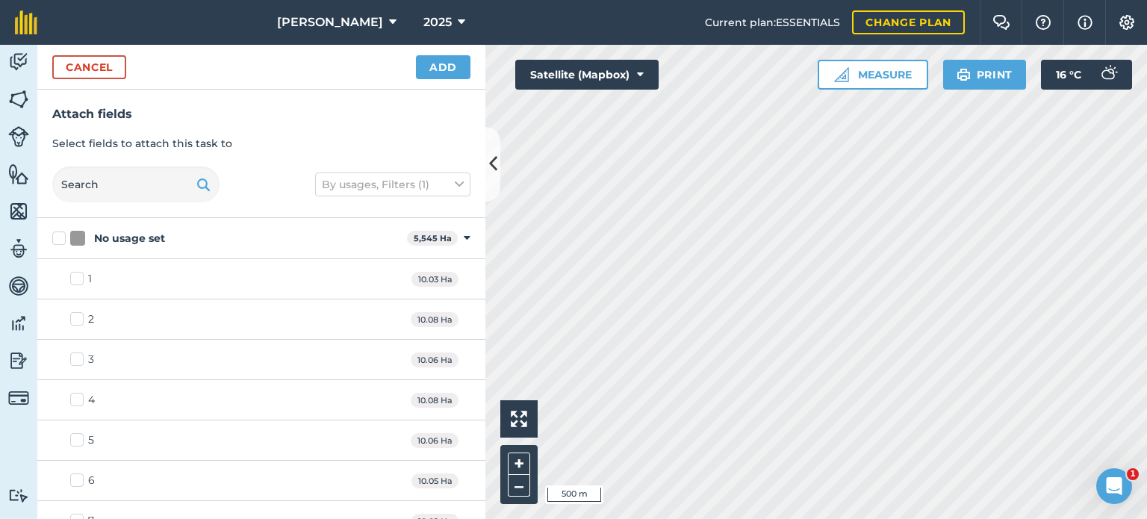
checkbox input "true"
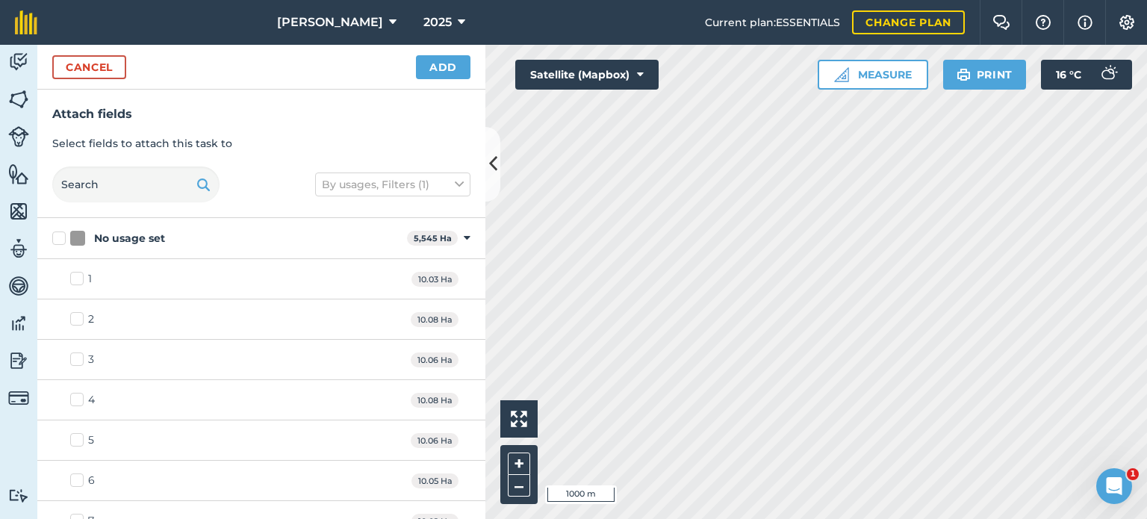
checkbox input "true"
click at [445, 59] on button "Add" at bounding box center [443, 67] width 54 height 24
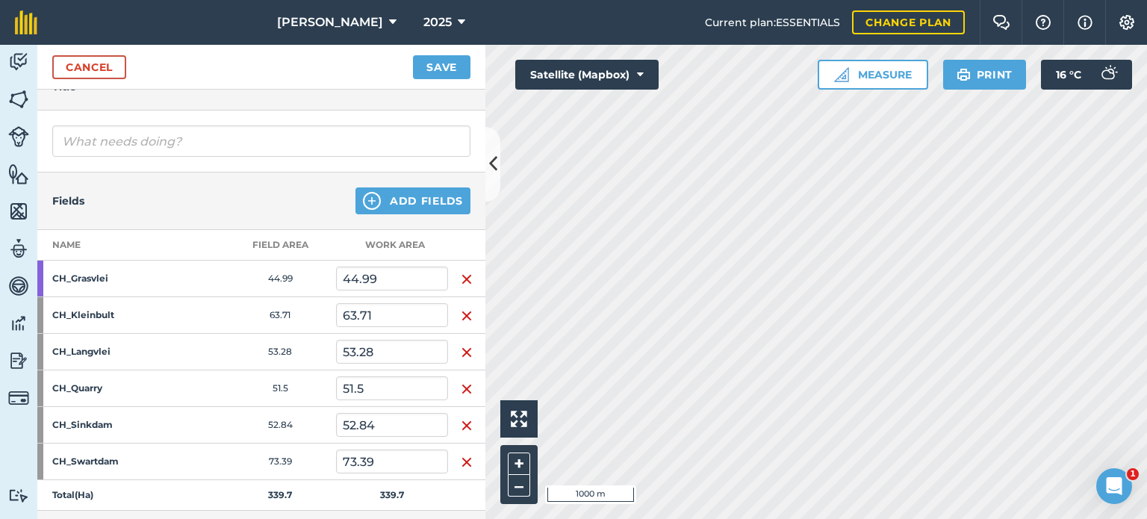
scroll to position [149, 0]
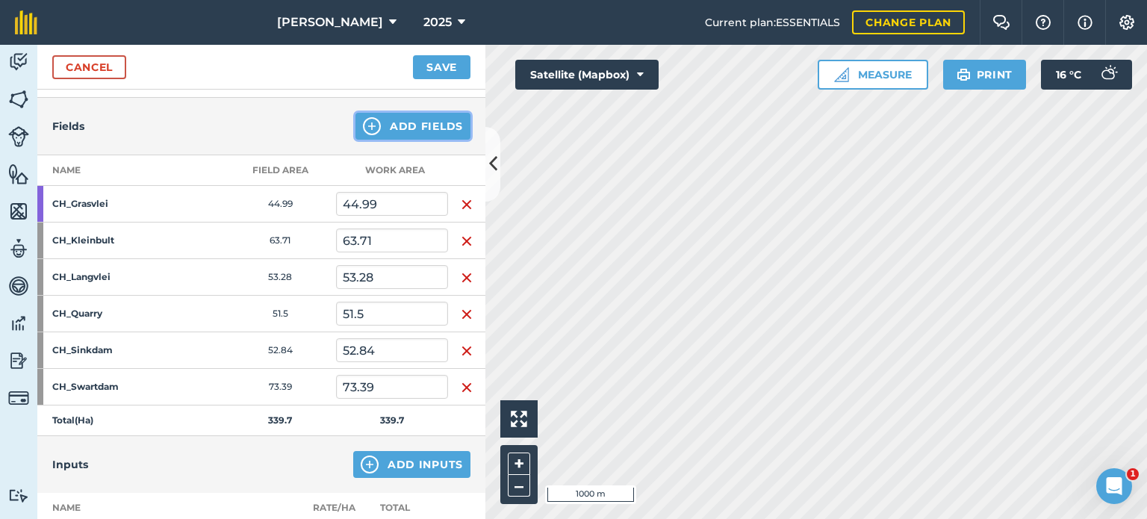
click at [394, 130] on button "Add Fields" at bounding box center [412, 126] width 115 height 27
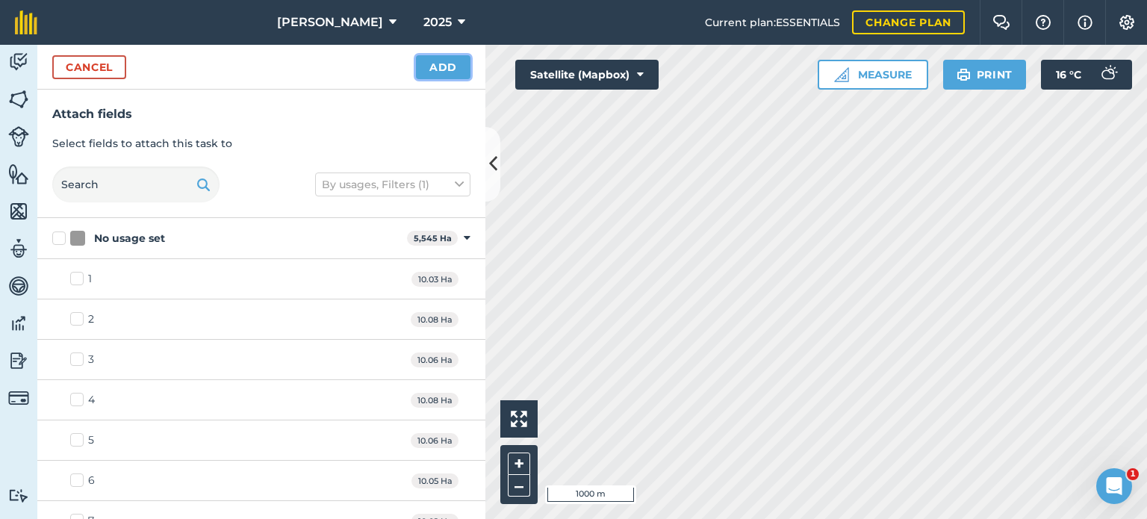
click at [435, 74] on button "Add" at bounding box center [443, 67] width 54 height 24
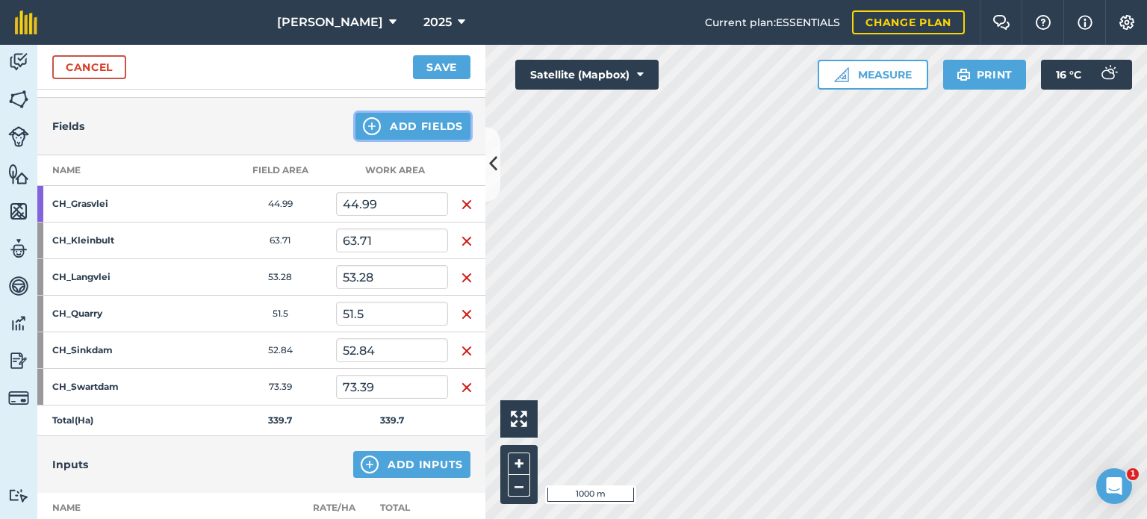
drag, startPoint x: 394, startPoint y: 125, endPoint x: 499, endPoint y: 149, distance: 107.8
click at [394, 125] on button "Add Fields" at bounding box center [412, 126] width 115 height 27
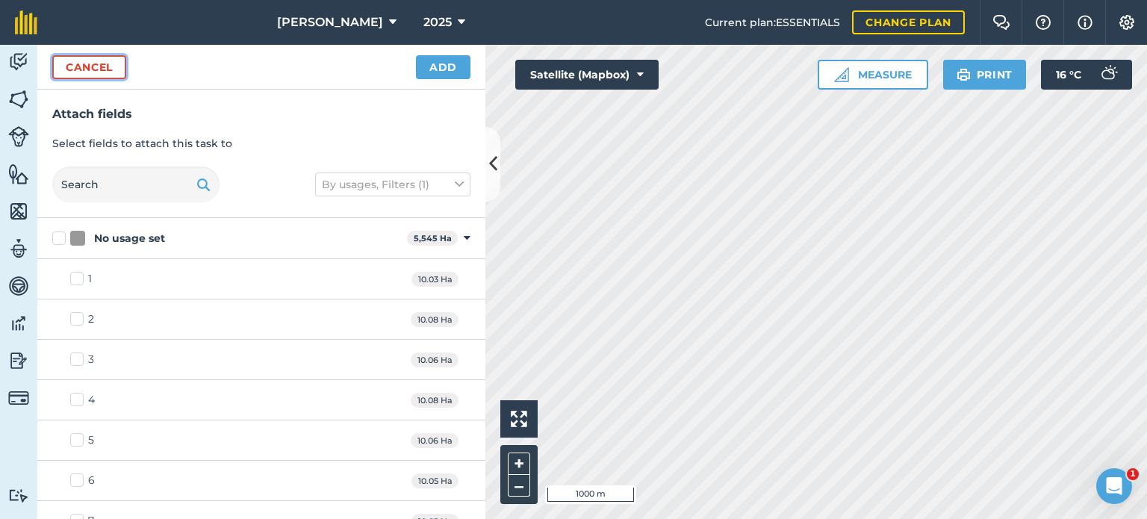
click at [102, 65] on button "Cancel" at bounding box center [89, 67] width 74 height 24
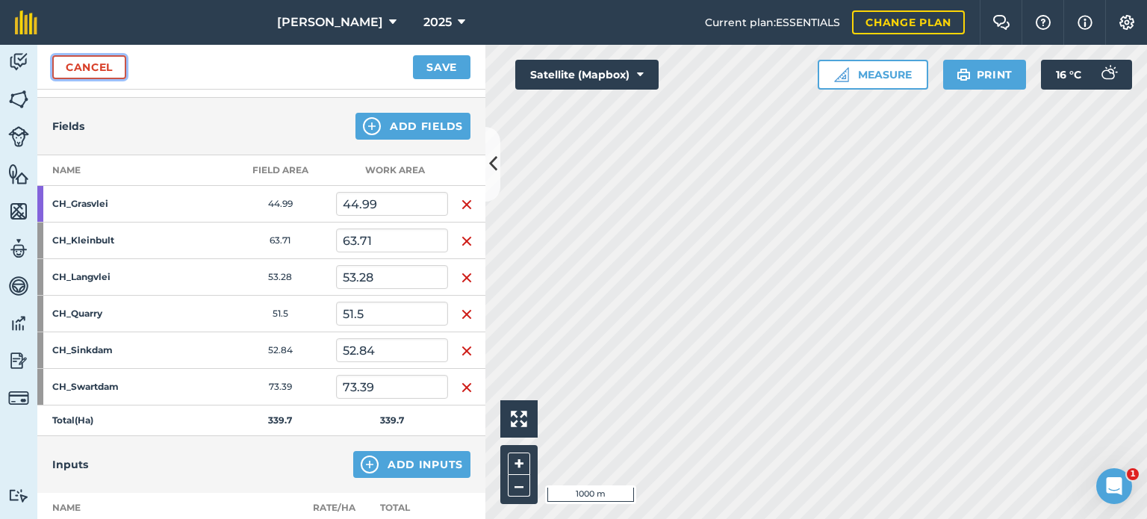
click at [93, 62] on link "Cancel" at bounding box center [89, 67] width 74 height 24
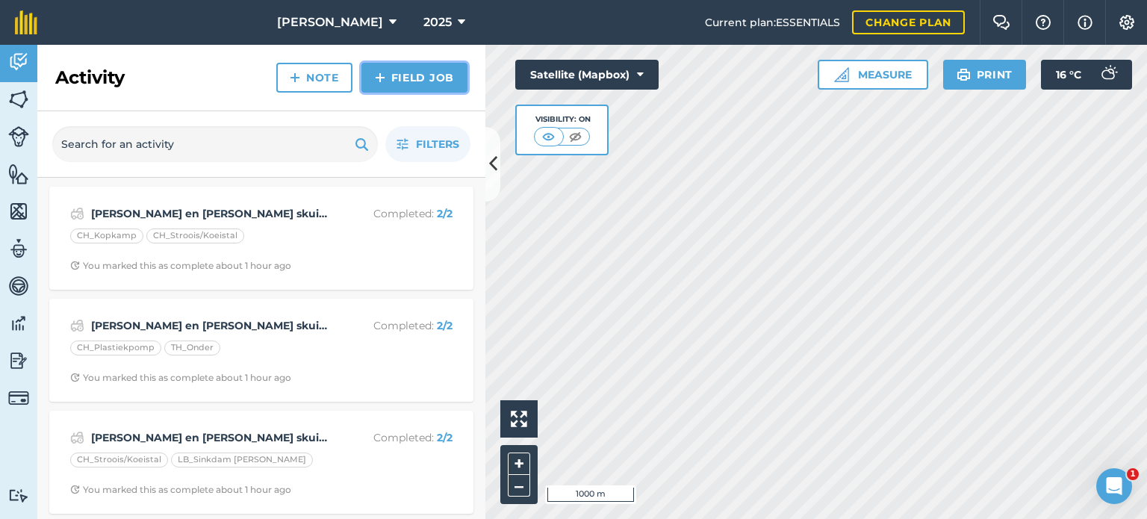
click at [394, 86] on link "Field Job" at bounding box center [414, 78] width 106 height 30
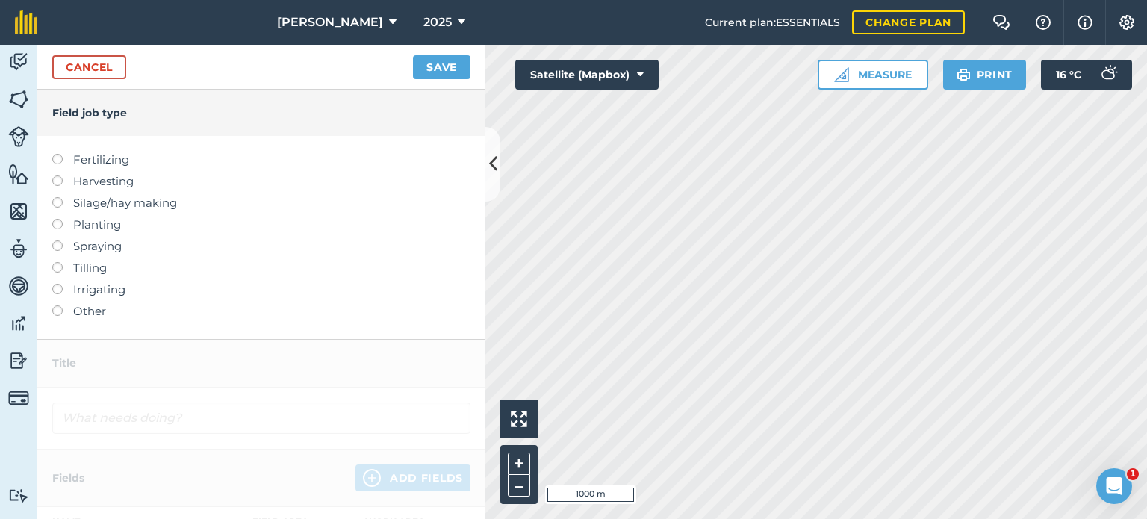
click at [57, 305] on label at bounding box center [62, 305] width 21 height 0
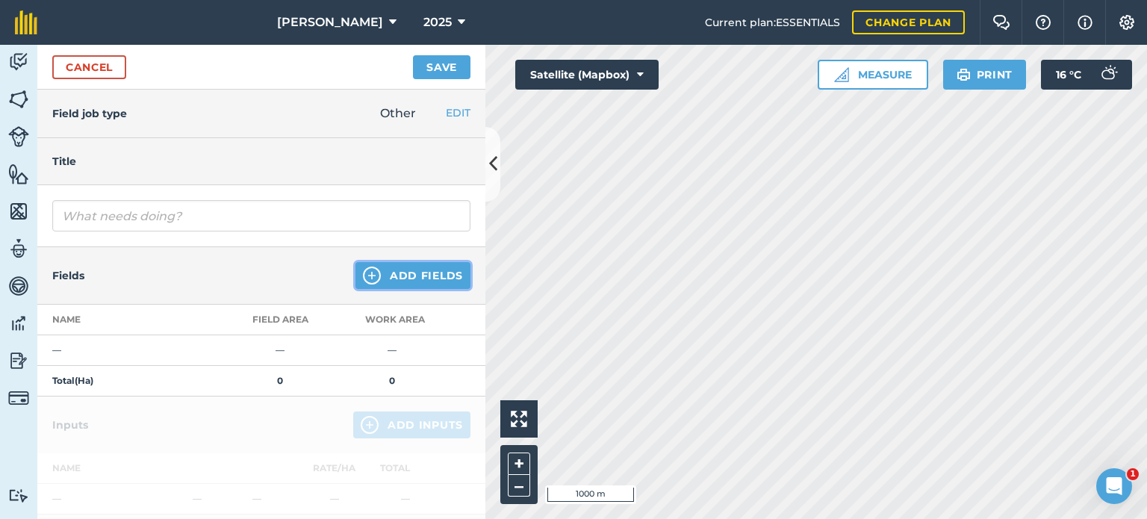
click at [383, 278] on button "Add Fields" at bounding box center [412, 275] width 115 height 27
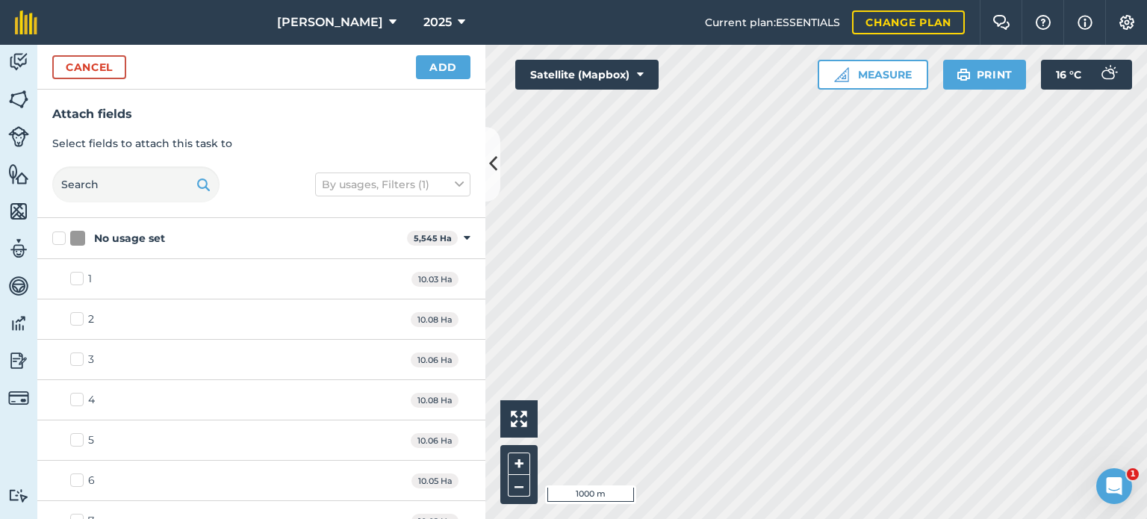
checkbox input "true"
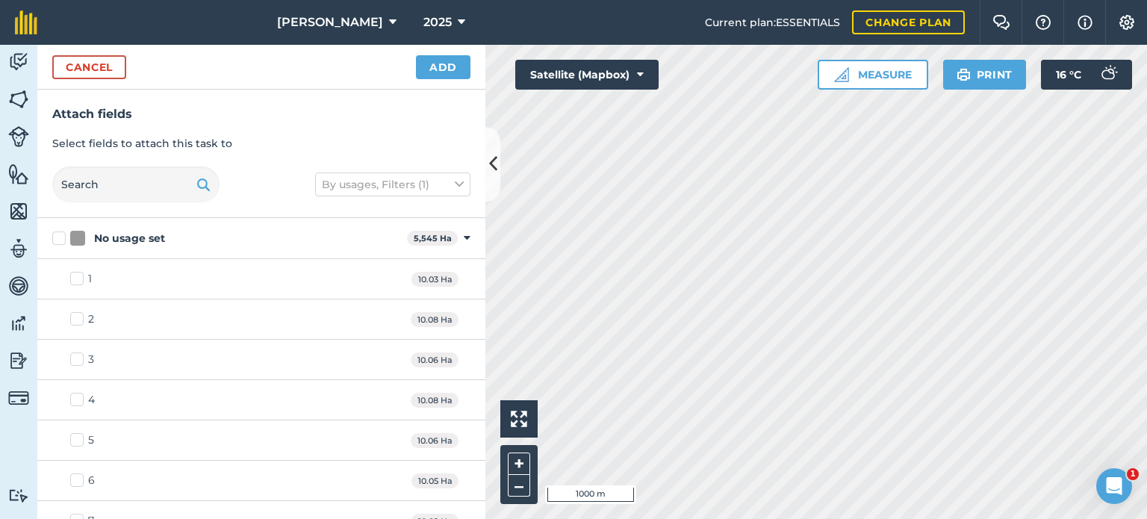
checkbox input "true"
click at [455, 68] on button "Add" at bounding box center [443, 67] width 54 height 24
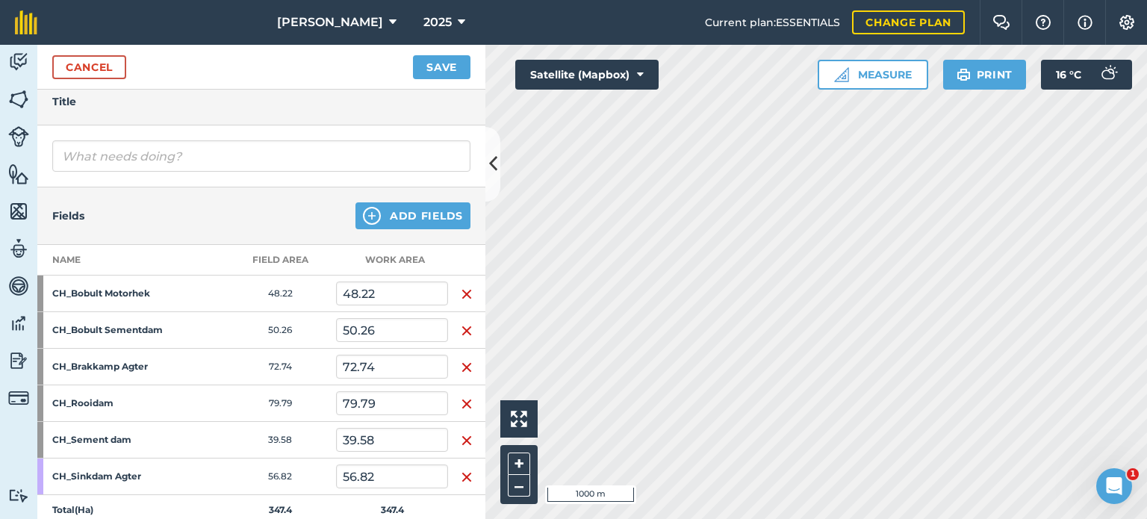
scroll to position [149, 0]
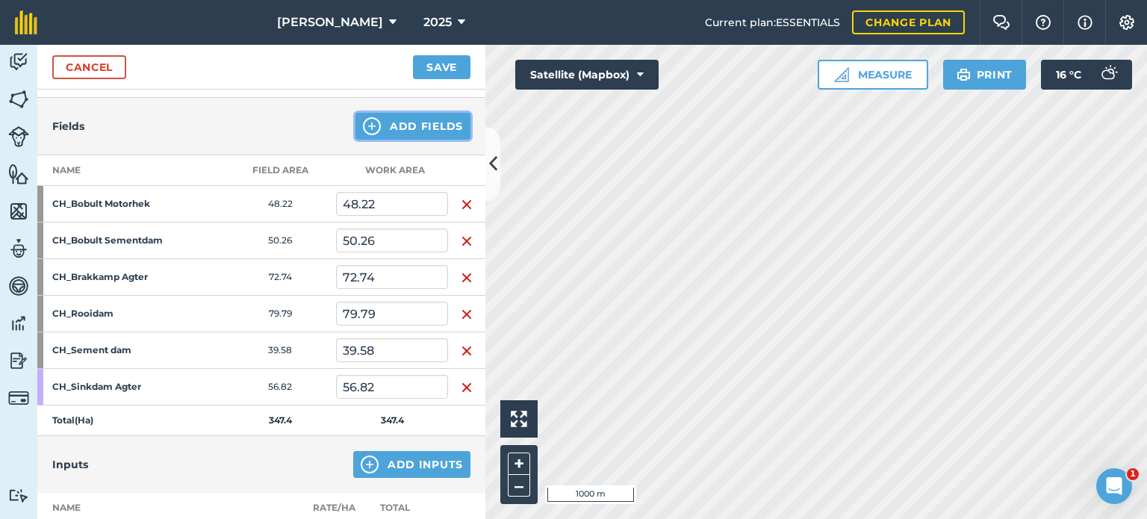
click at [415, 129] on button "Add Fields" at bounding box center [412, 126] width 115 height 27
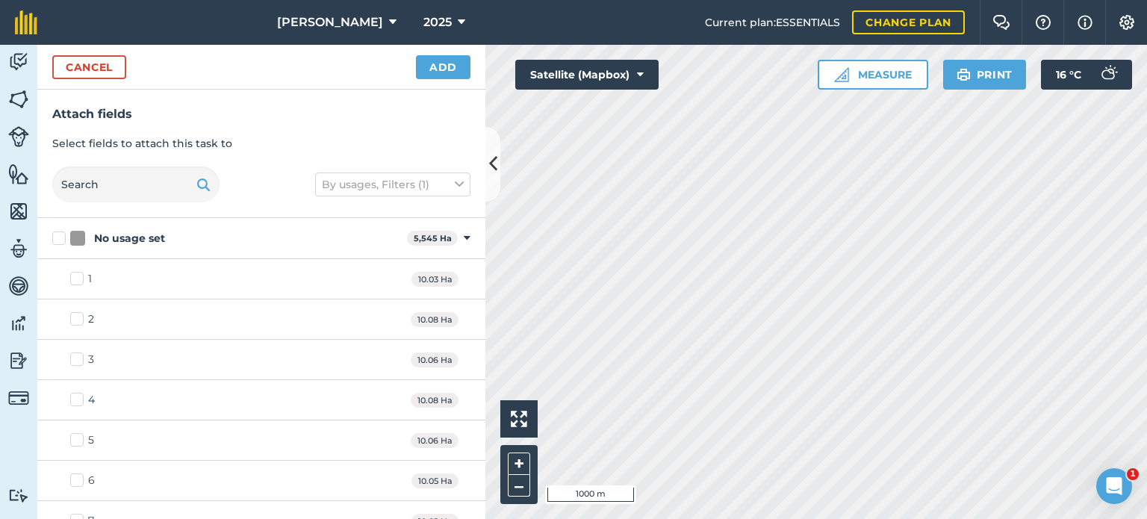
checkbox input "false"
click at [444, 69] on button "Add" at bounding box center [443, 67] width 54 height 24
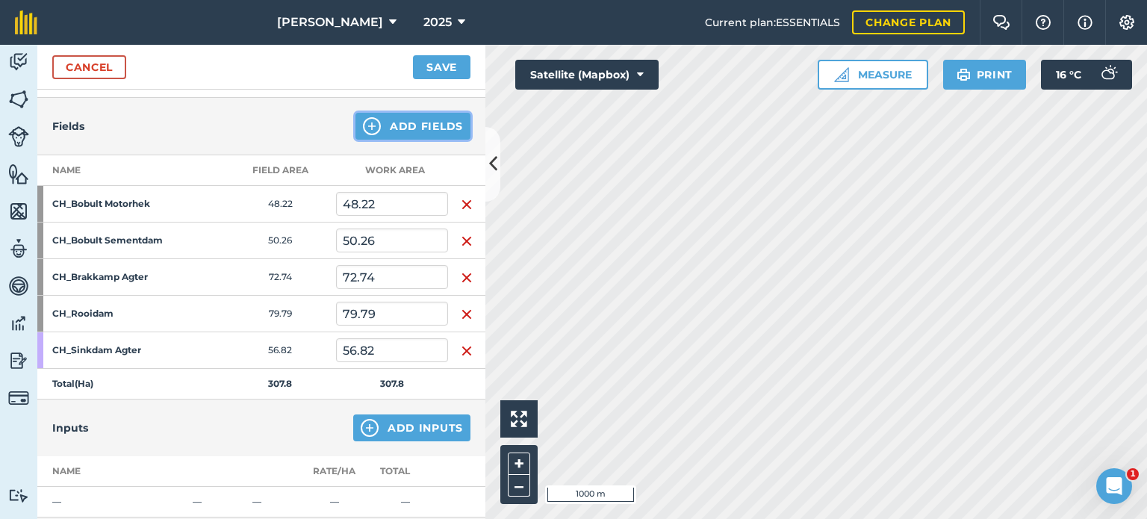
click at [410, 123] on button "Add Fields" at bounding box center [412, 126] width 115 height 27
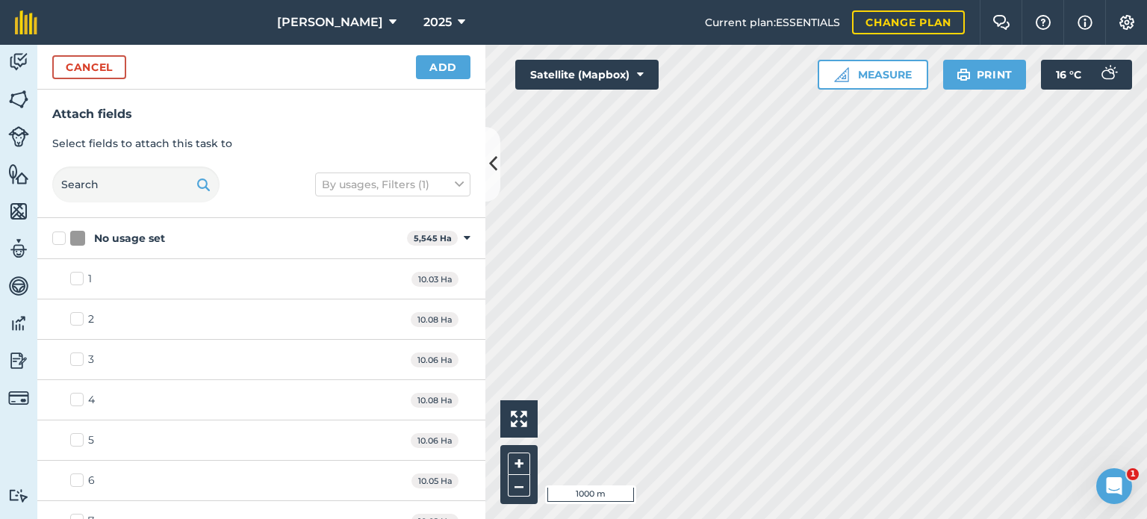
checkbox input "true"
click at [441, 70] on button "Add" at bounding box center [443, 67] width 54 height 24
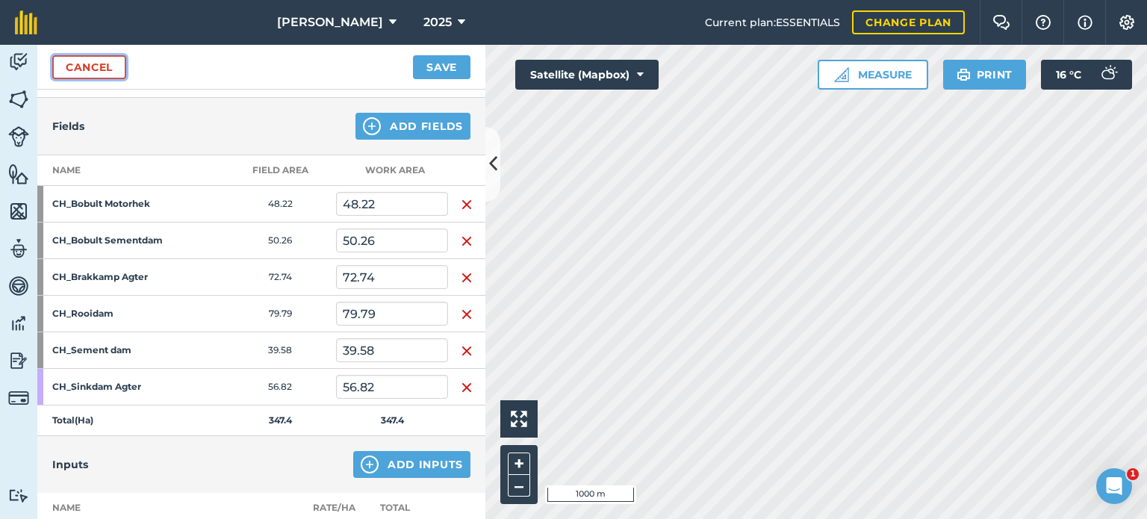
click at [111, 66] on link "Cancel" at bounding box center [89, 67] width 74 height 24
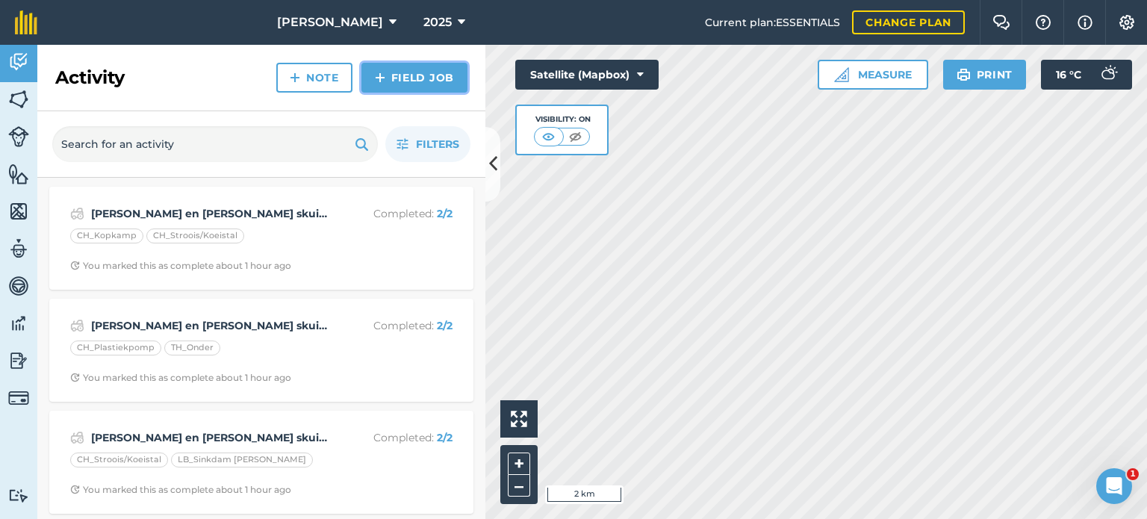
click at [385, 86] on img at bounding box center [380, 78] width 10 height 18
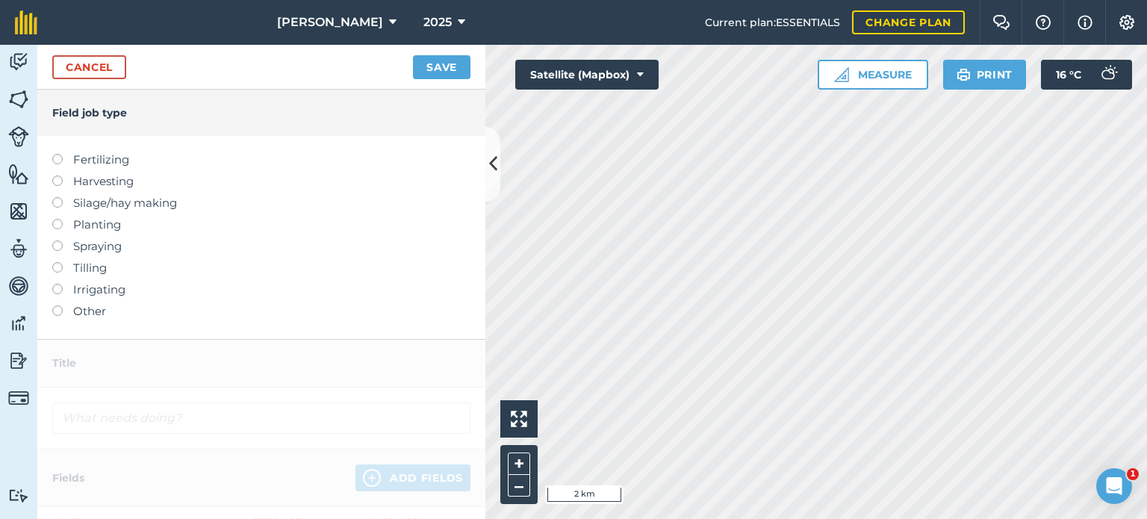
click at [60, 305] on label at bounding box center [62, 305] width 21 height 0
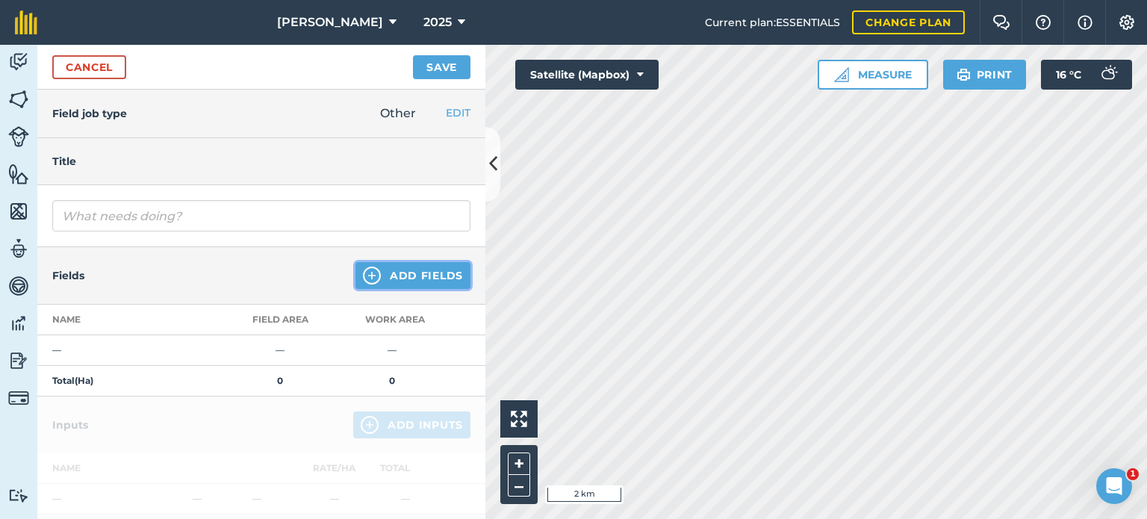
click at [386, 272] on button "Add Fields" at bounding box center [412, 275] width 115 height 27
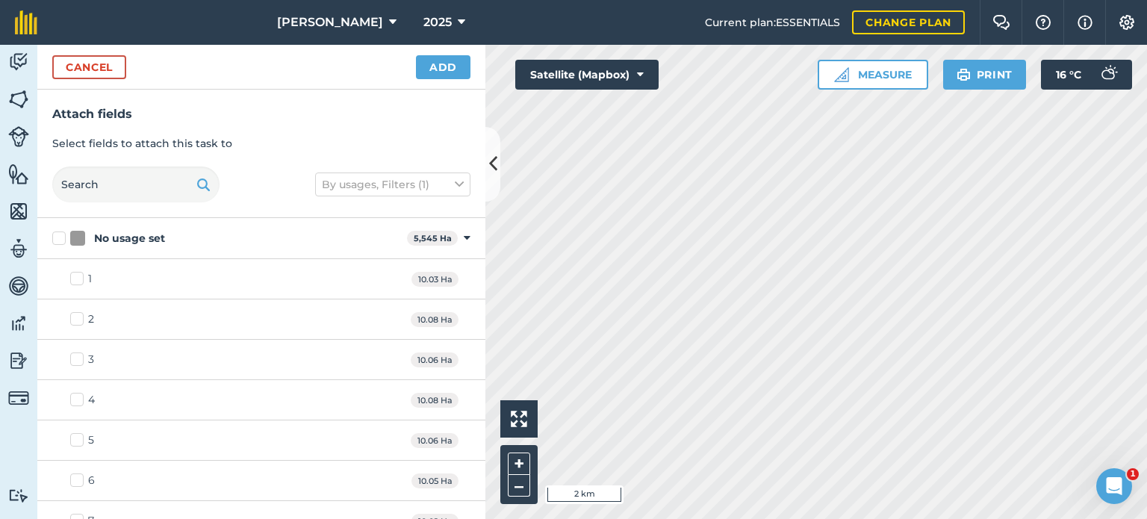
checkbox input "true"
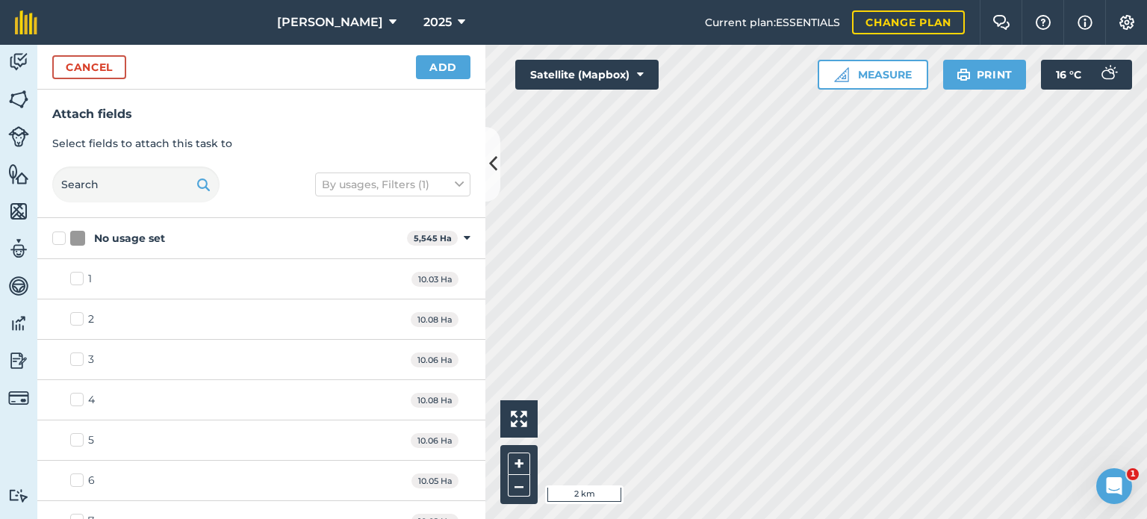
checkbox input "true"
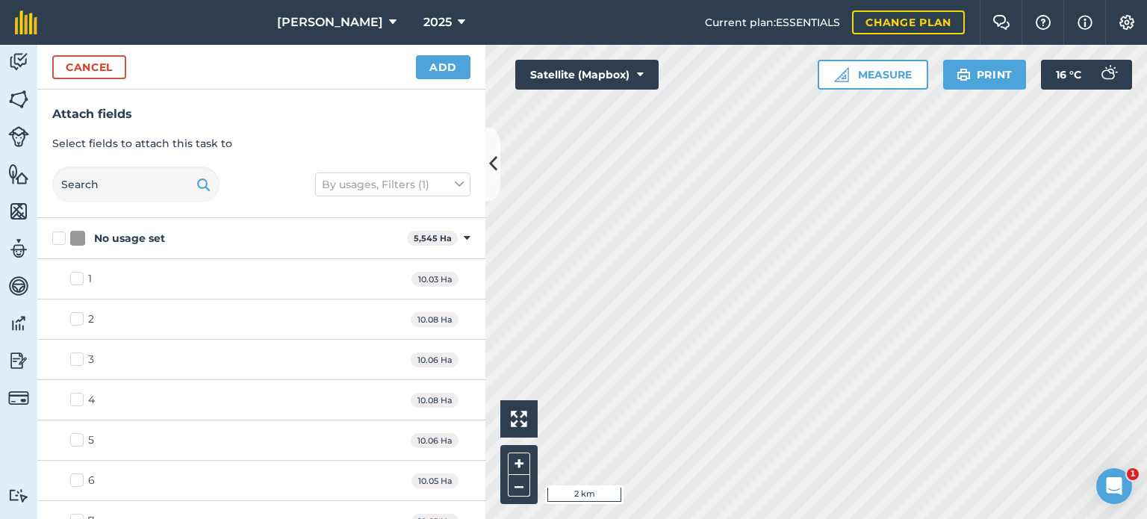
checkbox input "true"
click at [446, 68] on button "Add" at bounding box center [443, 67] width 54 height 24
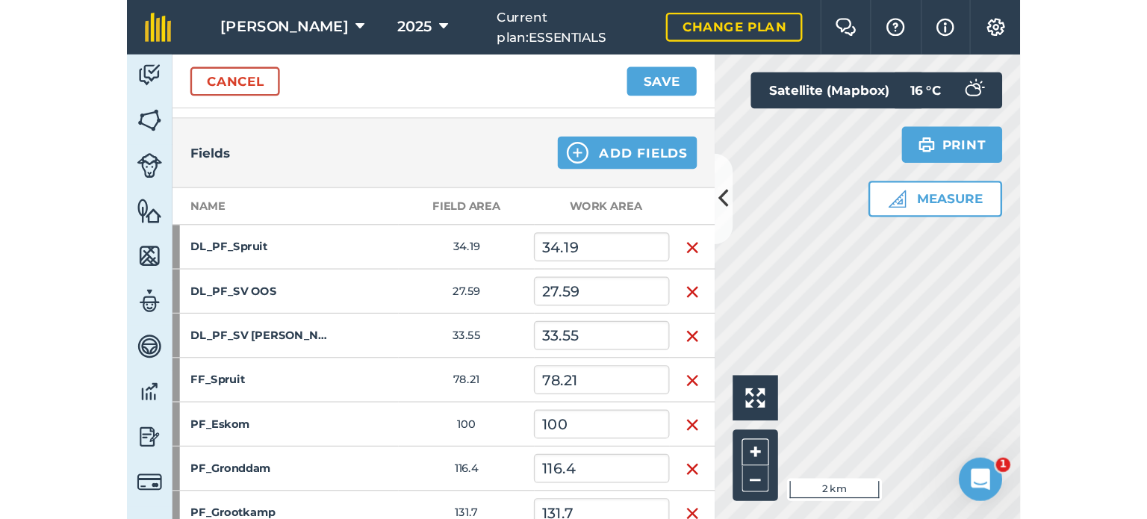
scroll to position [149, 0]
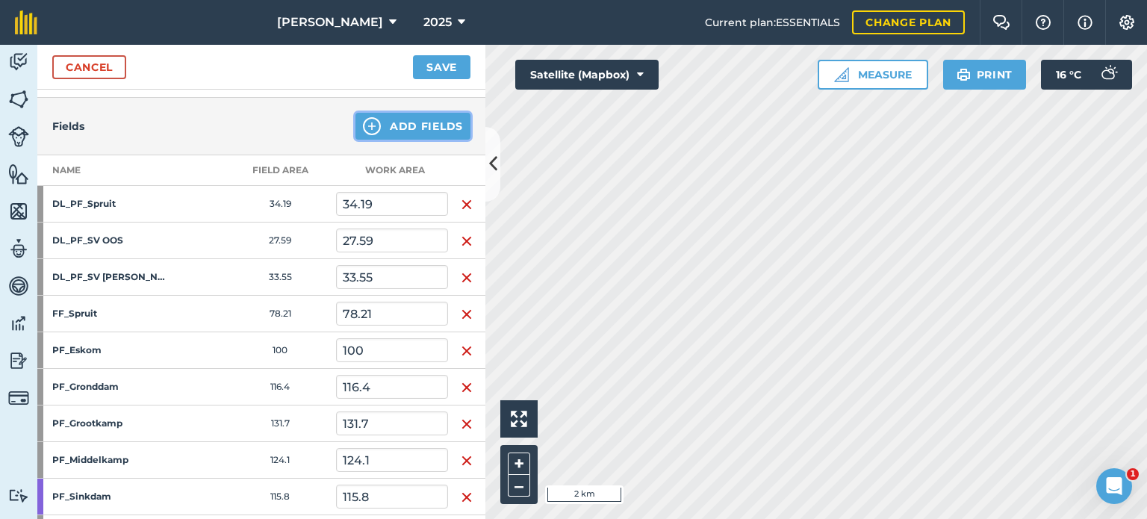
click at [426, 128] on button "Add Fields" at bounding box center [412, 126] width 115 height 27
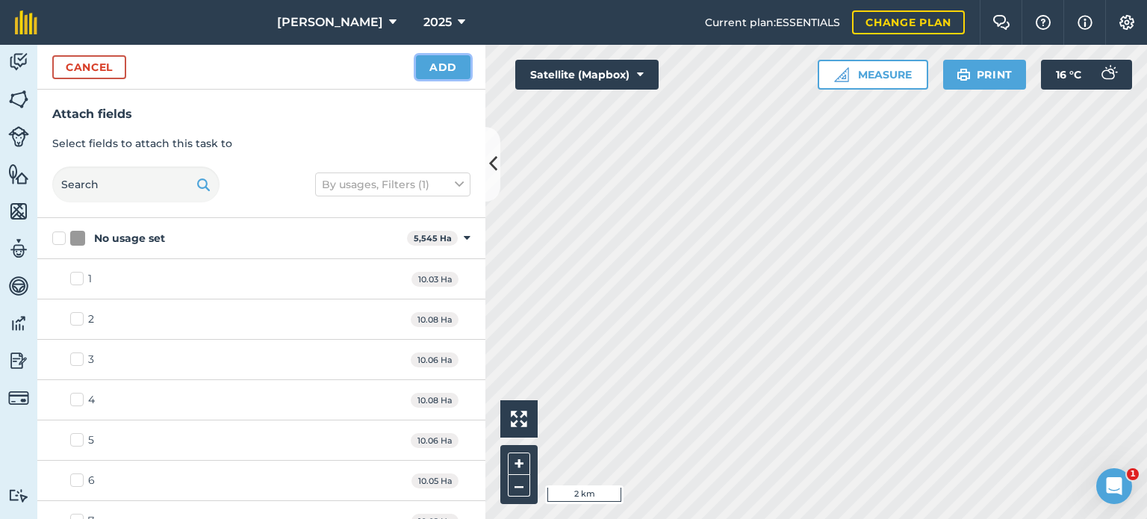
click at [441, 69] on button "Add" at bounding box center [443, 67] width 54 height 24
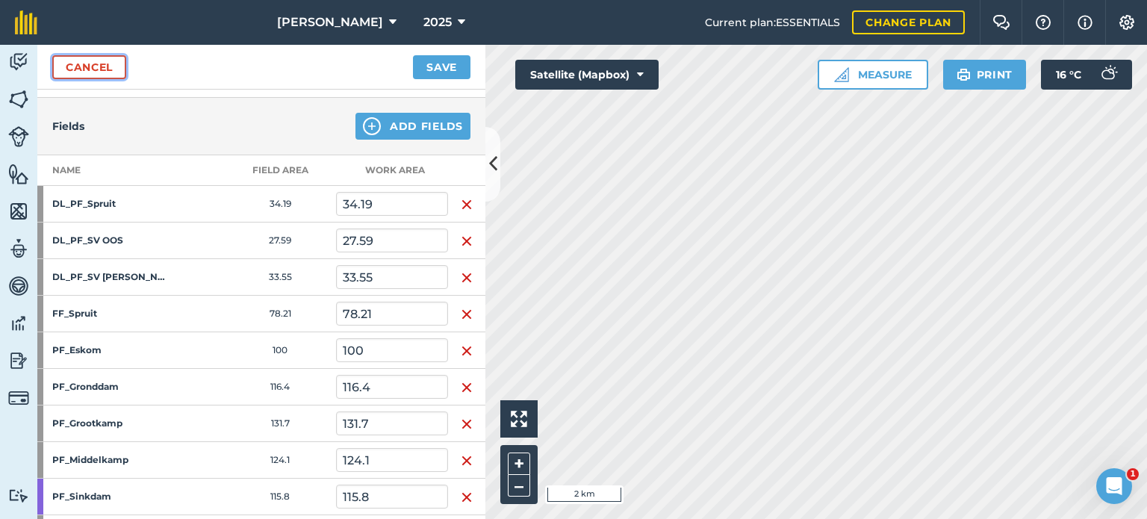
click at [94, 72] on link "Cancel" at bounding box center [89, 67] width 74 height 24
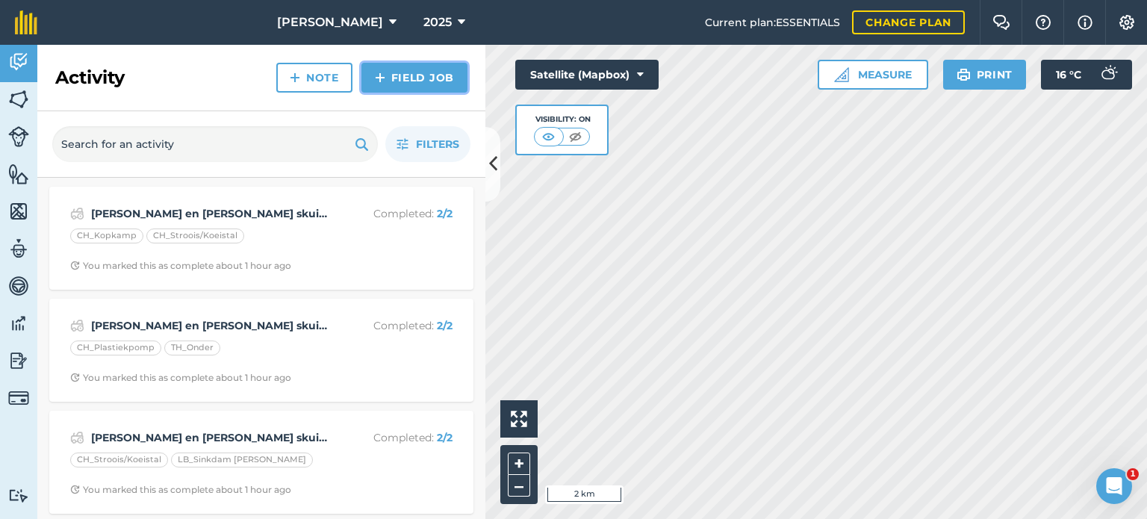
click at [382, 77] on img at bounding box center [380, 78] width 10 height 18
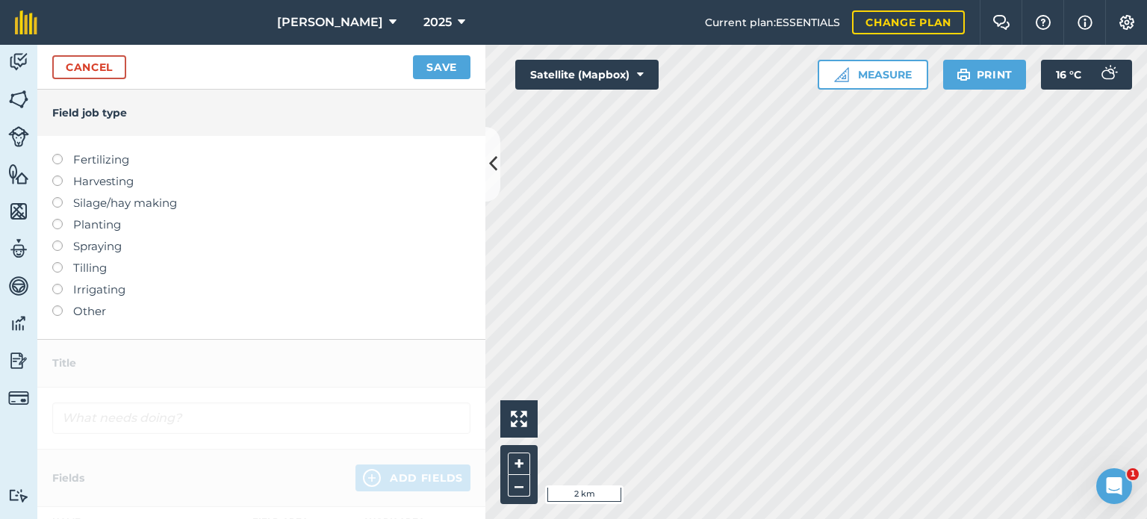
click at [63, 311] on label "Other" at bounding box center [261, 311] width 418 height 18
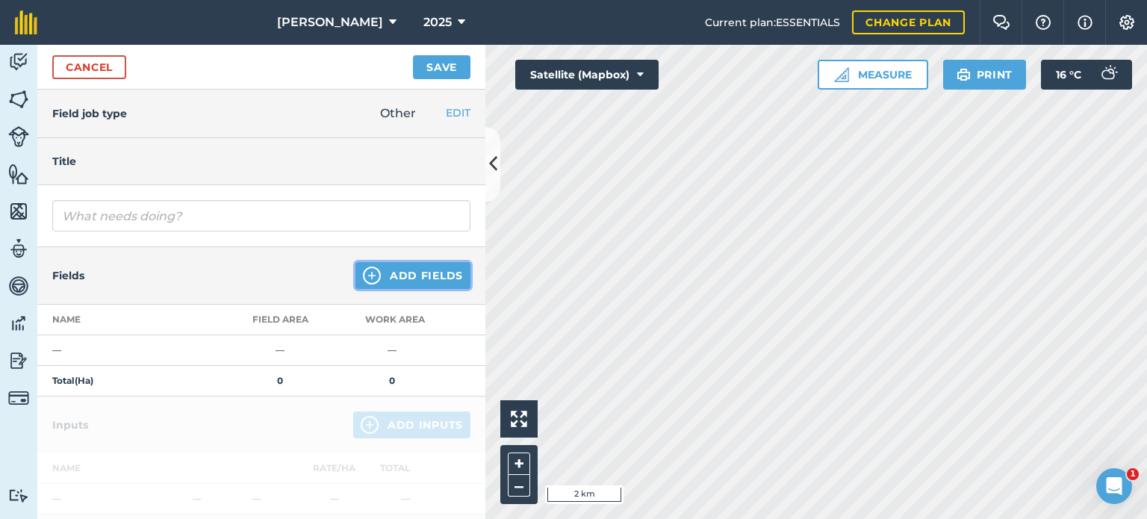
click at [391, 269] on button "Add Fields" at bounding box center [412, 275] width 115 height 27
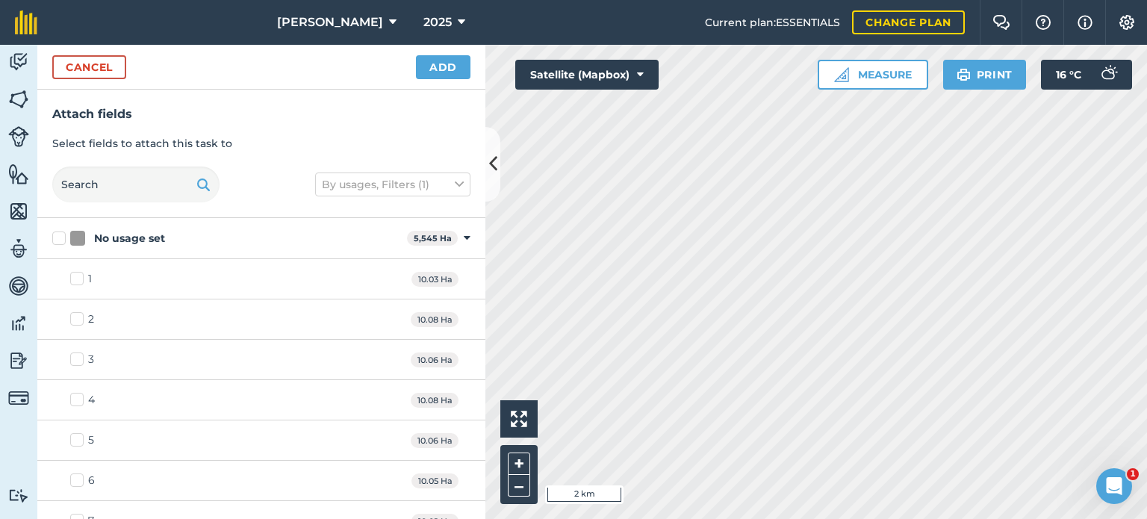
checkbox input "true"
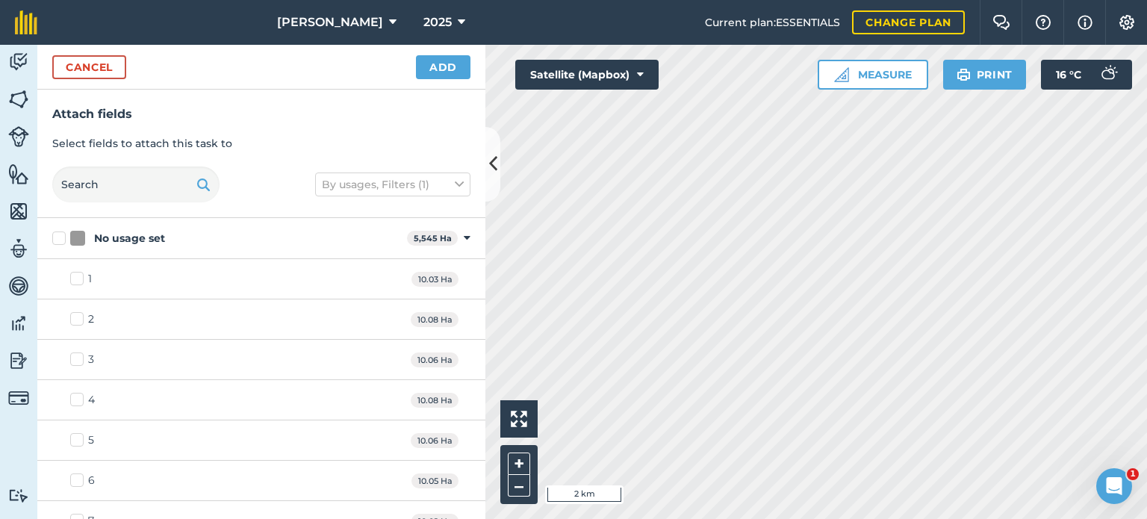
checkbox input "true"
checkbox input "false"
checkbox input "true"
click at [437, 71] on button "Add" at bounding box center [443, 67] width 54 height 24
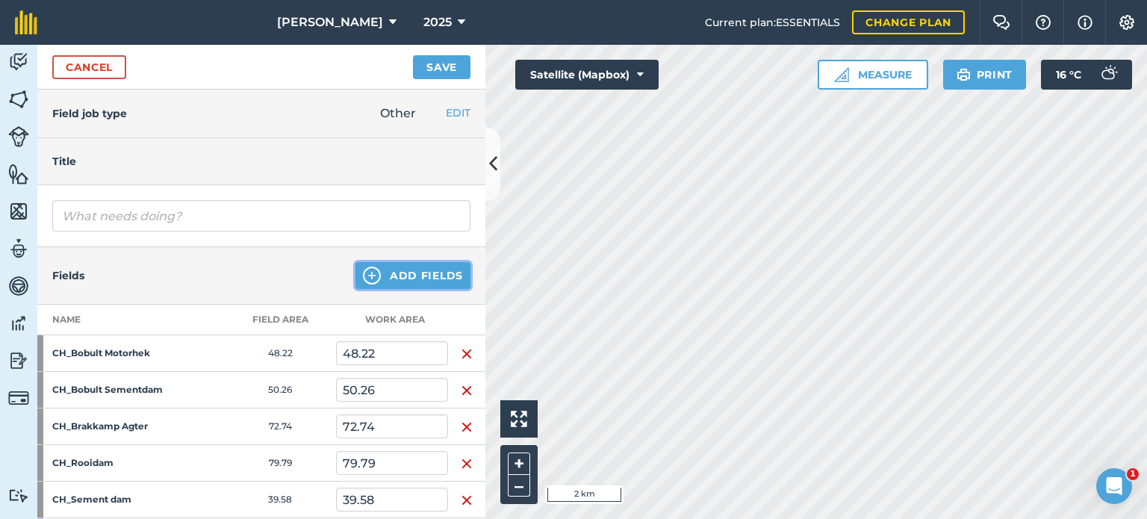
click at [403, 275] on button "Add Fields" at bounding box center [412, 275] width 115 height 27
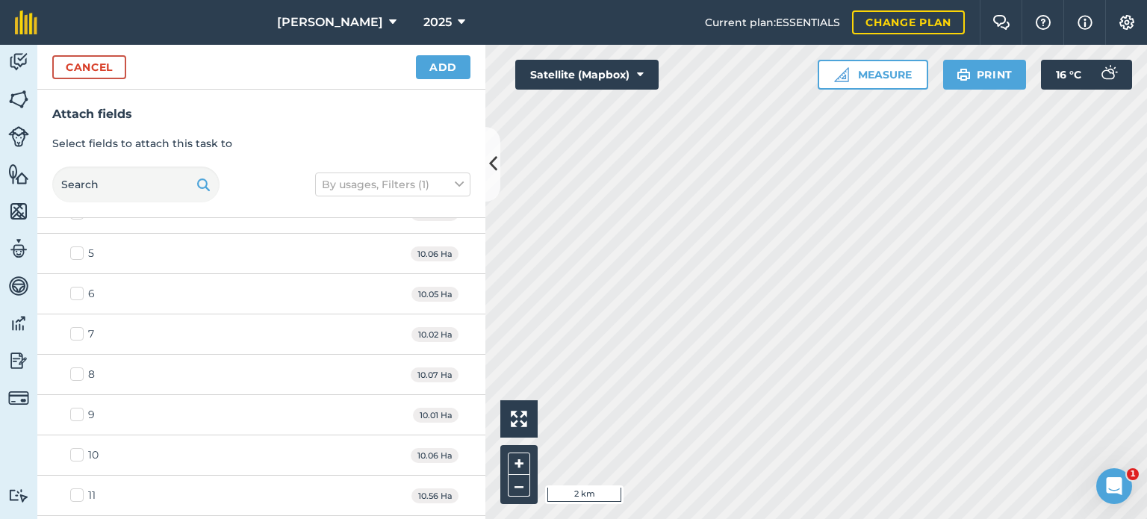
scroll to position [75, 0]
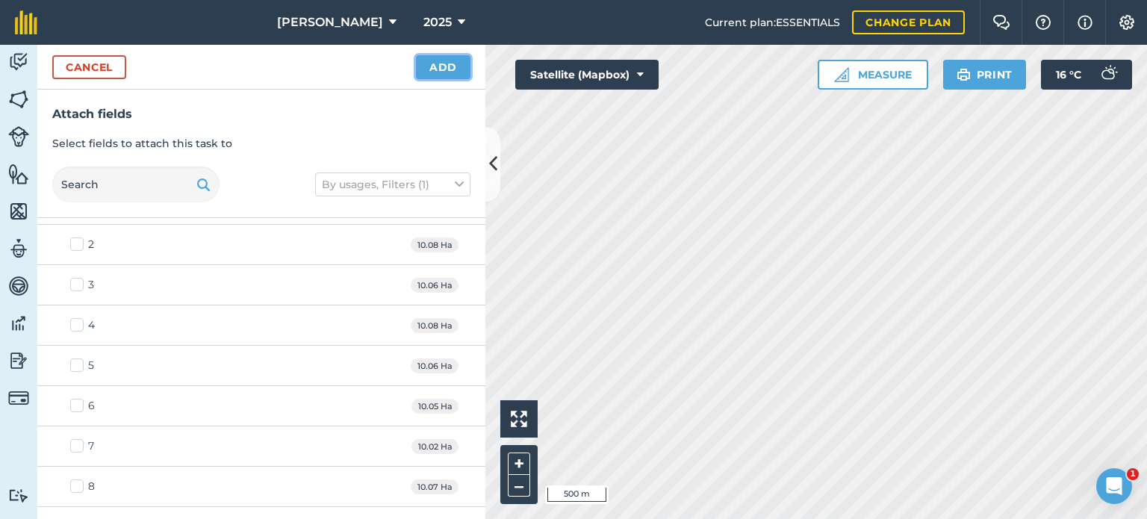
click at [442, 71] on button "Add" at bounding box center [443, 67] width 54 height 24
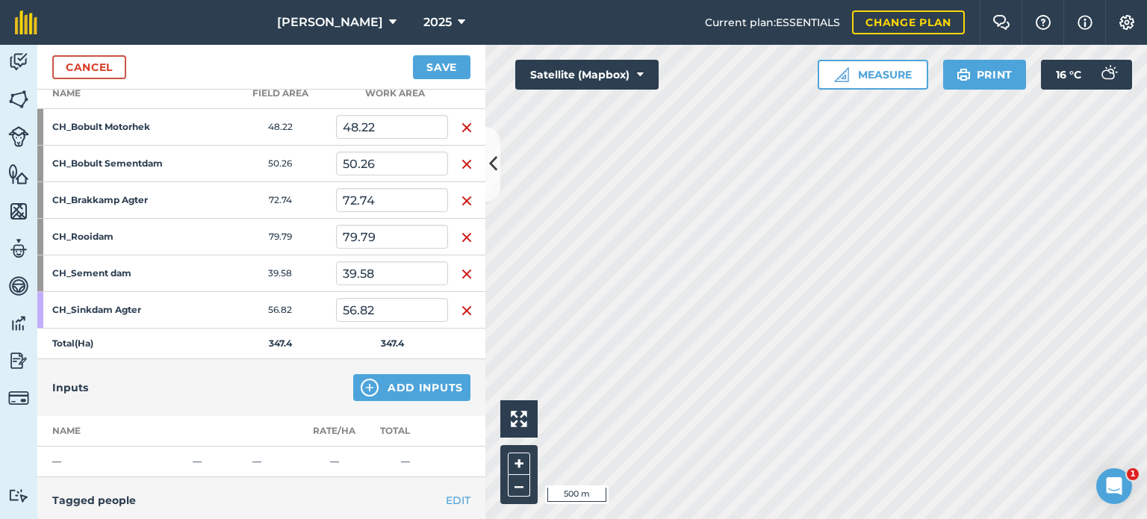
scroll to position [224, 0]
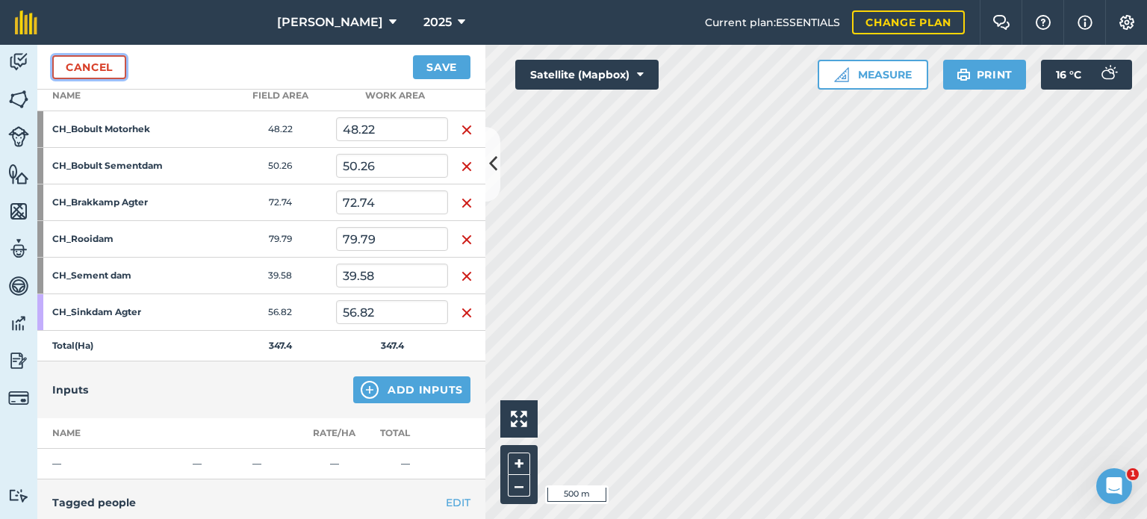
click at [85, 59] on link "Cancel" at bounding box center [89, 67] width 74 height 24
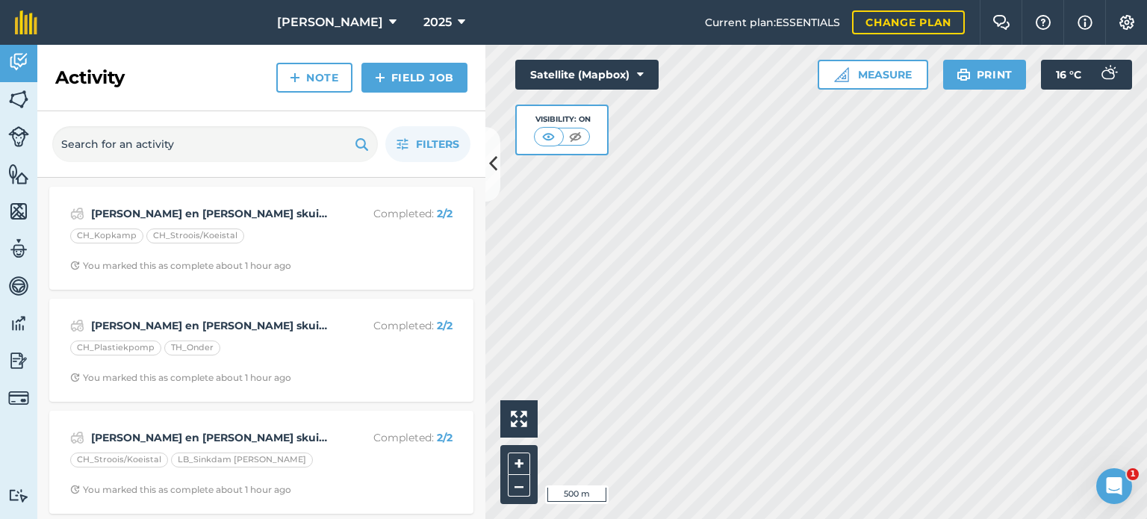
click at [94, 71] on h2 "Activity" at bounding box center [89, 78] width 69 height 24
click at [384, 77] on img at bounding box center [380, 78] width 10 height 18
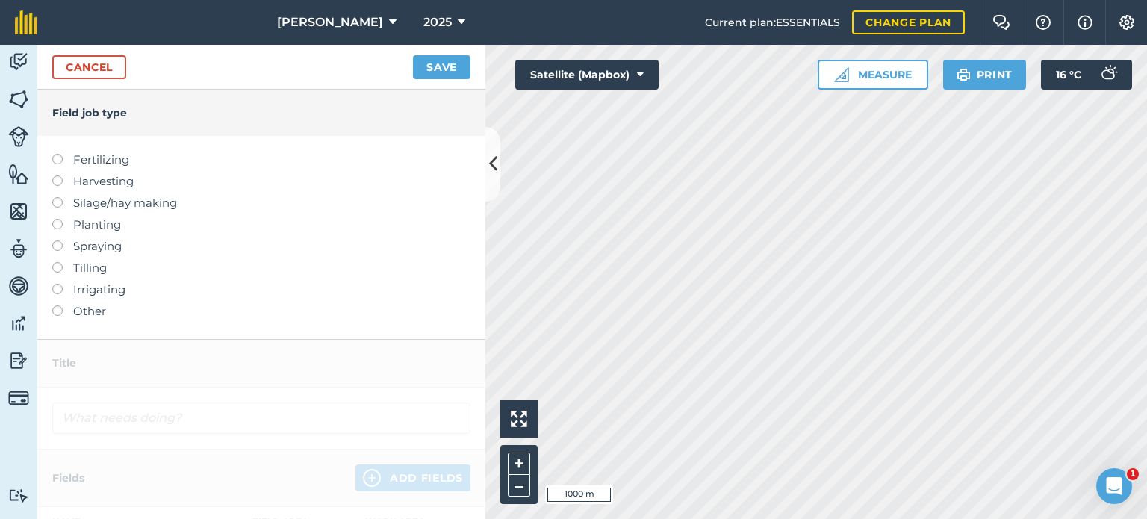
click at [54, 305] on label at bounding box center [62, 305] width 21 height 0
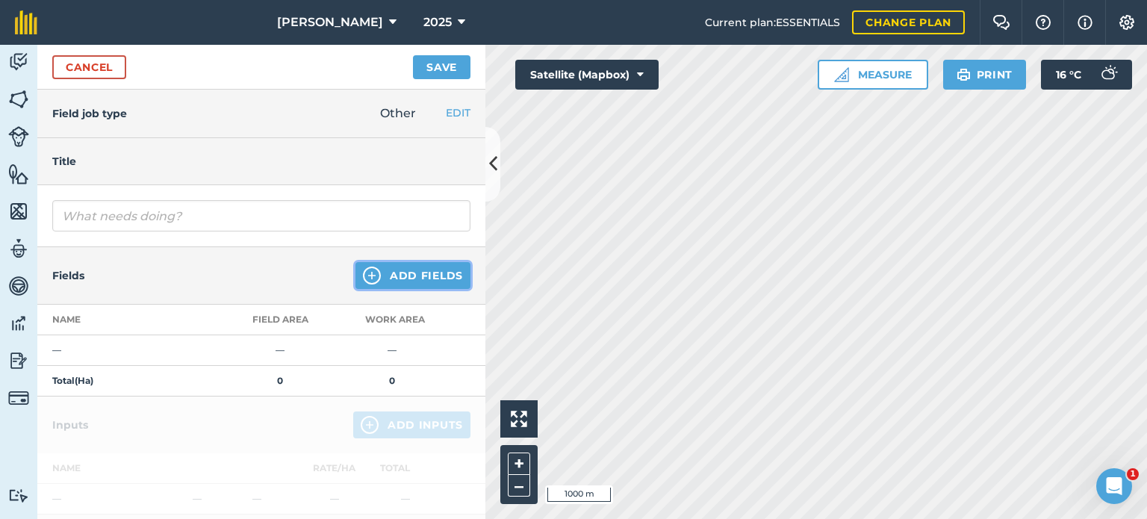
click at [385, 277] on button "Add Fields" at bounding box center [412, 275] width 115 height 27
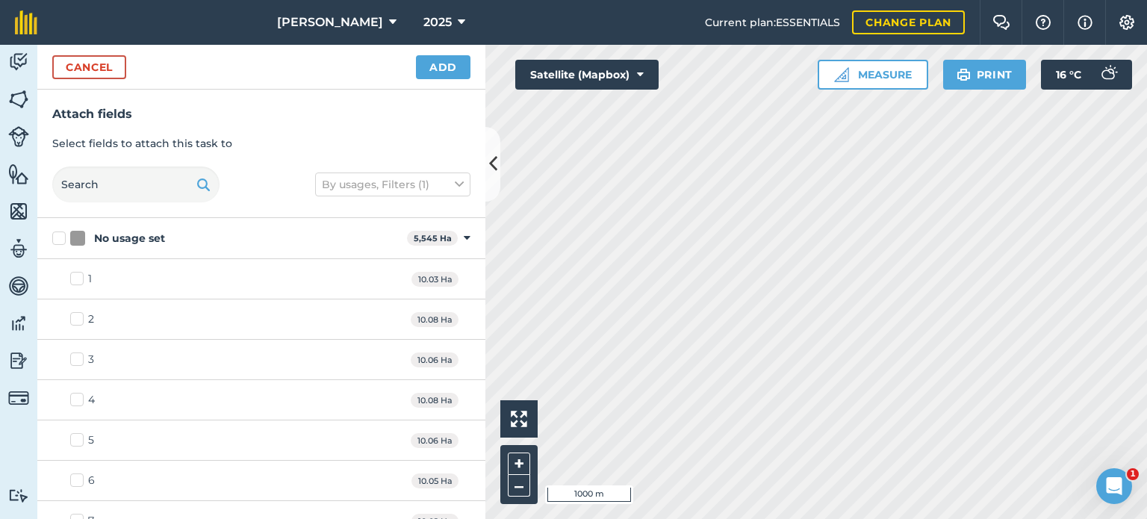
checkbox input "false"
checkbox input "true"
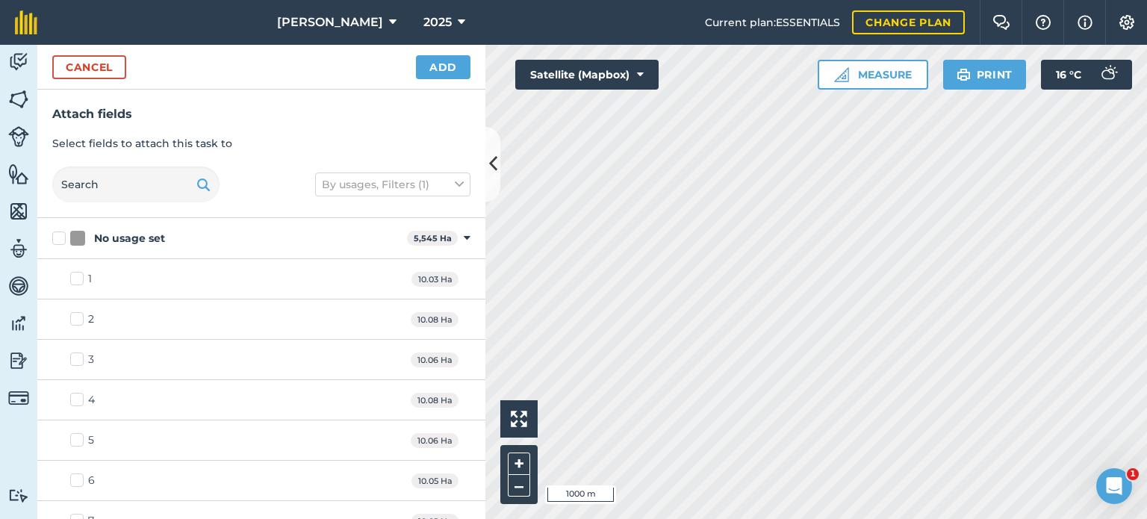
checkbox input "true"
checkbox input "false"
checkbox input "true"
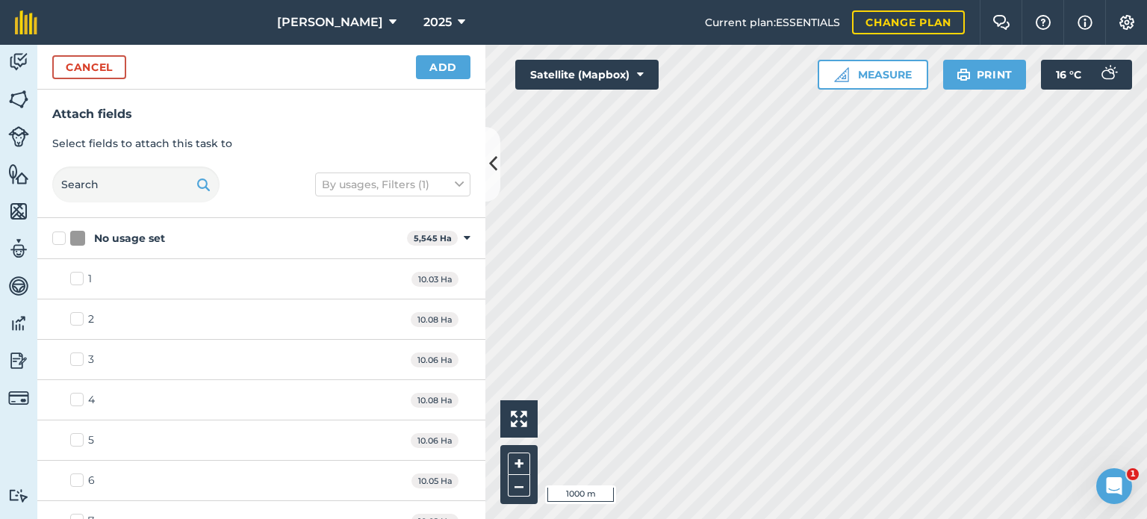
checkbox input "true"
click at [443, 68] on button "Add" at bounding box center [443, 67] width 54 height 24
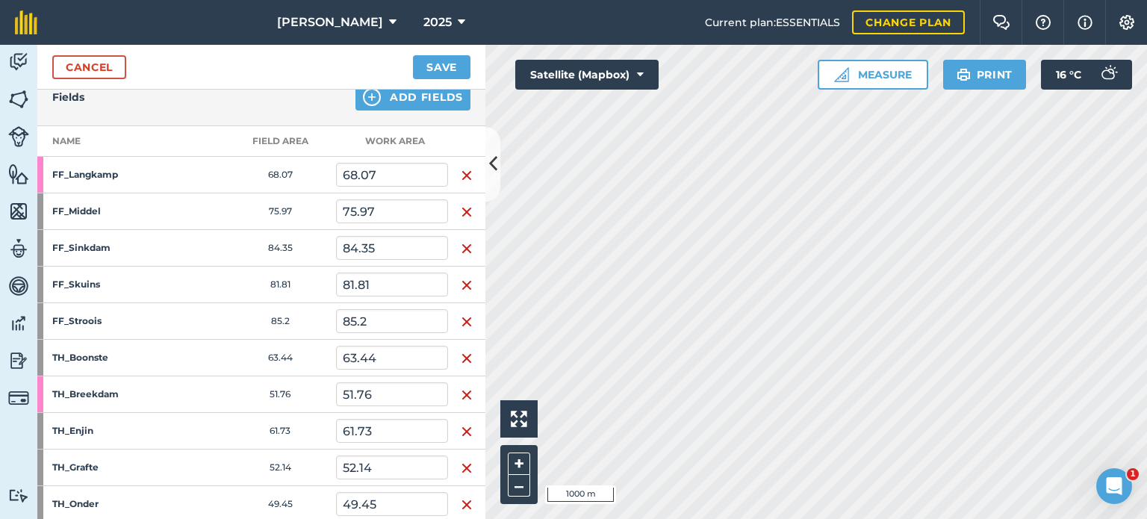
scroll to position [149, 0]
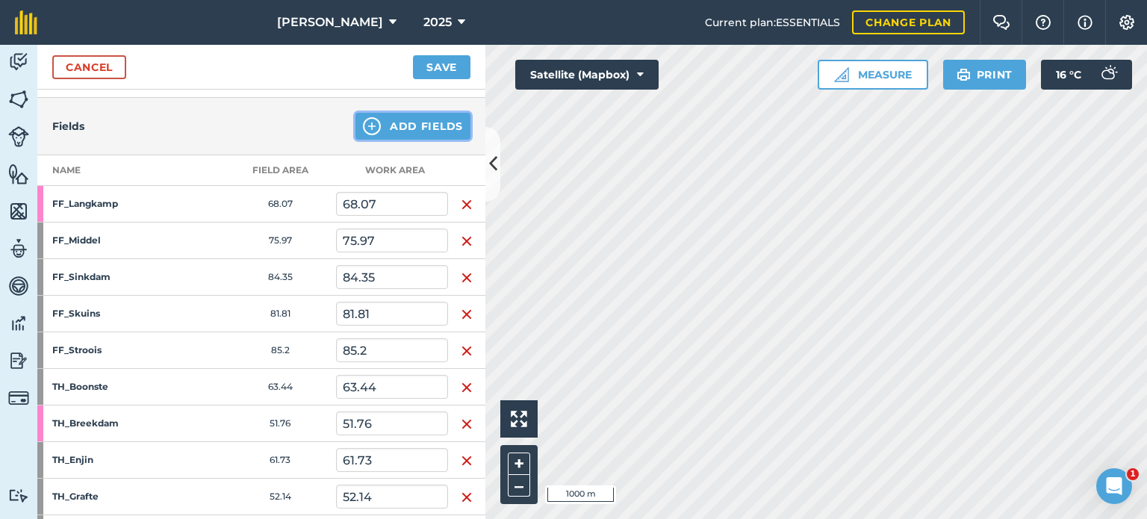
click at [397, 127] on button "Add Fields" at bounding box center [412, 126] width 115 height 27
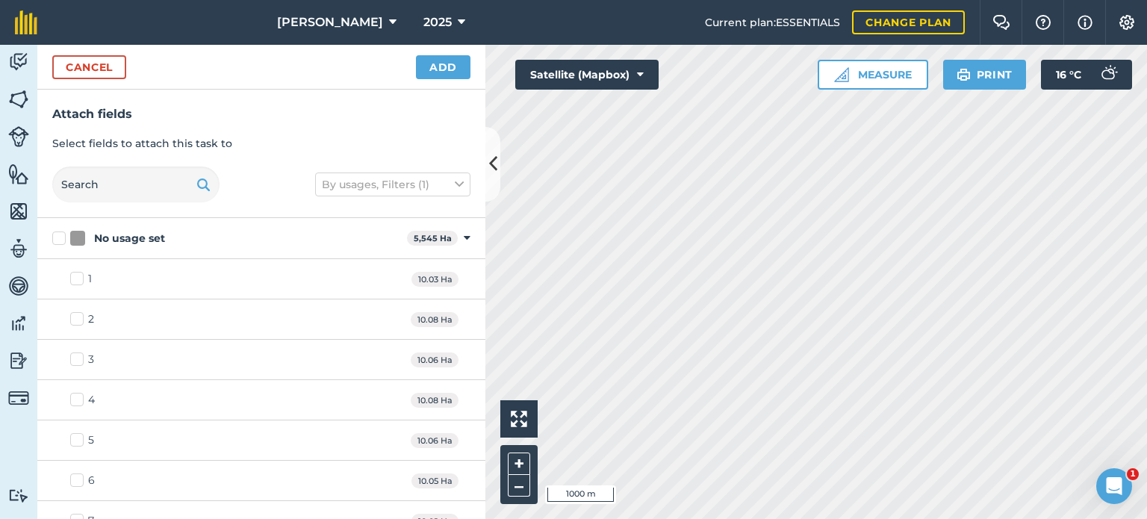
checkbox input "true"
click at [439, 65] on button "Add" at bounding box center [443, 67] width 54 height 24
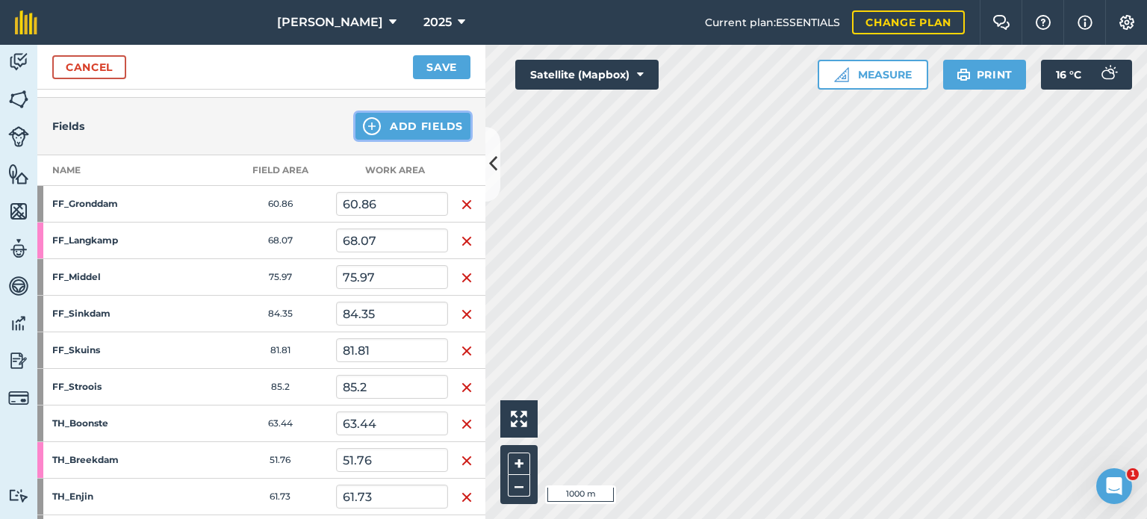
click at [405, 128] on button "Add Fields" at bounding box center [412, 126] width 115 height 27
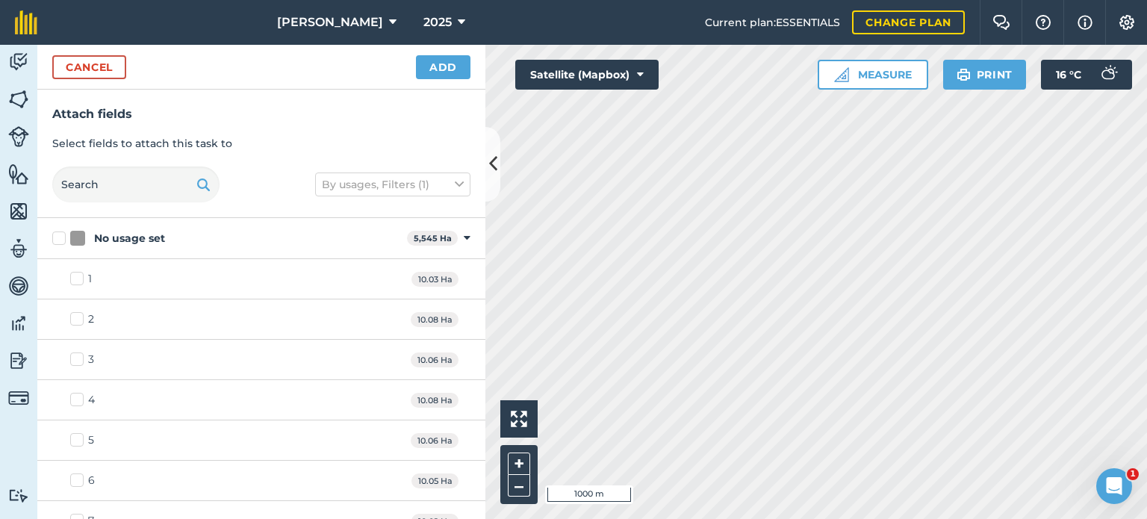
checkbox input "true"
click at [437, 70] on button "Add" at bounding box center [443, 67] width 54 height 24
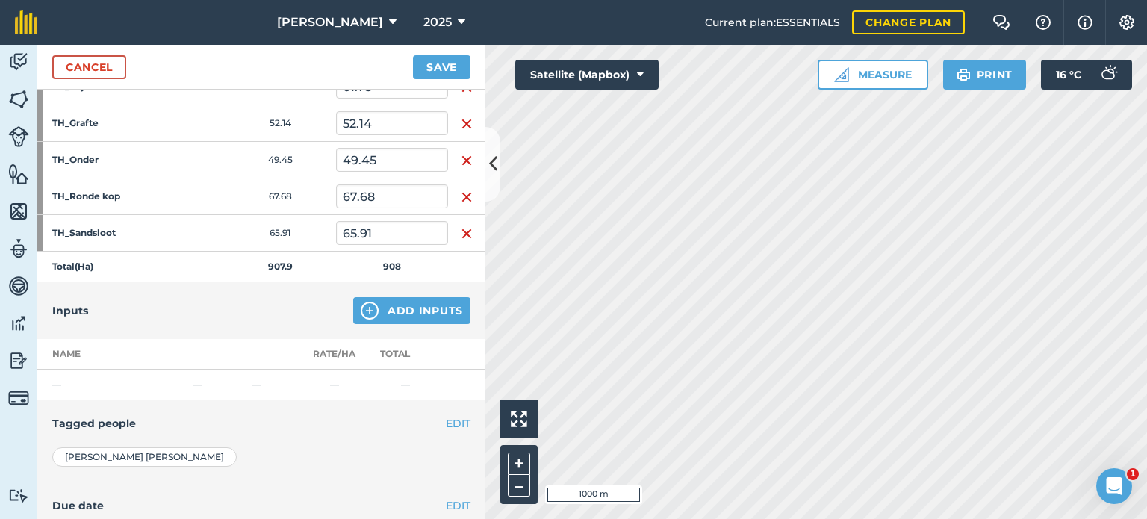
scroll to position [597, 0]
drag, startPoint x: 400, startPoint y: 288, endPoint x: 402, endPoint y: 301, distance: 12.9
click at [400, 288] on div "Inputs Add Inputs" at bounding box center [261, 309] width 448 height 57
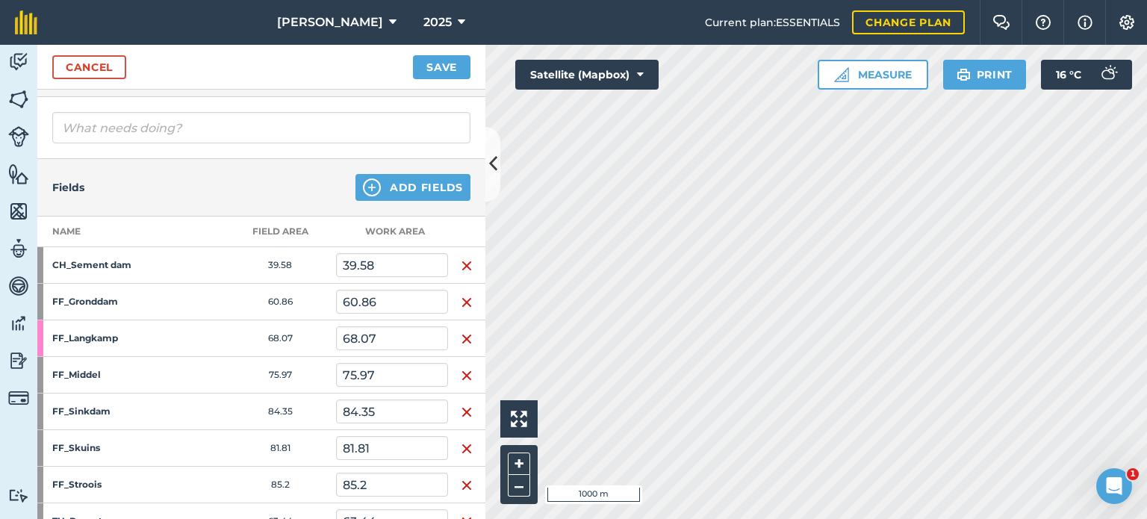
scroll to position [0, 0]
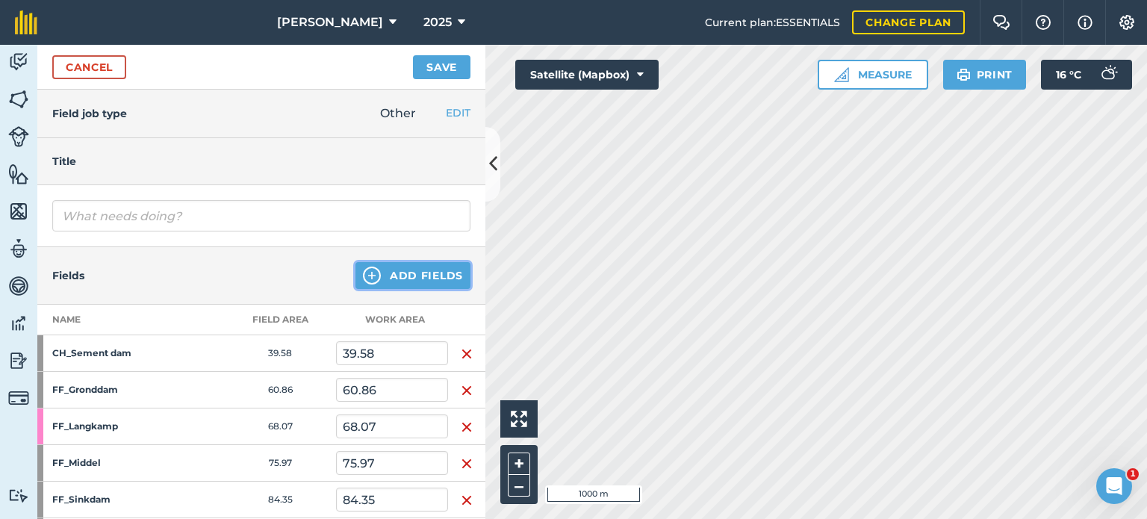
click at [403, 274] on button "Add Fields" at bounding box center [412, 275] width 115 height 27
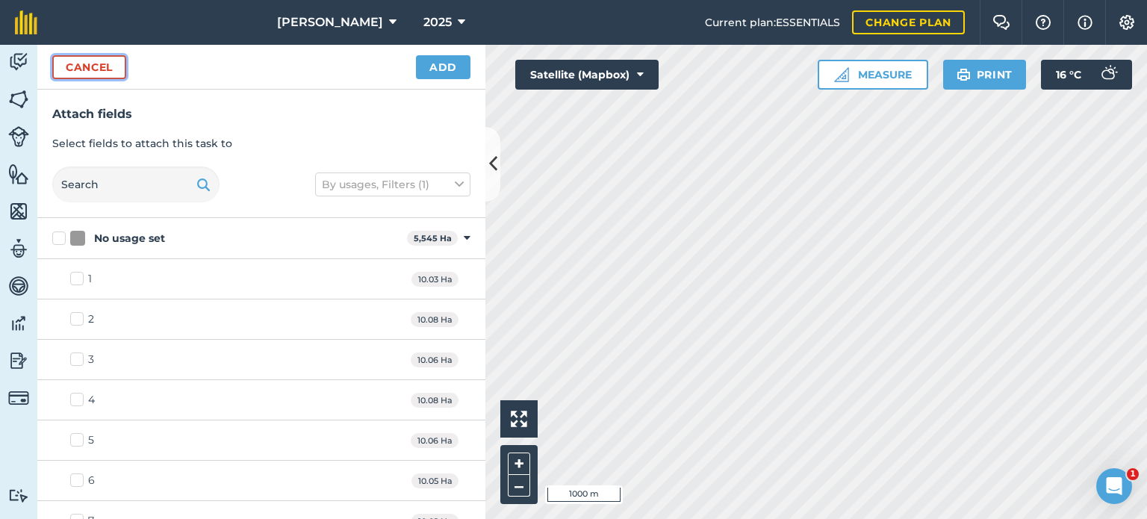
click at [87, 64] on button "Cancel" at bounding box center [89, 67] width 74 height 24
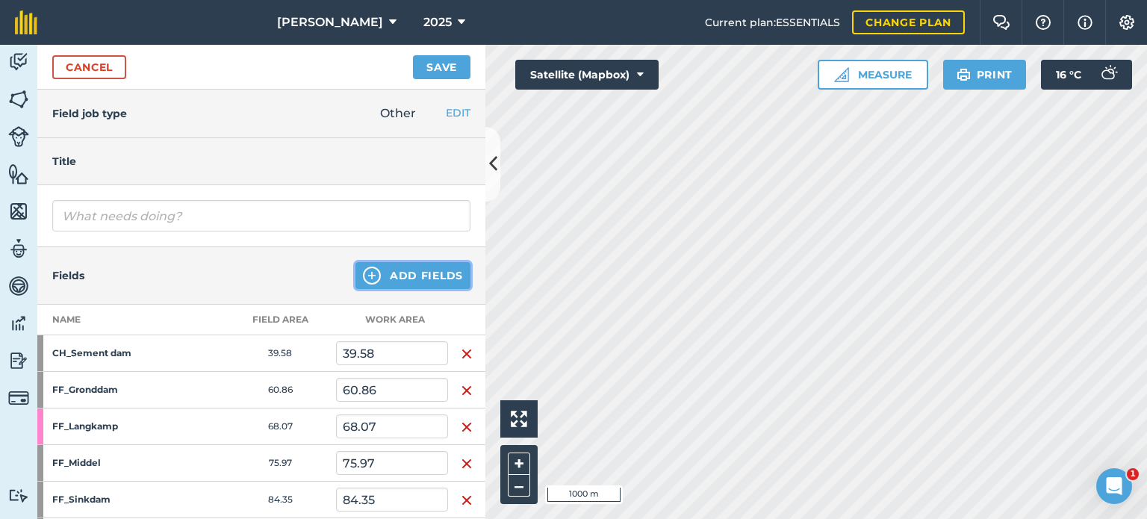
click at [403, 269] on button "Add Fields" at bounding box center [412, 275] width 115 height 27
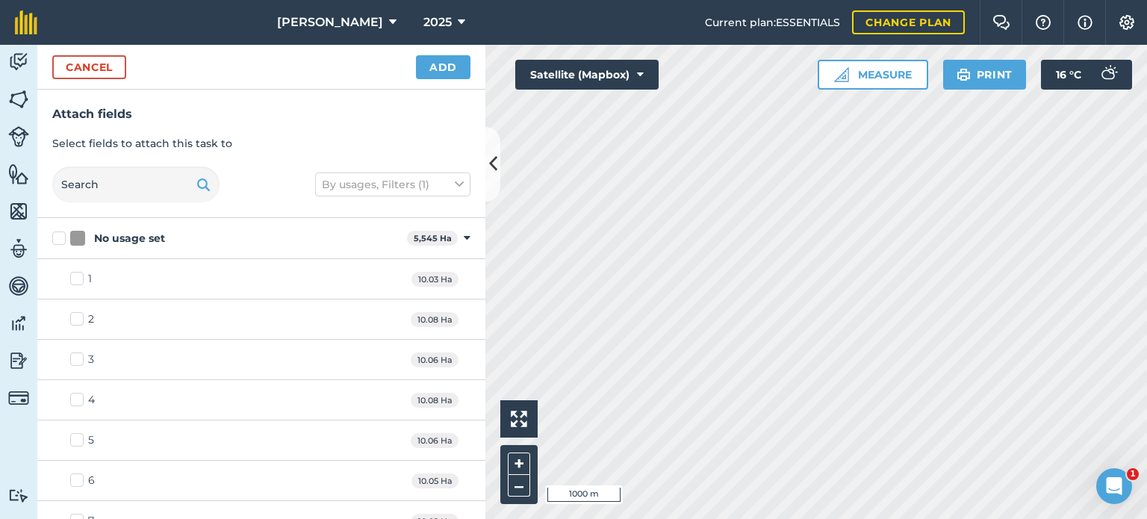
checkbox input "false"
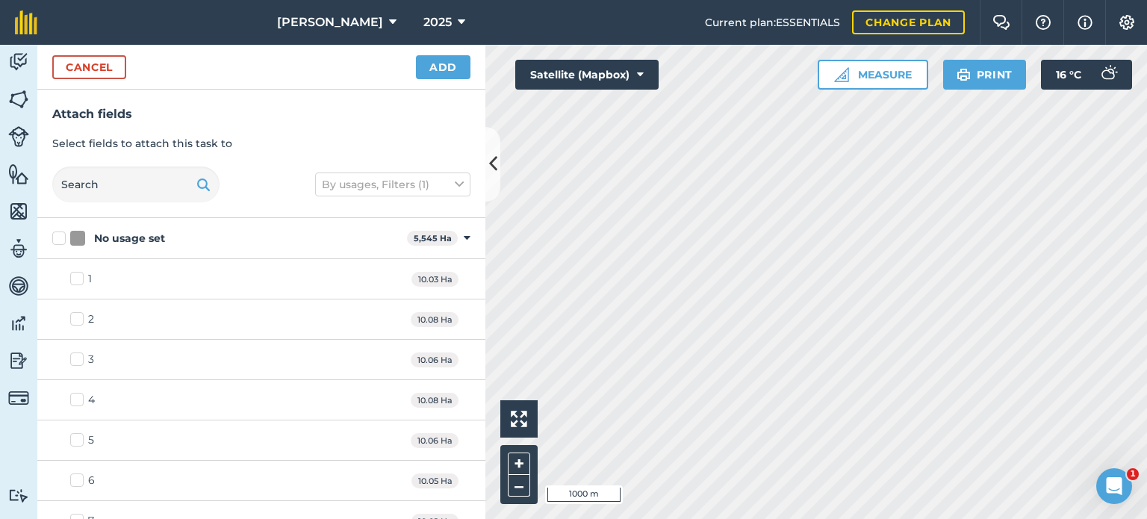
checkbox input "false"
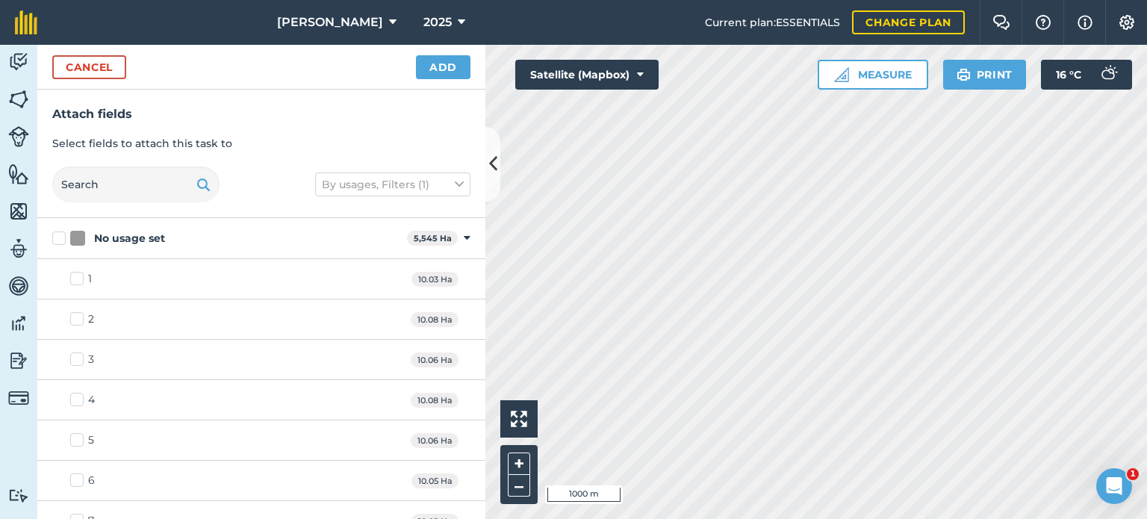
checkbox input "false"
click at [104, 71] on button "Cancel" at bounding box center [89, 67] width 74 height 24
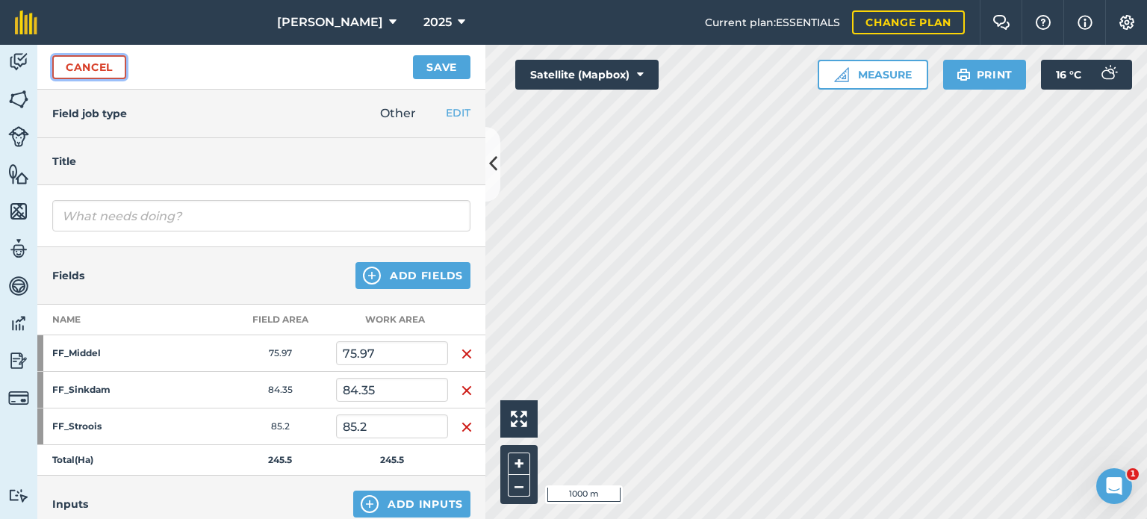
click at [104, 71] on link "Cancel" at bounding box center [89, 67] width 74 height 24
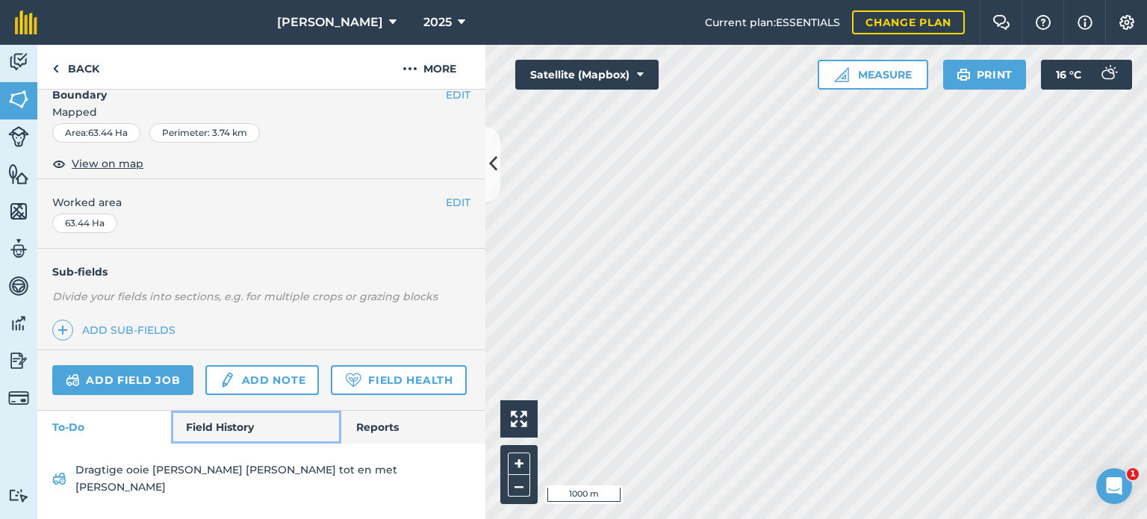
click at [205, 443] on link "Field History" at bounding box center [255, 427] width 169 height 33
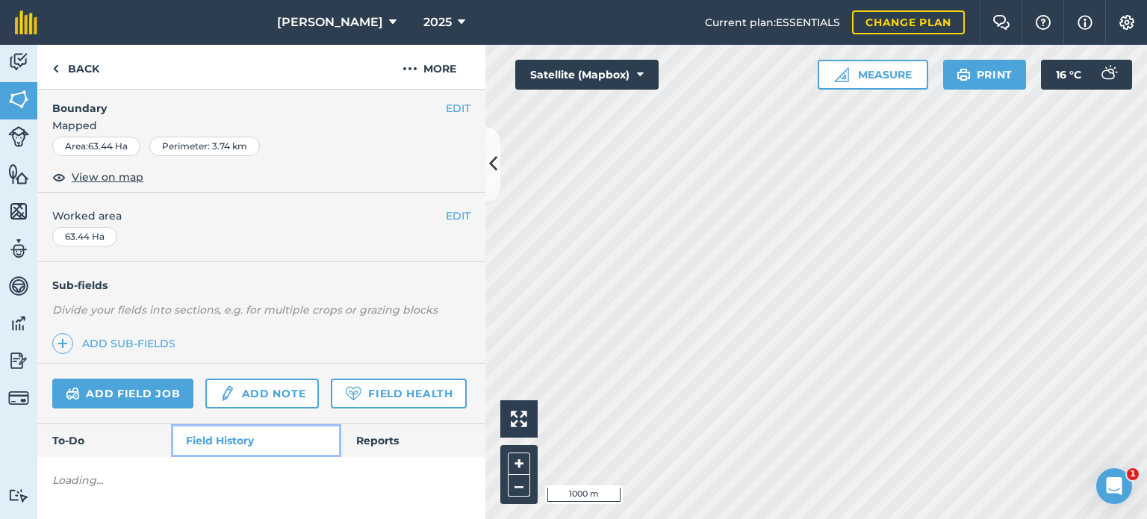
scroll to position [236, 0]
click at [223, 441] on link "Field History" at bounding box center [255, 440] width 169 height 33
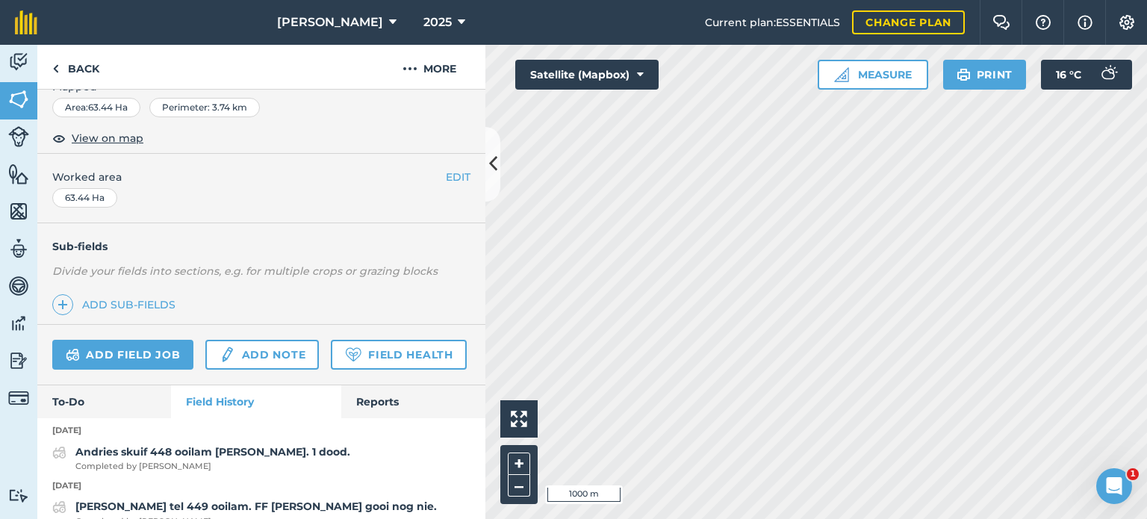
scroll to position [221, 0]
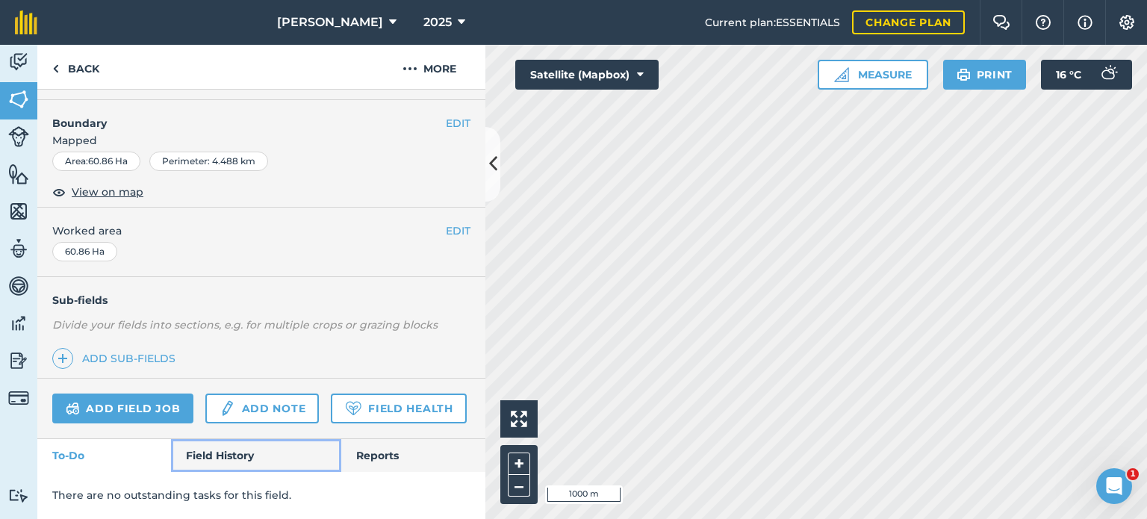
click at [206, 450] on link "Field History" at bounding box center [255, 455] width 169 height 33
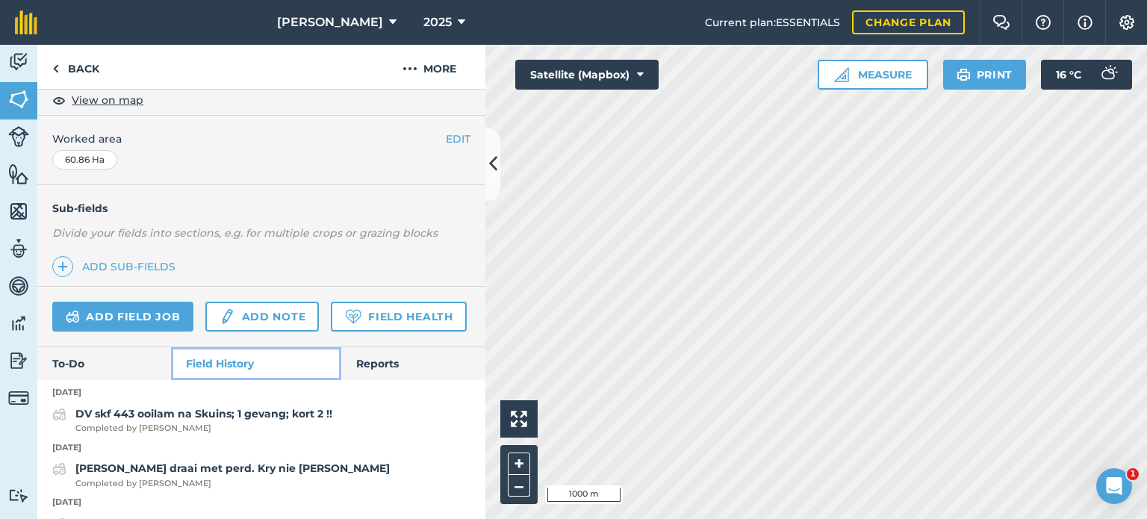
scroll to position [296, 0]
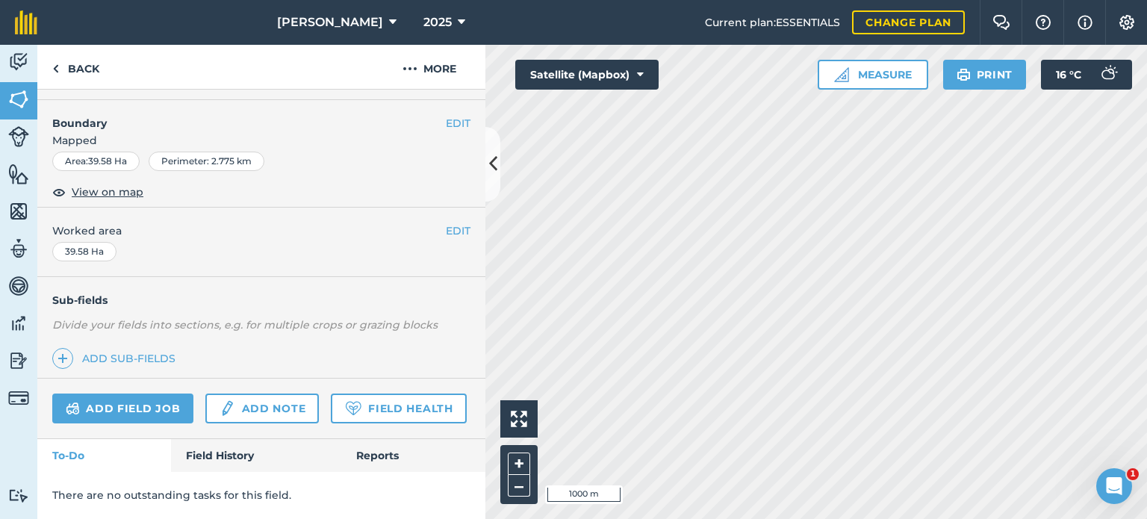
scroll to position [221, 0]
click at [195, 458] on link "Field History" at bounding box center [255, 455] width 169 height 33
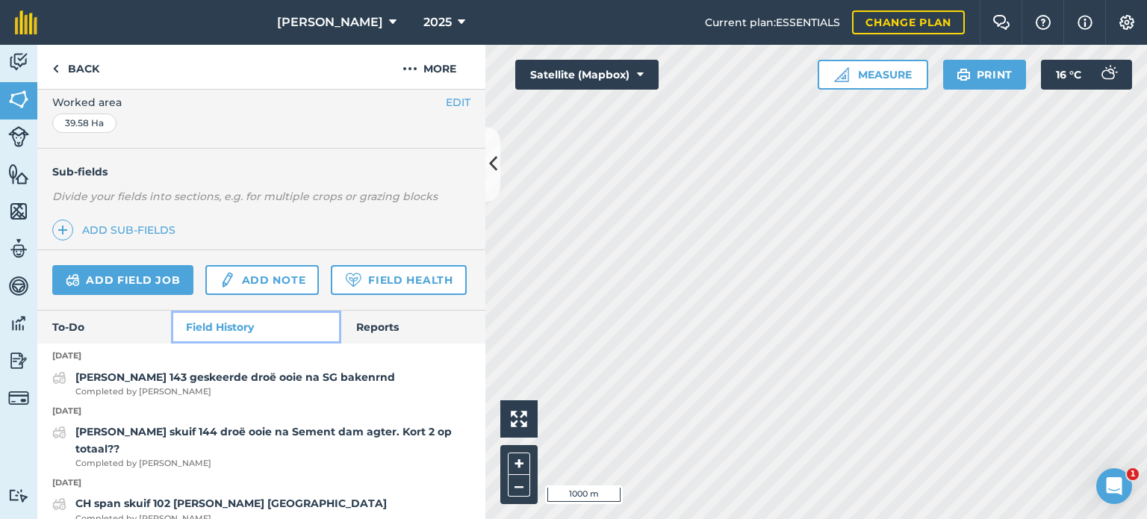
scroll to position [385, 0]
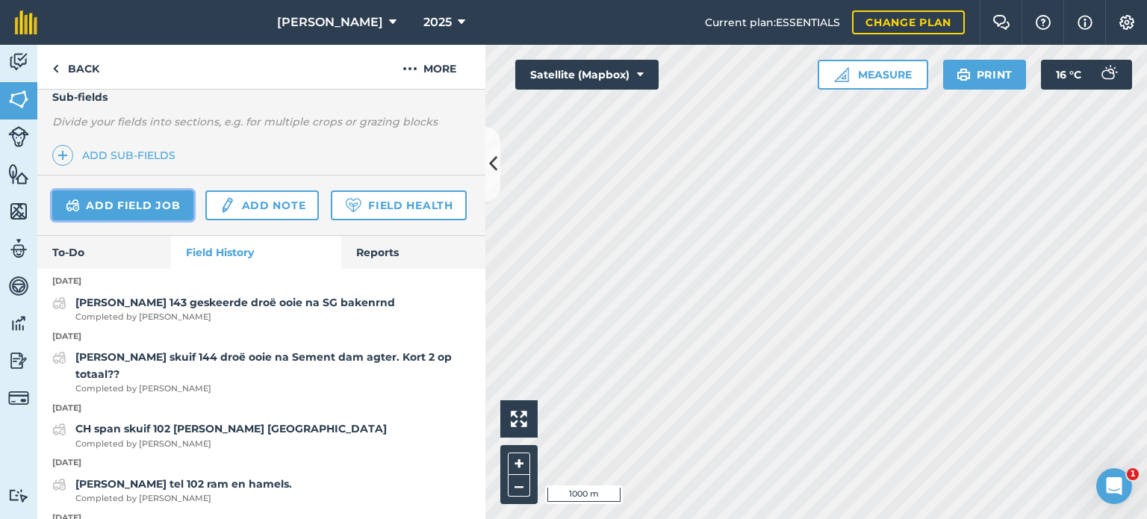
click at [122, 213] on link "Add field job" at bounding box center [122, 205] width 141 height 30
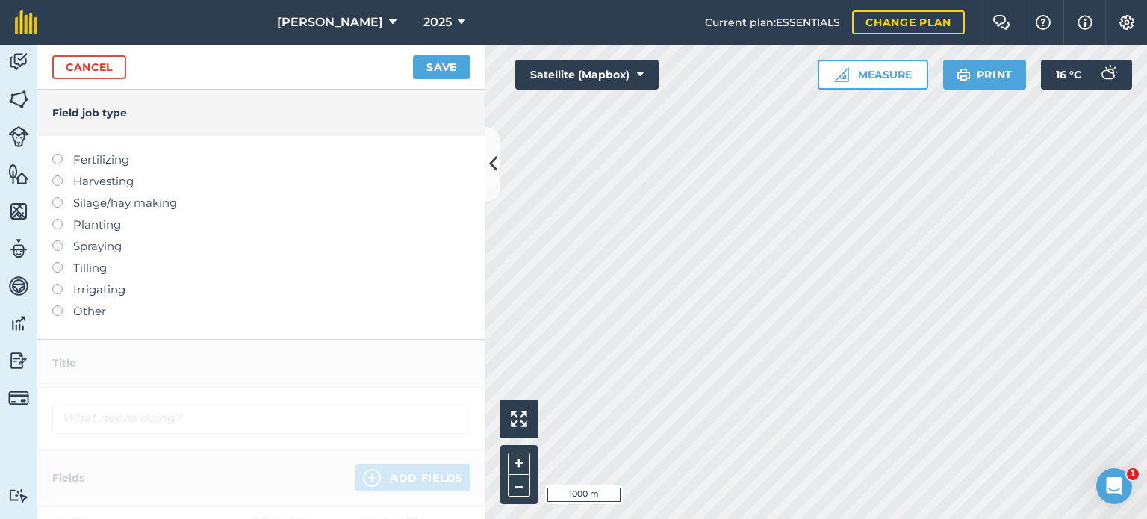
drag, startPoint x: 58, startPoint y: 311, endPoint x: 81, endPoint y: 304, distance: 23.6
click at [59, 305] on label at bounding box center [62, 305] width 21 height 0
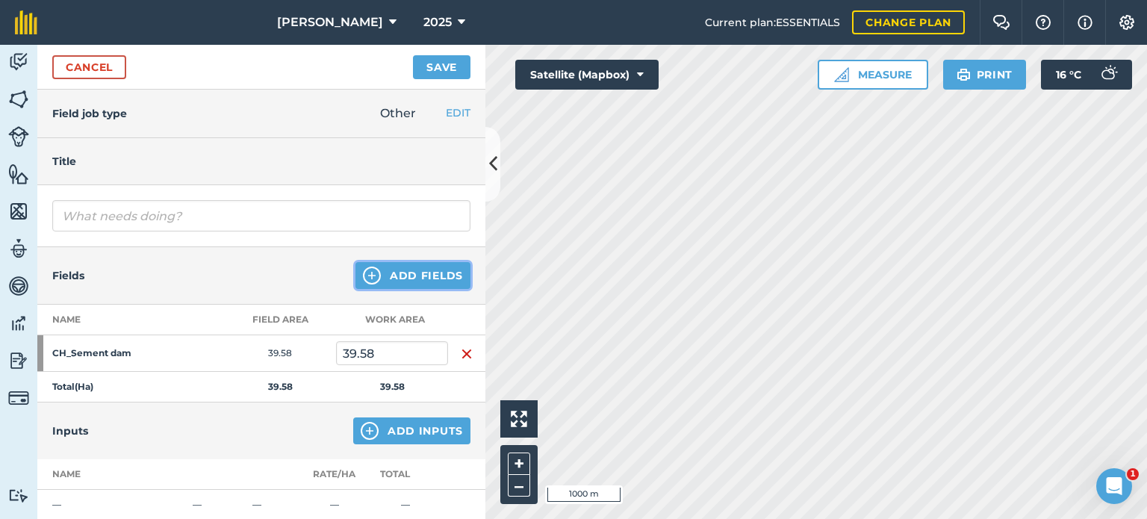
click at [396, 277] on button "Add Fields" at bounding box center [412, 275] width 115 height 27
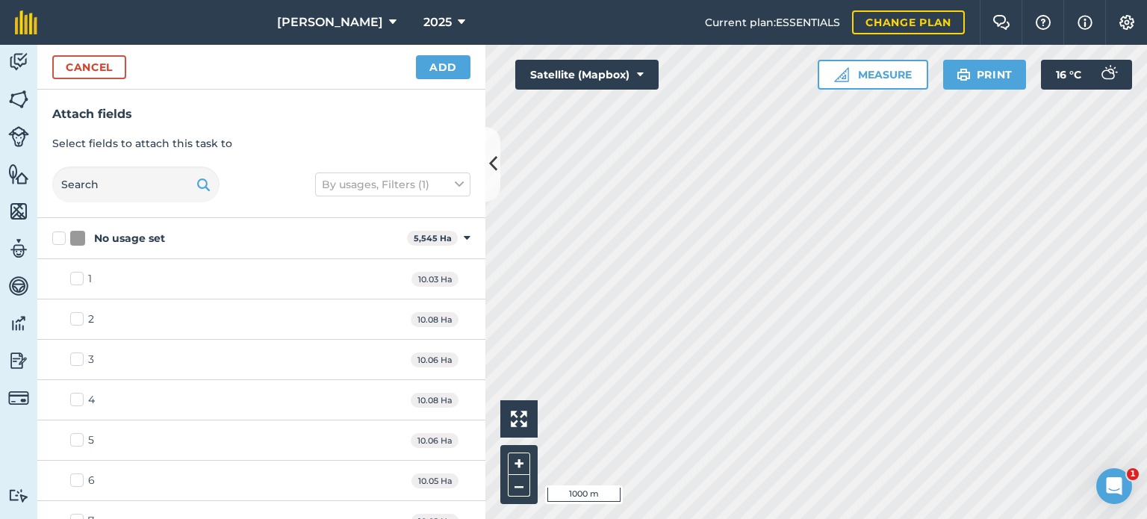
checkbox input "true"
click at [437, 53] on div "Cancel Add" at bounding box center [261, 67] width 448 height 45
click at [437, 68] on button "Add" at bounding box center [443, 67] width 54 height 24
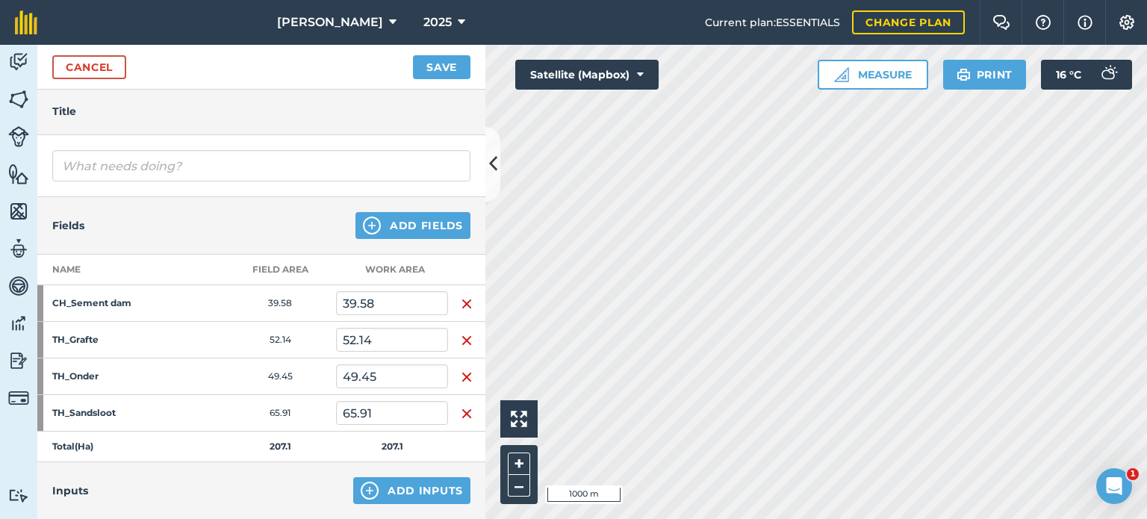
scroll to position [75, 0]
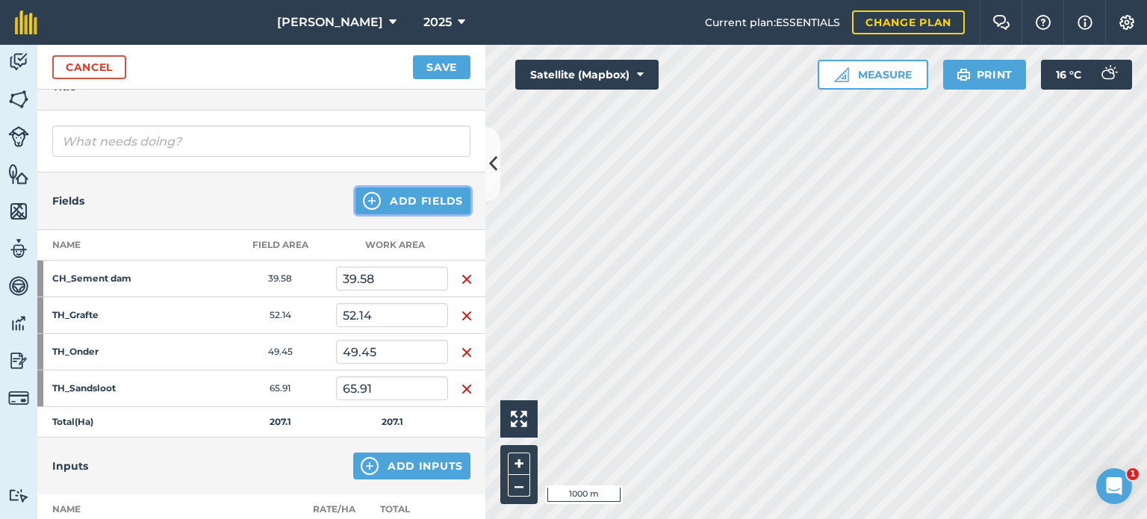
click at [418, 199] on button "Add Fields" at bounding box center [412, 200] width 115 height 27
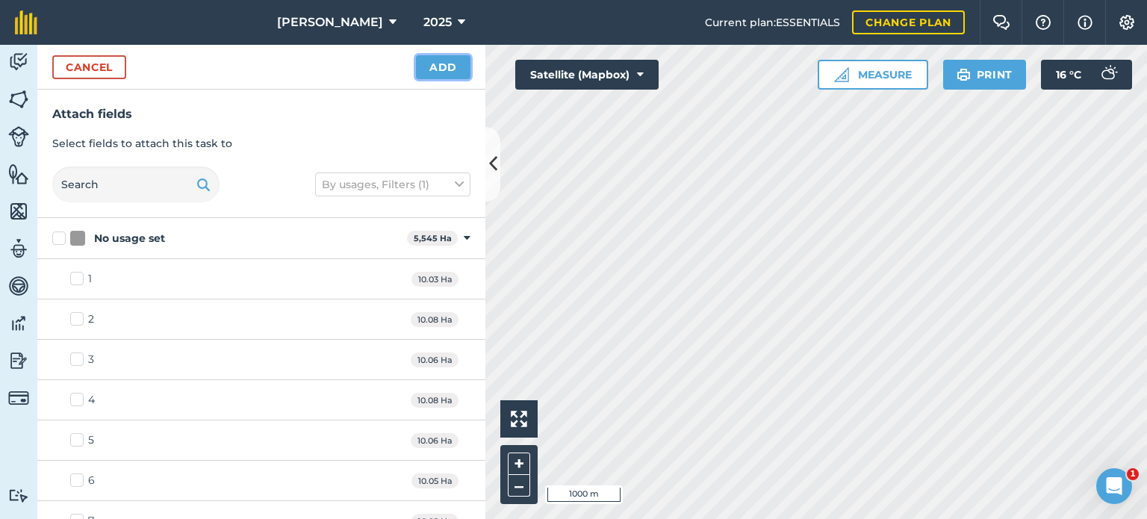
click at [440, 68] on button "Add" at bounding box center [443, 67] width 54 height 24
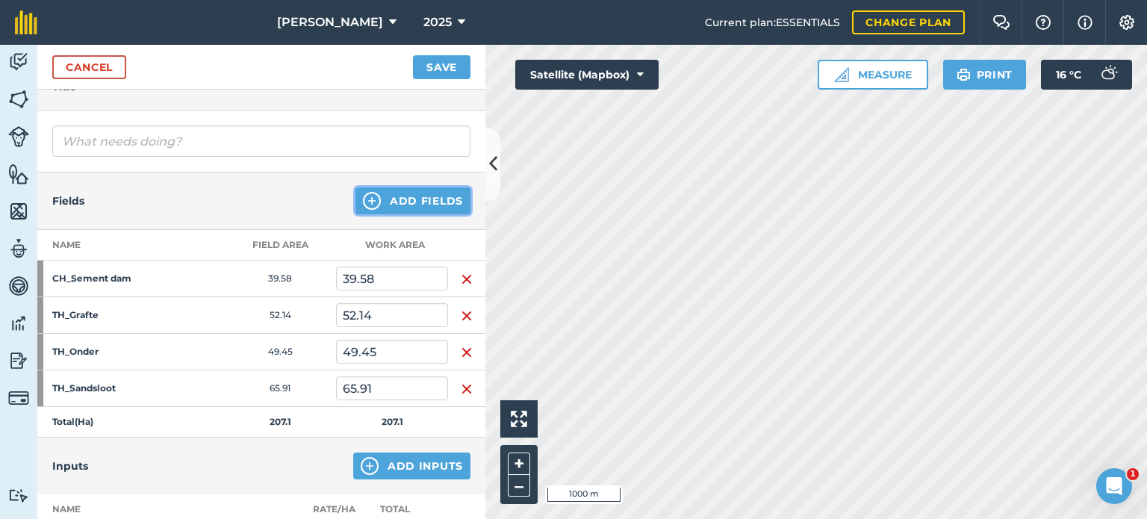
click at [392, 201] on button "Add Fields" at bounding box center [412, 200] width 115 height 27
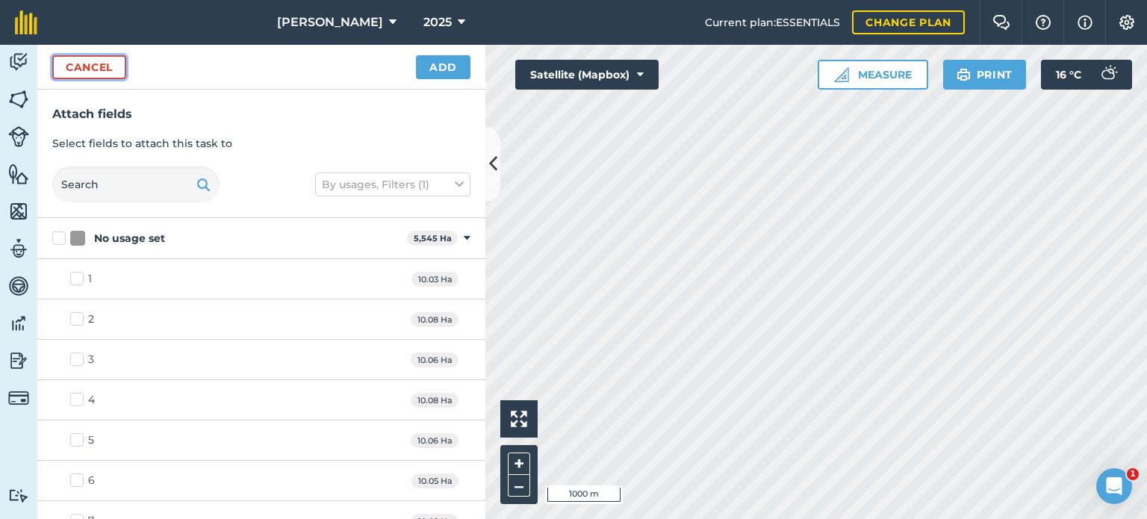
click at [95, 60] on button "Cancel" at bounding box center [89, 67] width 74 height 24
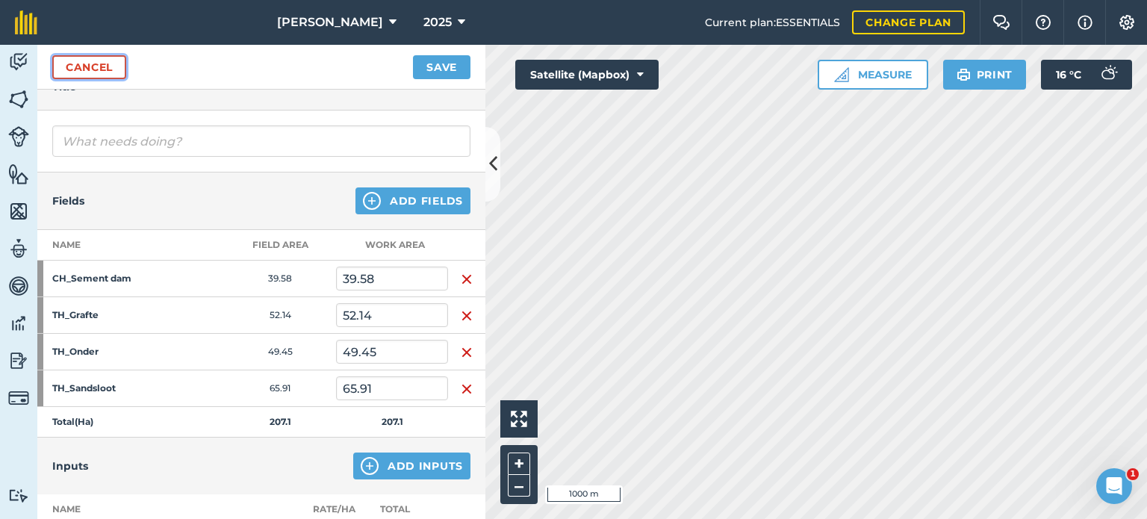
click at [93, 66] on link "Cancel" at bounding box center [89, 67] width 74 height 24
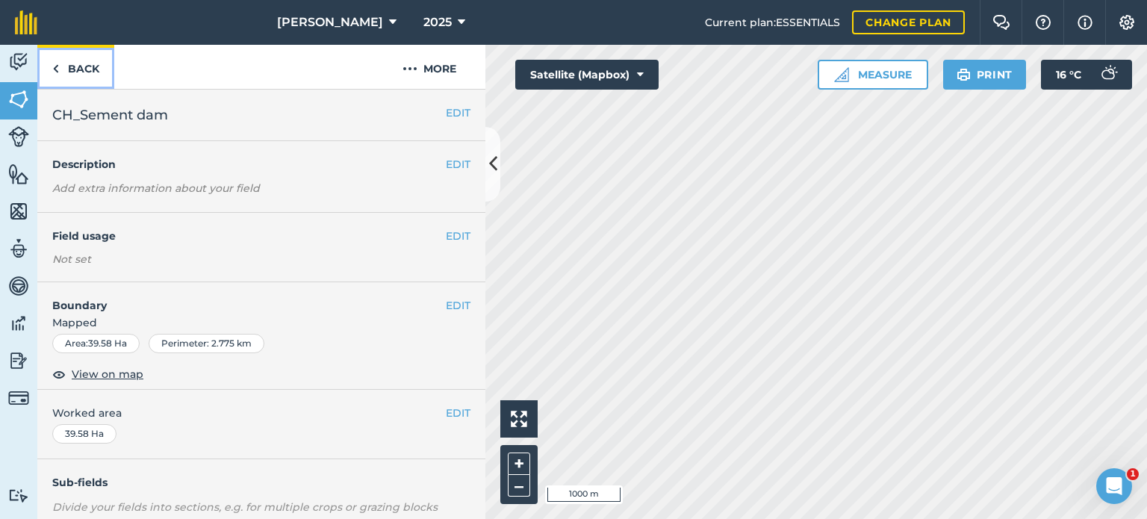
click at [73, 73] on link "Back" at bounding box center [75, 67] width 77 height 44
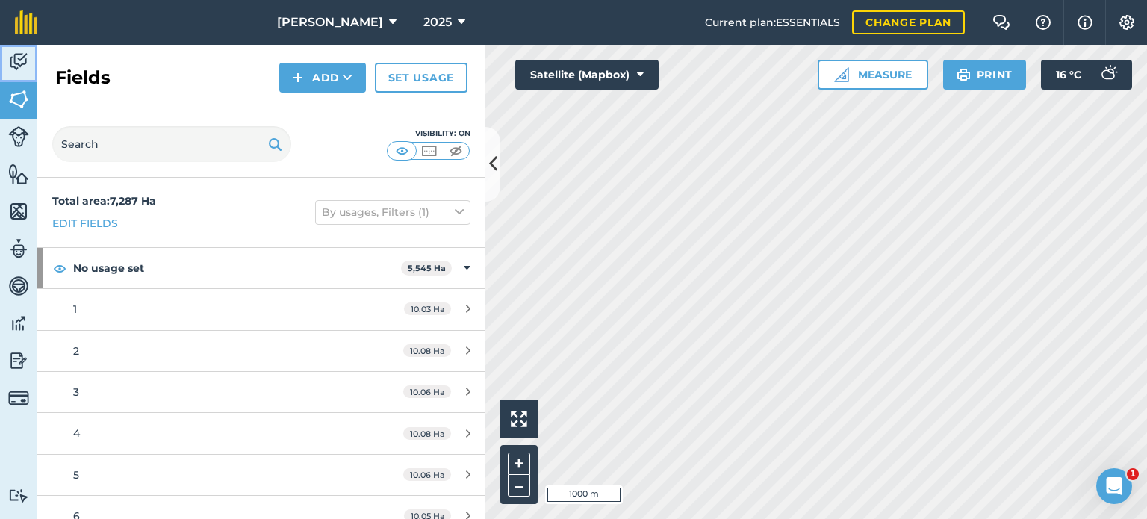
click at [22, 59] on img at bounding box center [18, 62] width 21 height 22
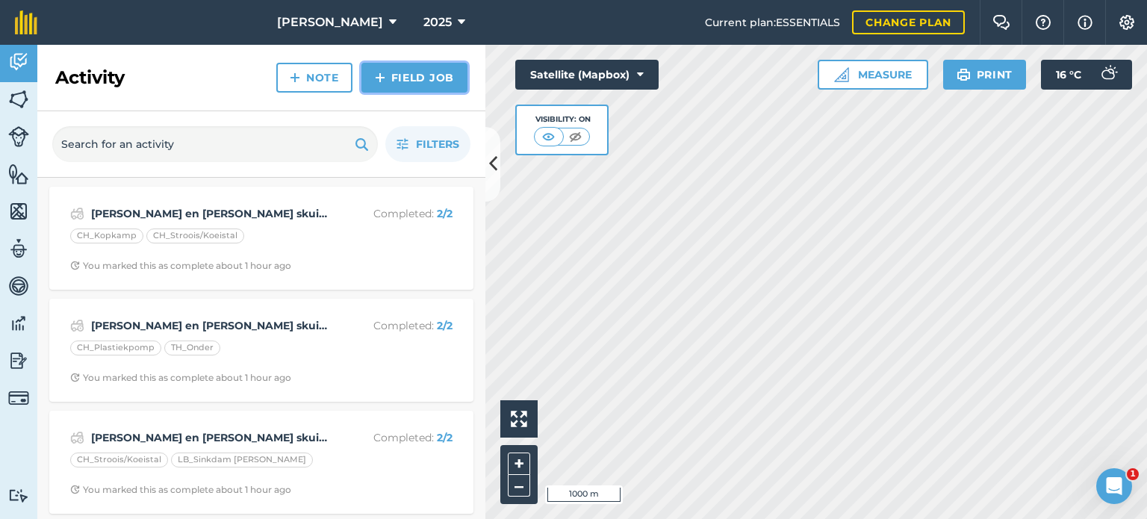
click at [404, 76] on link "Field Job" at bounding box center [414, 78] width 106 height 30
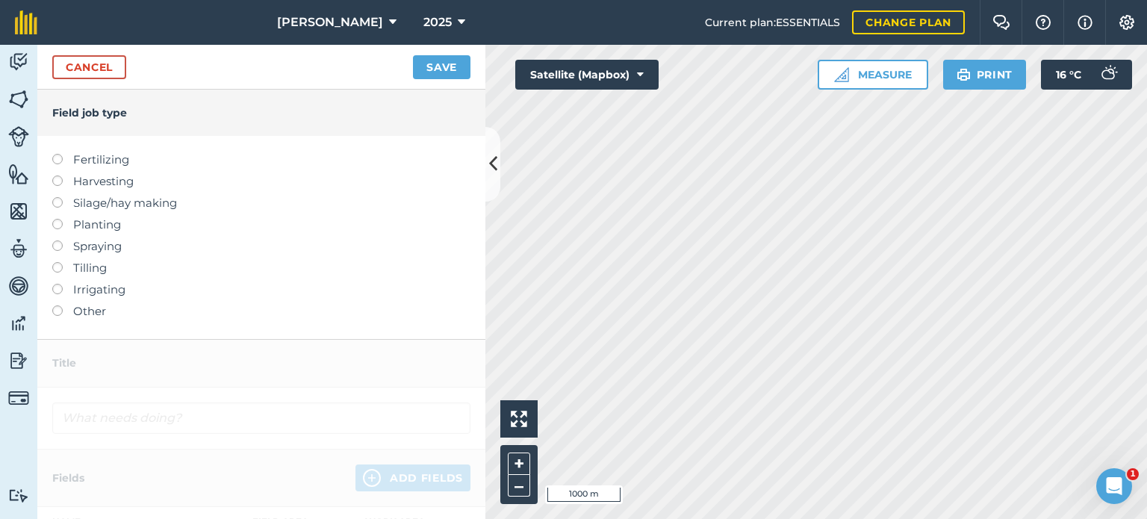
click at [67, 308] on label "Other" at bounding box center [261, 311] width 418 height 18
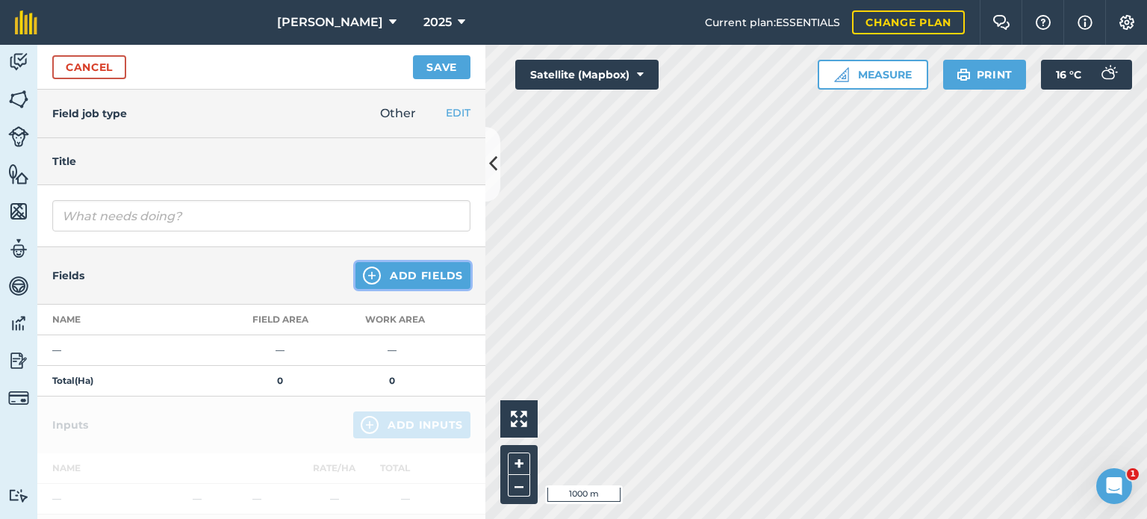
click at [387, 272] on button "Add Fields" at bounding box center [412, 275] width 115 height 27
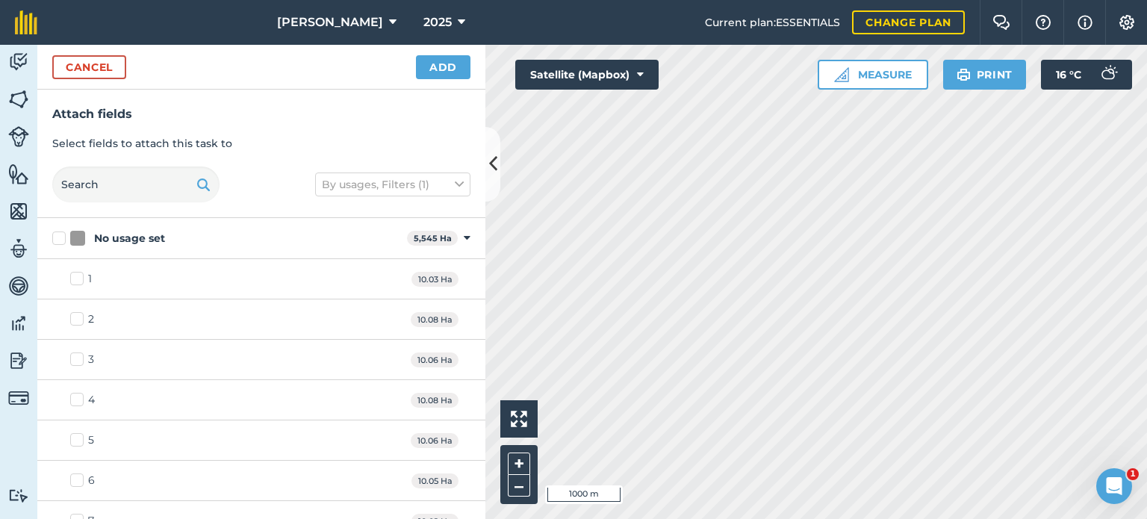
checkbox input "true"
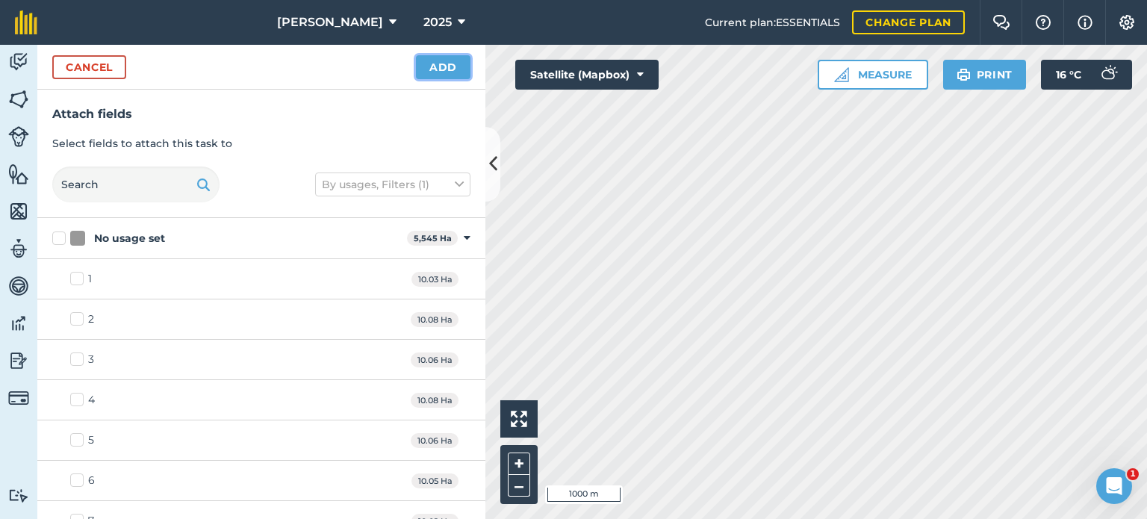
click at [443, 72] on button "Add" at bounding box center [443, 67] width 54 height 24
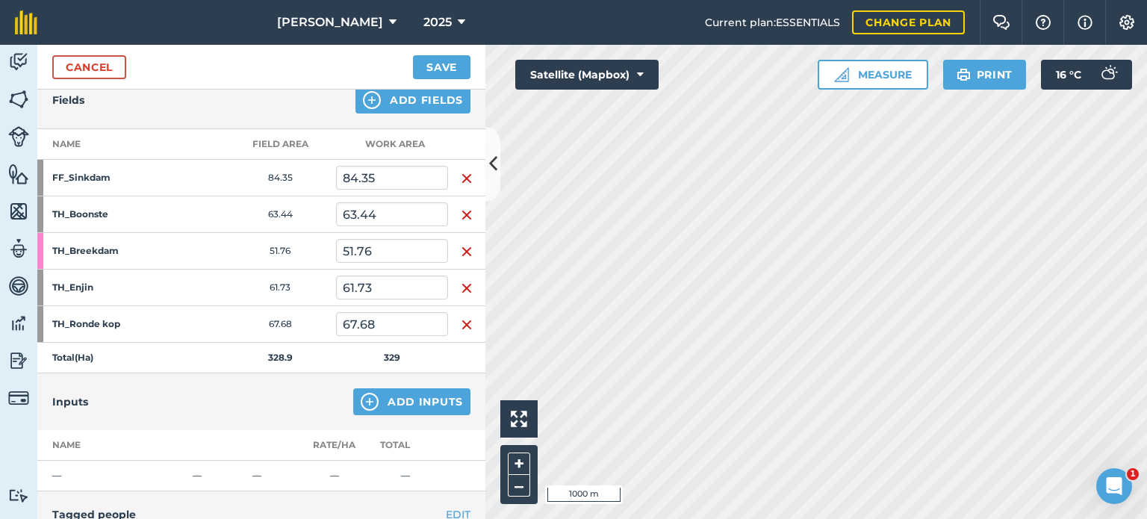
scroll to position [149, 0]
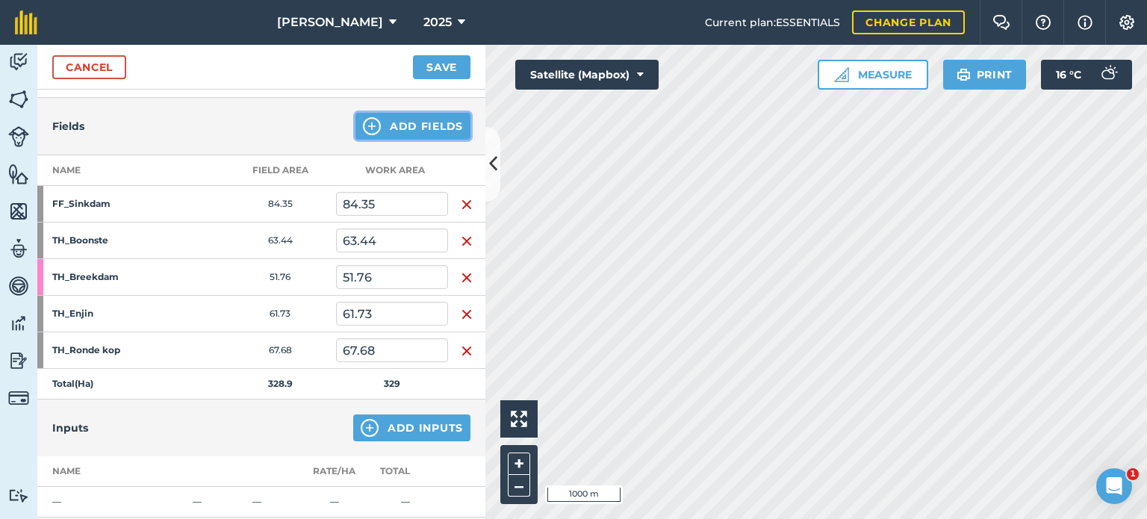
click at [403, 119] on button "Add Fields" at bounding box center [412, 126] width 115 height 27
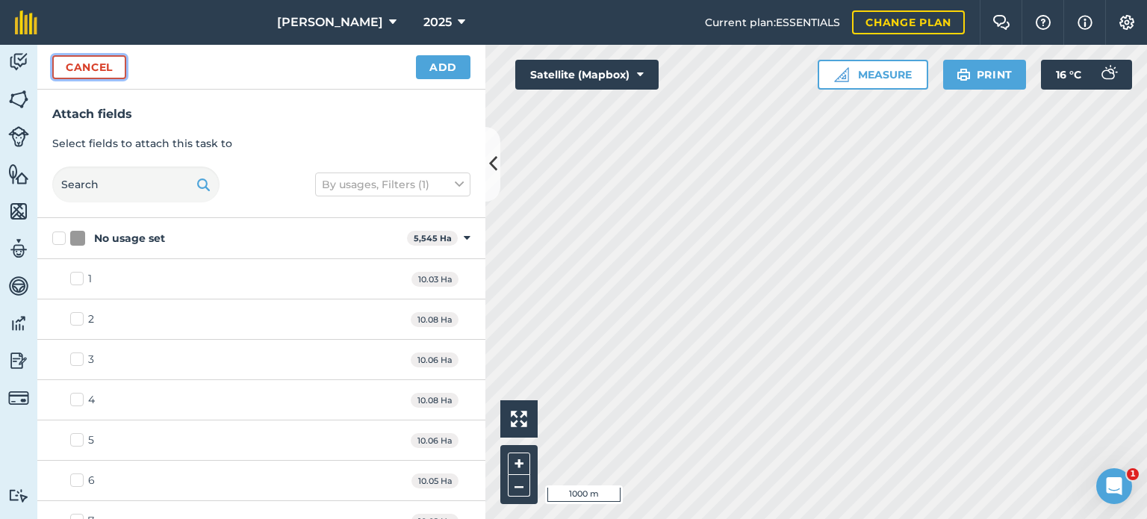
click at [94, 69] on button "Cancel" at bounding box center [89, 67] width 74 height 24
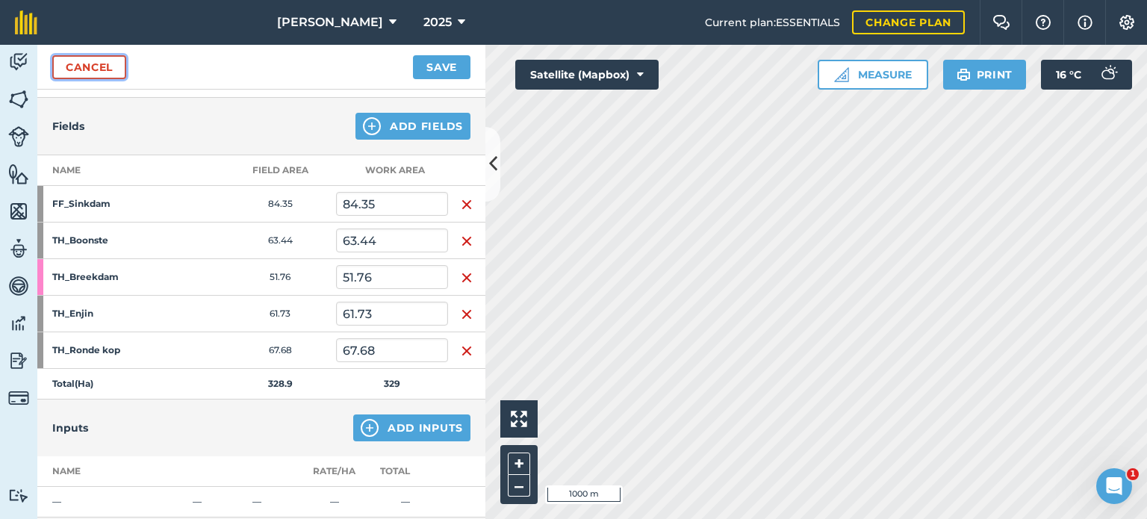
click at [81, 69] on link "Cancel" at bounding box center [89, 67] width 74 height 24
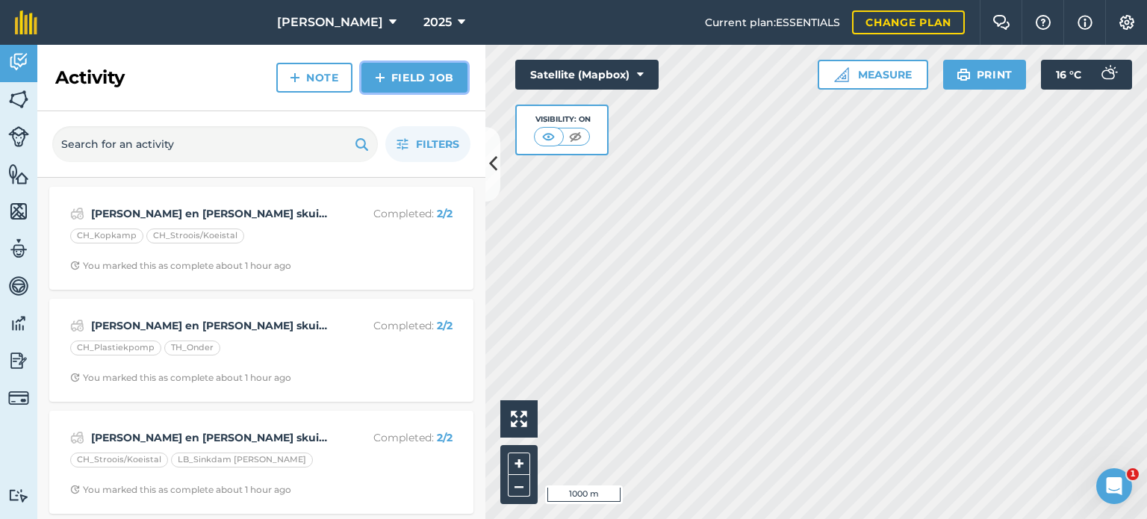
click at [422, 77] on link "Field Job" at bounding box center [414, 78] width 106 height 30
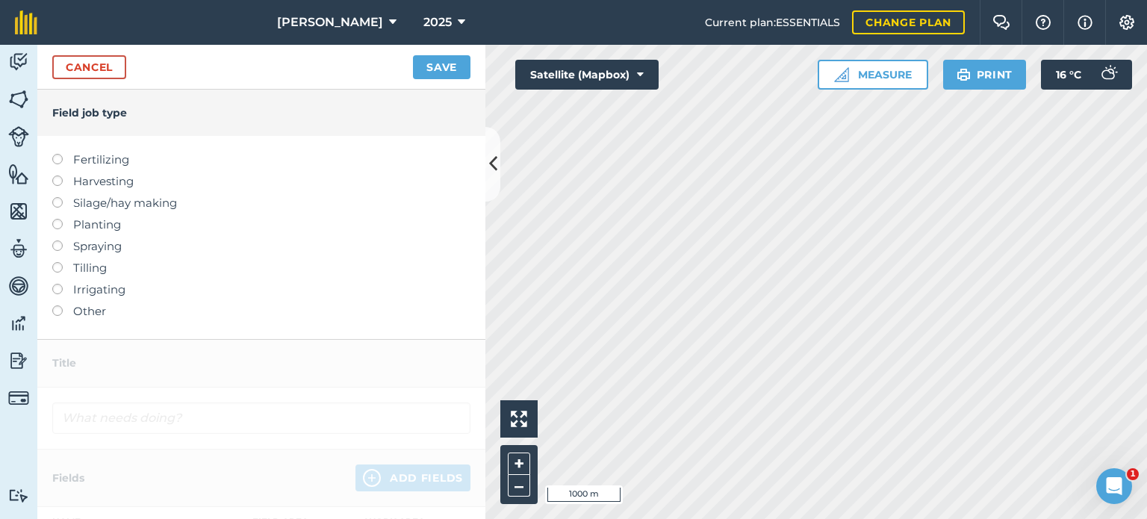
click at [58, 305] on label at bounding box center [62, 305] width 21 height 0
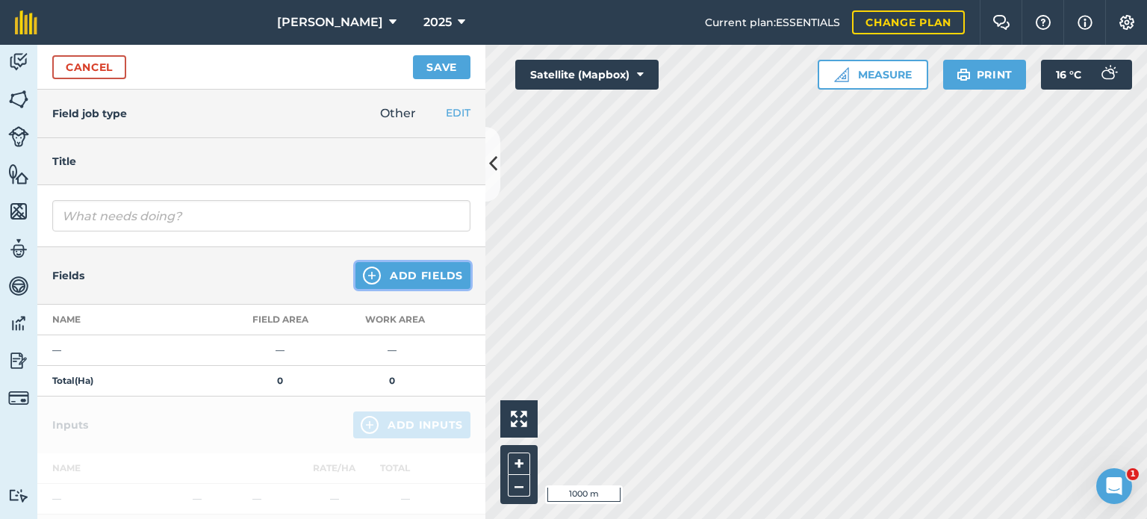
click at [382, 273] on button "Add Fields" at bounding box center [412, 275] width 115 height 27
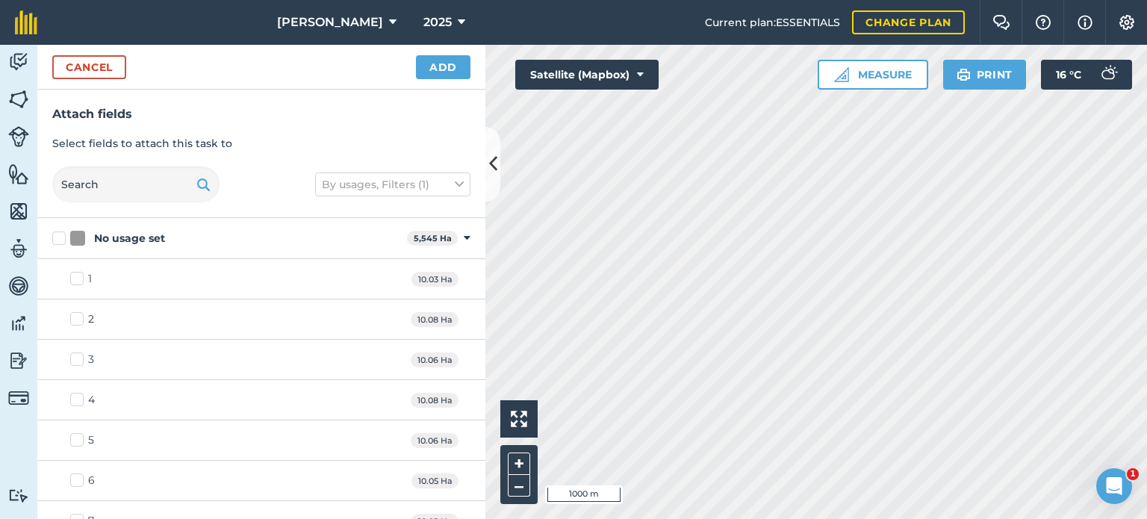
checkbox input "true"
click at [451, 68] on button "Add" at bounding box center [443, 67] width 54 height 24
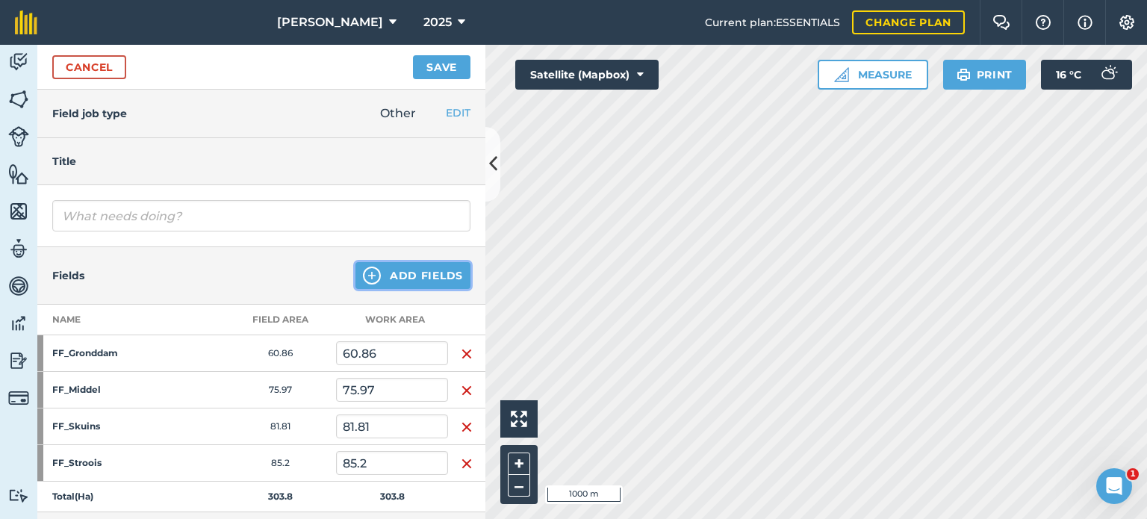
click at [411, 275] on button "Add Fields" at bounding box center [412, 275] width 115 height 27
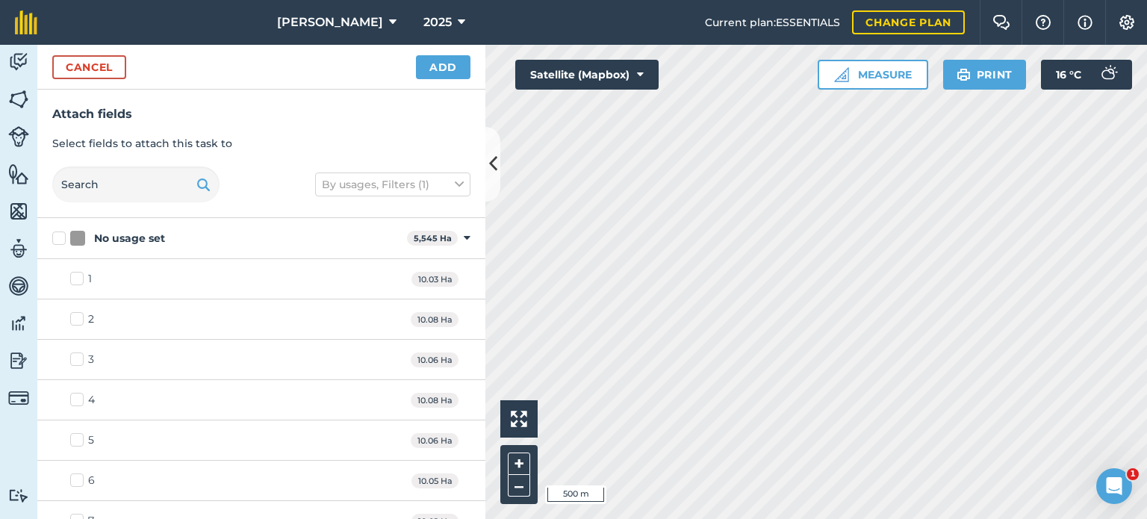
checkbox input "true"
click at [446, 66] on button "Add" at bounding box center [443, 67] width 54 height 24
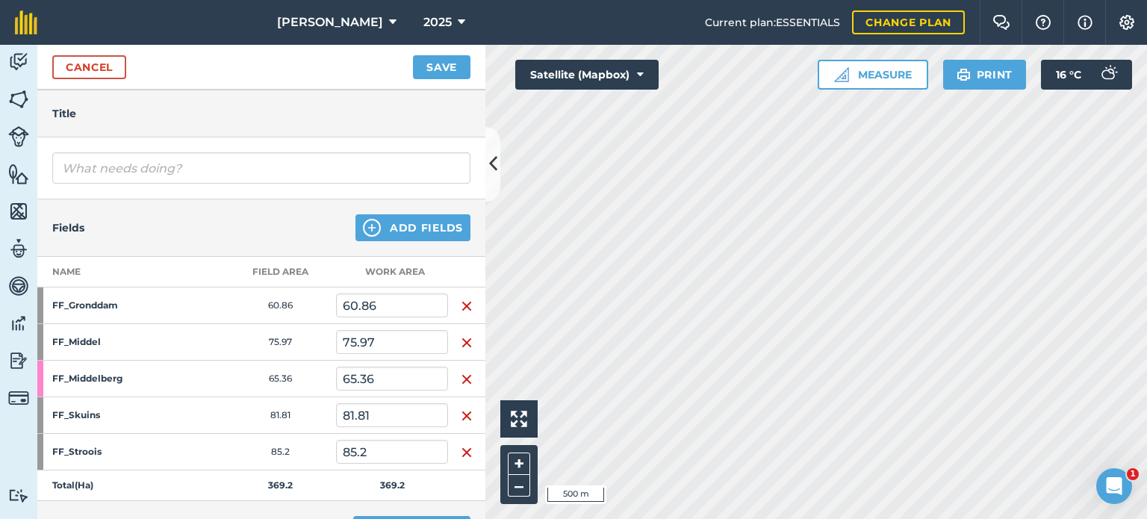
scroll to position [75, 0]
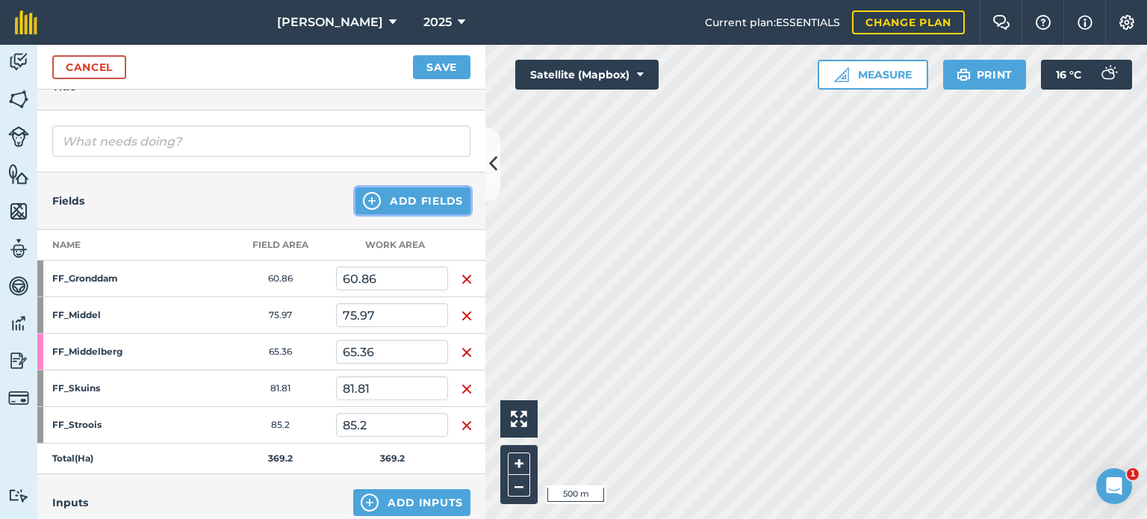
click at [399, 206] on button "Add Fields" at bounding box center [412, 200] width 115 height 27
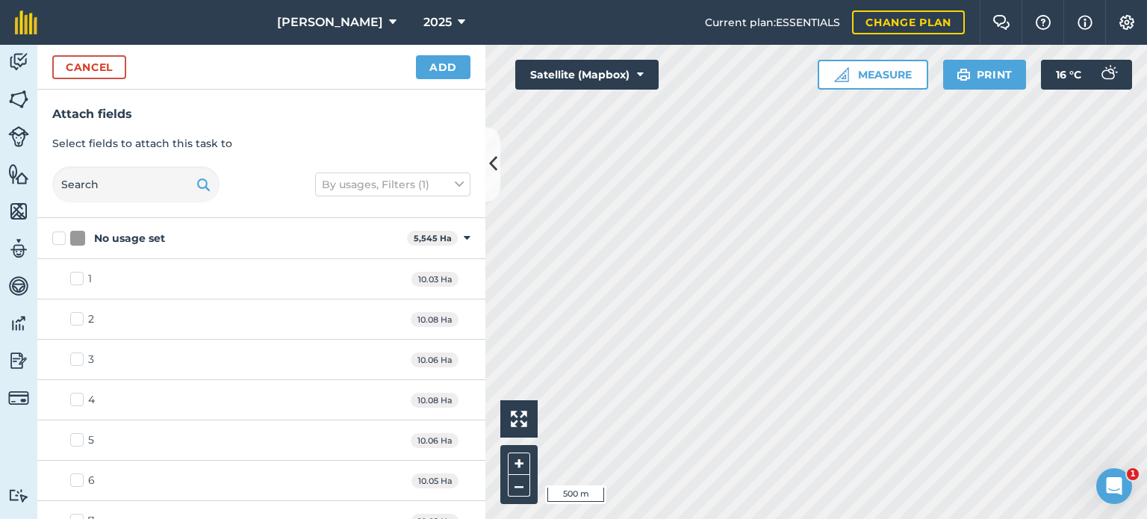
checkbox input "false"
checkbox input "true"
click at [435, 65] on button "Add" at bounding box center [443, 67] width 54 height 24
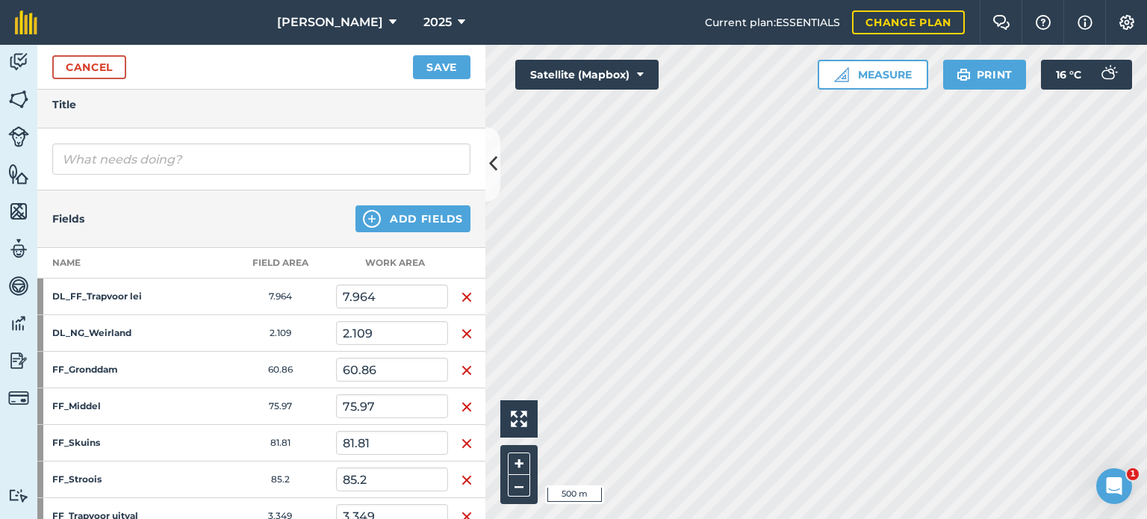
scroll to position [149, 0]
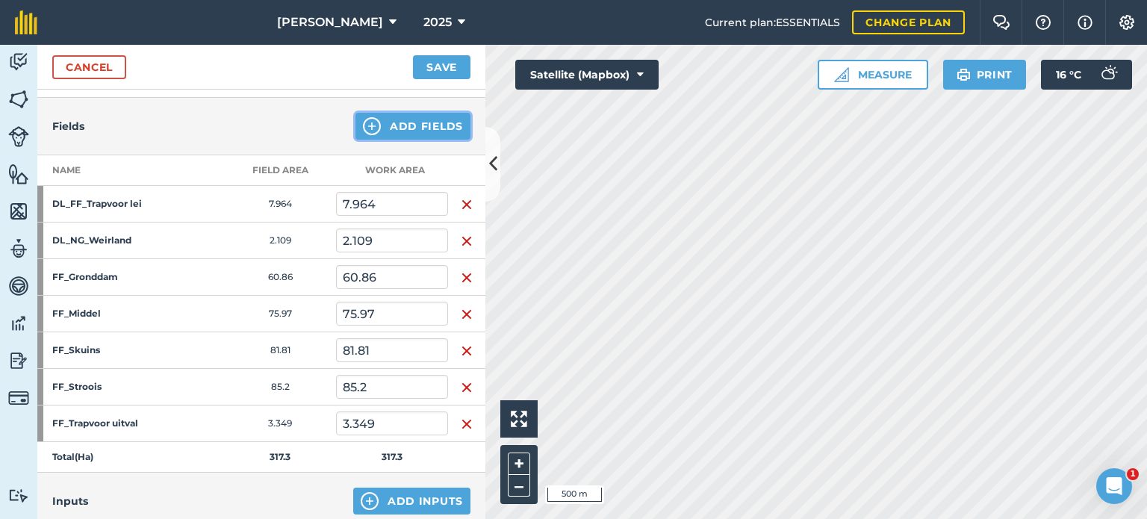
click at [402, 125] on button "Add Fields" at bounding box center [412, 126] width 115 height 27
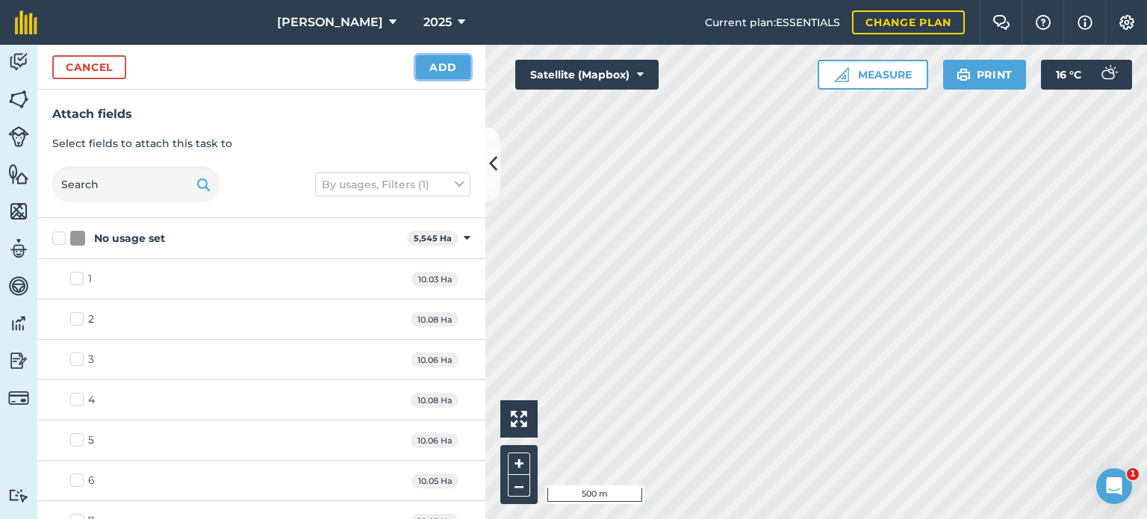
click at [435, 65] on button "Add" at bounding box center [443, 67] width 54 height 24
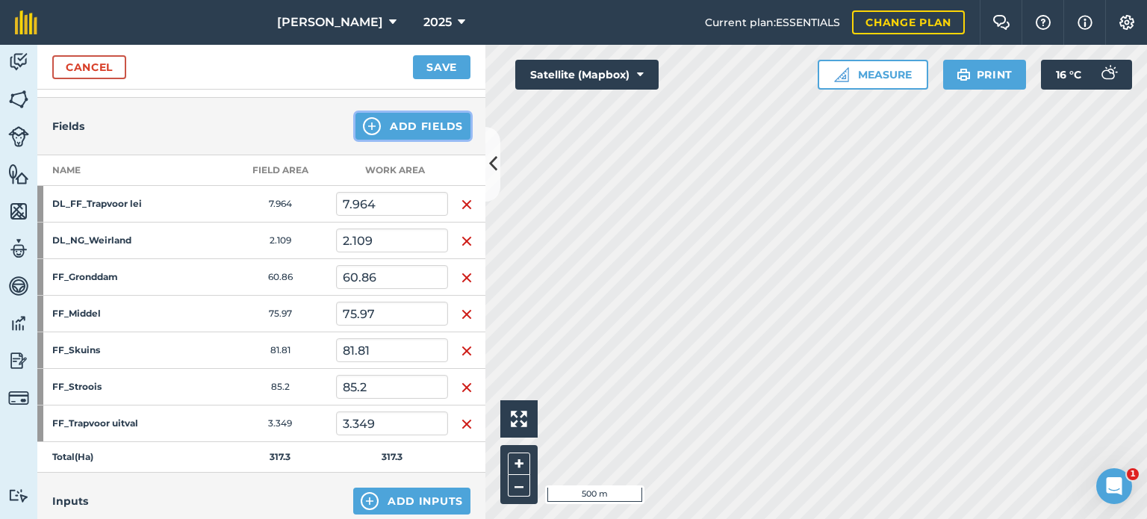
click at [416, 131] on button "Add Fields" at bounding box center [412, 126] width 115 height 27
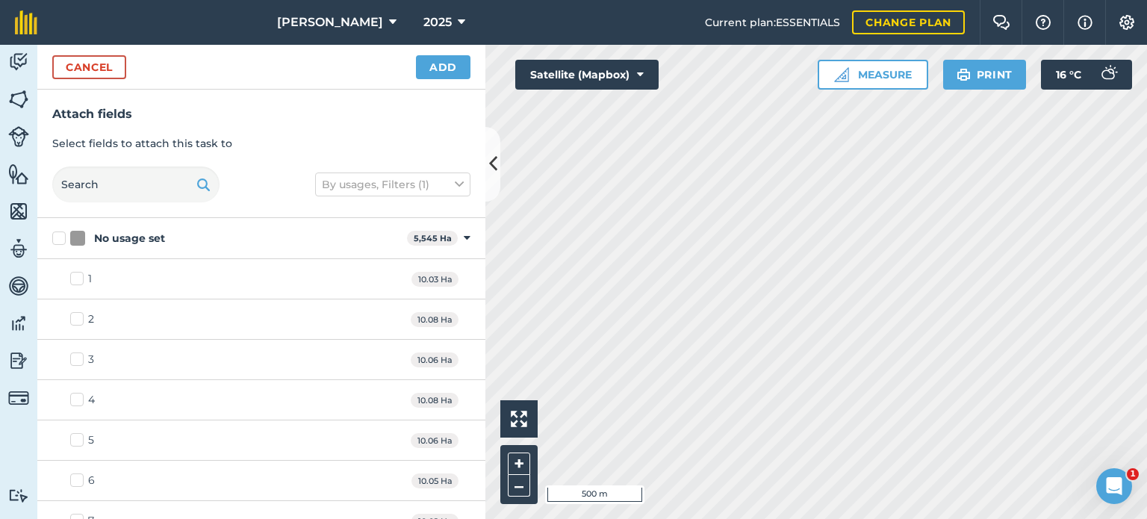
checkbox input "true"
click at [448, 72] on button "Add" at bounding box center [443, 67] width 54 height 24
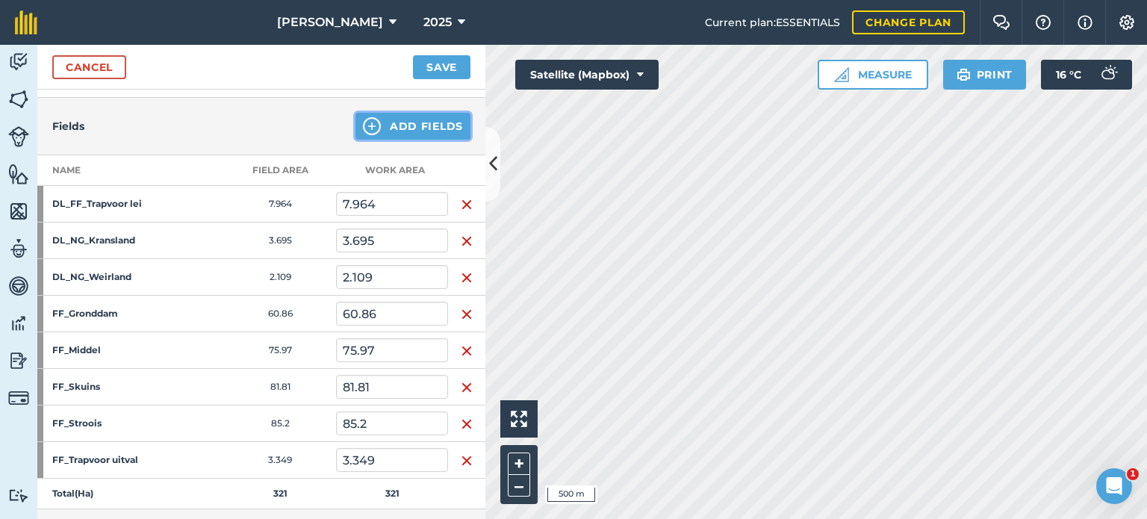
click at [402, 128] on button "Add Fields" at bounding box center [412, 126] width 115 height 27
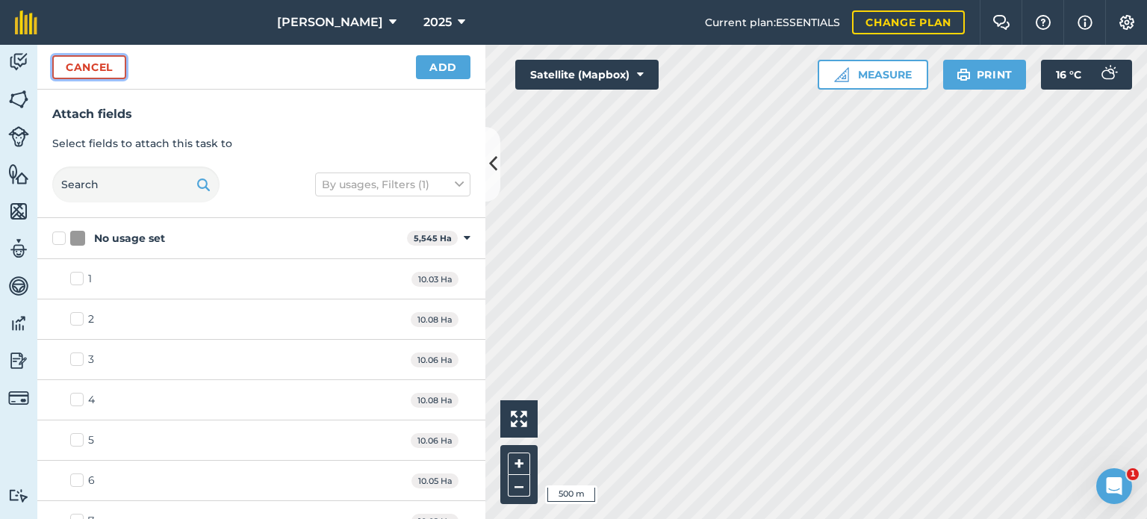
click at [90, 68] on button "Cancel" at bounding box center [89, 67] width 74 height 24
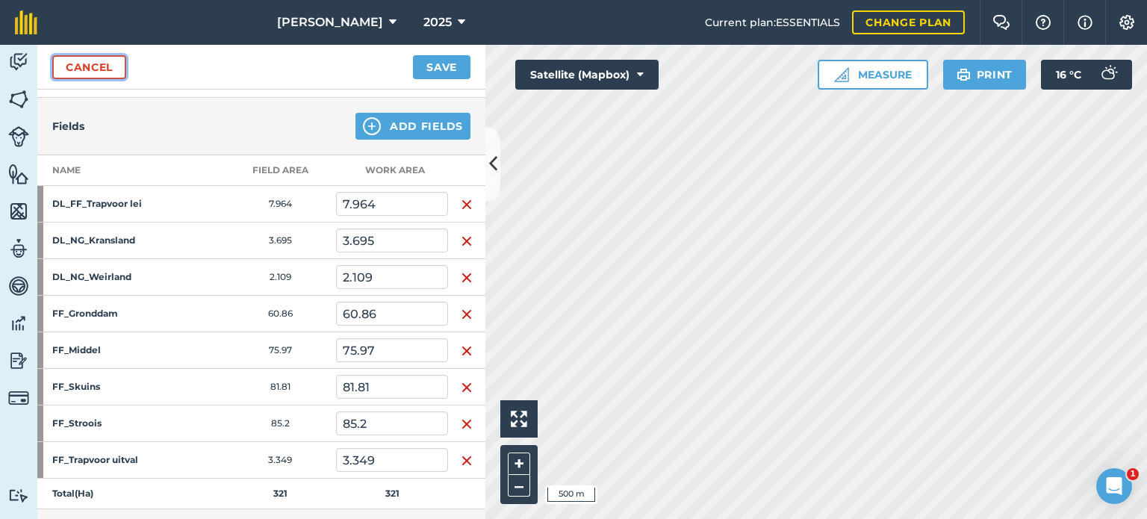
click at [90, 68] on link "Cancel" at bounding box center [89, 67] width 74 height 24
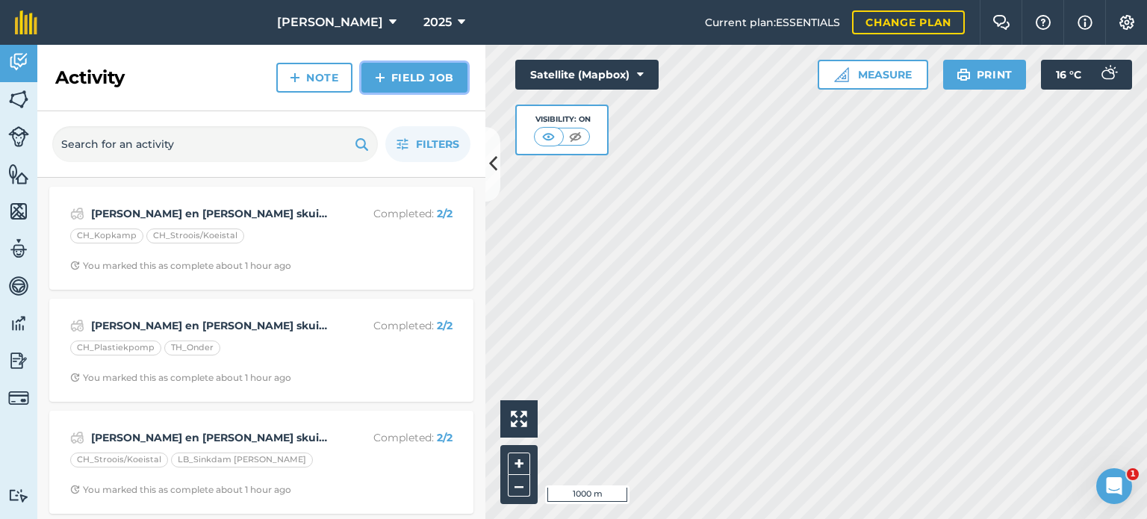
click at [420, 80] on link "Field Job" at bounding box center [414, 78] width 106 height 30
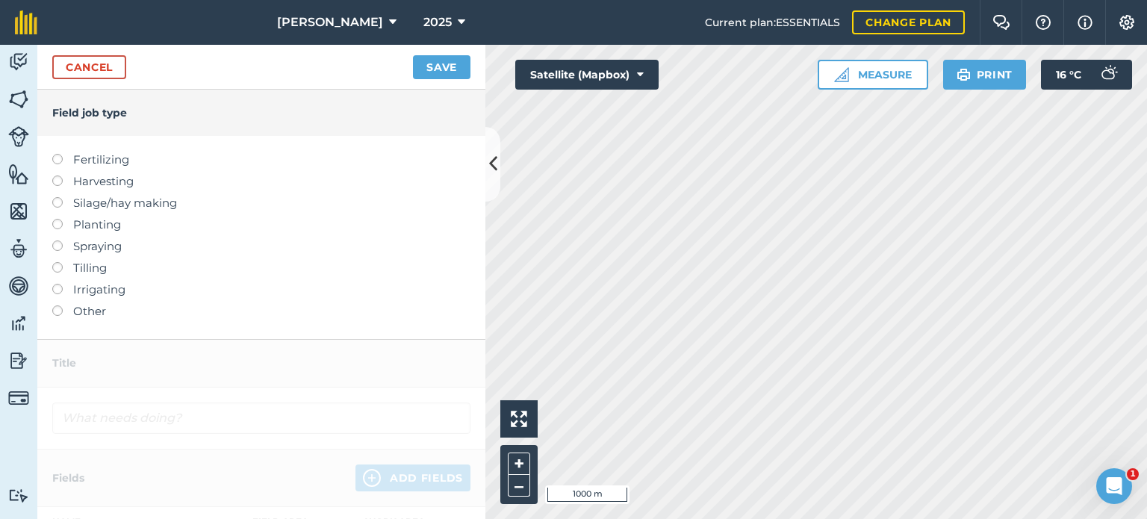
click at [61, 305] on label at bounding box center [62, 305] width 21 height 0
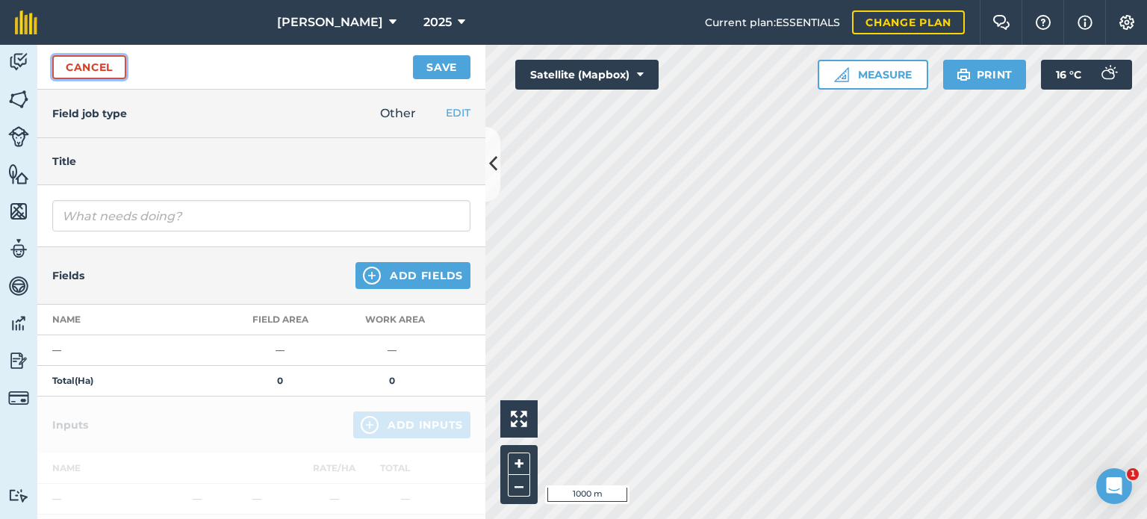
click at [72, 68] on link "Cancel" at bounding box center [89, 67] width 74 height 24
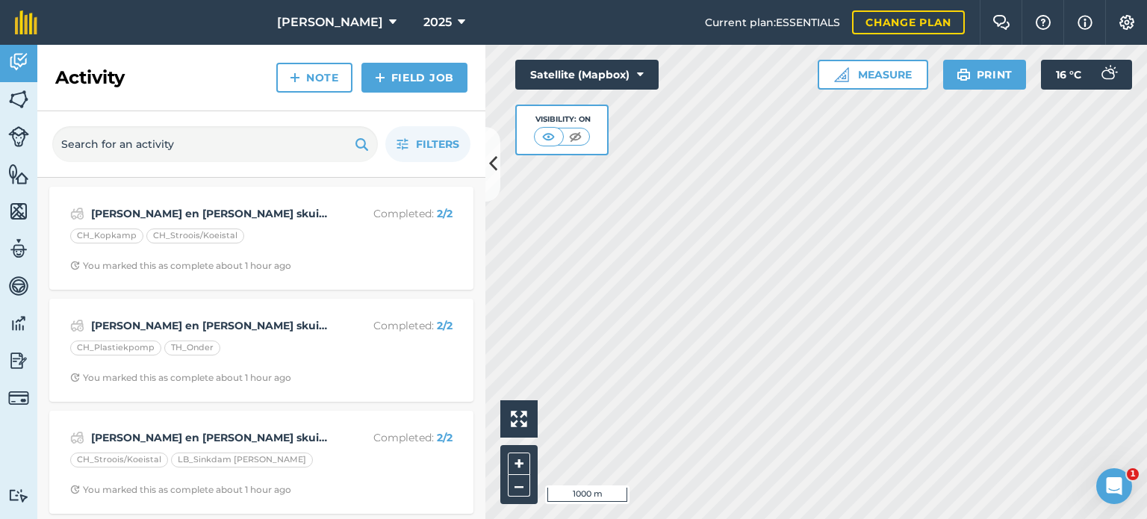
click at [93, 69] on h2 "Activity" at bounding box center [89, 78] width 69 height 24
click at [414, 77] on link "Field Job" at bounding box center [414, 78] width 106 height 30
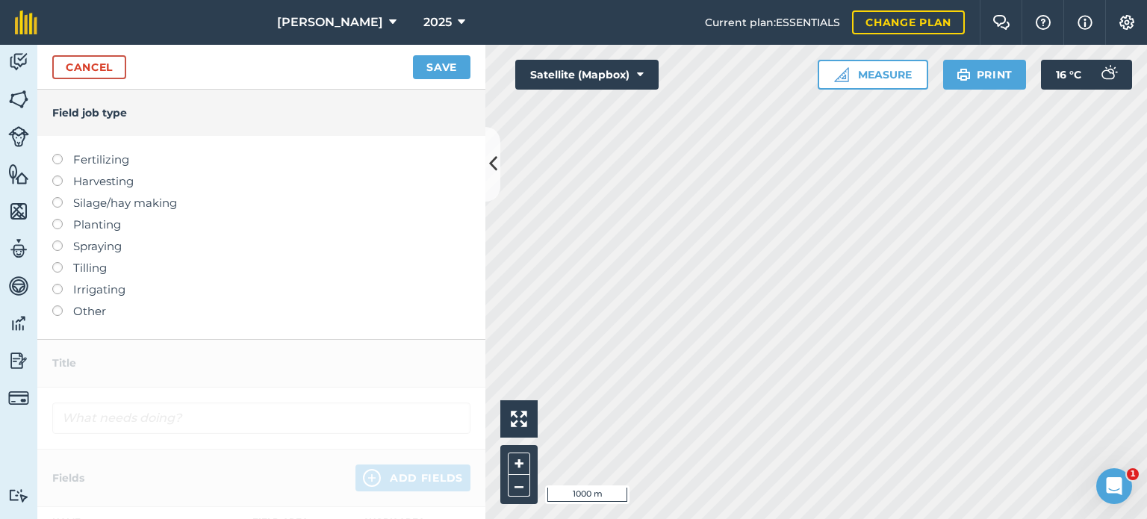
click at [64, 309] on label "Other" at bounding box center [261, 311] width 418 height 18
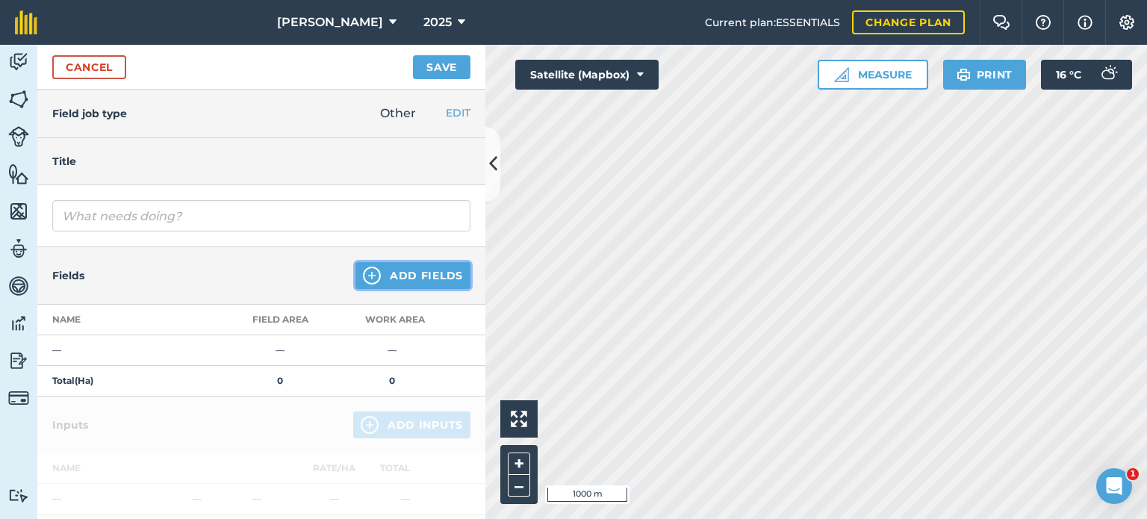
click at [378, 271] on button "Add Fields" at bounding box center [412, 275] width 115 height 27
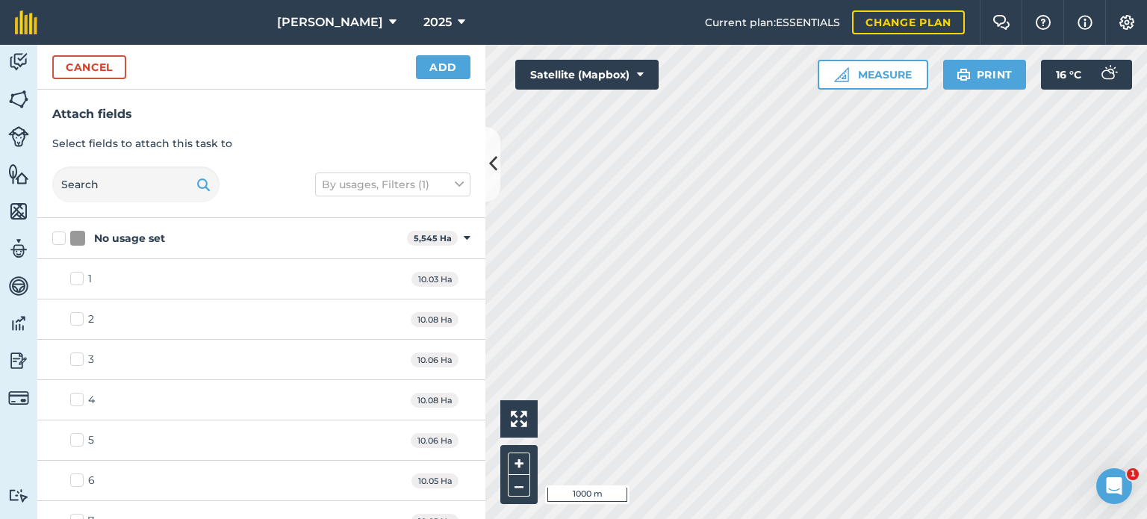
checkbox input "true"
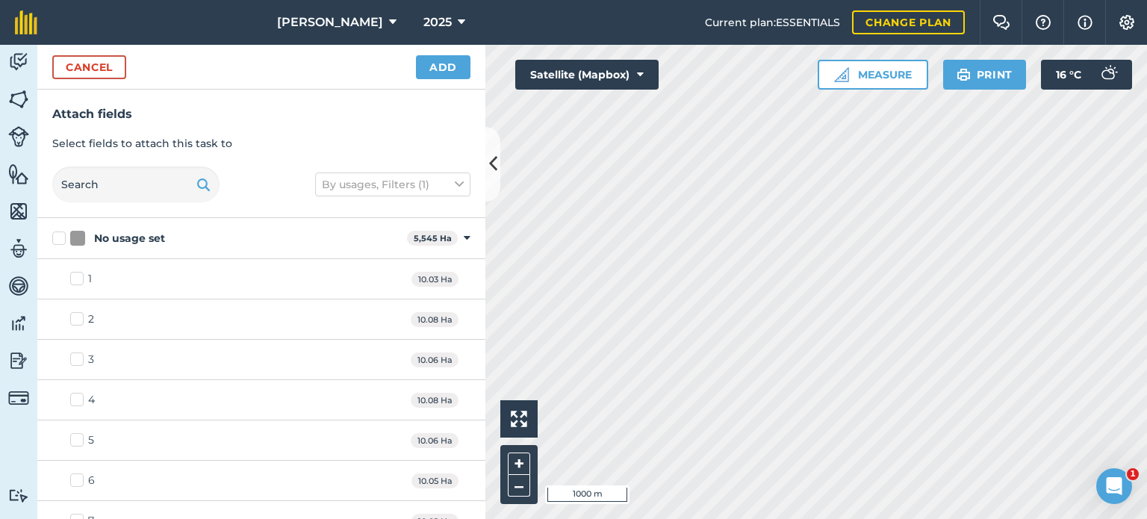
checkbox input "true"
click at [449, 63] on button "Add" at bounding box center [443, 67] width 54 height 24
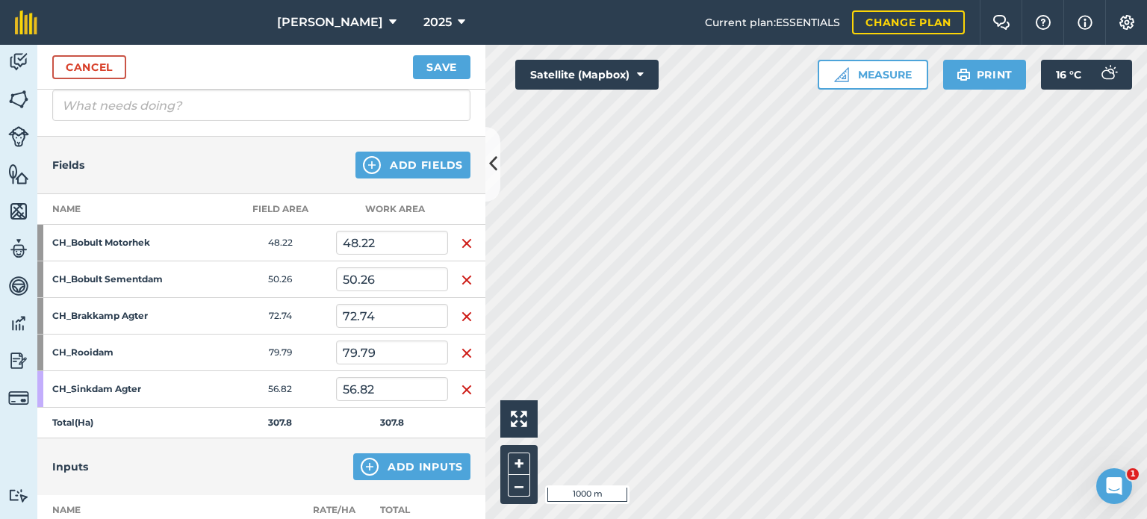
scroll to position [75, 0]
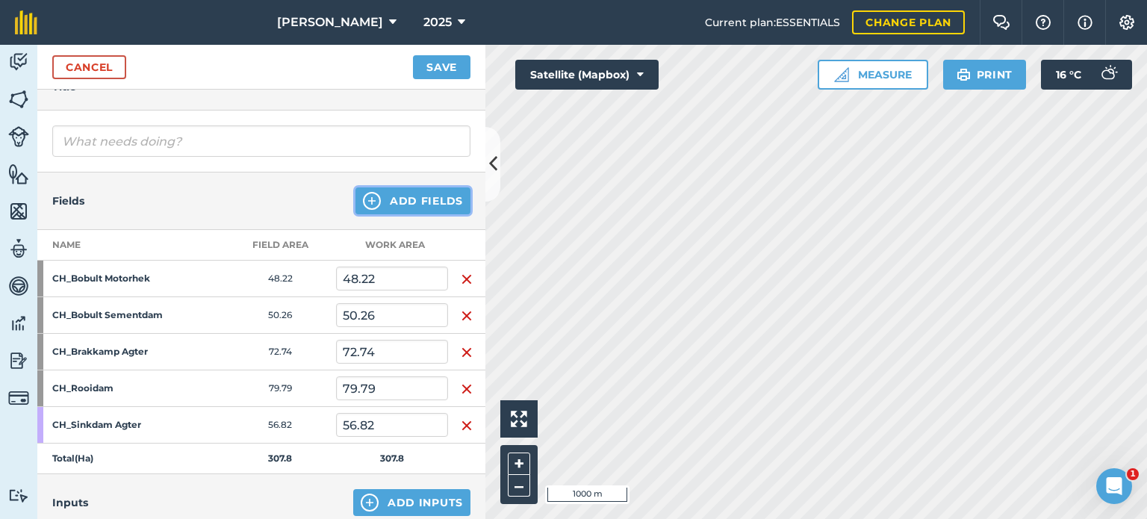
click at [367, 199] on img at bounding box center [372, 201] width 18 height 18
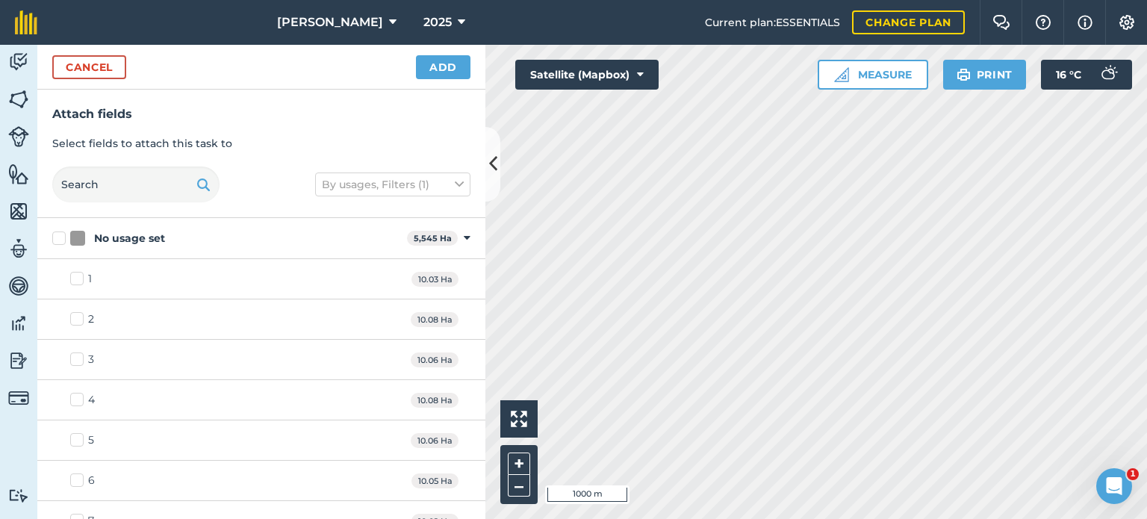
click at [93, 78] on div "Cancel Add" at bounding box center [261, 67] width 448 height 45
click at [94, 68] on button "Cancel" at bounding box center [89, 67] width 74 height 24
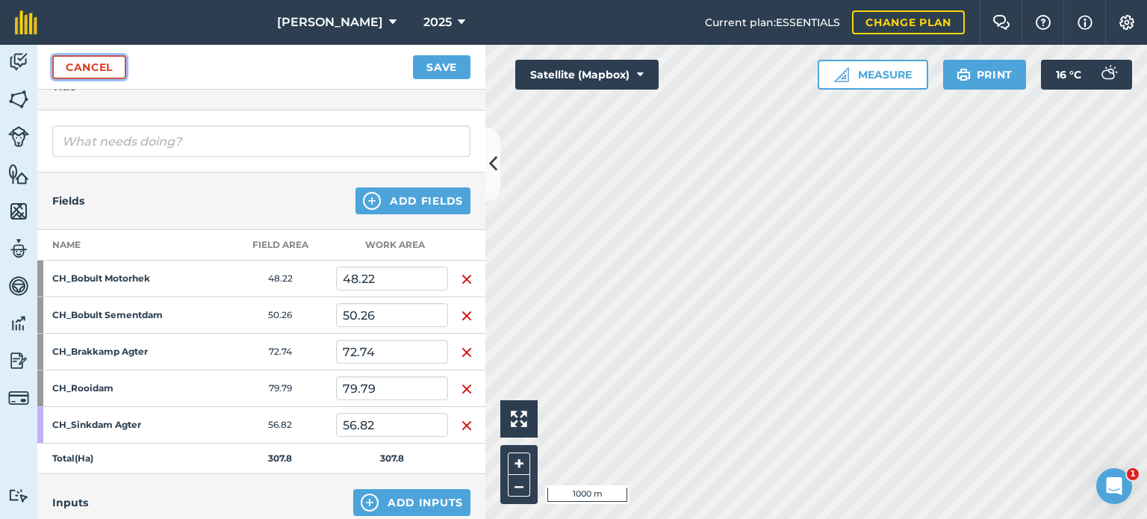
click at [90, 66] on link "Cancel" at bounding box center [89, 67] width 74 height 24
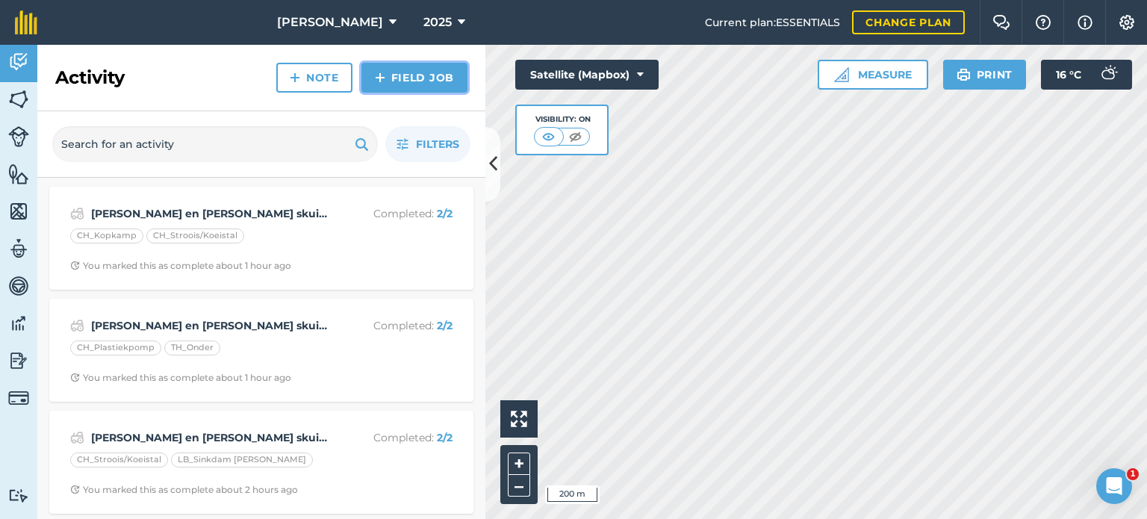
click at [437, 77] on link "Field Job" at bounding box center [414, 78] width 106 height 30
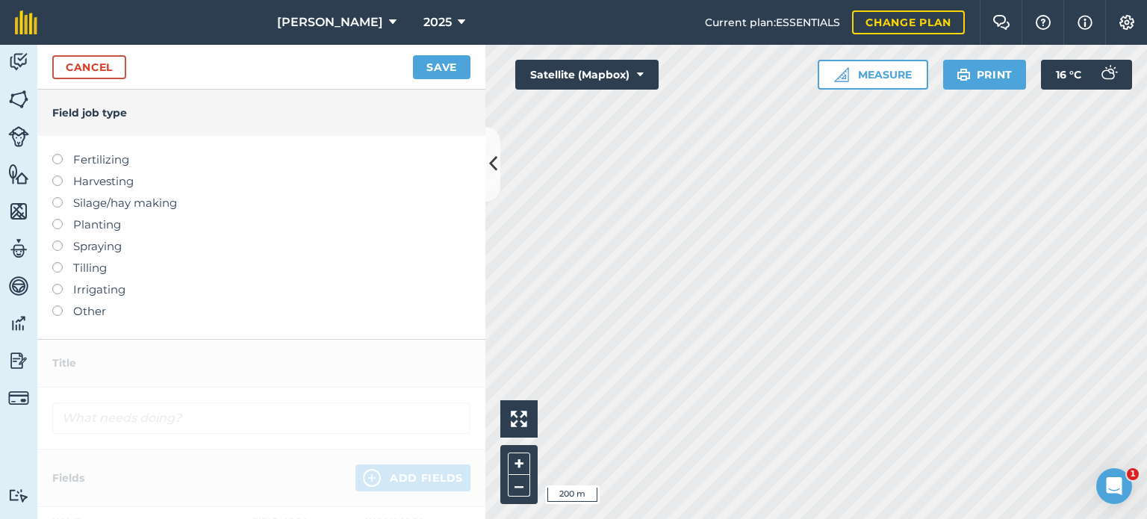
click at [54, 305] on label at bounding box center [62, 305] width 21 height 0
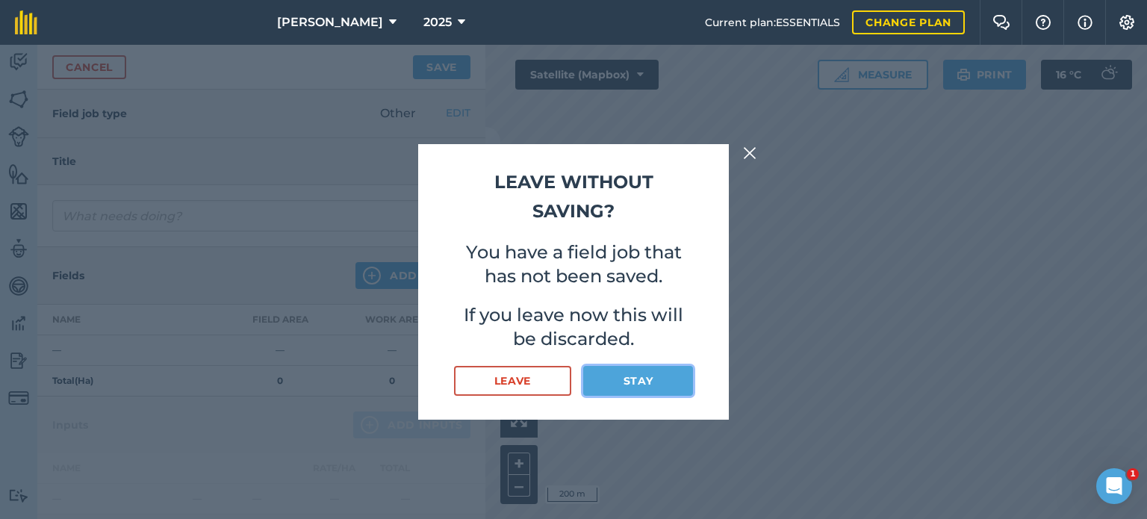
click at [618, 377] on button "Stay" at bounding box center [638, 381] width 110 height 30
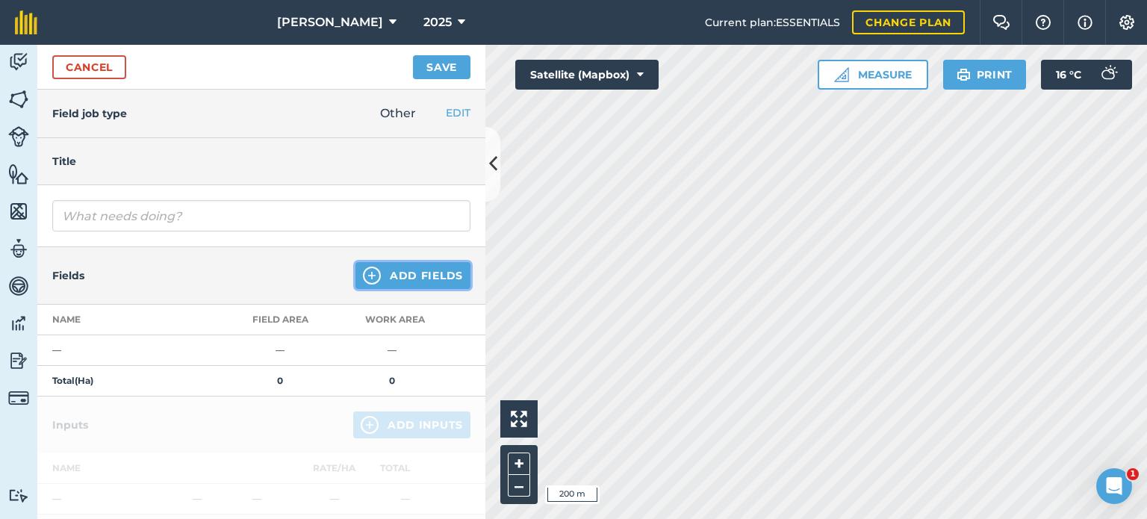
click at [429, 272] on button "Add Fields" at bounding box center [412, 275] width 115 height 27
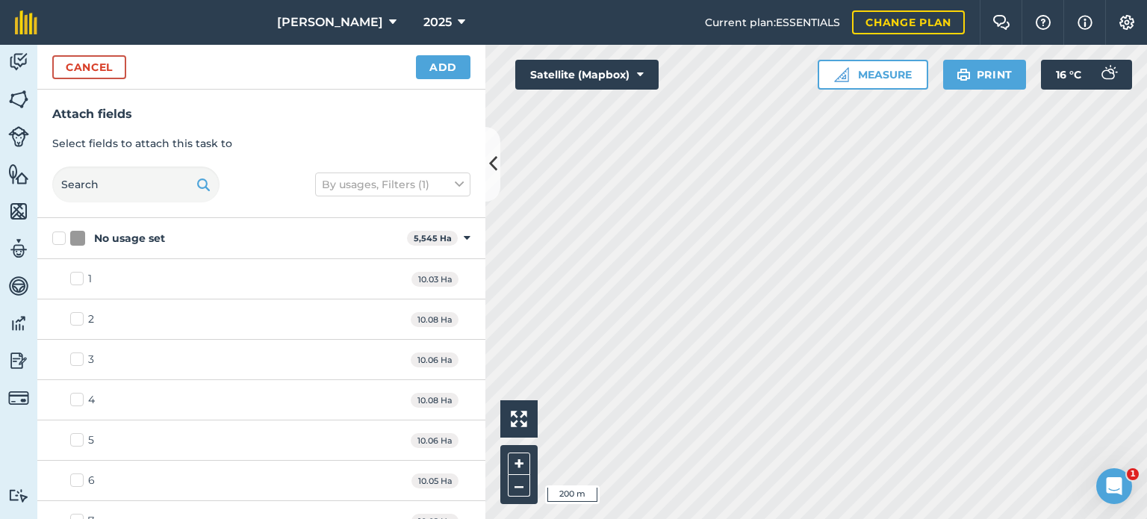
checkbox input "true"
click at [455, 61] on button "Add" at bounding box center [443, 67] width 54 height 24
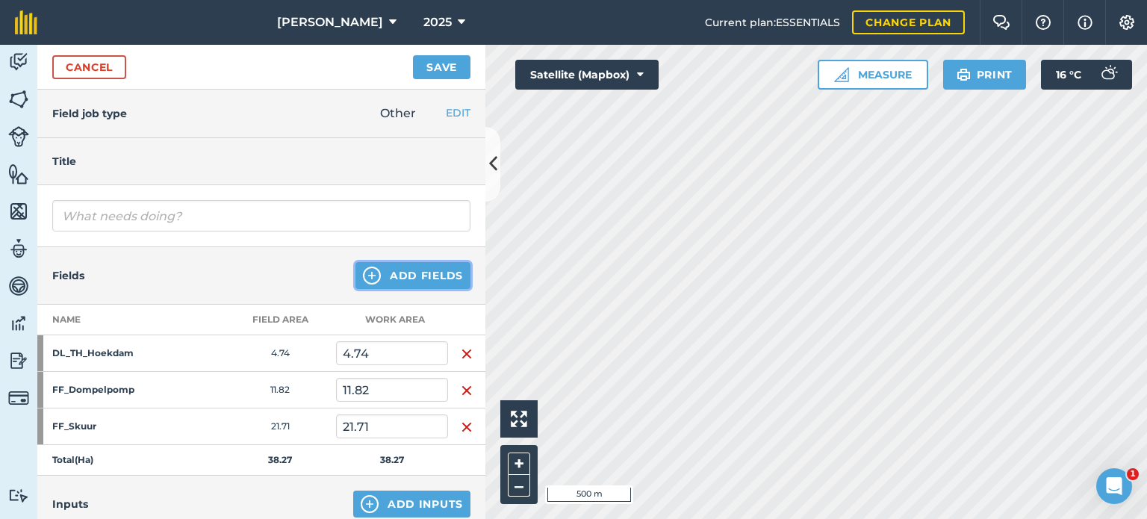
click at [396, 275] on button "Add Fields" at bounding box center [412, 275] width 115 height 27
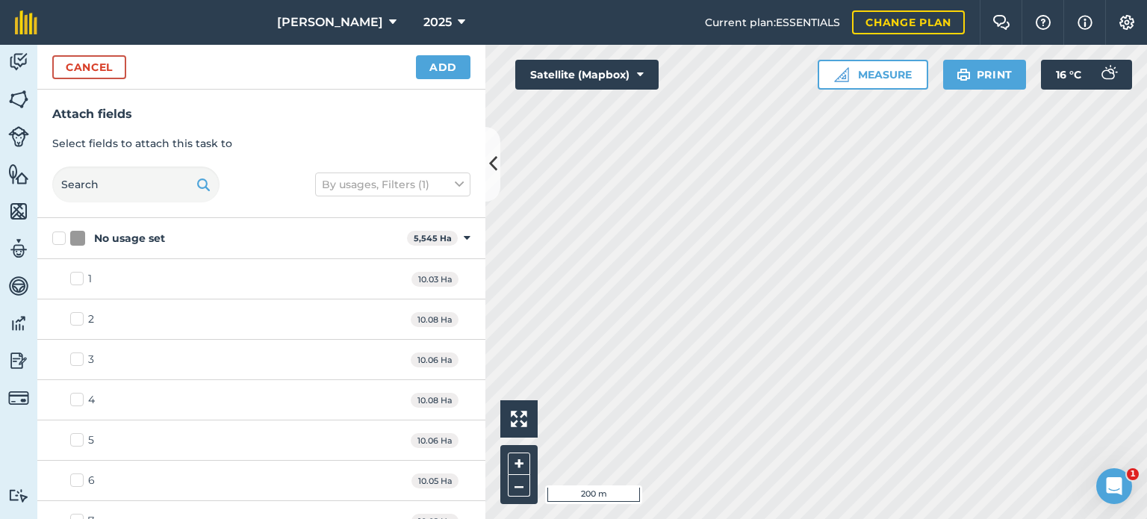
checkbox input "false"
click at [101, 72] on button "Cancel" at bounding box center [89, 67] width 74 height 24
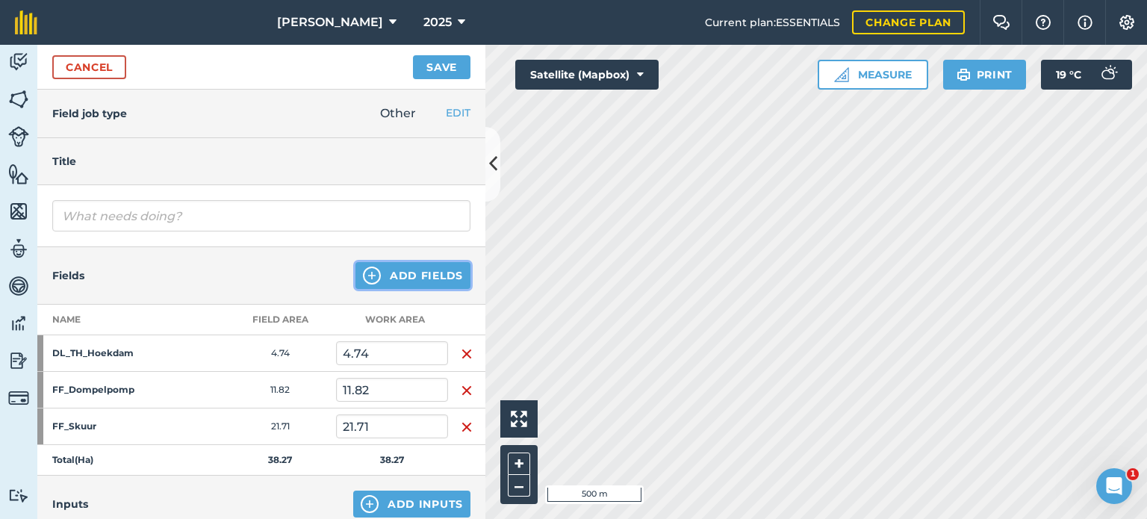
click at [387, 274] on button "Add Fields" at bounding box center [412, 275] width 115 height 27
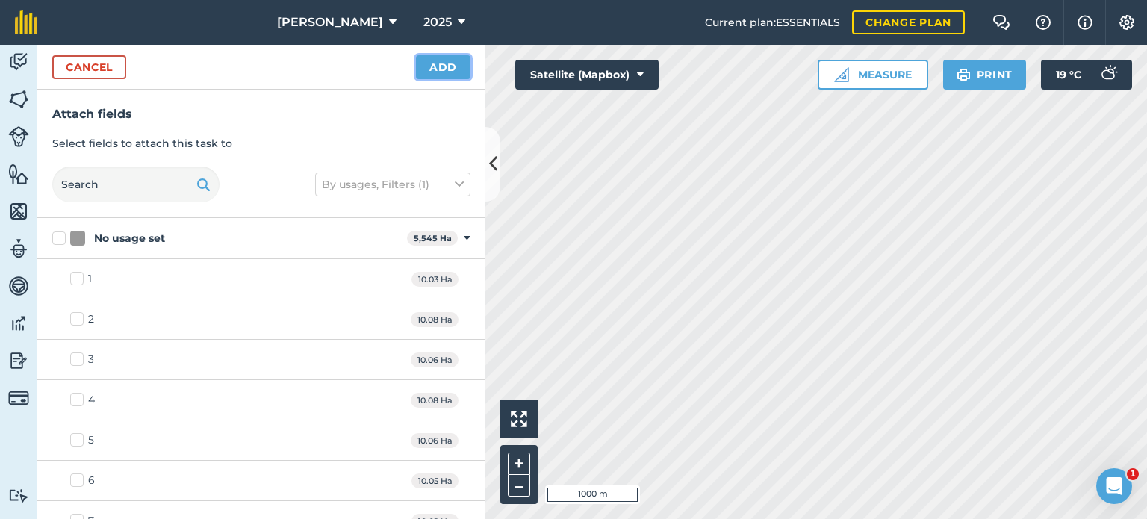
click at [442, 62] on button "Add" at bounding box center [443, 67] width 54 height 24
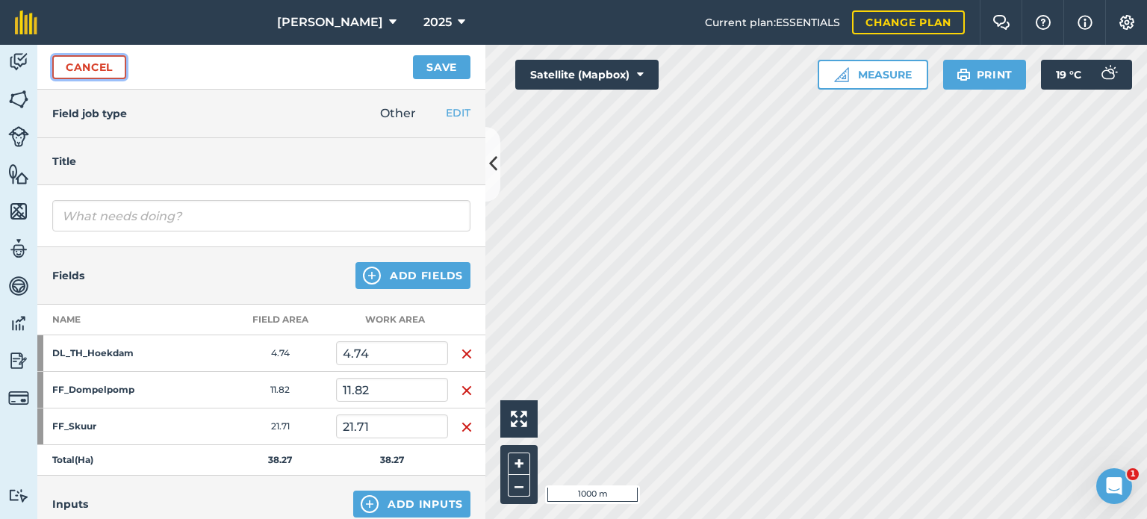
click at [100, 67] on link "Cancel" at bounding box center [89, 67] width 74 height 24
click at [102, 69] on link "Cancel" at bounding box center [89, 67] width 74 height 24
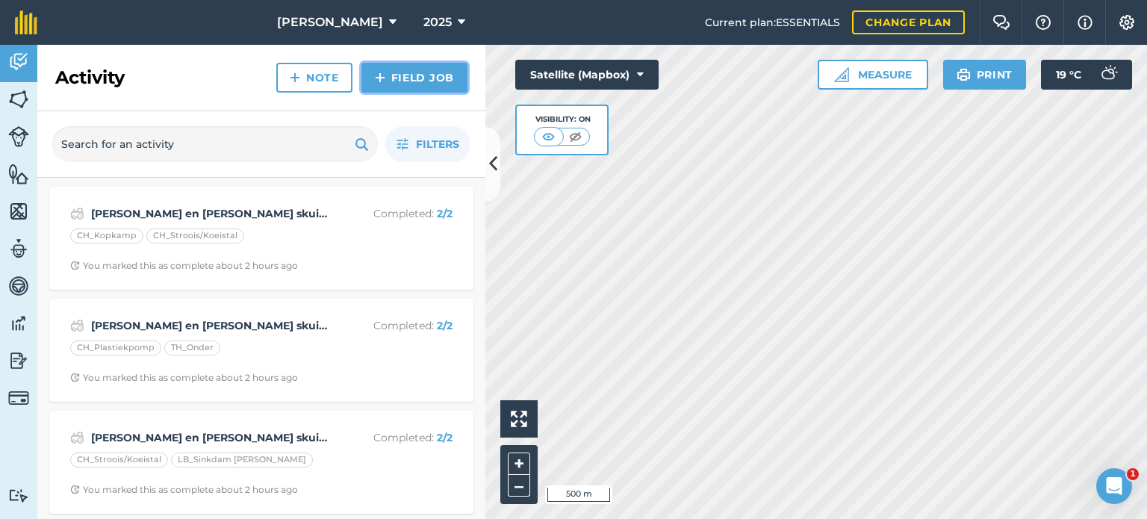
click at [398, 82] on link "Field Job" at bounding box center [414, 78] width 106 height 30
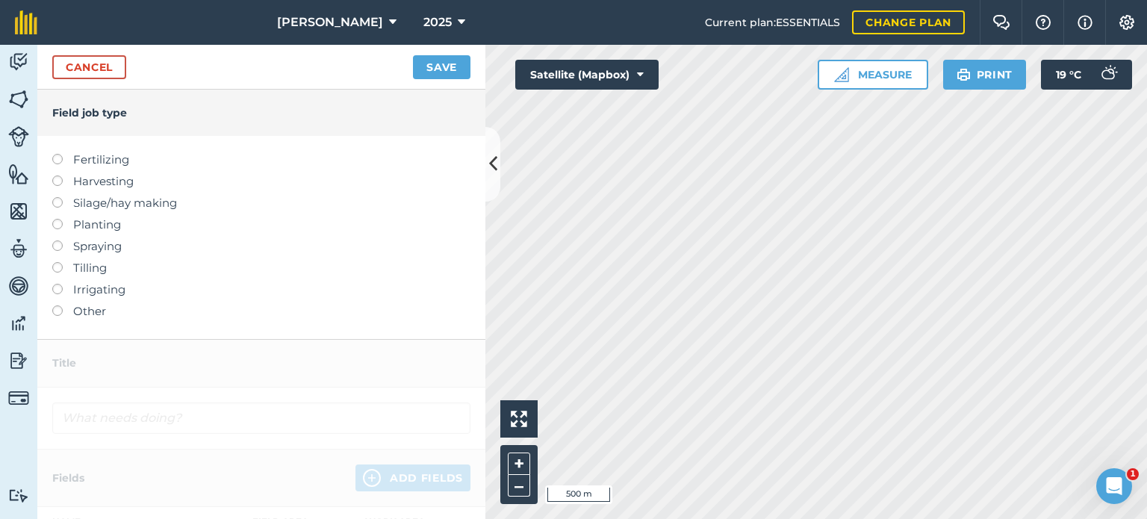
click at [57, 305] on label at bounding box center [62, 305] width 21 height 0
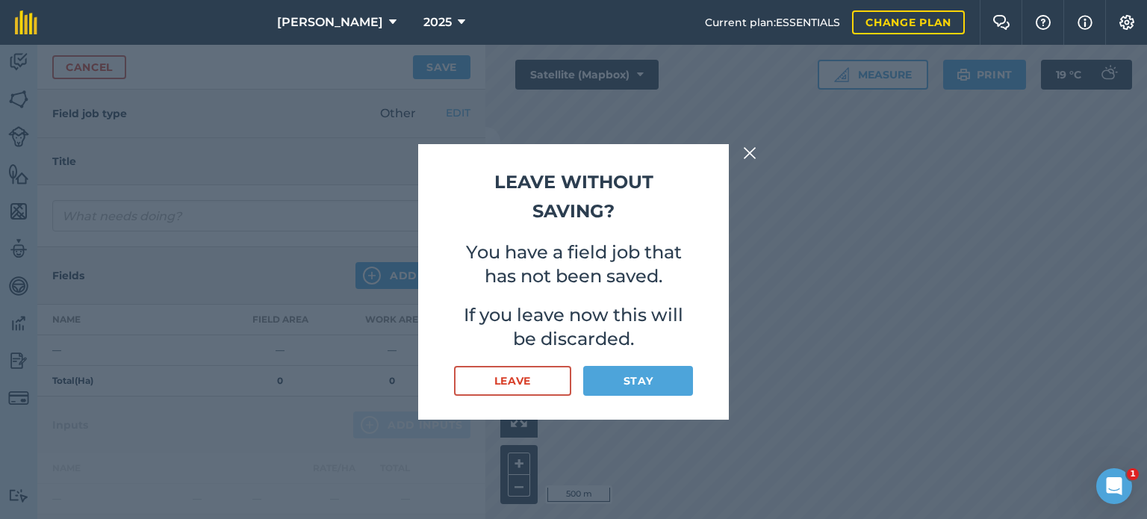
click at [724, 293] on div "Leave without saving? You have a field job that has not been saved. If you leav…" at bounding box center [573, 281] width 311 height 275
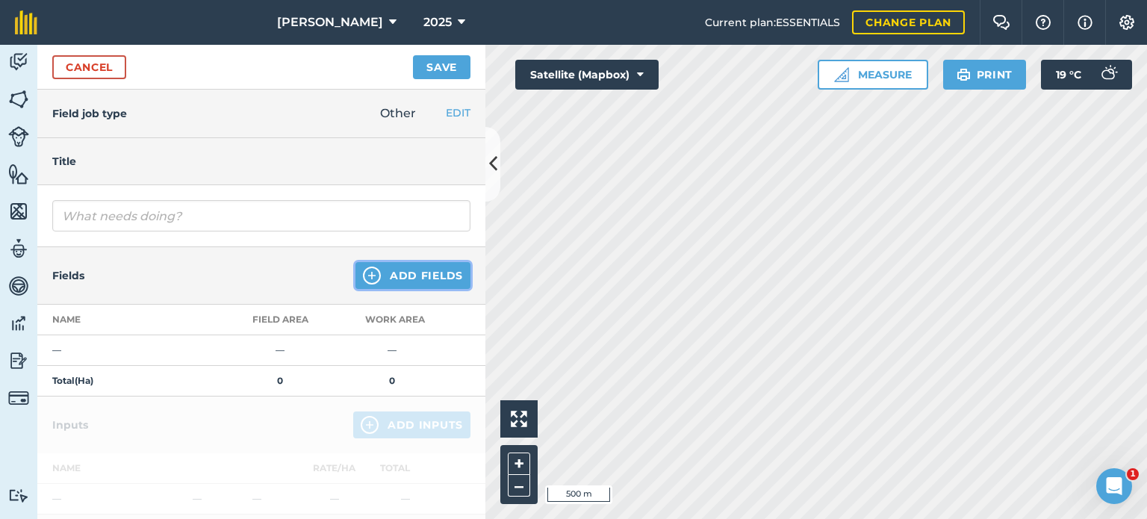
click at [437, 266] on button "Add Fields" at bounding box center [412, 275] width 115 height 27
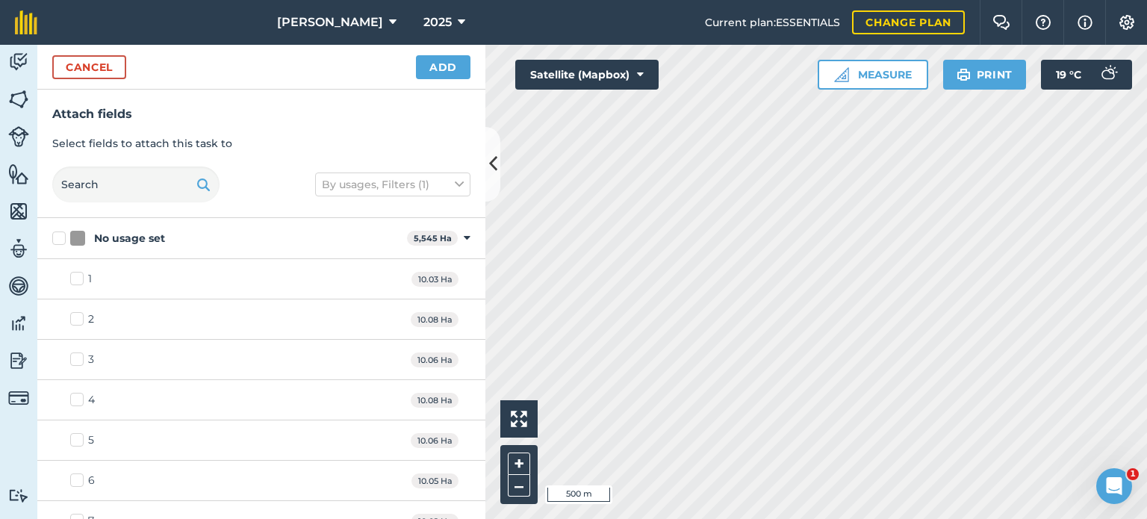
checkbox input "true"
click at [438, 62] on button "Add" at bounding box center [443, 67] width 54 height 24
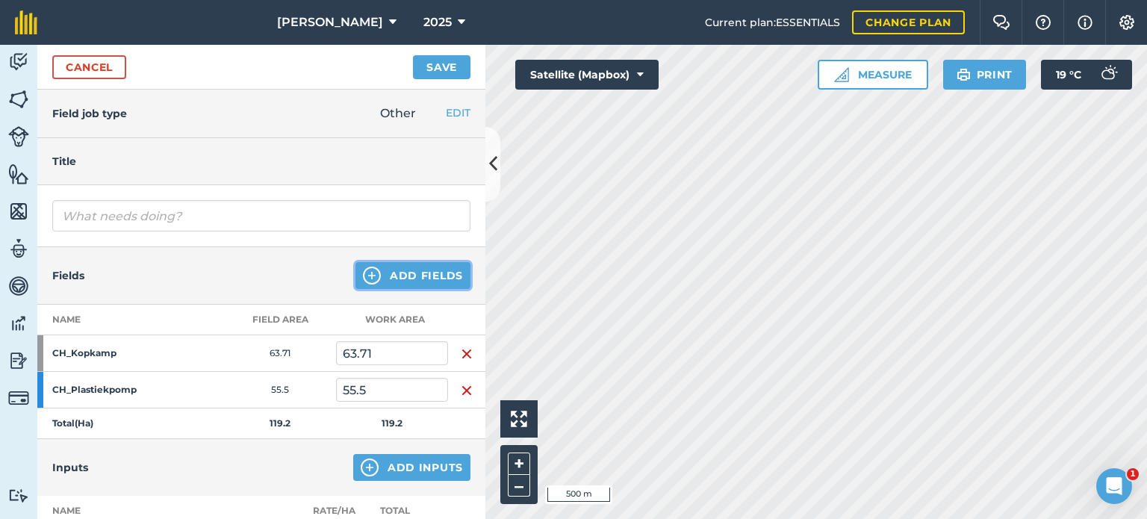
click at [403, 272] on button "Add Fields" at bounding box center [412, 275] width 115 height 27
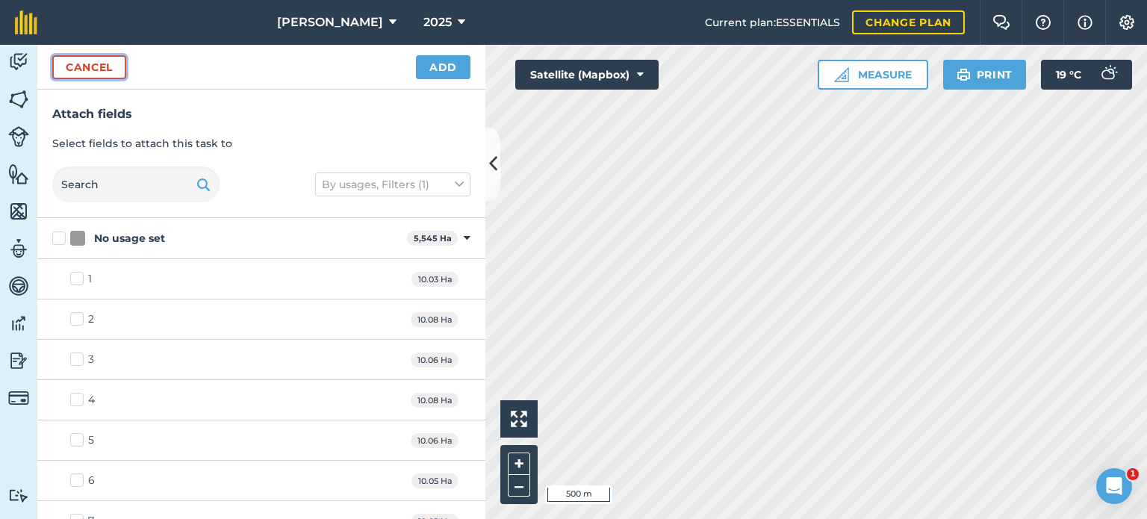
click at [78, 67] on button "Cancel" at bounding box center [89, 67] width 74 height 24
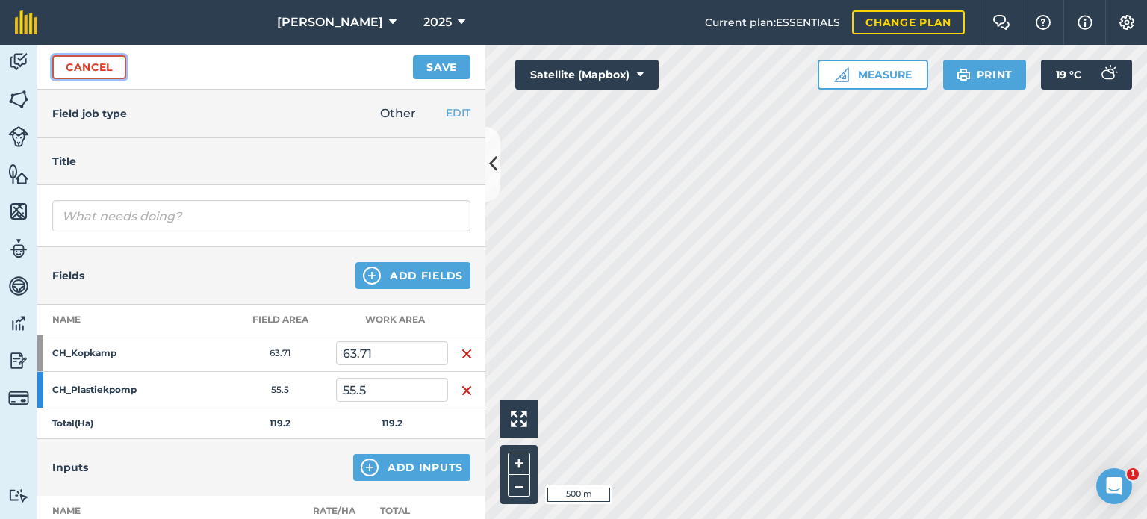
click at [75, 69] on link "Cancel" at bounding box center [89, 67] width 74 height 24
click at [102, 70] on link "Cancel" at bounding box center [89, 67] width 74 height 24
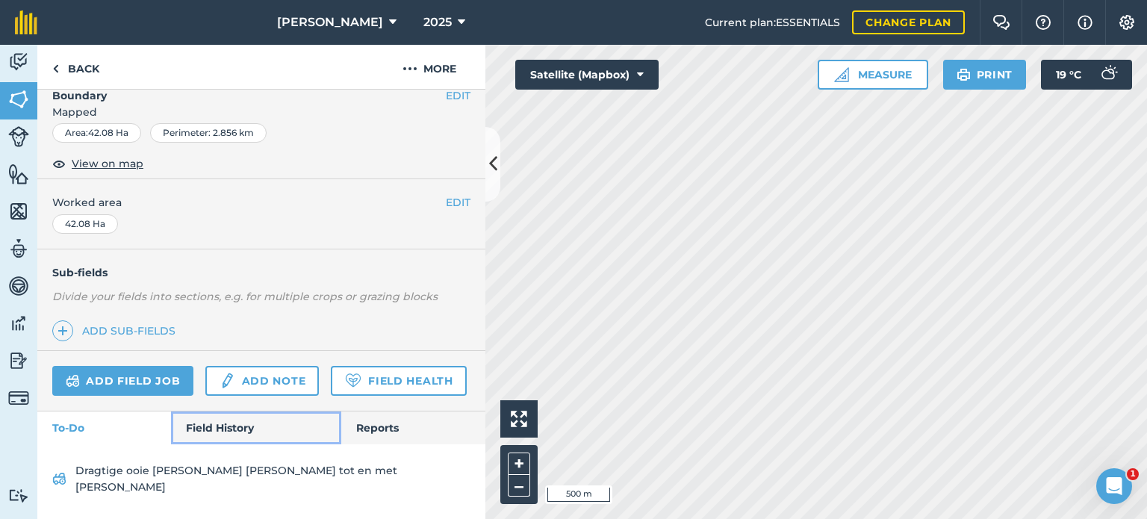
click at [216, 441] on link "Field History" at bounding box center [255, 427] width 169 height 33
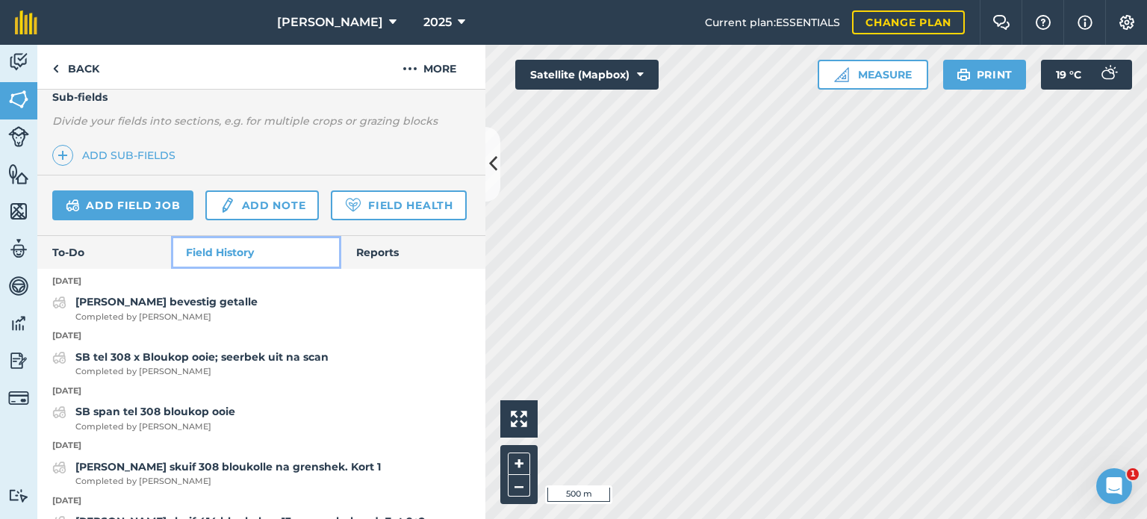
scroll to position [462, 0]
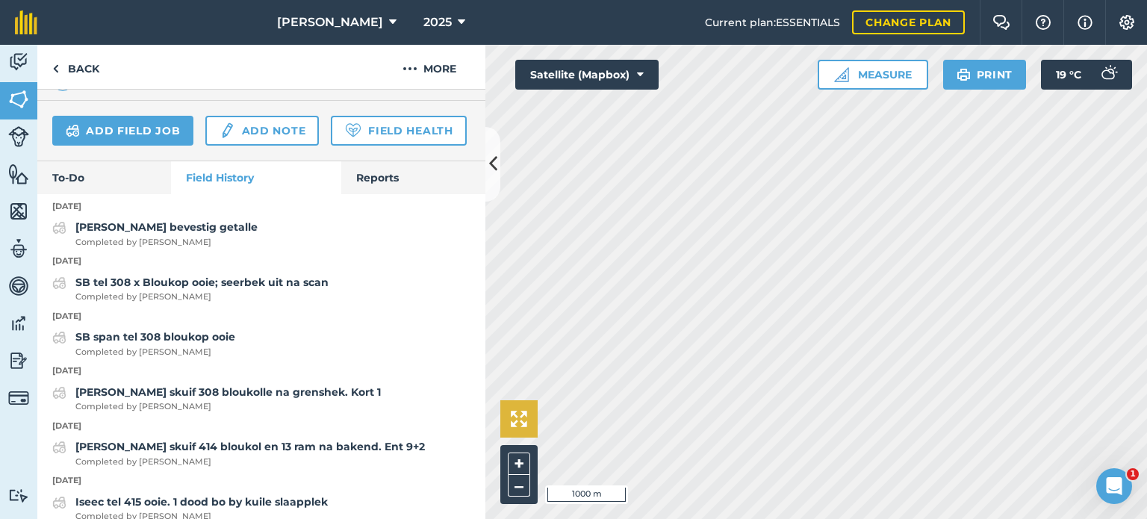
scroll to position [236, 0]
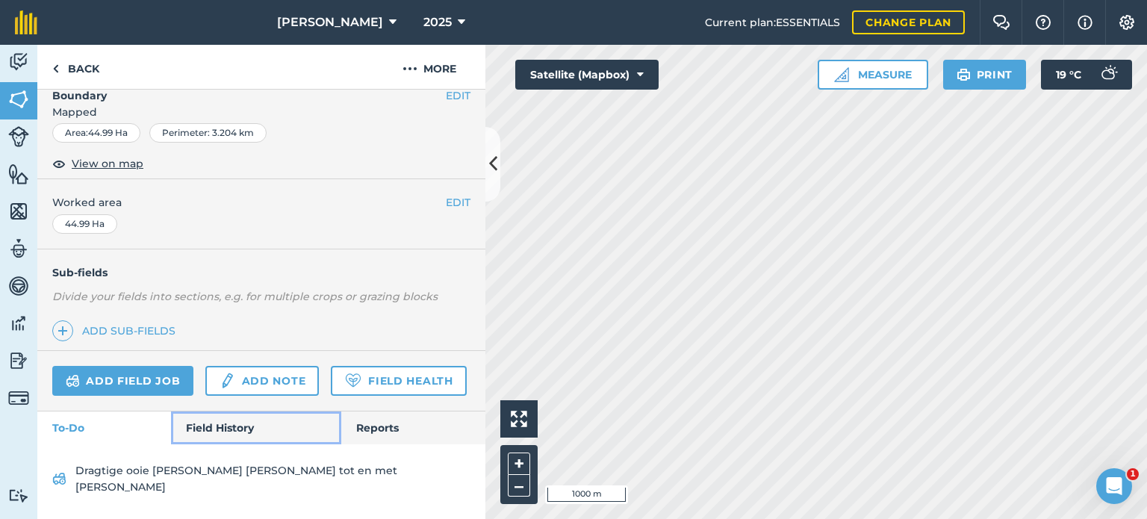
click at [185, 435] on link "Field History" at bounding box center [255, 427] width 169 height 33
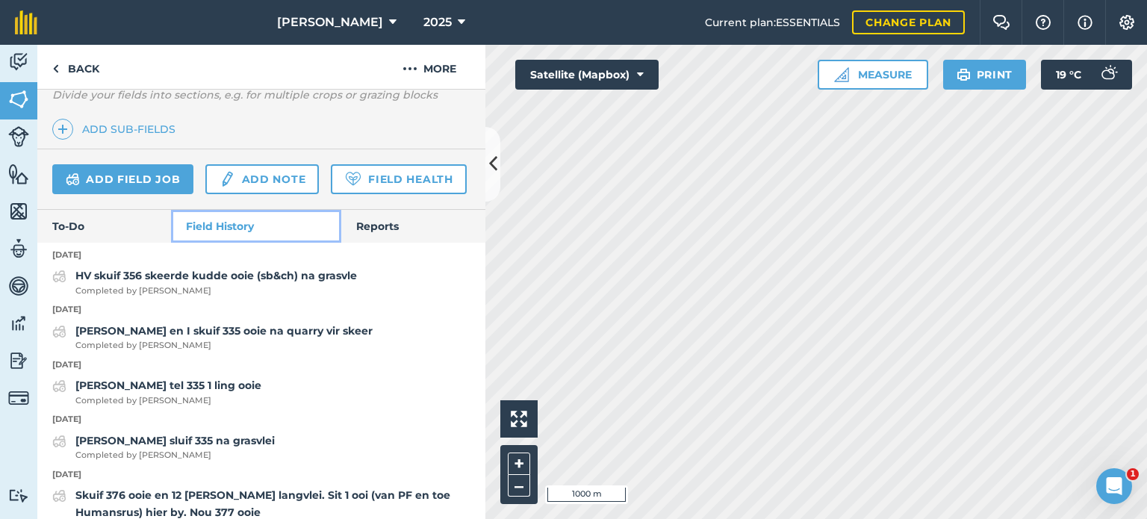
scroll to position [535, 0]
